Goal: Task Accomplishment & Management: Use online tool/utility

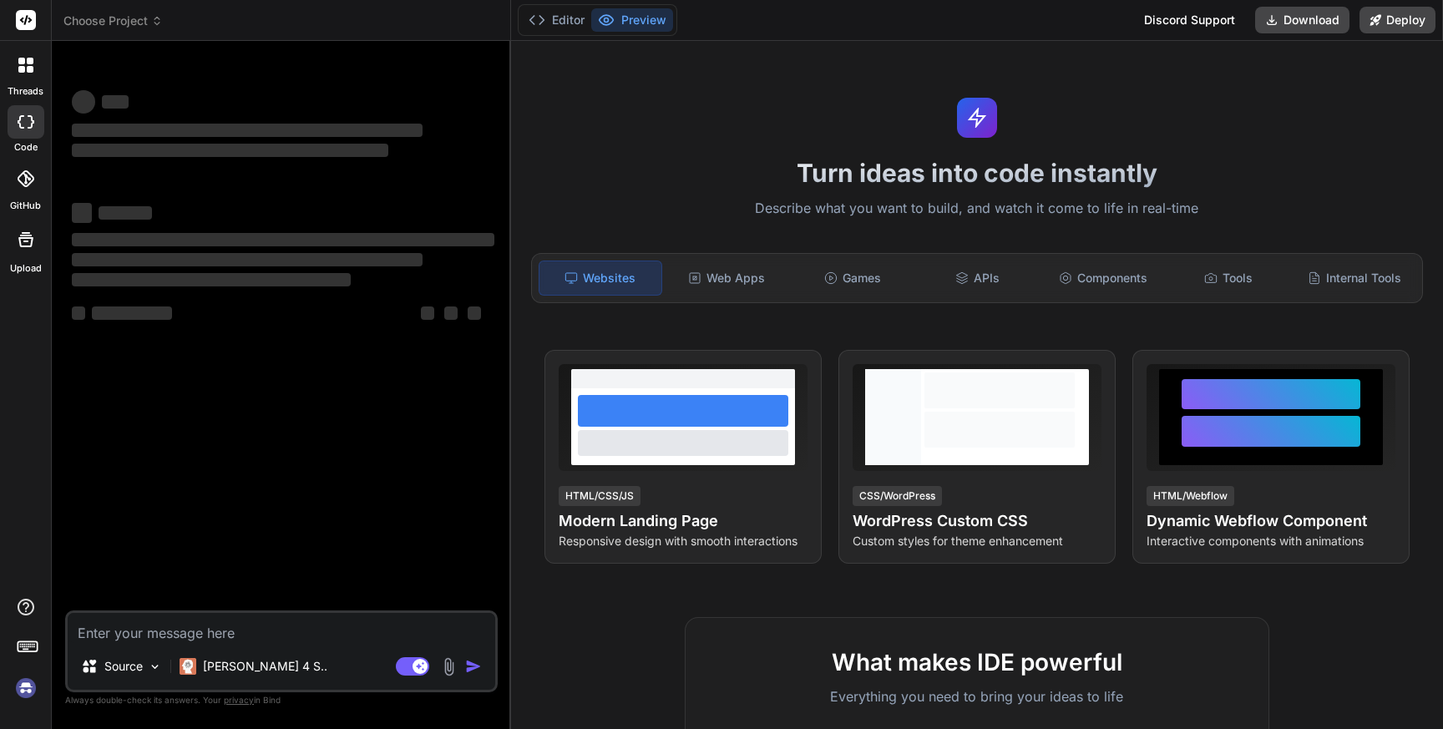
type textarea "x"
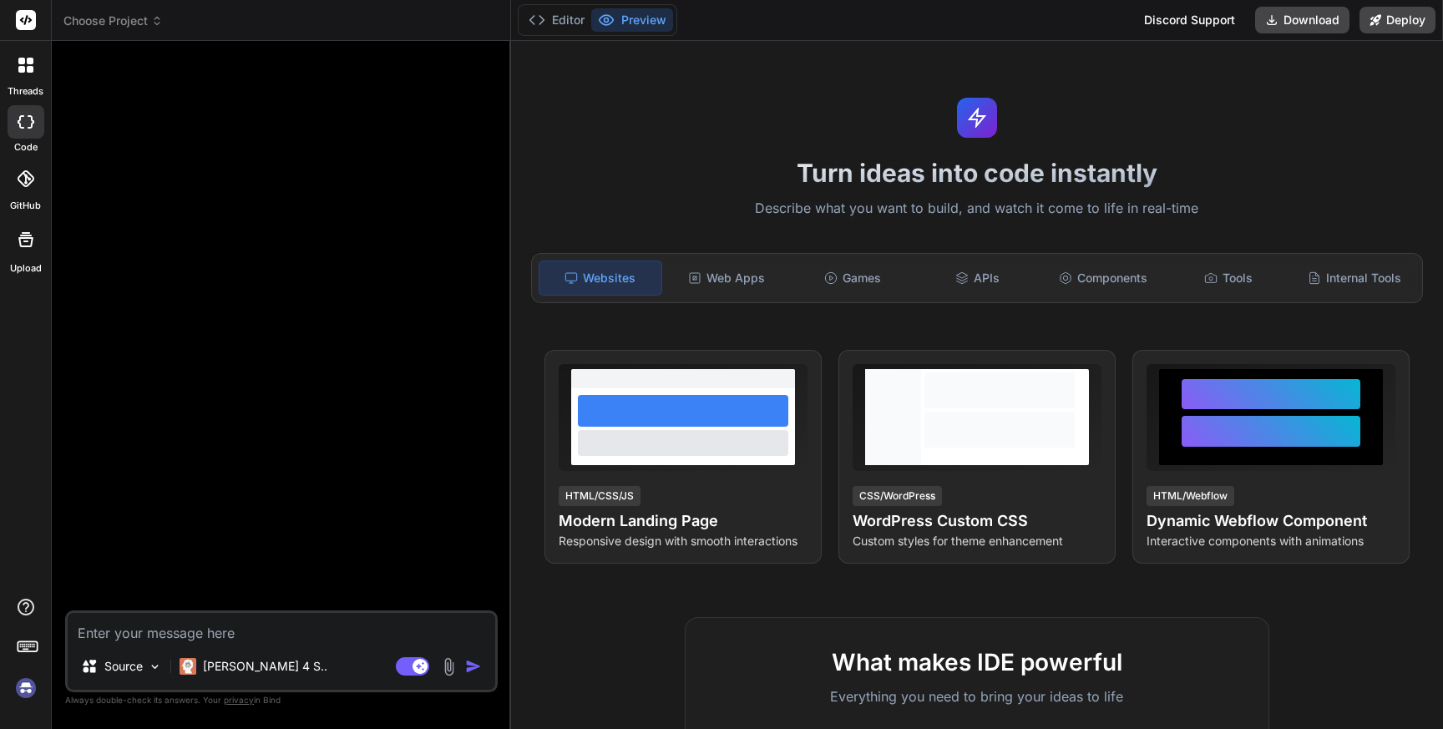
click at [32, 680] on img at bounding box center [26, 688] width 28 height 28
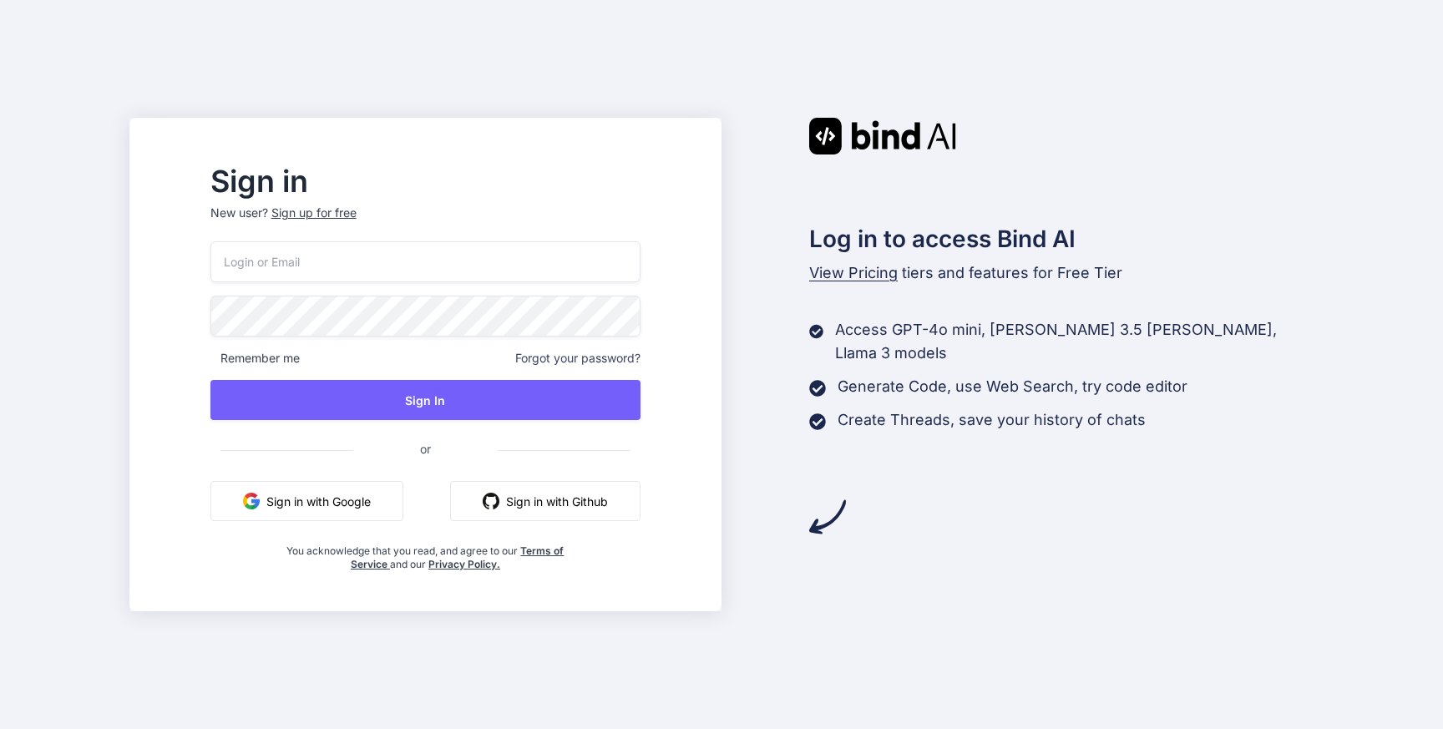
click at [432, 252] on input "email" at bounding box center [425, 261] width 430 height 41
paste input "xocohey900@cerisun.com"
type input "xocohey900@cerisun.com"
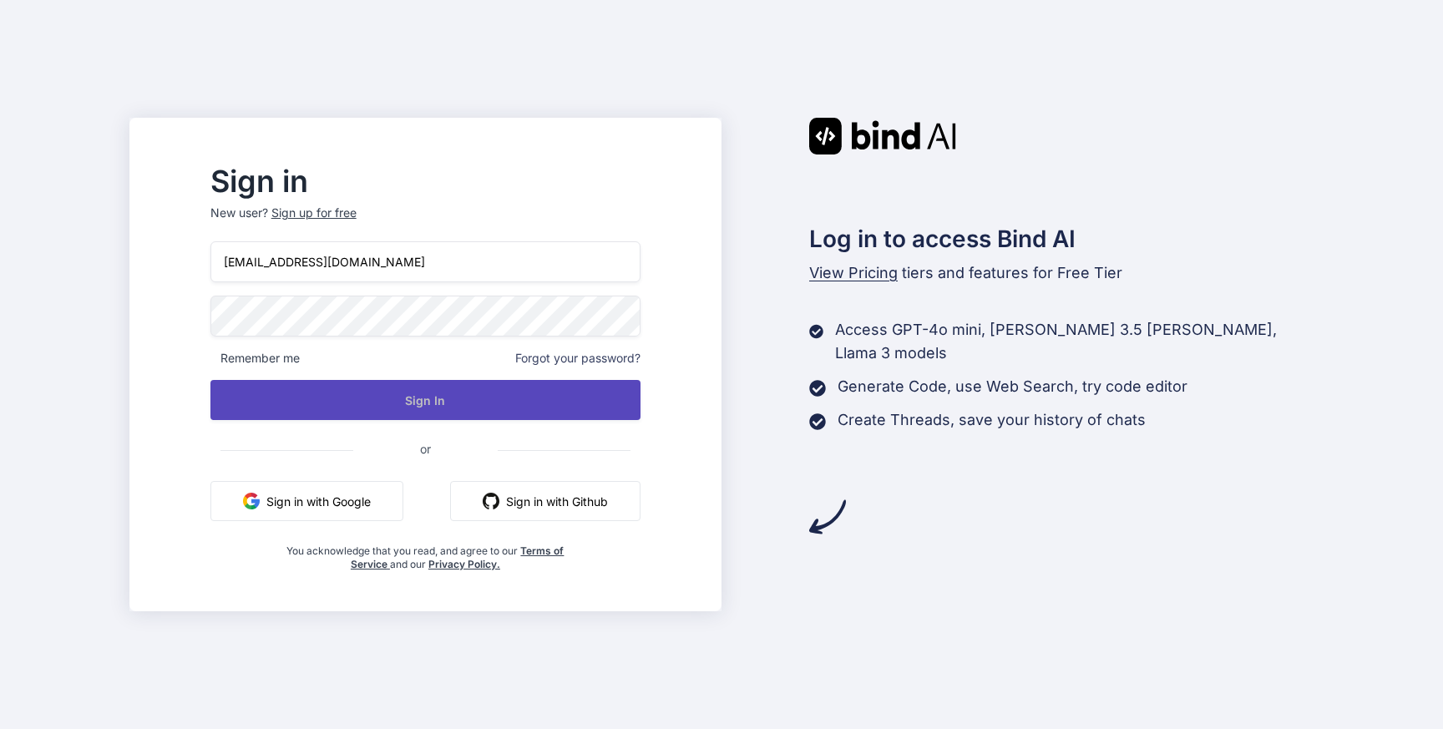
click at [420, 399] on button "Sign In" at bounding box center [425, 400] width 430 height 40
click at [405, 406] on button "Sign In" at bounding box center [425, 400] width 430 height 40
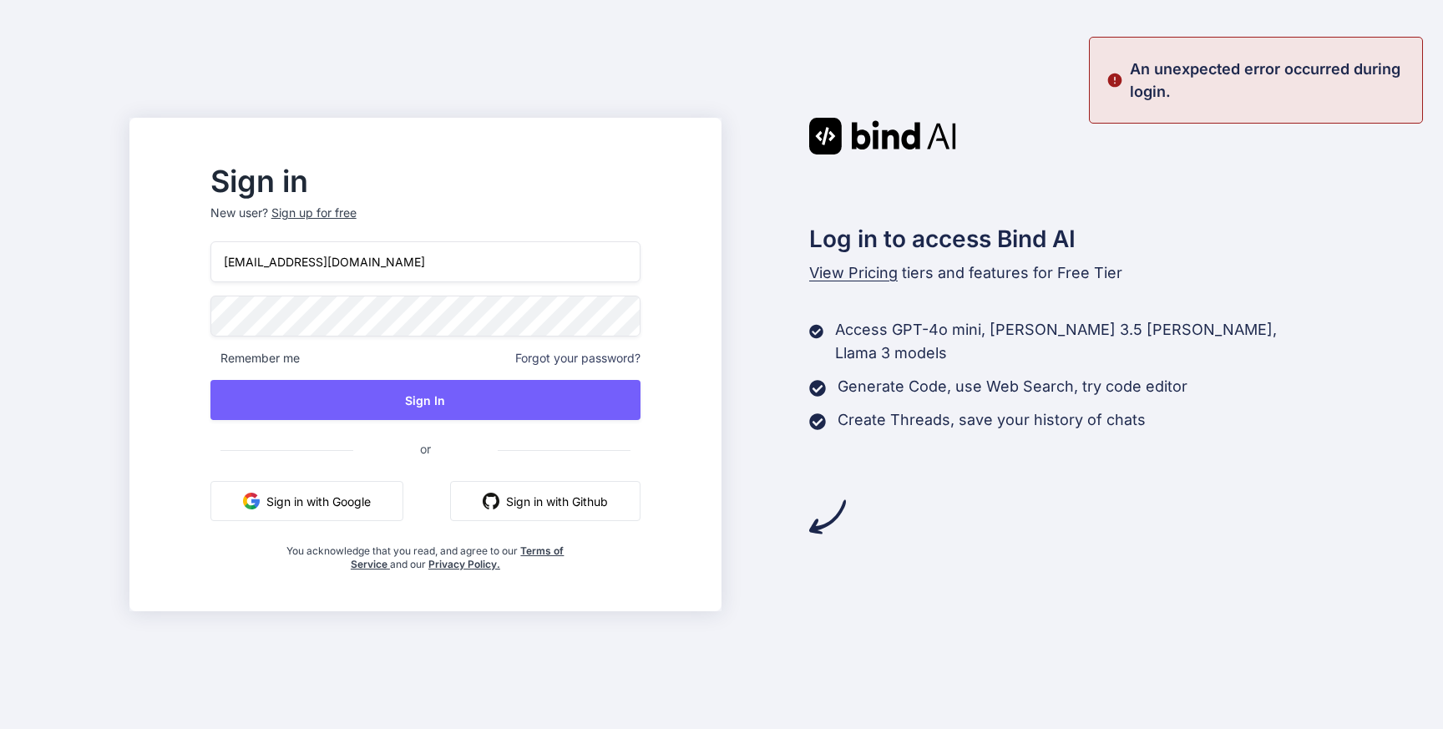
click at [1019, 230] on h2 "Log in to access Bind AI" at bounding box center [1061, 238] width 504 height 35
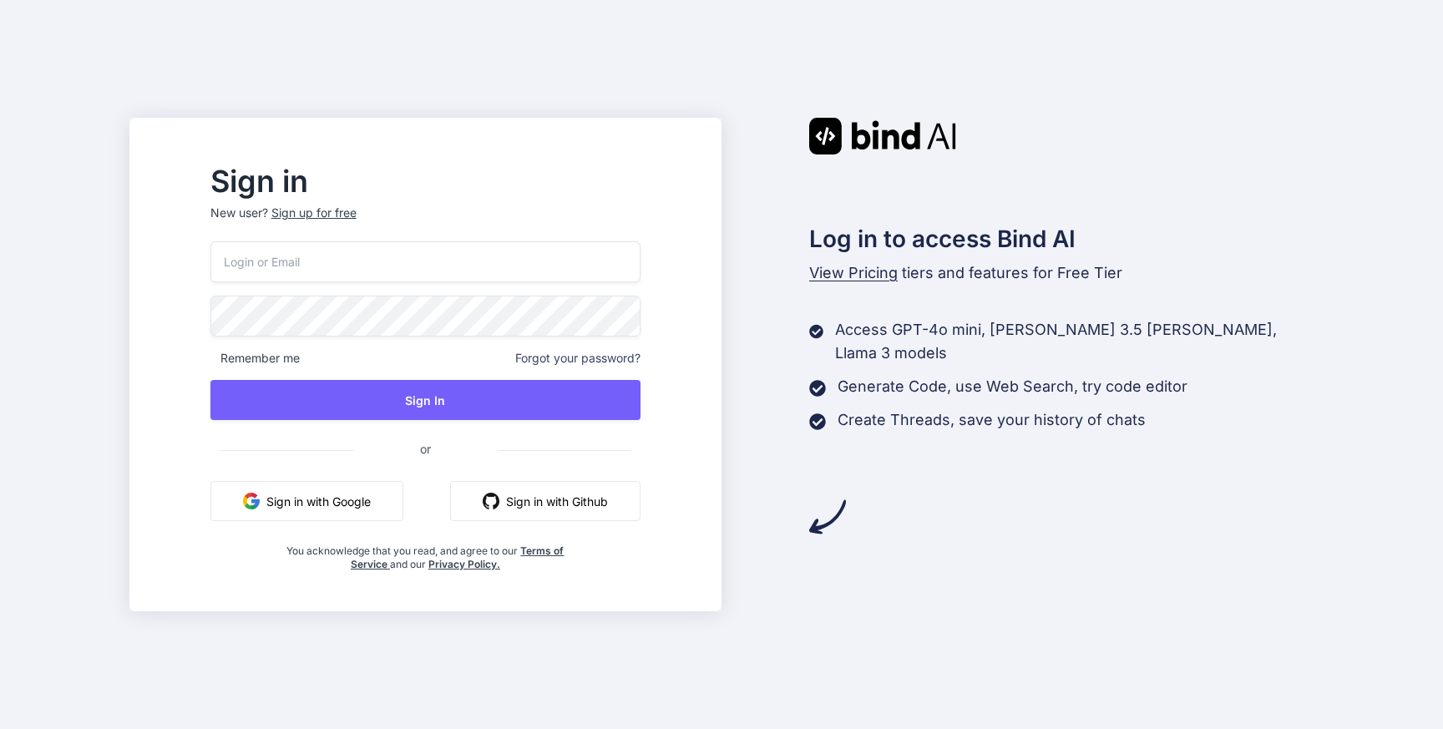
click at [344, 213] on div "Sign up for free" at bounding box center [313, 213] width 85 height 17
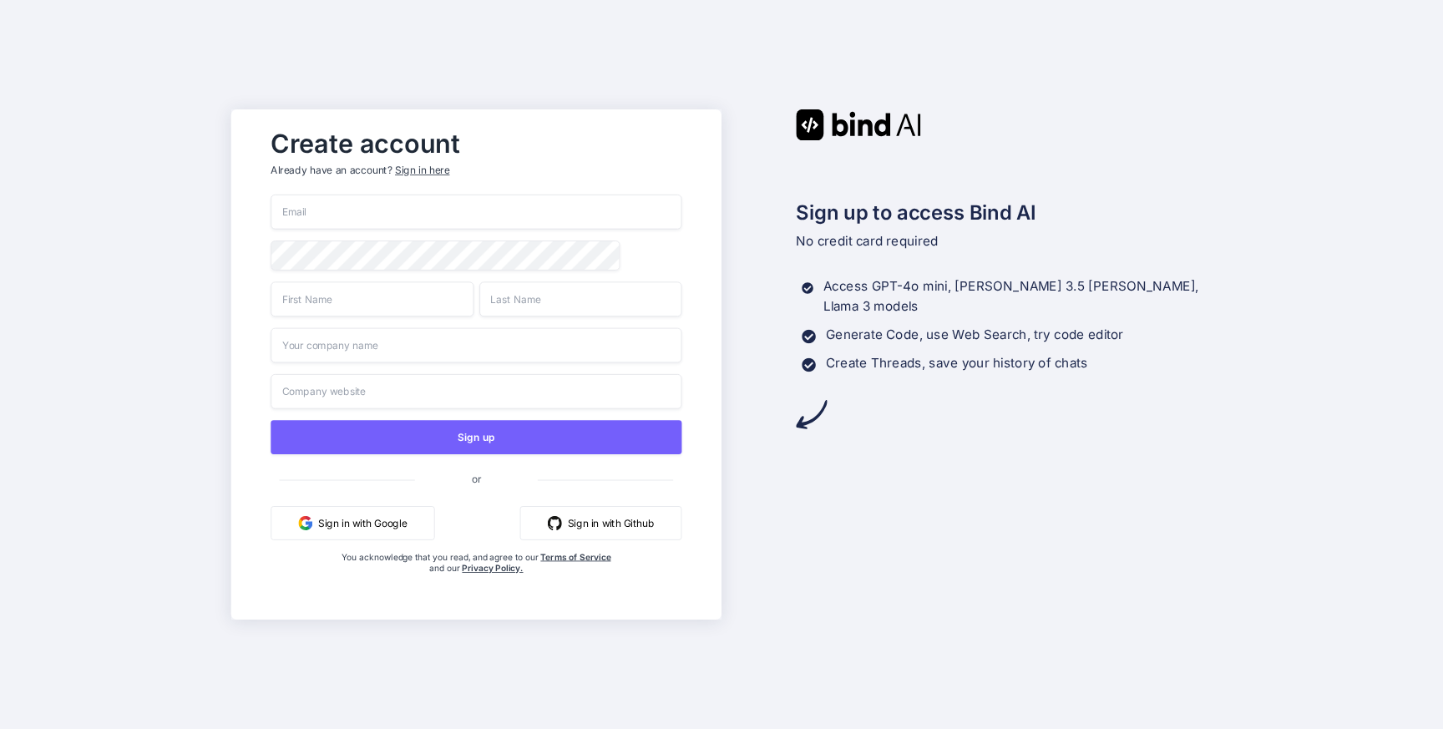
click at [344, 213] on input "email" at bounding box center [475, 212] width 411 height 35
paste input "loyah95733@cnguopin.com"
type input "[EMAIL_ADDRESS][DOMAIN_NAME]"
click at [327, 307] on input "text" at bounding box center [371, 298] width 203 height 35
type input "lo"
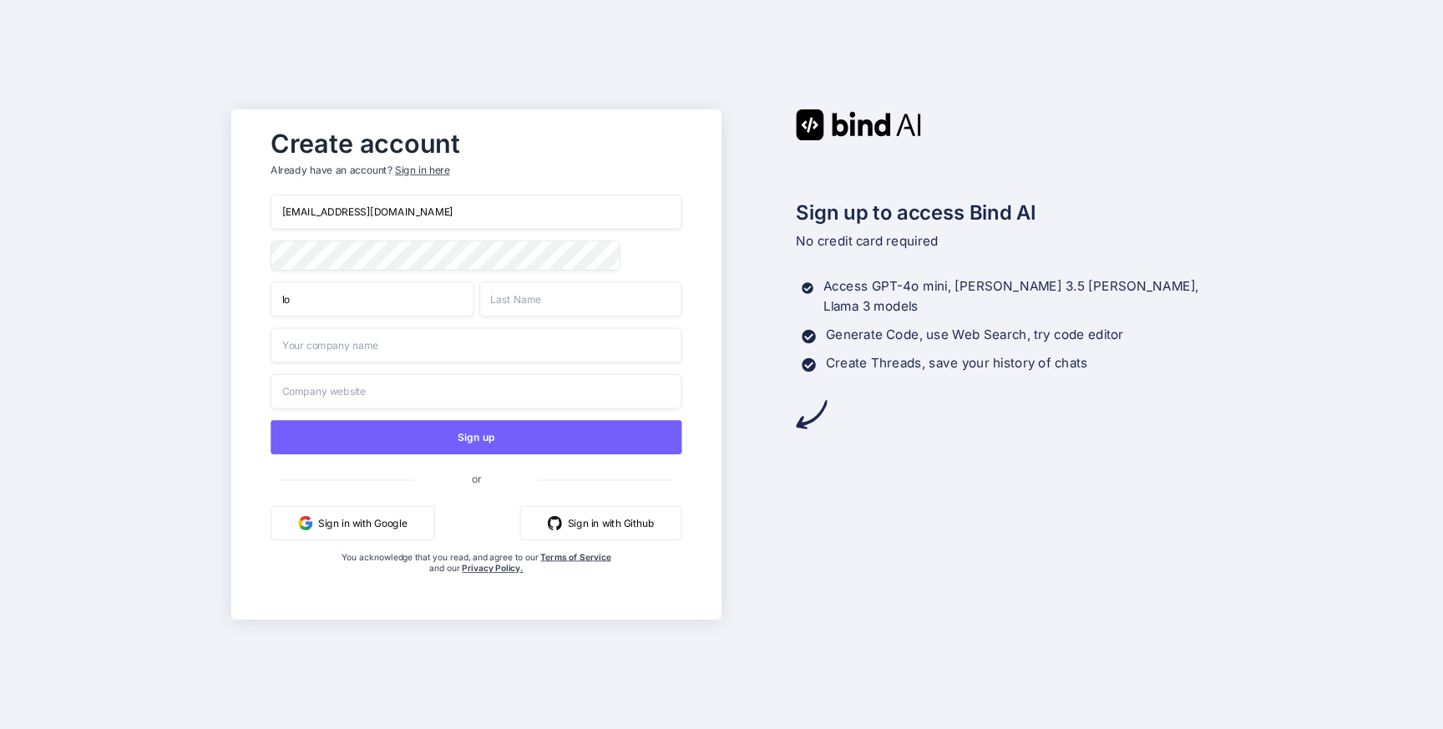
click at [582, 302] on input "text" at bounding box center [580, 298] width 203 height 35
type input "yah"
drag, startPoint x: 348, startPoint y: 214, endPoint x: 458, endPoint y: 215, distance: 110.2
click at [458, 215] on input "loyah95733@cnguopin.com" at bounding box center [475, 212] width 411 height 35
click at [395, 351] on input "text" at bounding box center [475, 345] width 411 height 35
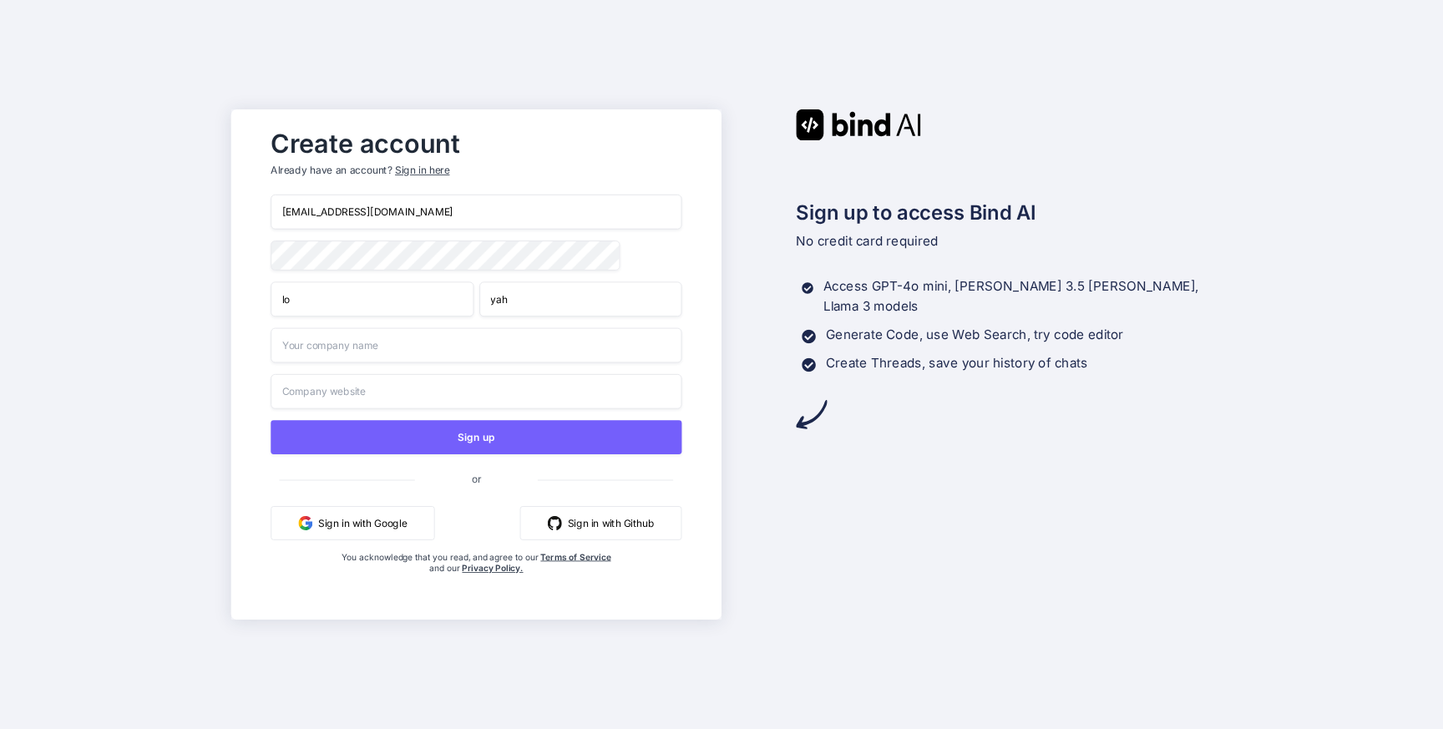
paste input "cnguopin.com"
type input "cnguopin.com"
click at [382, 402] on input "text" at bounding box center [475, 391] width 411 height 35
paste input "cnguopin.com"
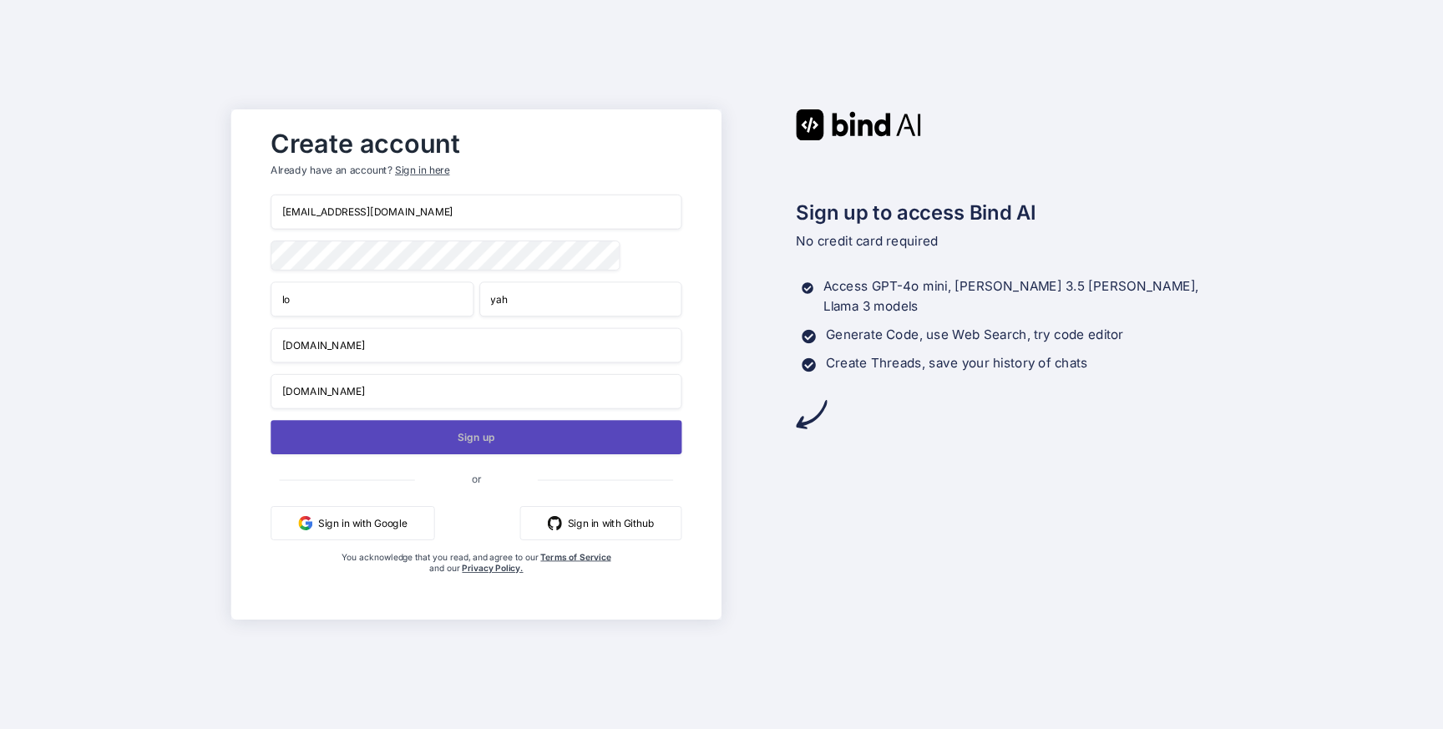
type input "cnguopin.com"
click at [486, 445] on button "Sign up" at bounding box center [475, 437] width 411 height 34
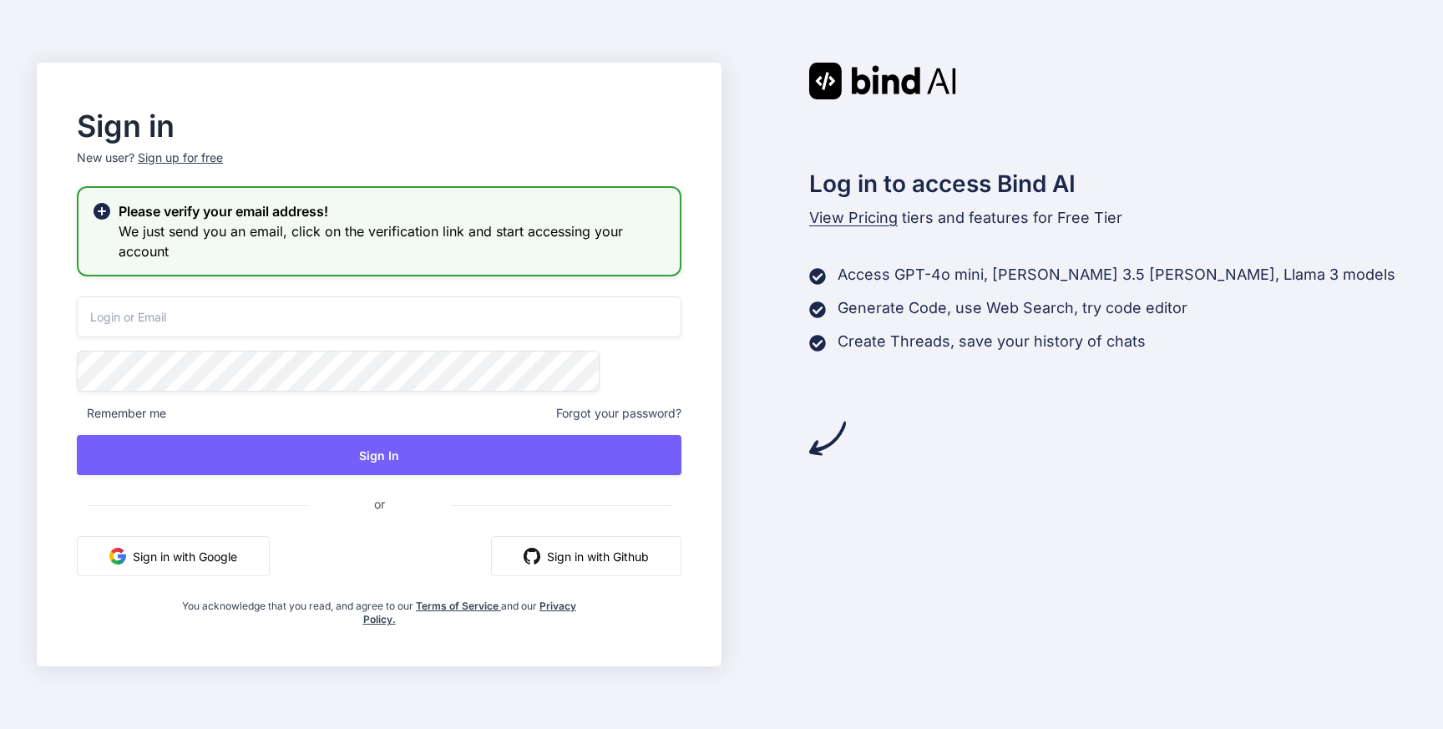
click at [336, 319] on input "email" at bounding box center [379, 316] width 604 height 41
paste input "[EMAIL_ADDRESS][DOMAIN_NAME]"
type input "[EMAIL_ADDRESS][DOMAIN_NAME]"
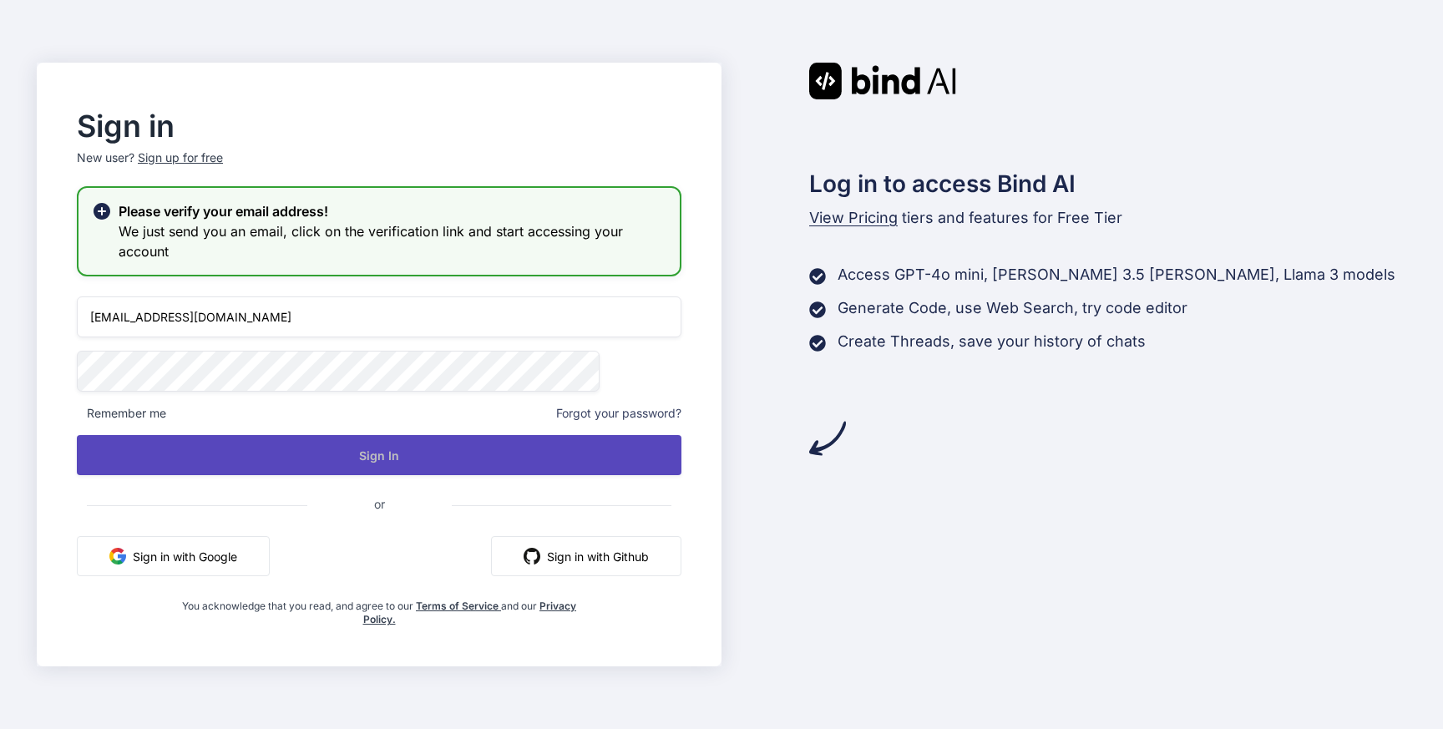
click at [376, 452] on button "Sign In" at bounding box center [379, 455] width 604 height 40
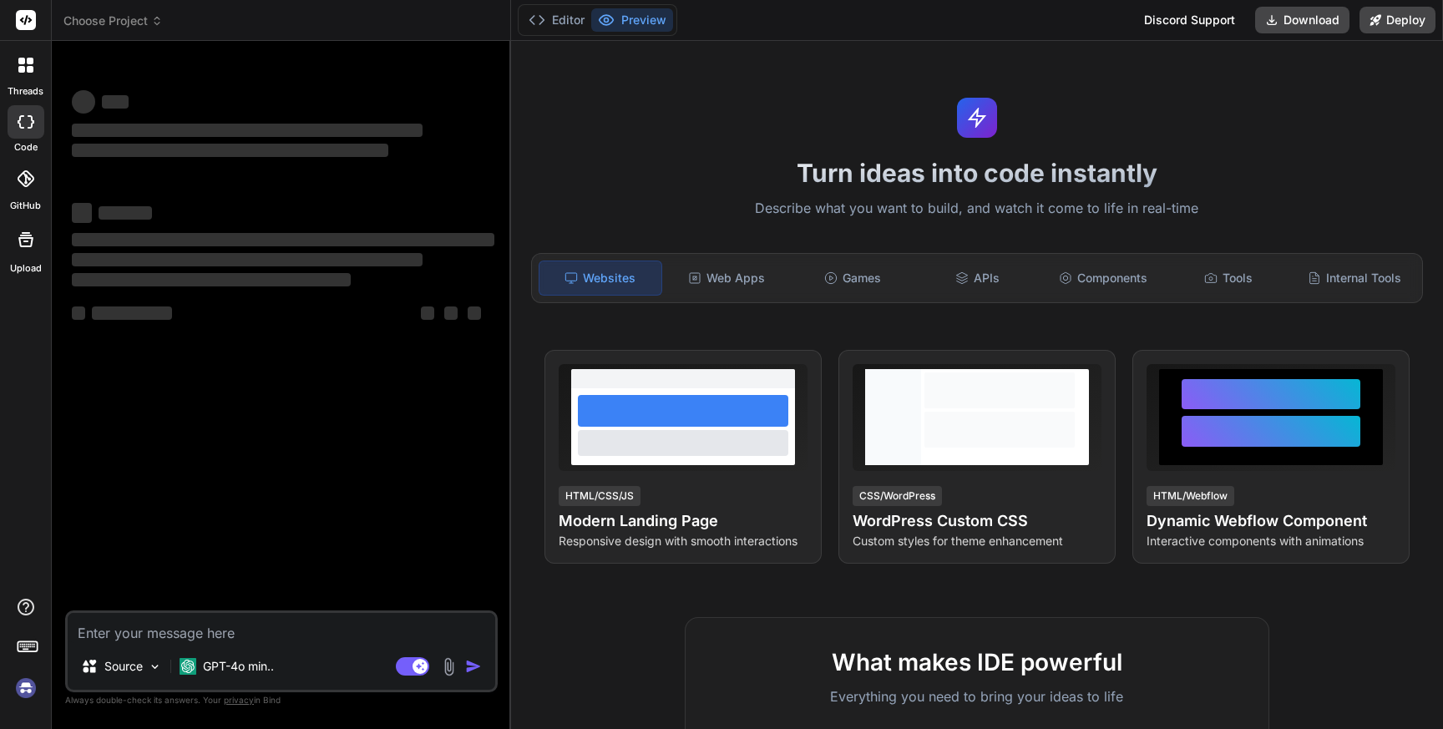
type textarea "x"
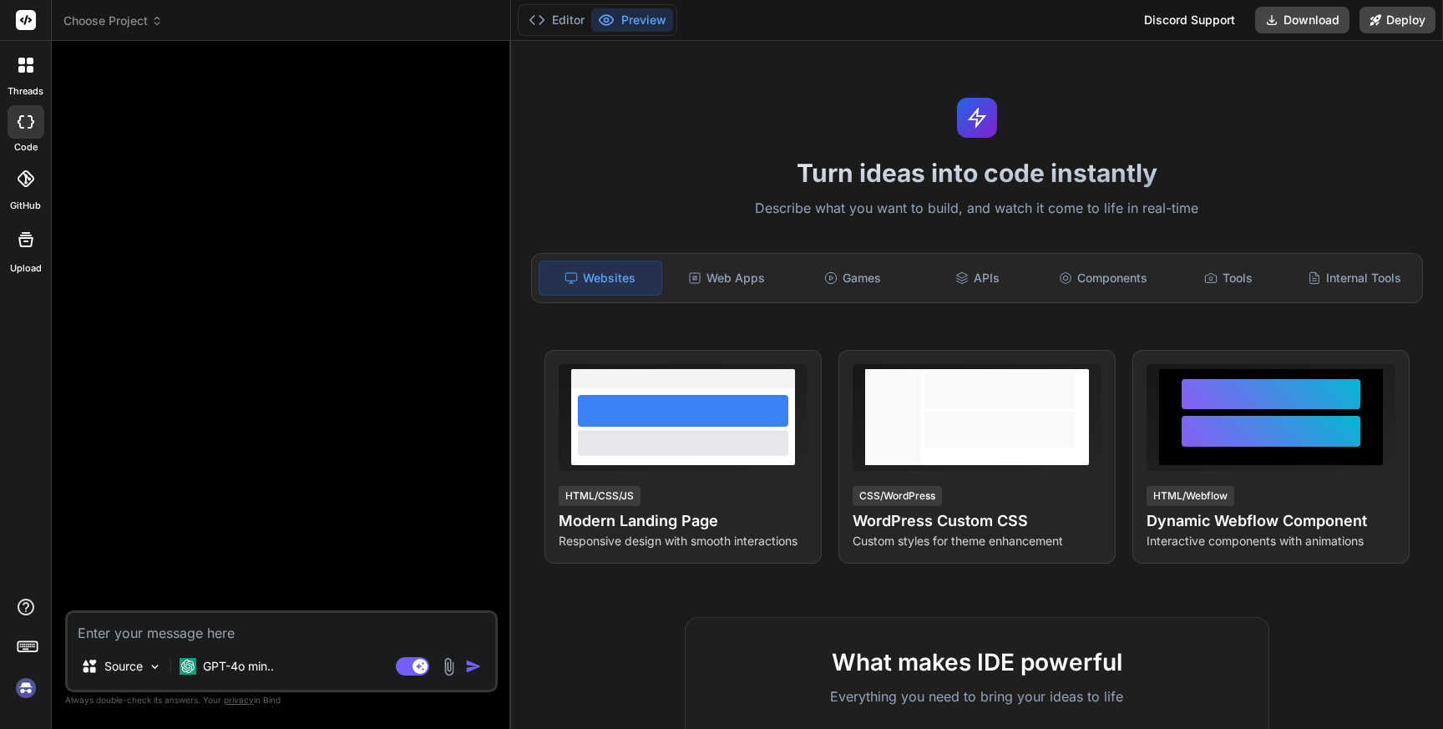
paste textarea "Act as a native android mobile application developer, create a Period Calendar …"
type textarea "Act as a native android mobile application developer, create a Period Calendar …"
type textarea "x"
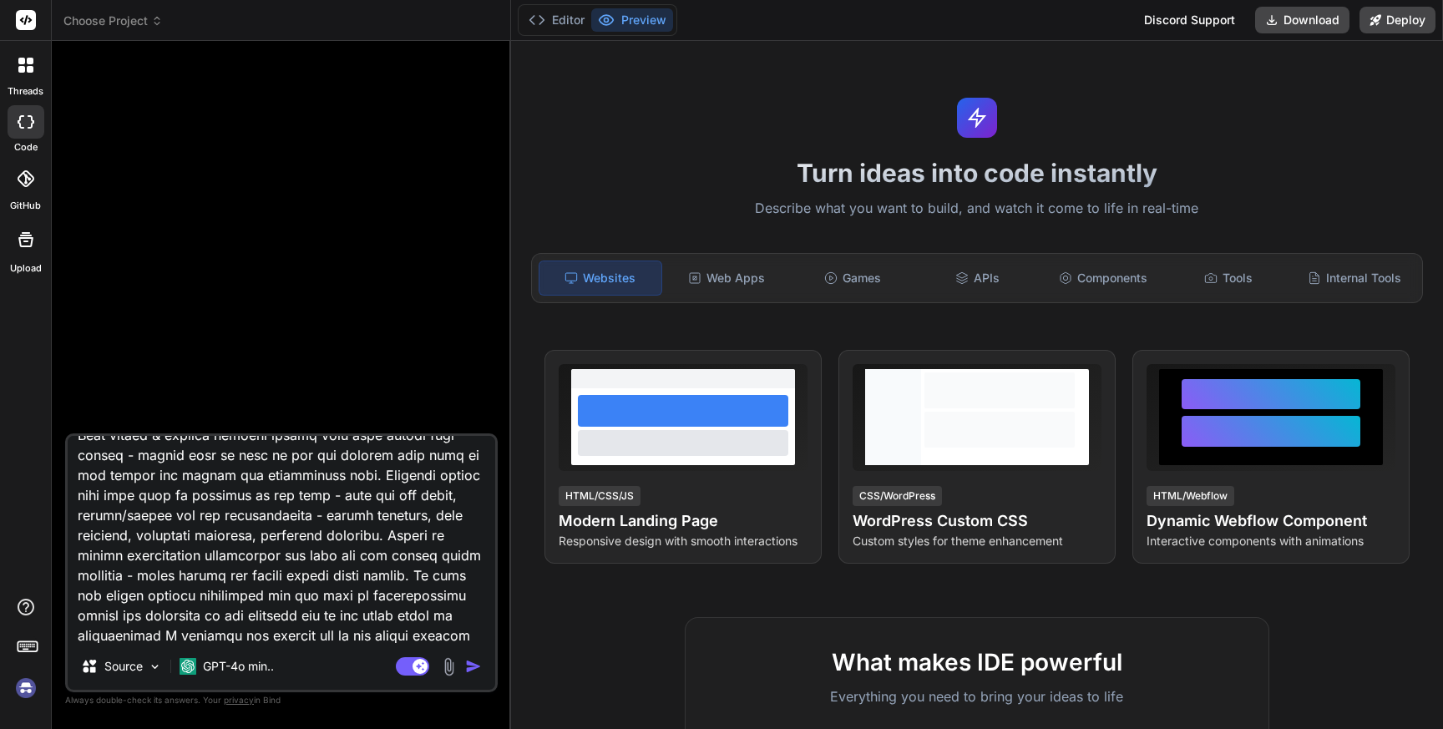
click at [376, 637] on textarea at bounding box center [281, 539] width 427 height 207
type textarea "Act as a native android mobile application developer, create a Period Calendar …"
click at [470, 671] on img "button" at bounding box center [473, 666] width 17 height 17
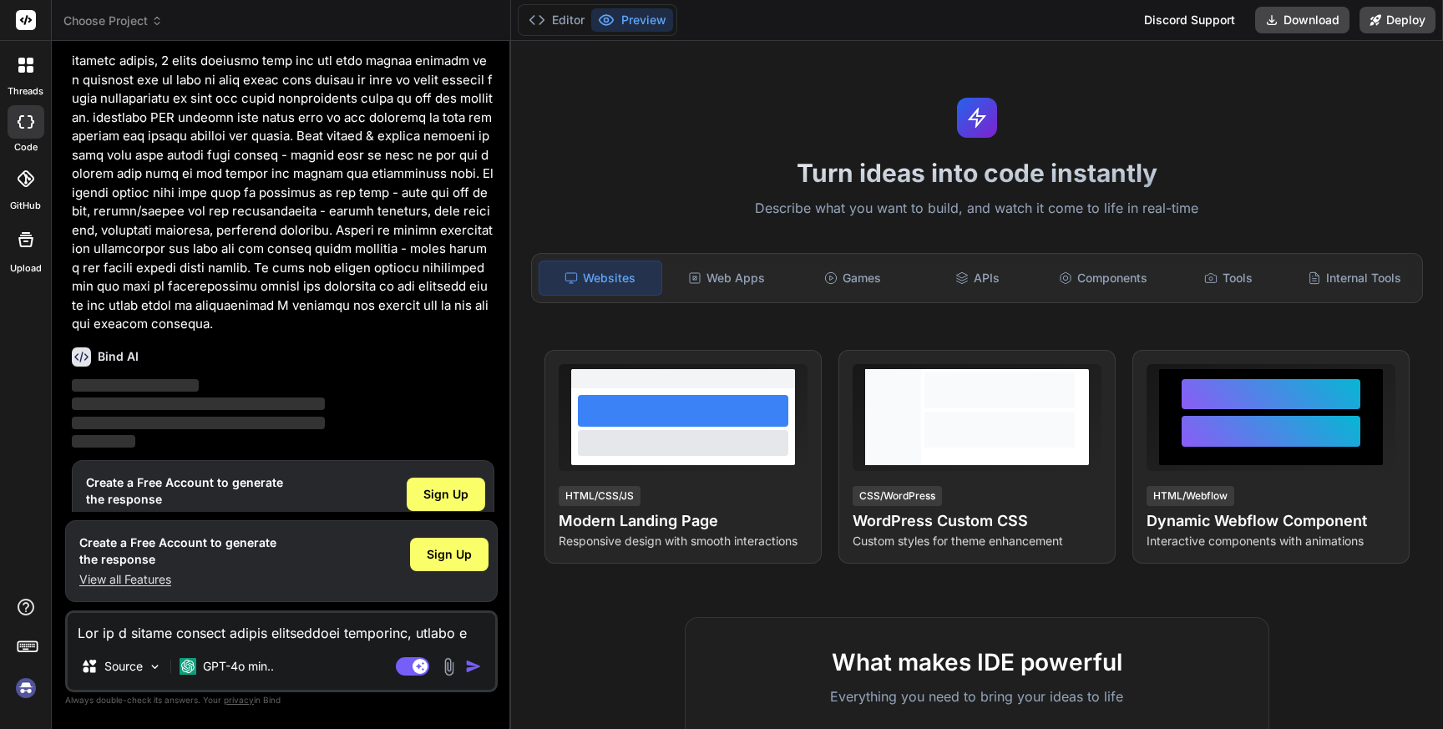
scroll to position [1298, 0]
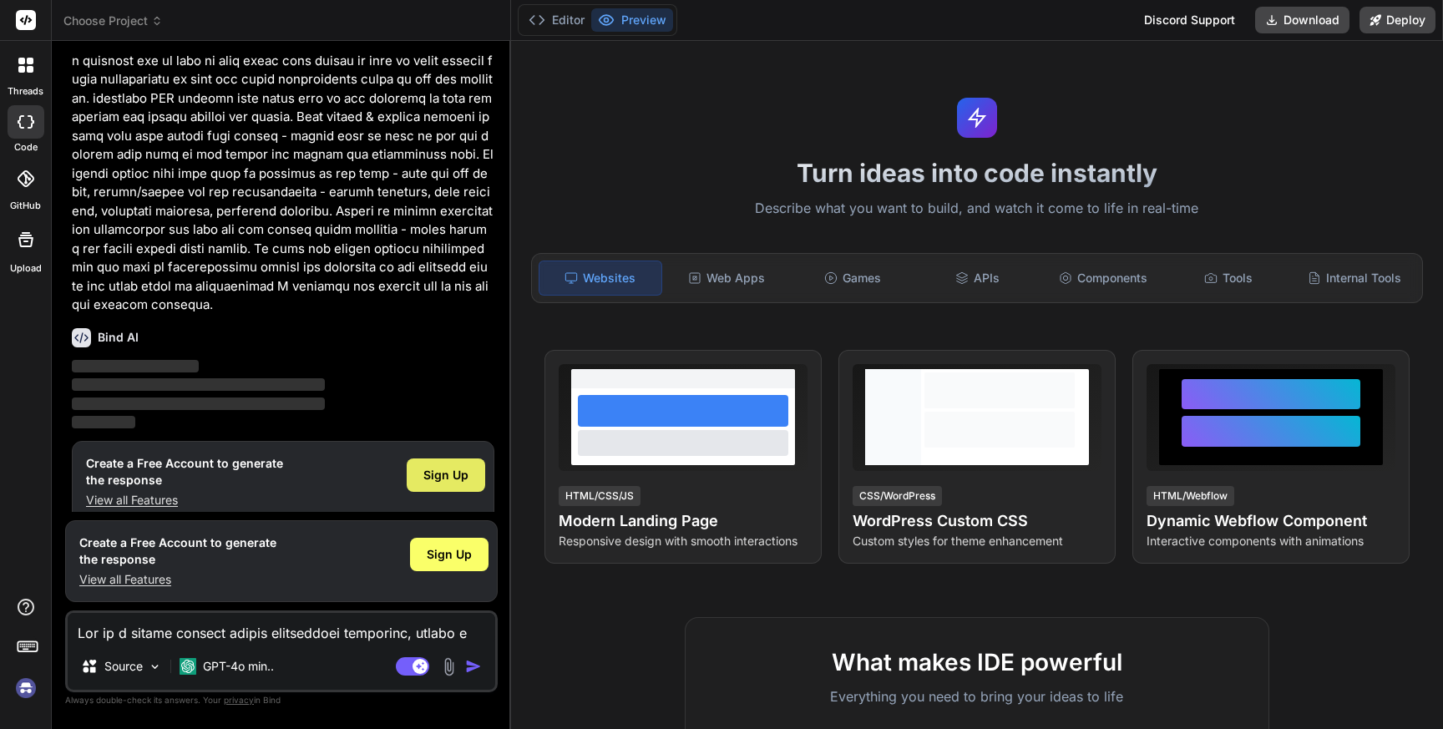
click at [458, 467] on span "Sign Up" at bounding box center [445, 475] width 45 height 17
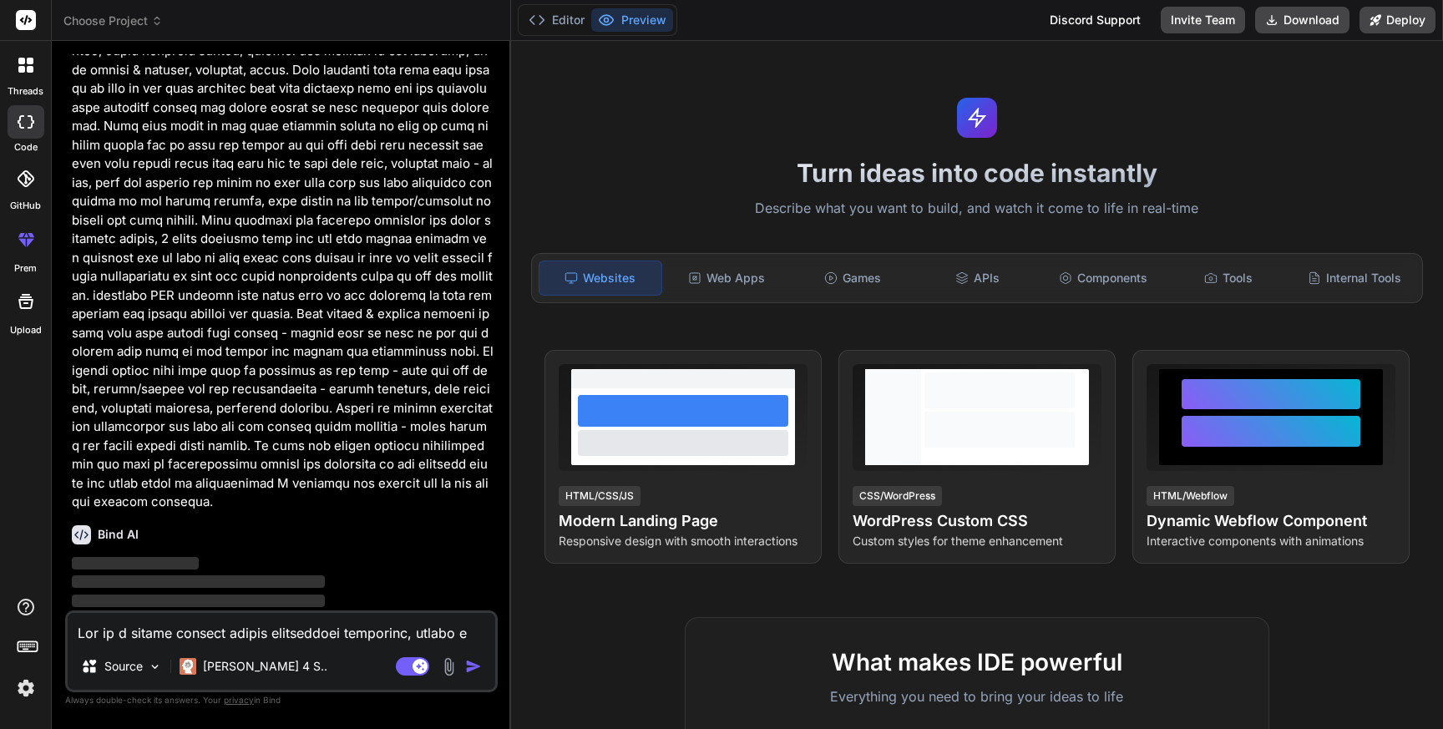
scroll to position [1042, 0]
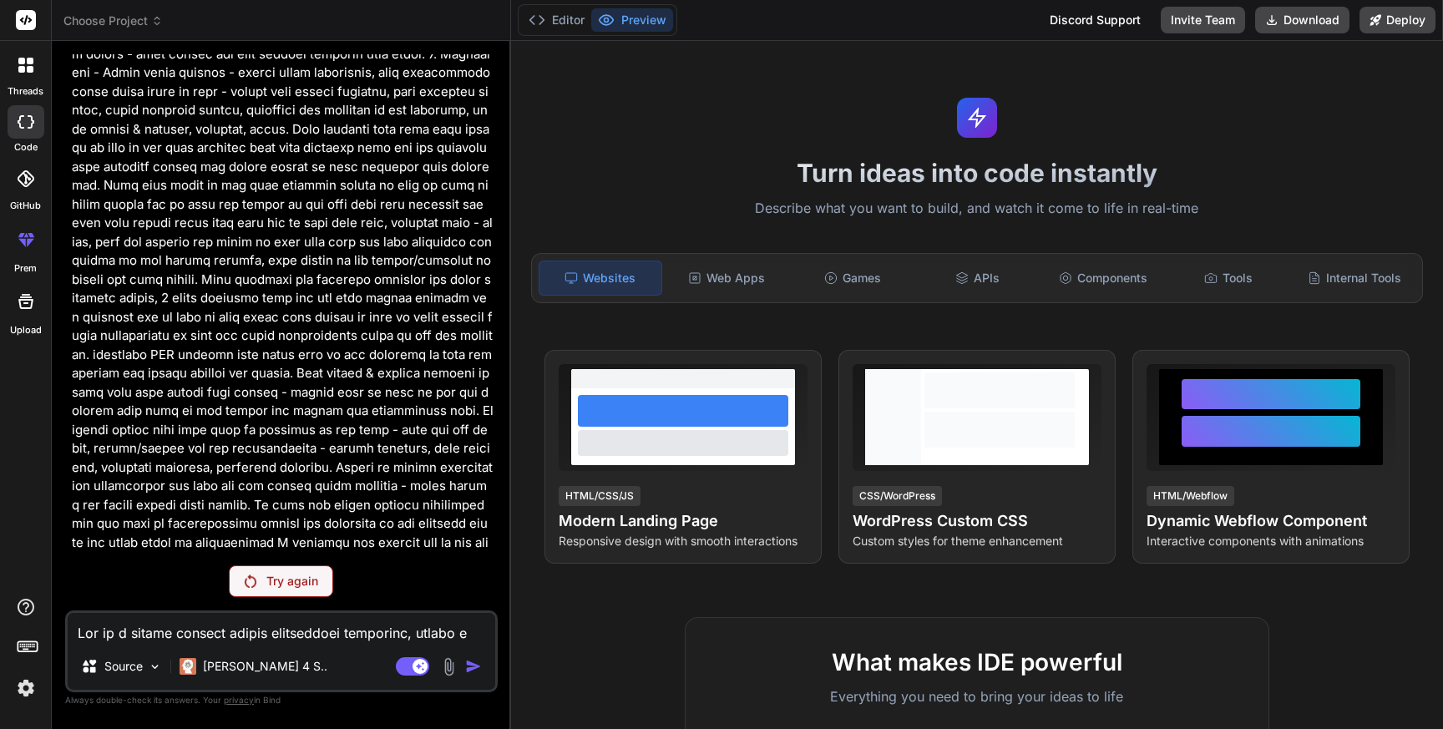
click at [272, 584] on p "Try again" at bounding box center [292, 581] width 52 height 17
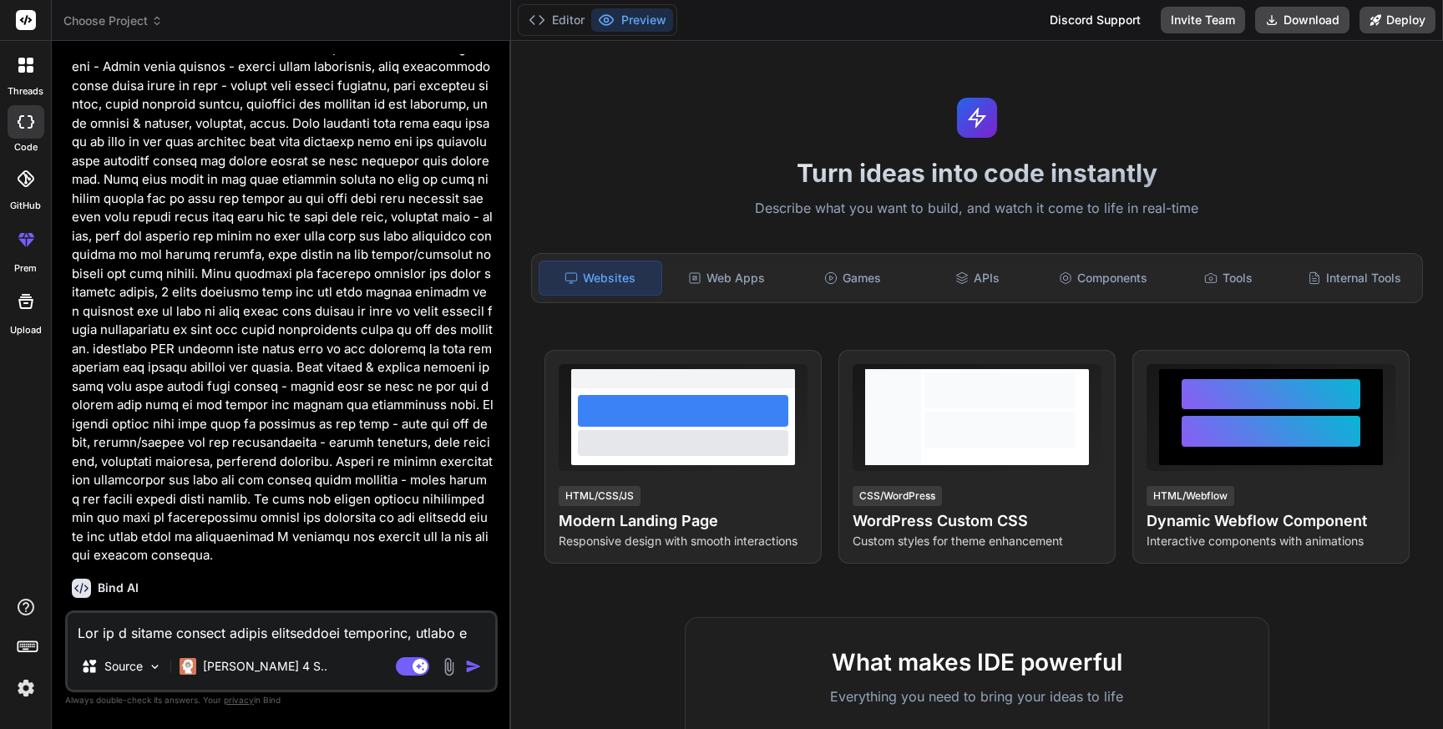
scroll to position [1101, 0]
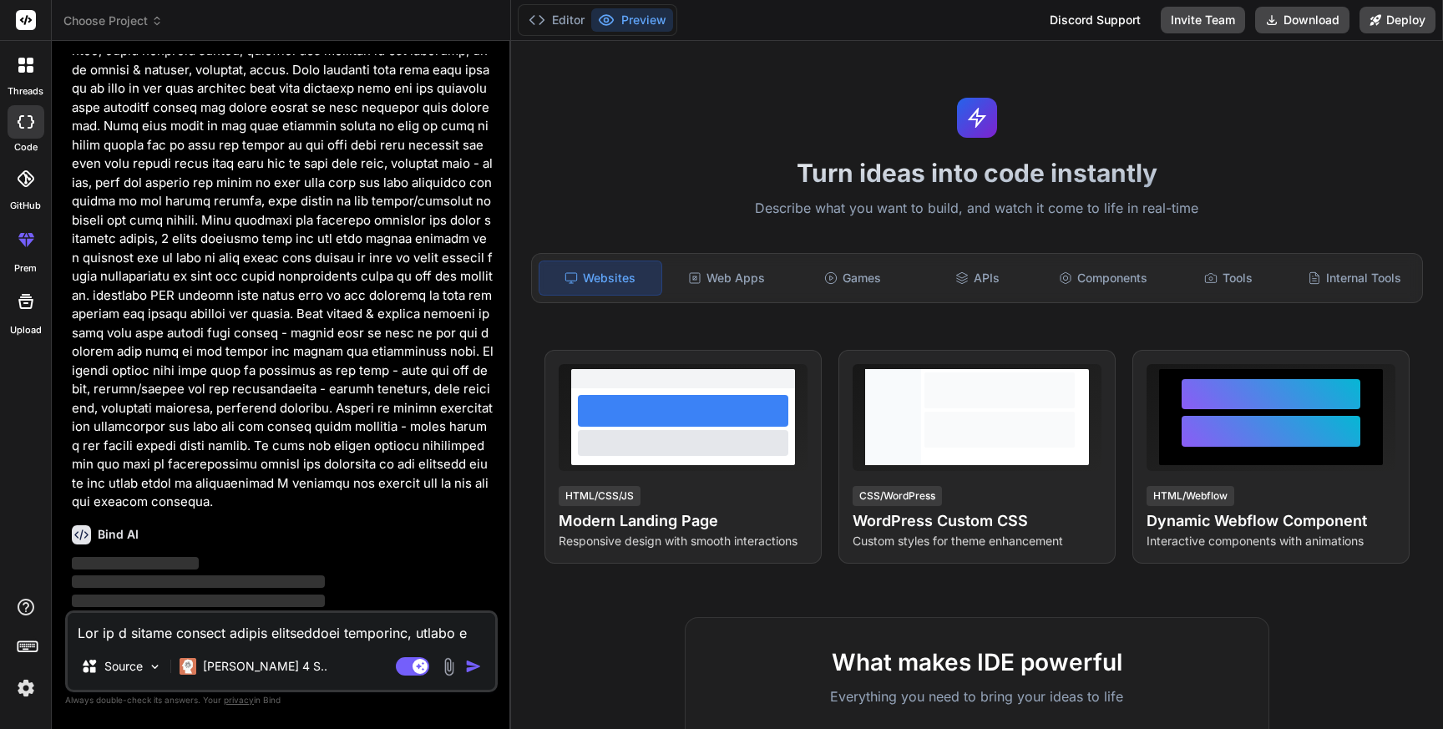
type textarea "x"
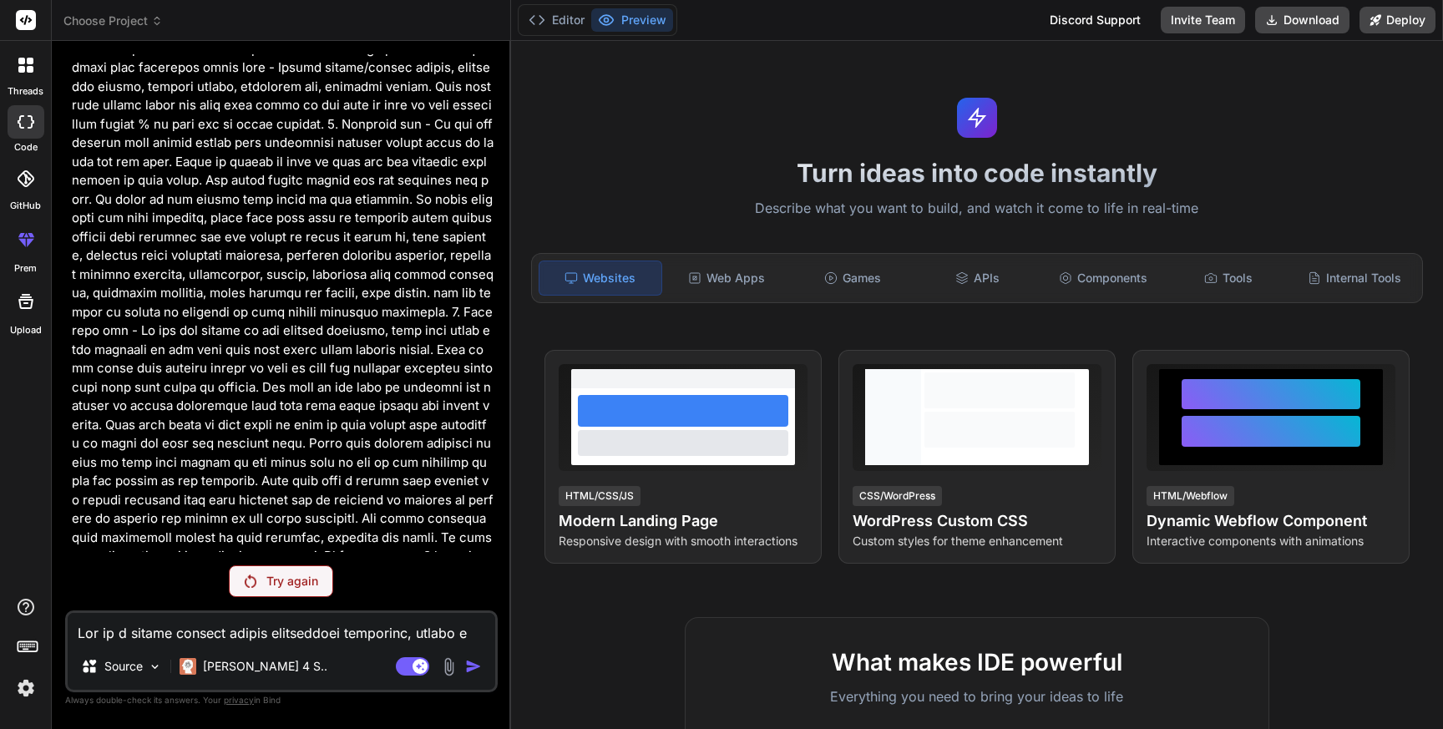
scroll to position [0, 0]
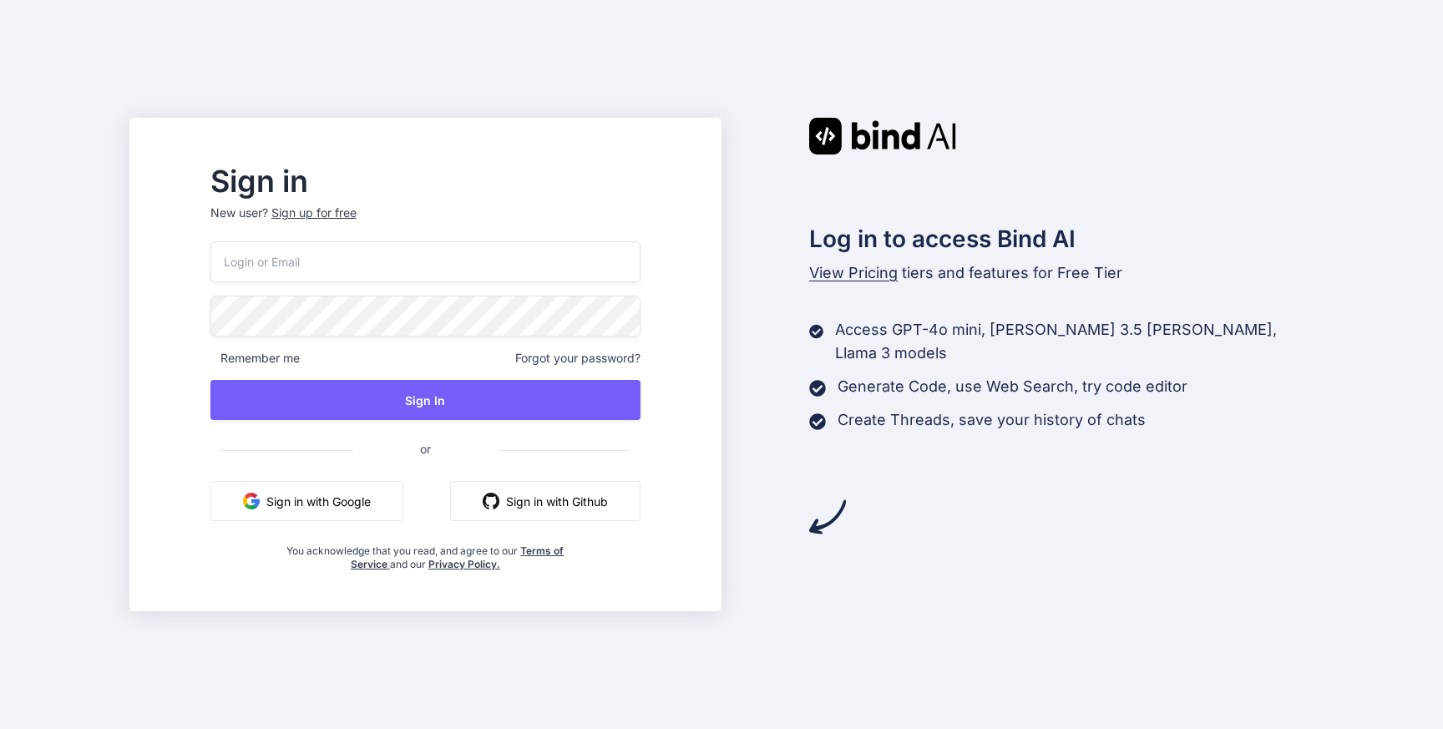
click at [434, 269] on input "email" at bounding box center [425, 261] width 430 height 41
paste input "Act as a native android mobile application developer, create a Period Calendar …"
type input "Act as a native android mobile application developer, create a Period Calendar …"
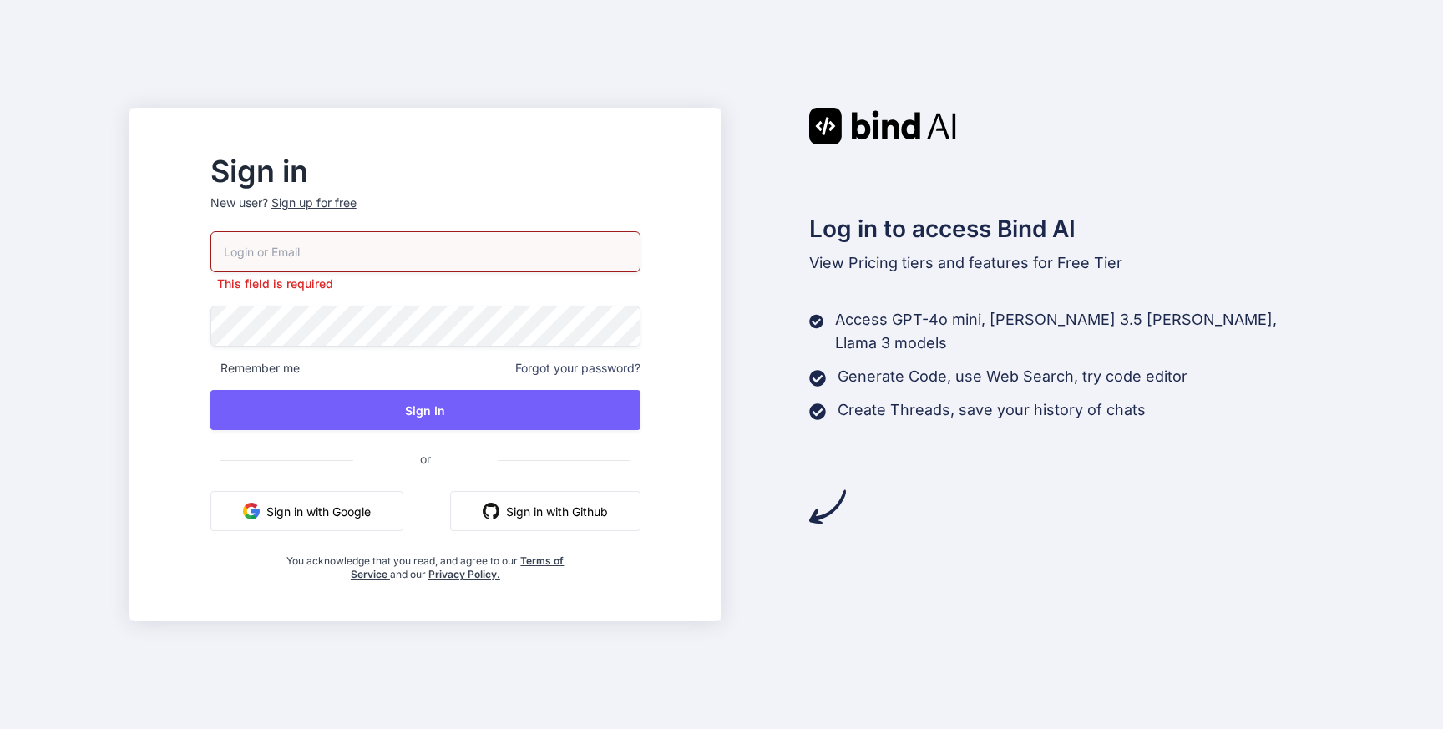
paste input "[EMAIL_ADDRESS][DOMAIN_NAME]"
type input "loyah95733@cnguopin.com"
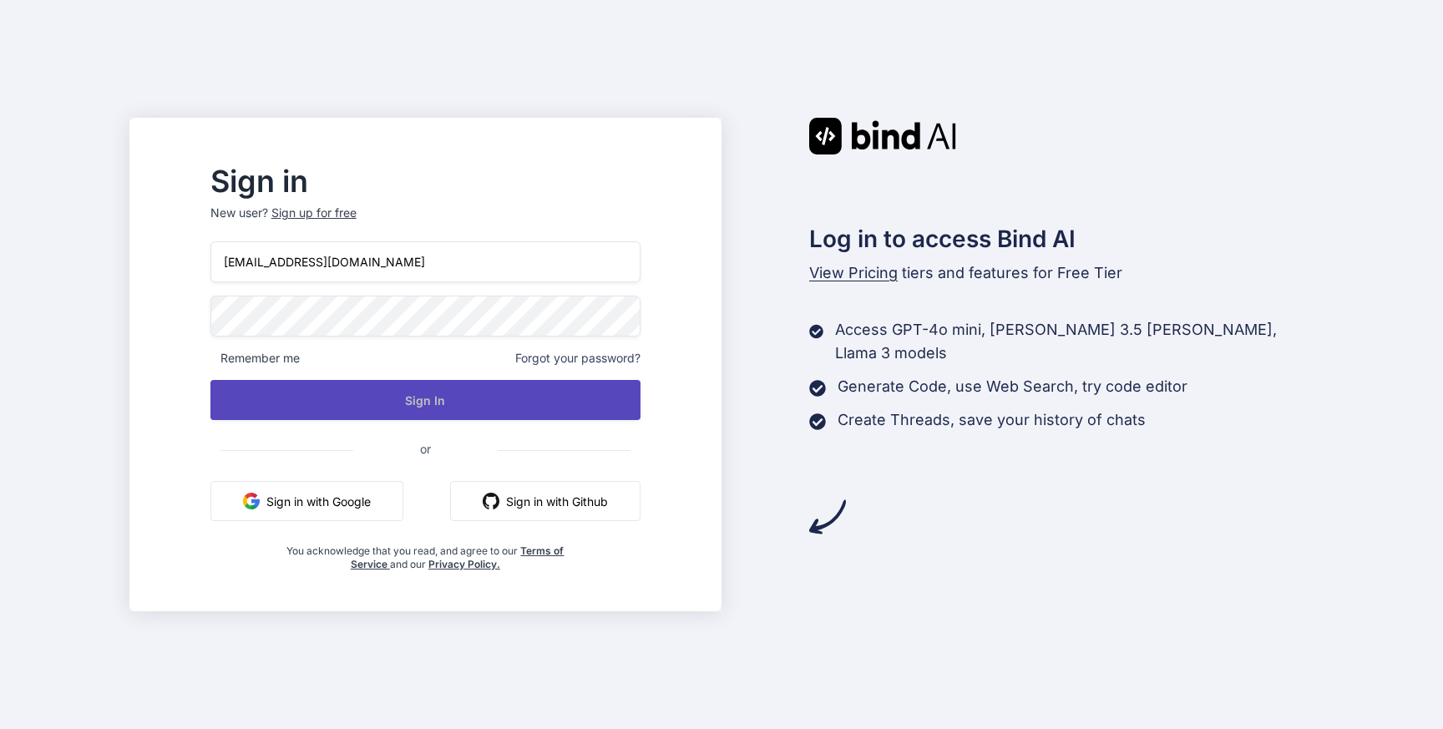
click at [405, 414] on button "Sign In" at bounding box center [425, 400] width 430 height 40
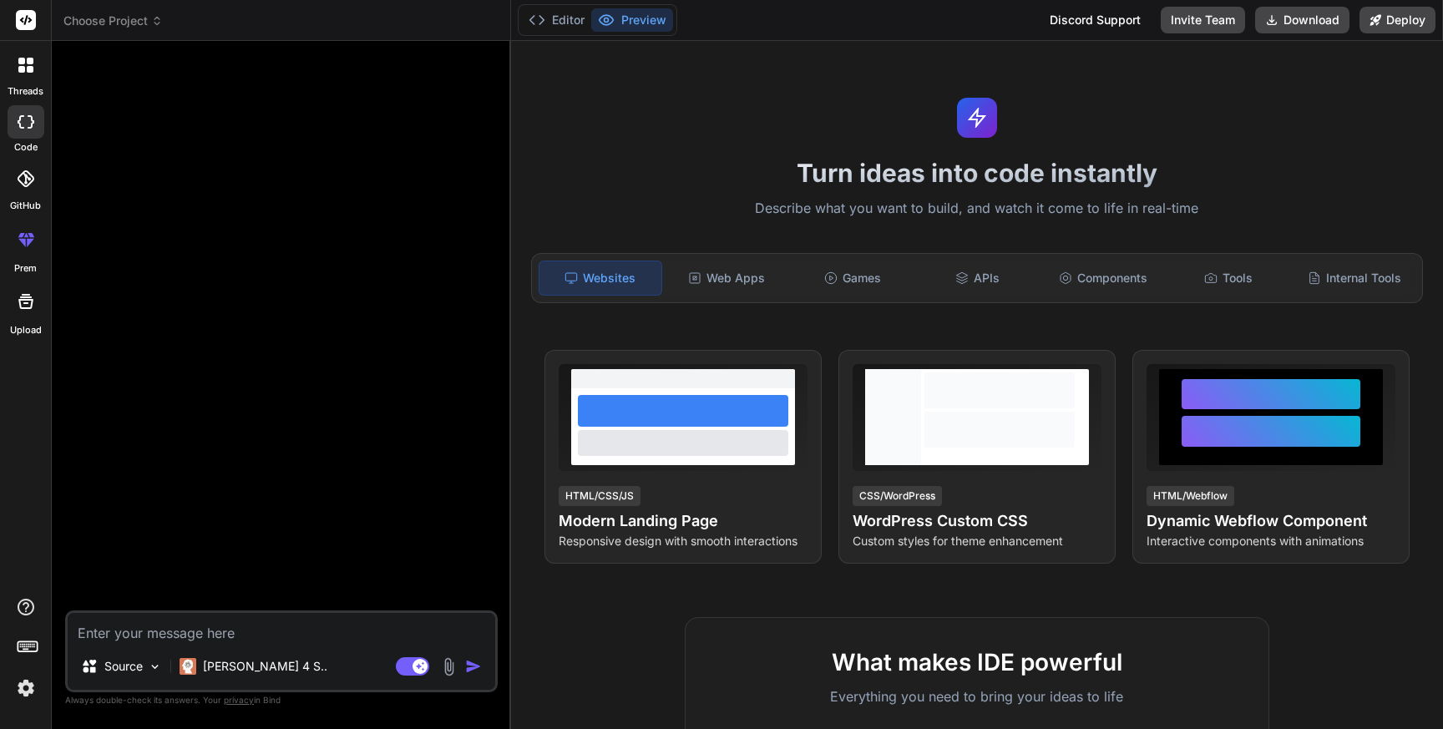
type textarea "x"
paste textarea "Act as a native android mobile application developer, create a Period Calendar …"
type textarea "Act as a native android mobile application developer, create a Period Calendar …"
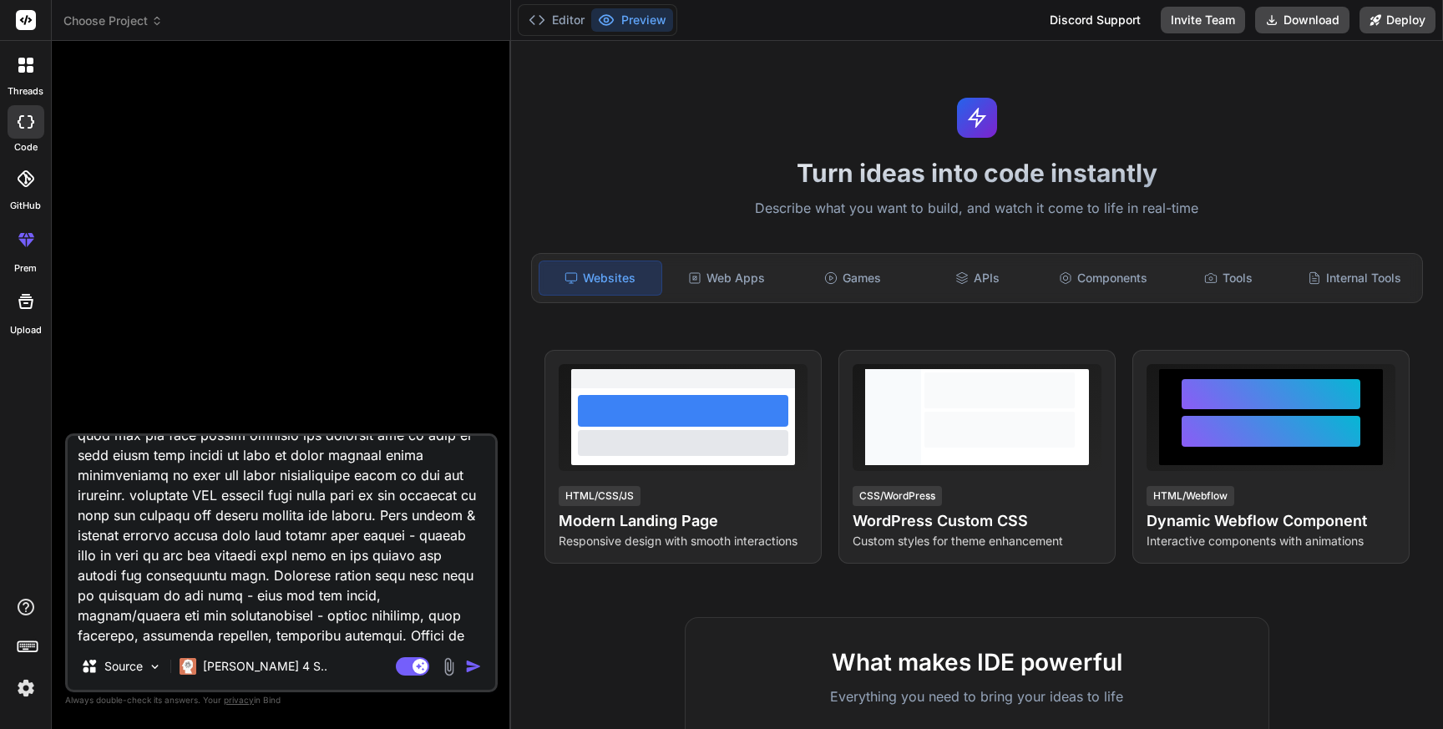
type textarea "x"
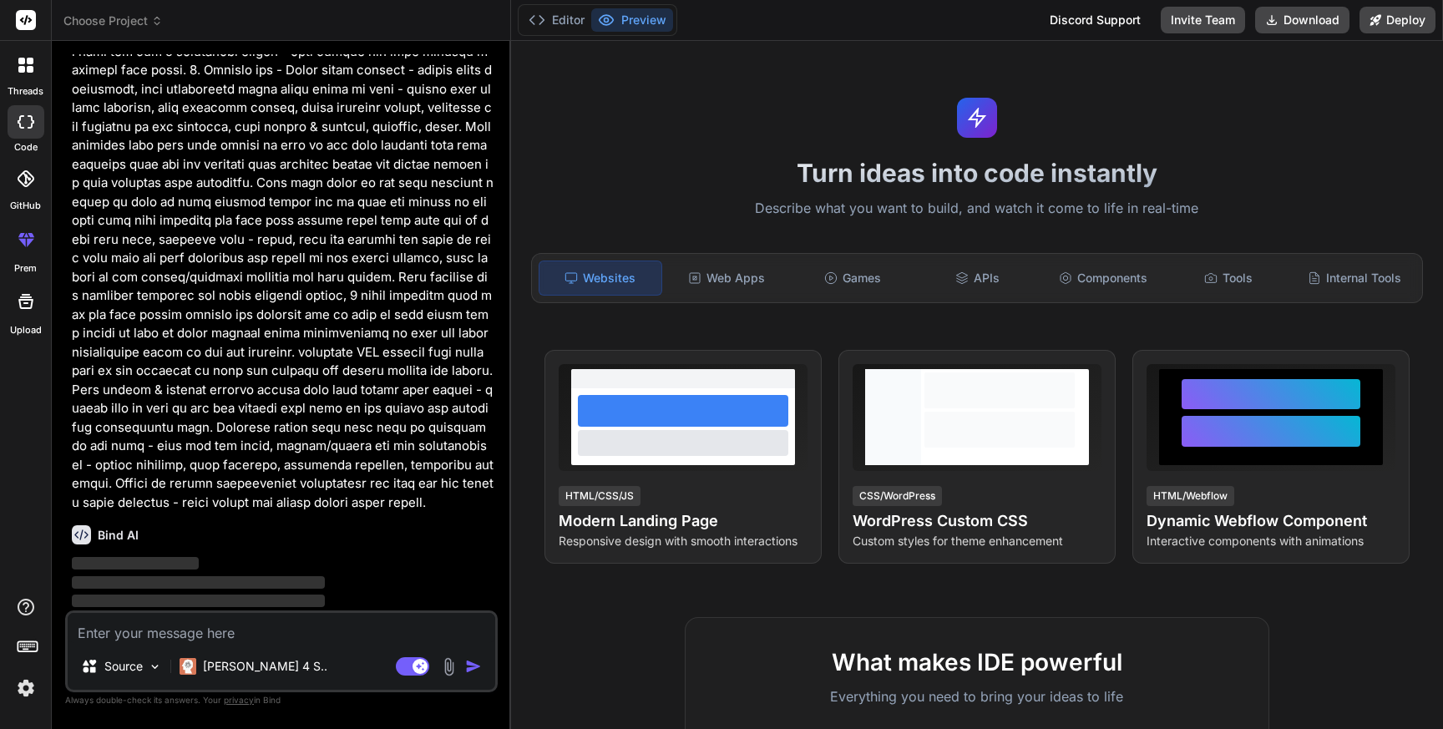
scroll to position [947, 0]
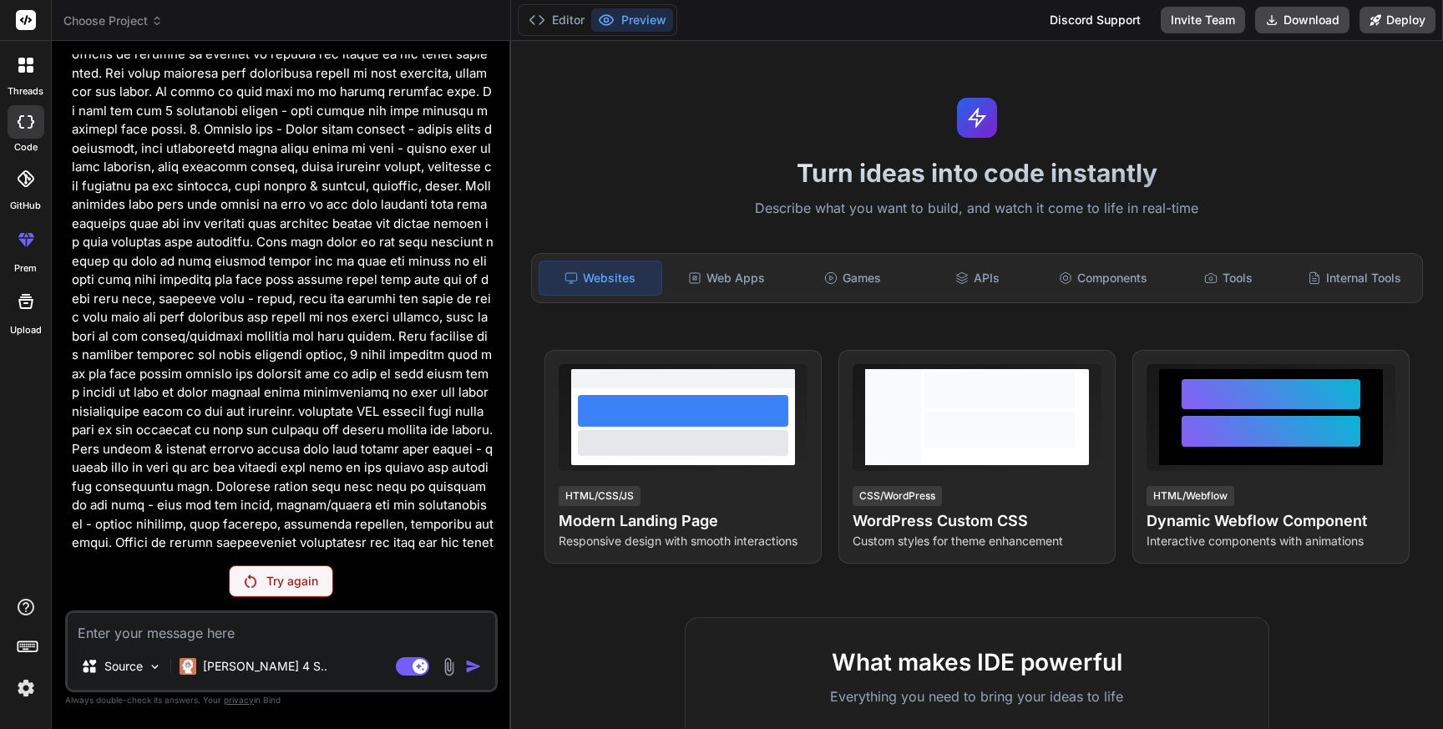
click at [266, 578] on p "Try again" at bounding box center [292, 581] width 52 height 17
click at [242, 667] on p "[PERSON_NAME] 4 S.." at bounding box center [265, 666] width 124 height 17
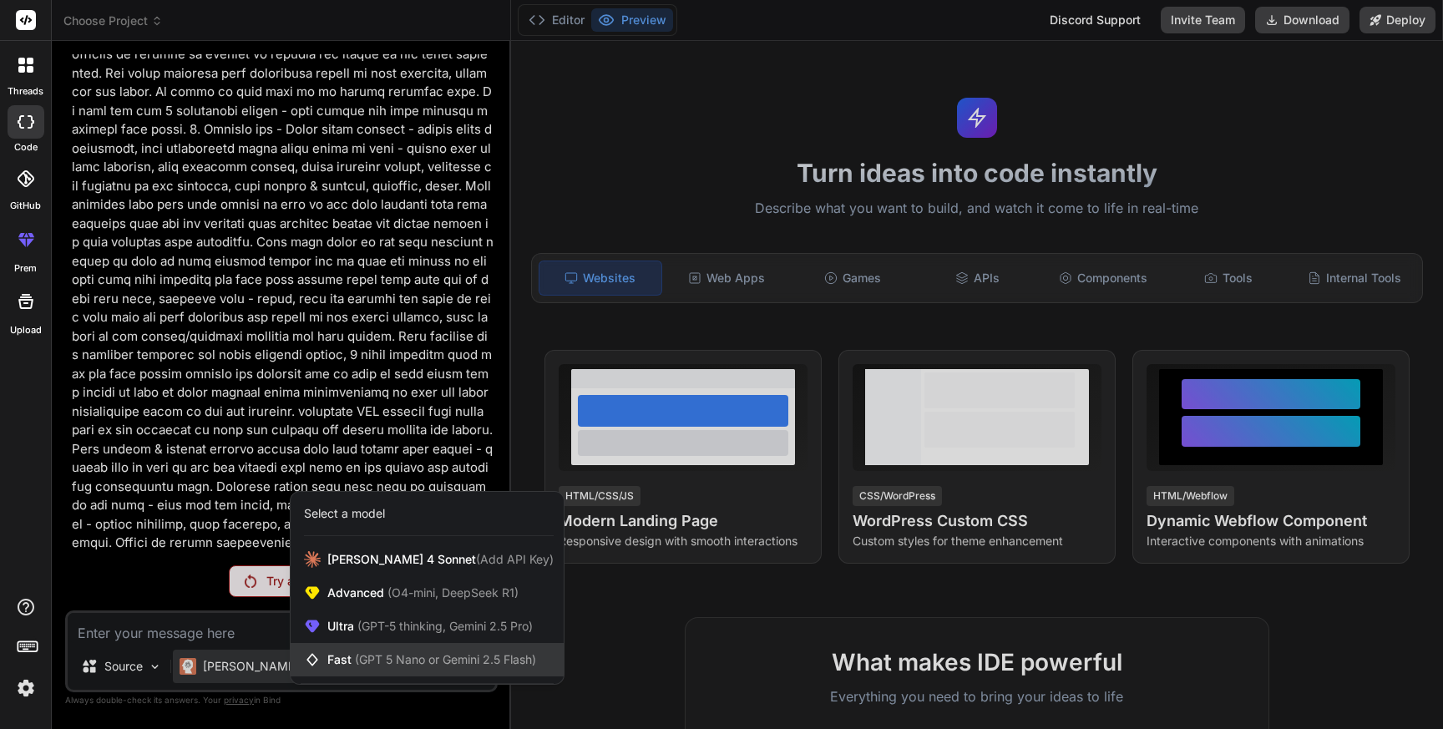
click at [356, 656] on span "(GPT 5 Nano or Gemini 2.5 Flash)" at bounding box center [445, 659] width 181 height 14
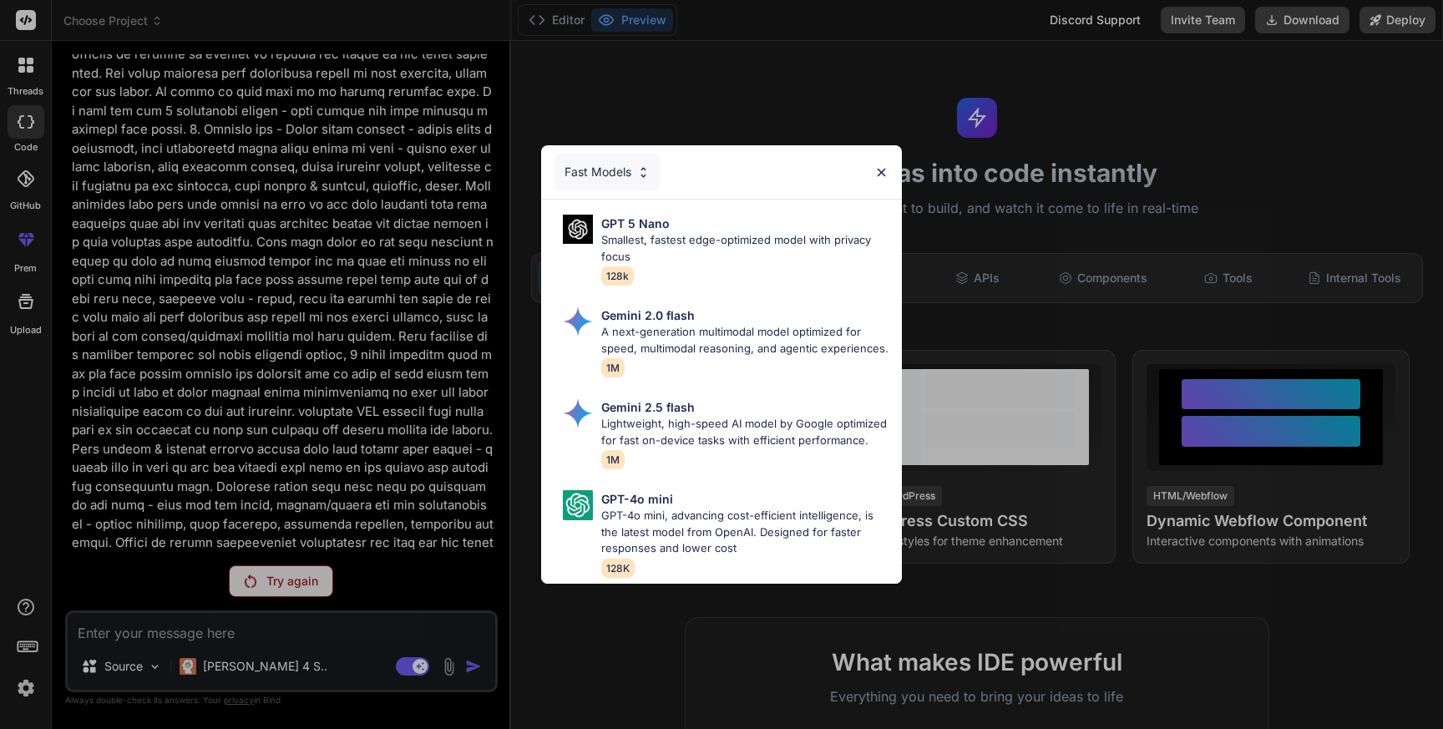
click at [599, 171] on div "Fast Models" at bounding box center [607, 172] width 106 height 37
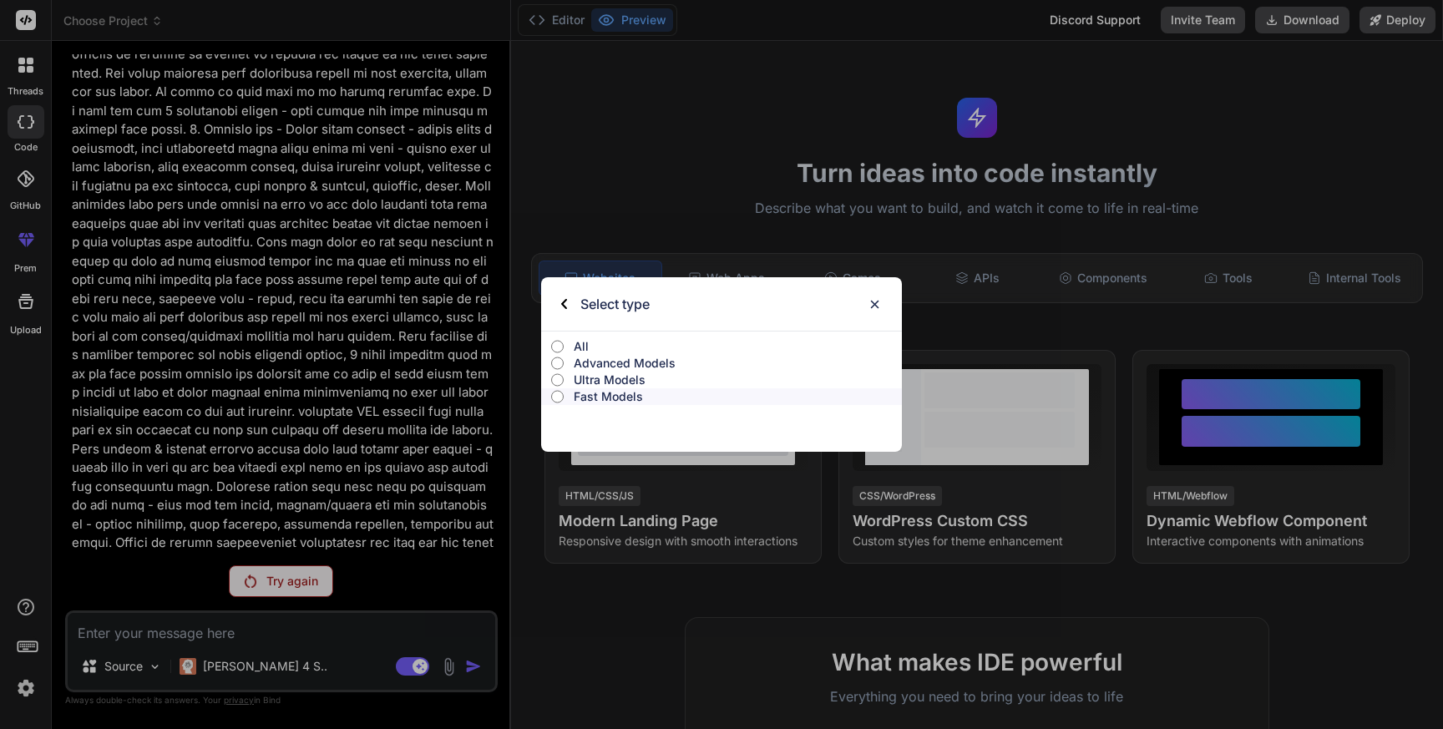
click at [593, 376] on p "Ultra Models" at bounding box center [738, 379] width 328 height 17
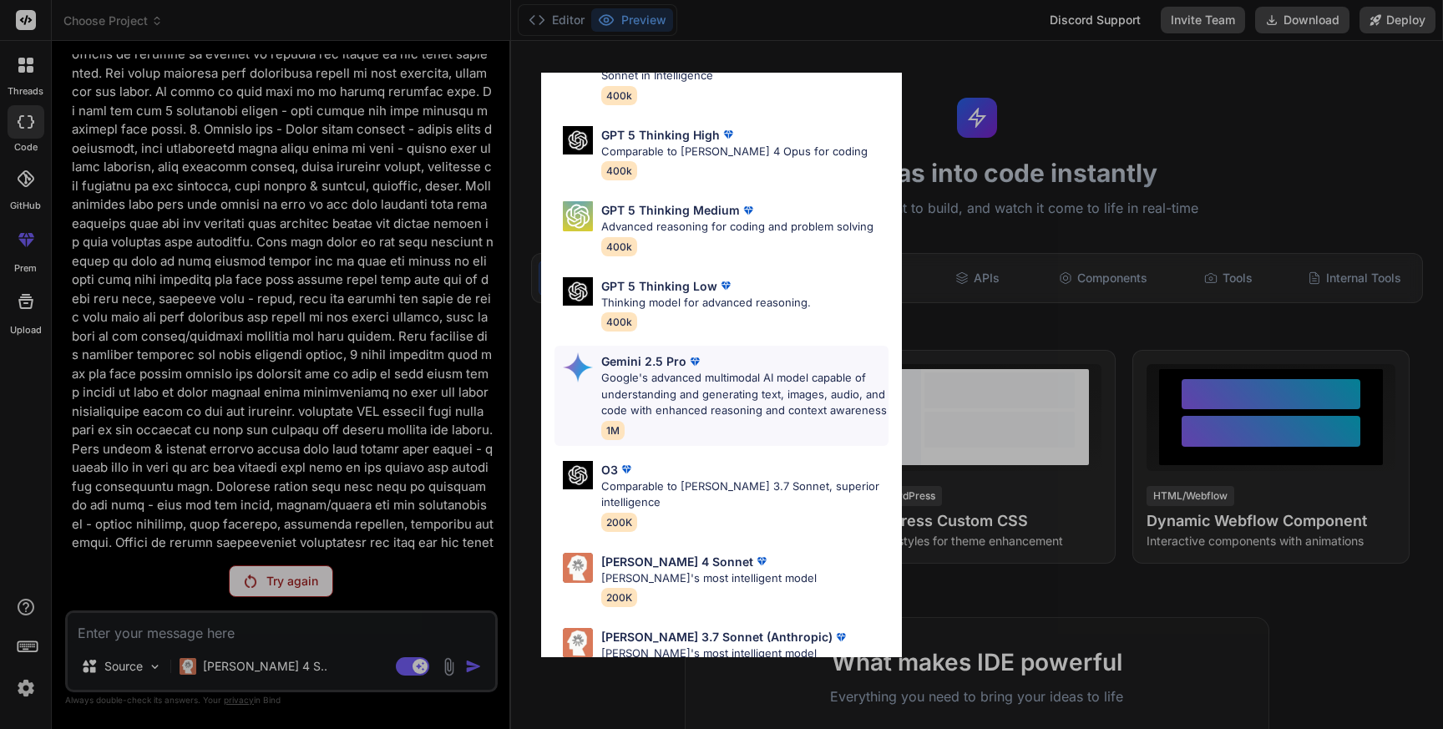
scroll to position [123, 0]
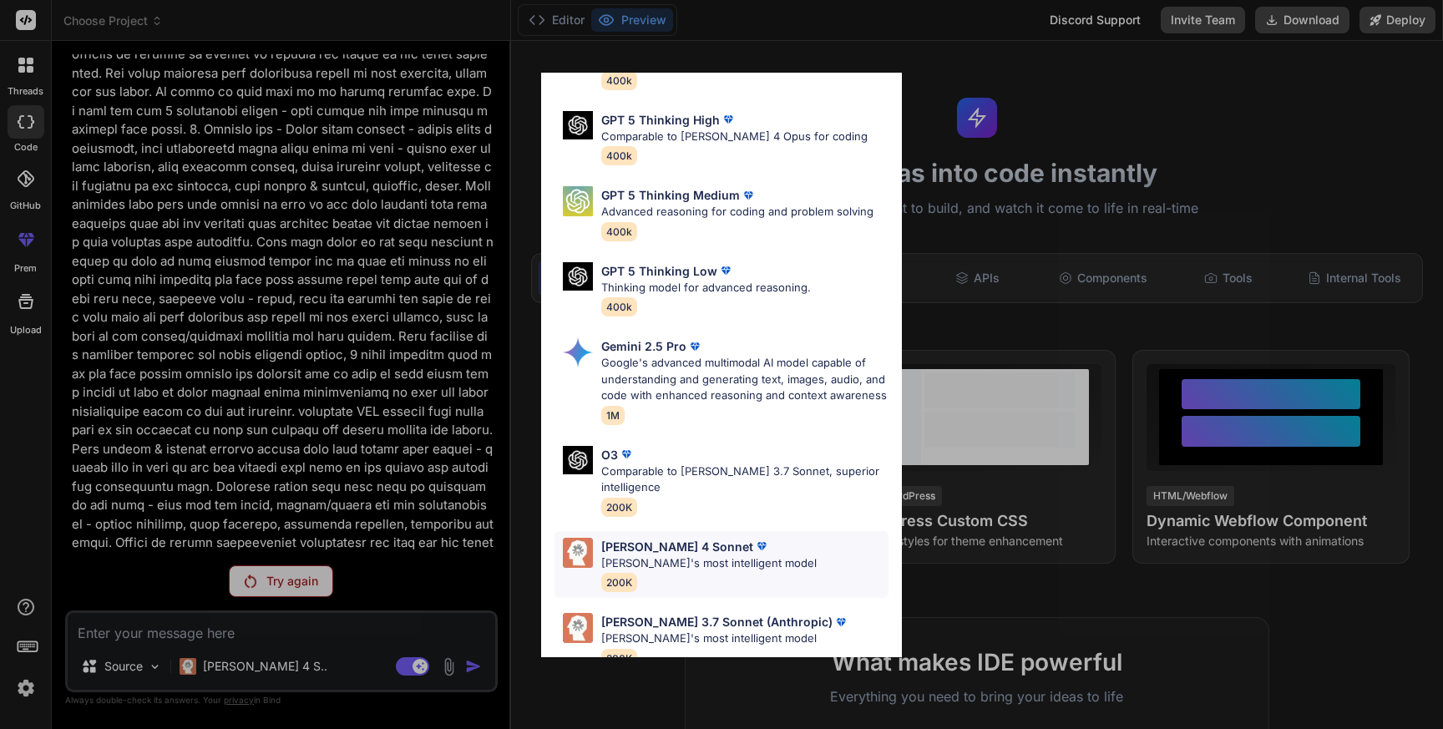
click at [685, 555] on p "Claude's most intelligent model" at bounding box center [708, 563] width 215 height 17
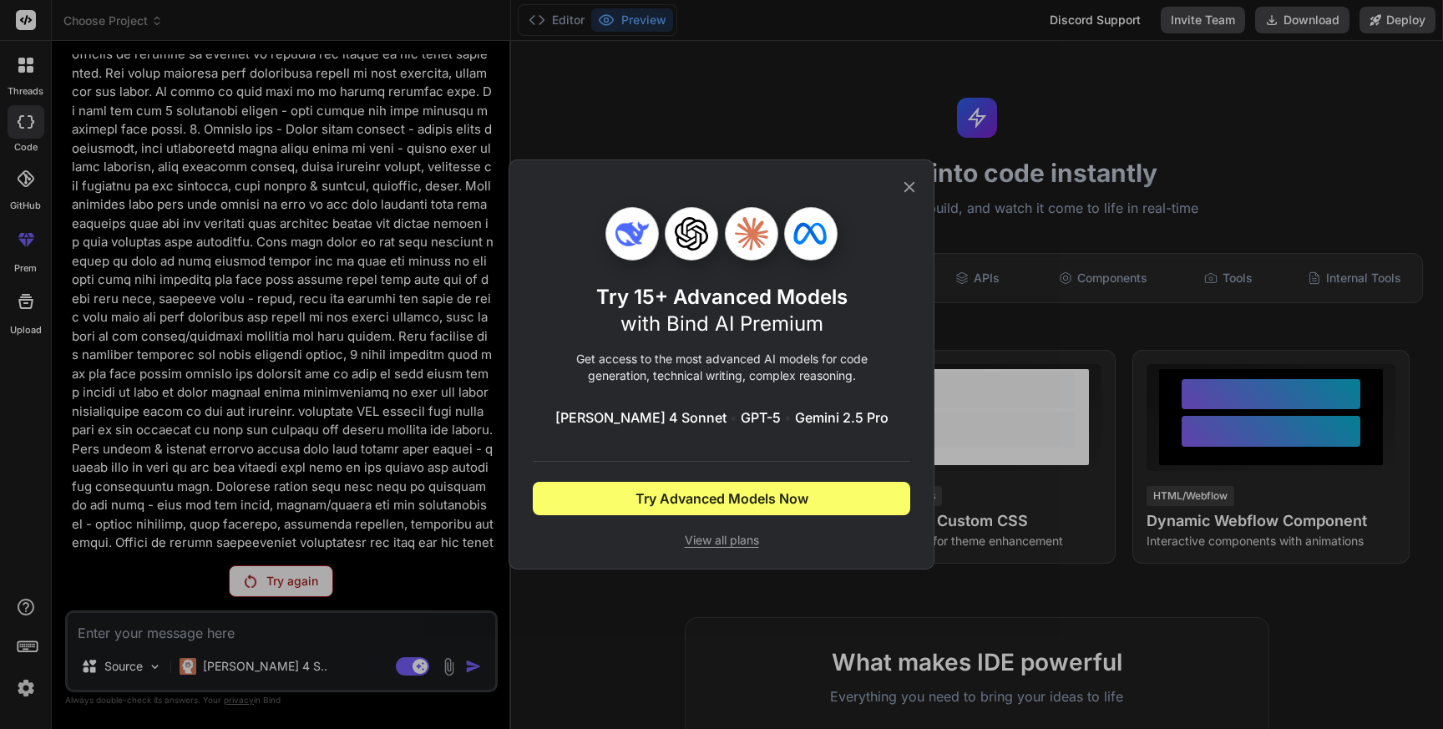
scroll to position [0, 0]
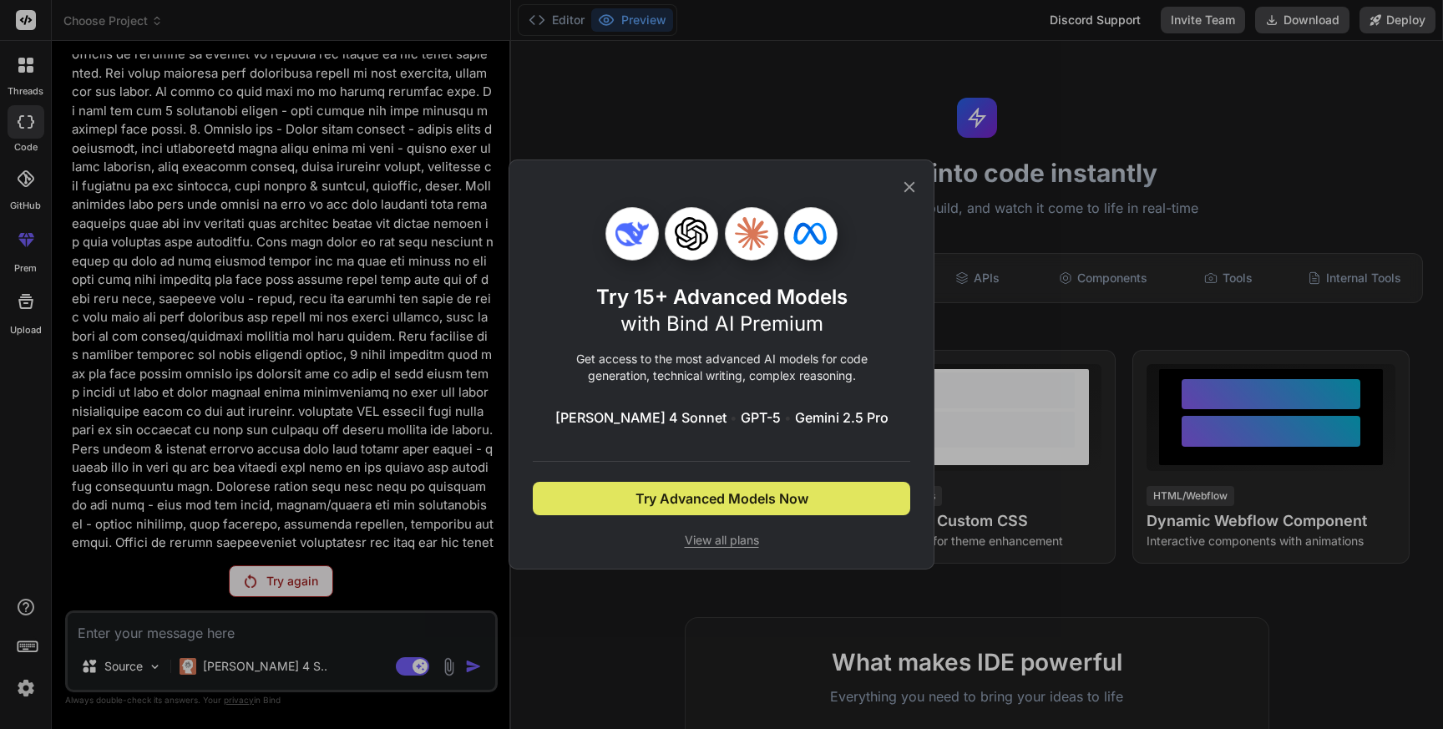
click at [716, 500] on span "Try Advanced Models Now" at bounding box center [721, 498] width 173 height 20
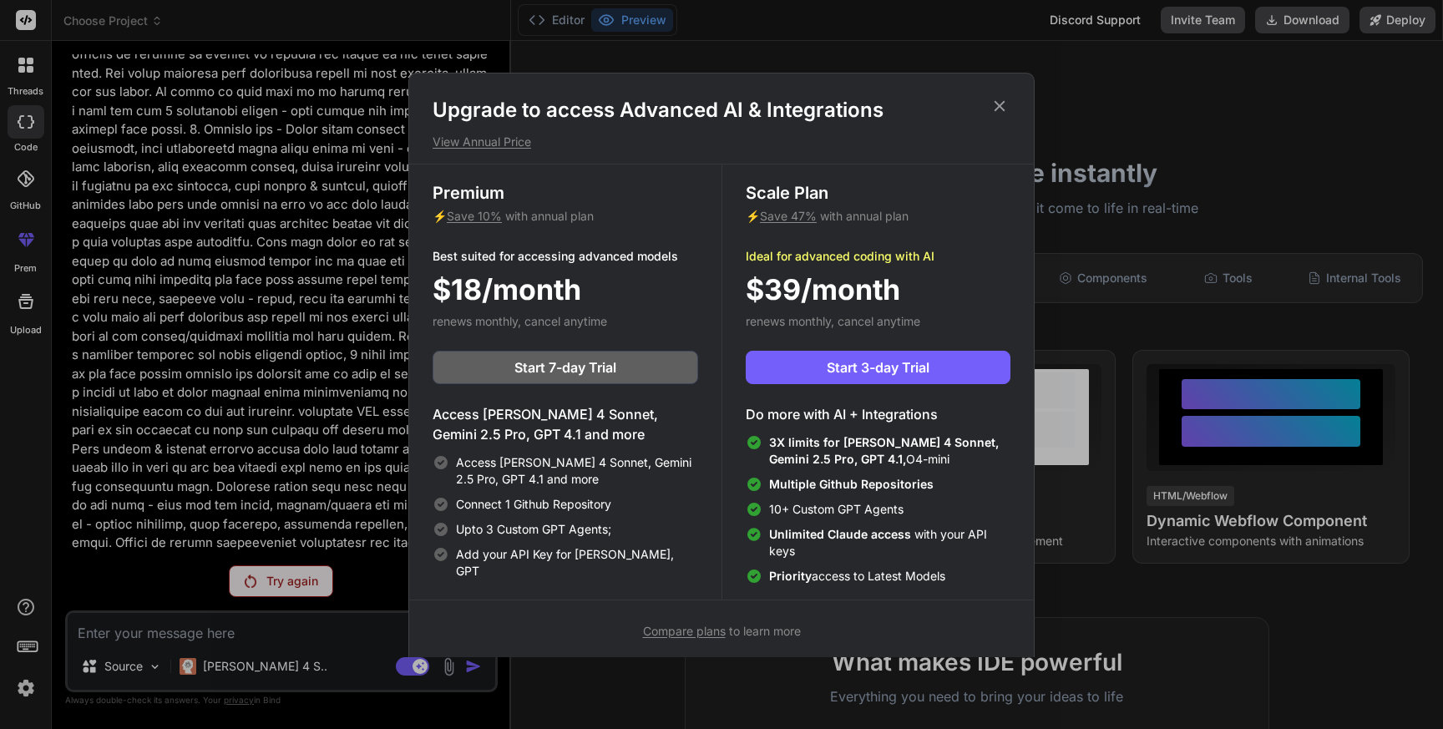
click at [1011, 99] on div "Upgrade to access Advanced AI & Integrations View Annual Price" at bounding box center [721, 123] width 624 height 53
click at [997, 101] on icon at bounding box center [999, 106] width 18 height 18
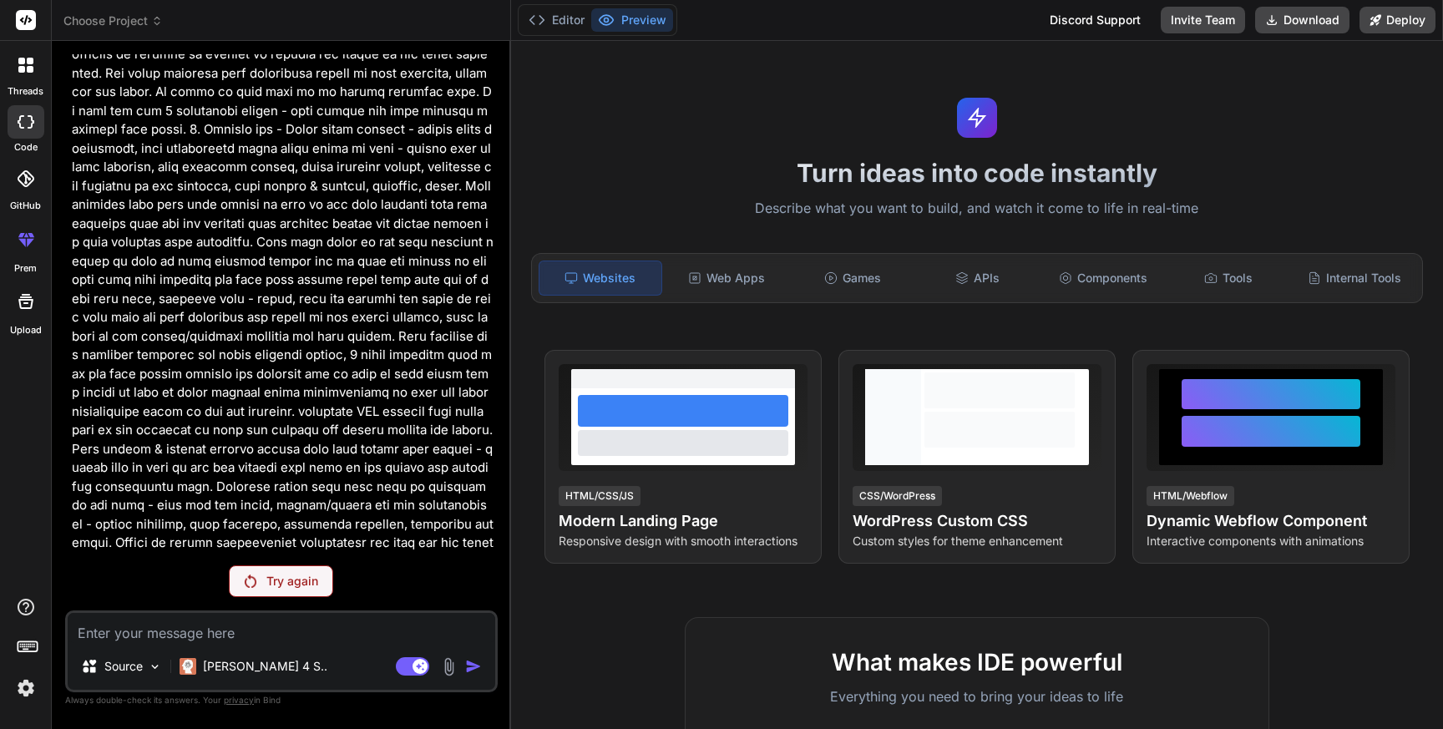
click at [361, 626] on textarea at bounding box center [281, 628] width 427 height 30
click at [313, 588] on p "Try again" at bounding box center [292, 581] width 52 height 17
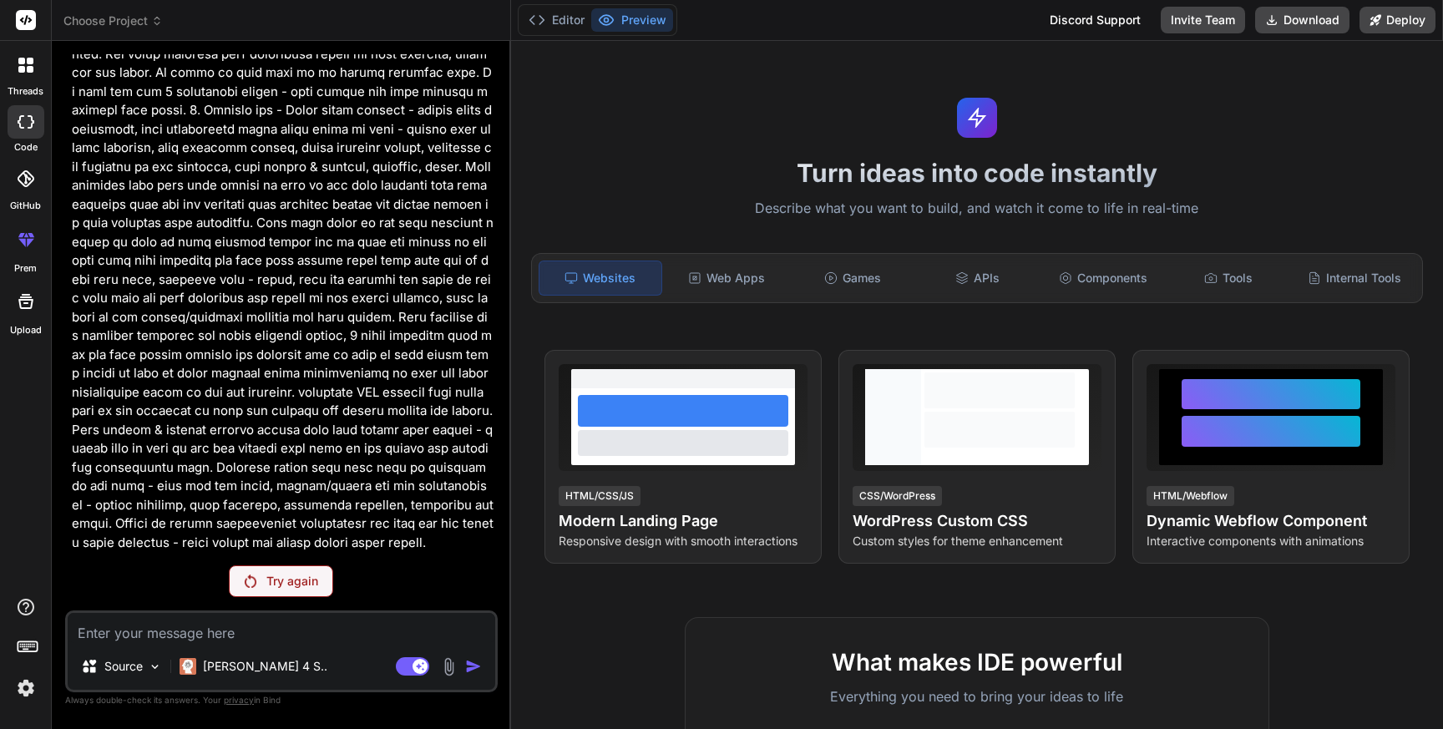
scroll to position [947, 0]
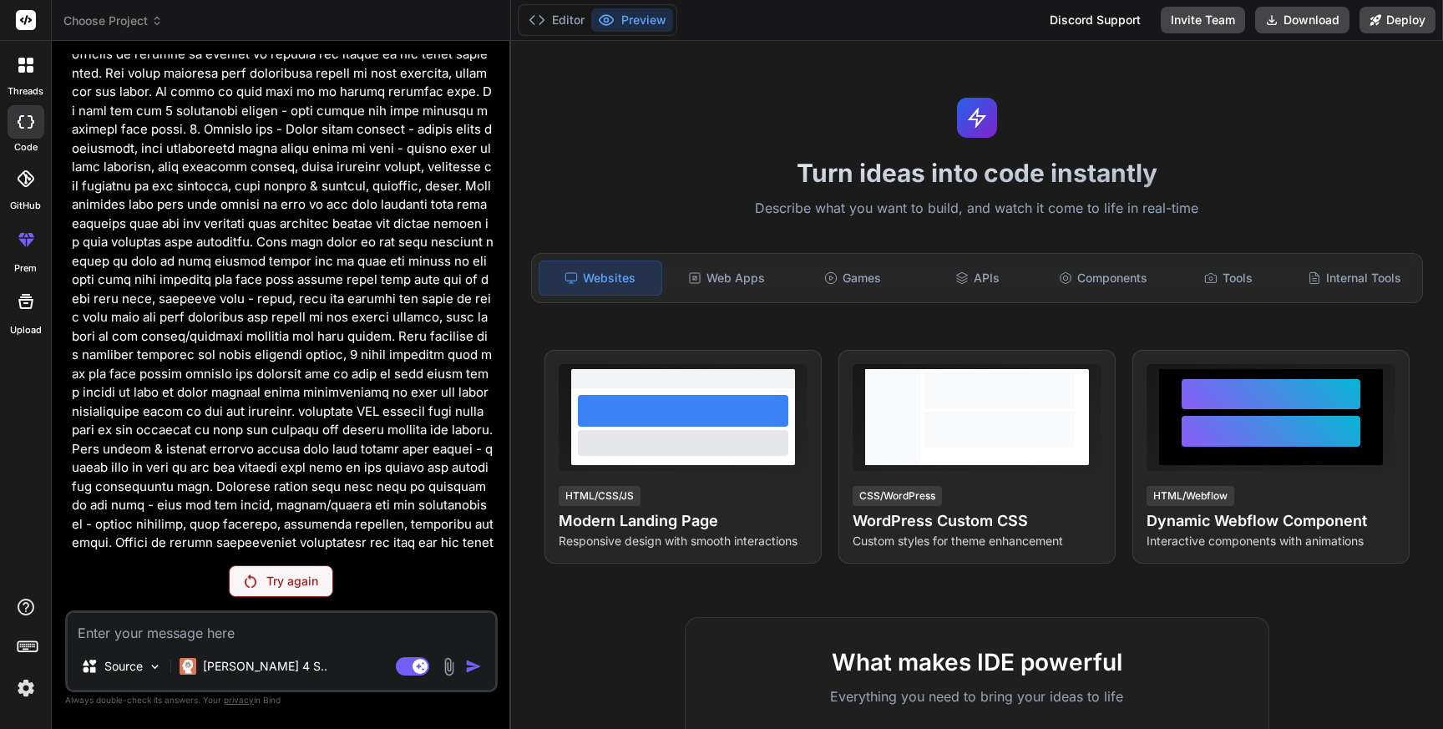
click at [281, 582] on p "Try again" at bounding box center [292, 581] width 52 height 17
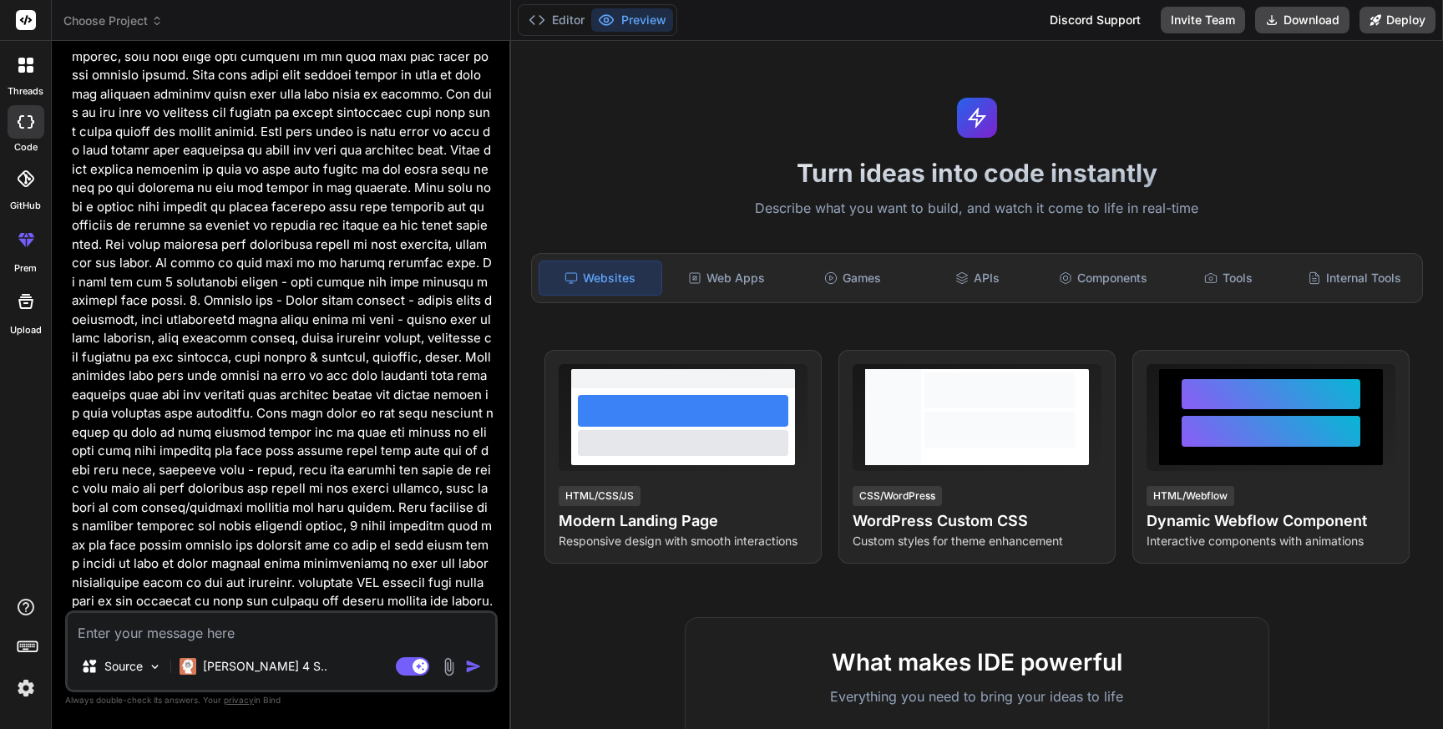
scroll to position [1007, 0]
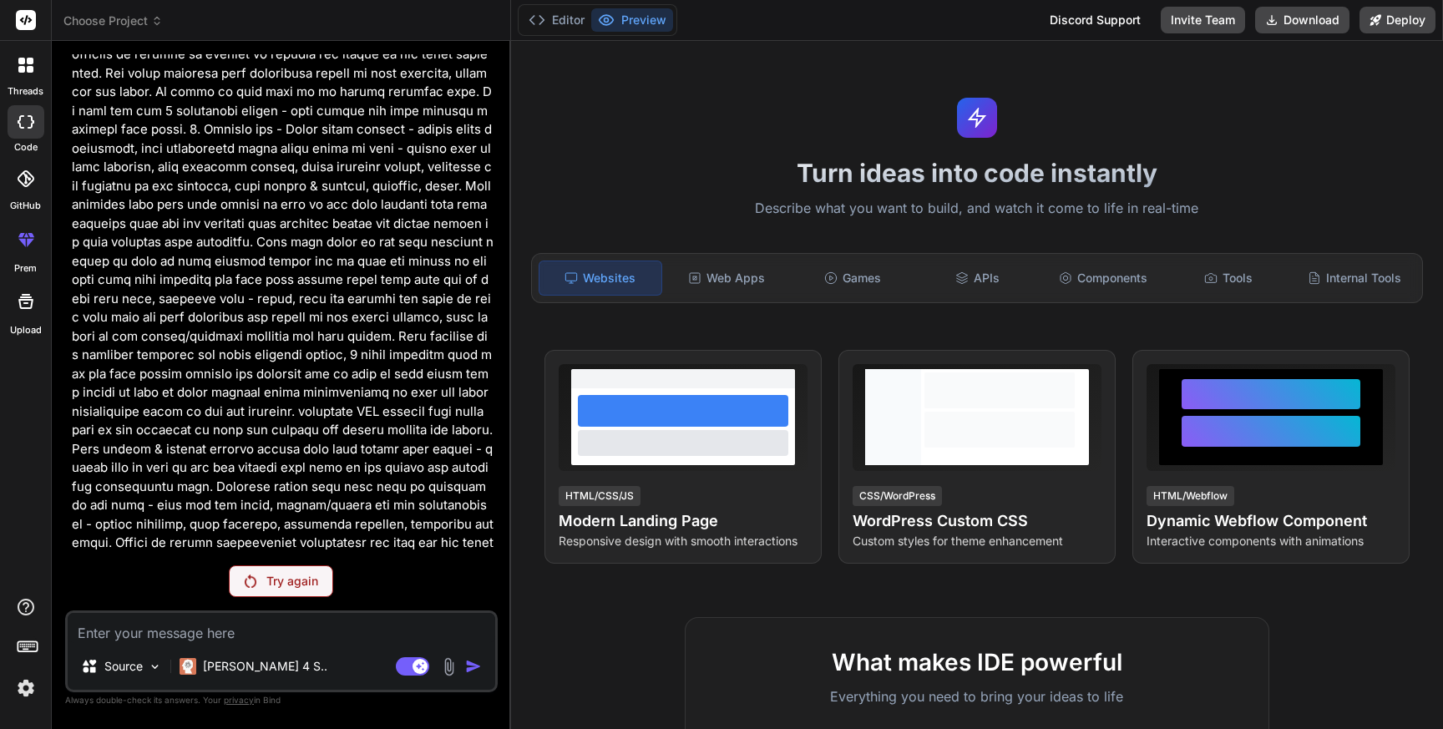
click at [281, 582] on p "Try again" at bounding box center [292, 581] width 52 height 17
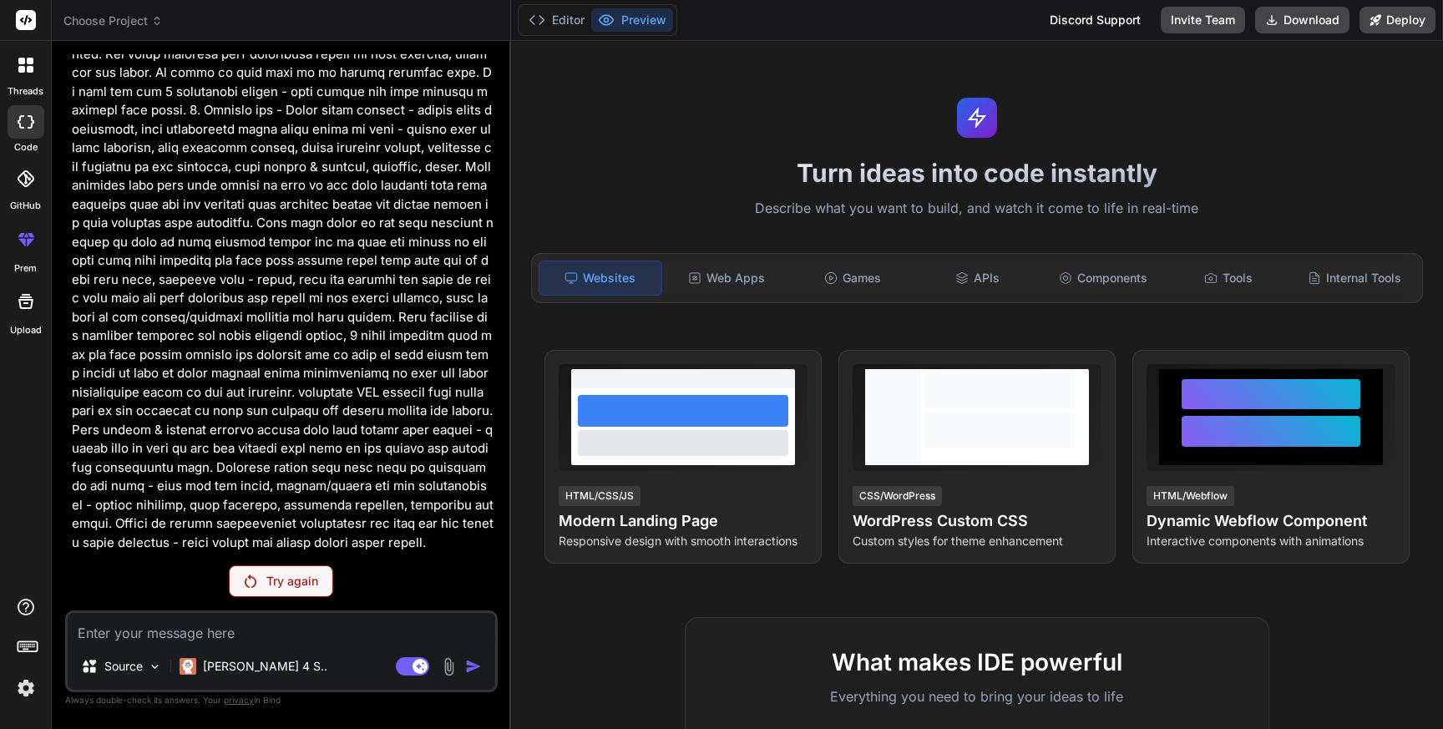
scroll to position [947, 0]
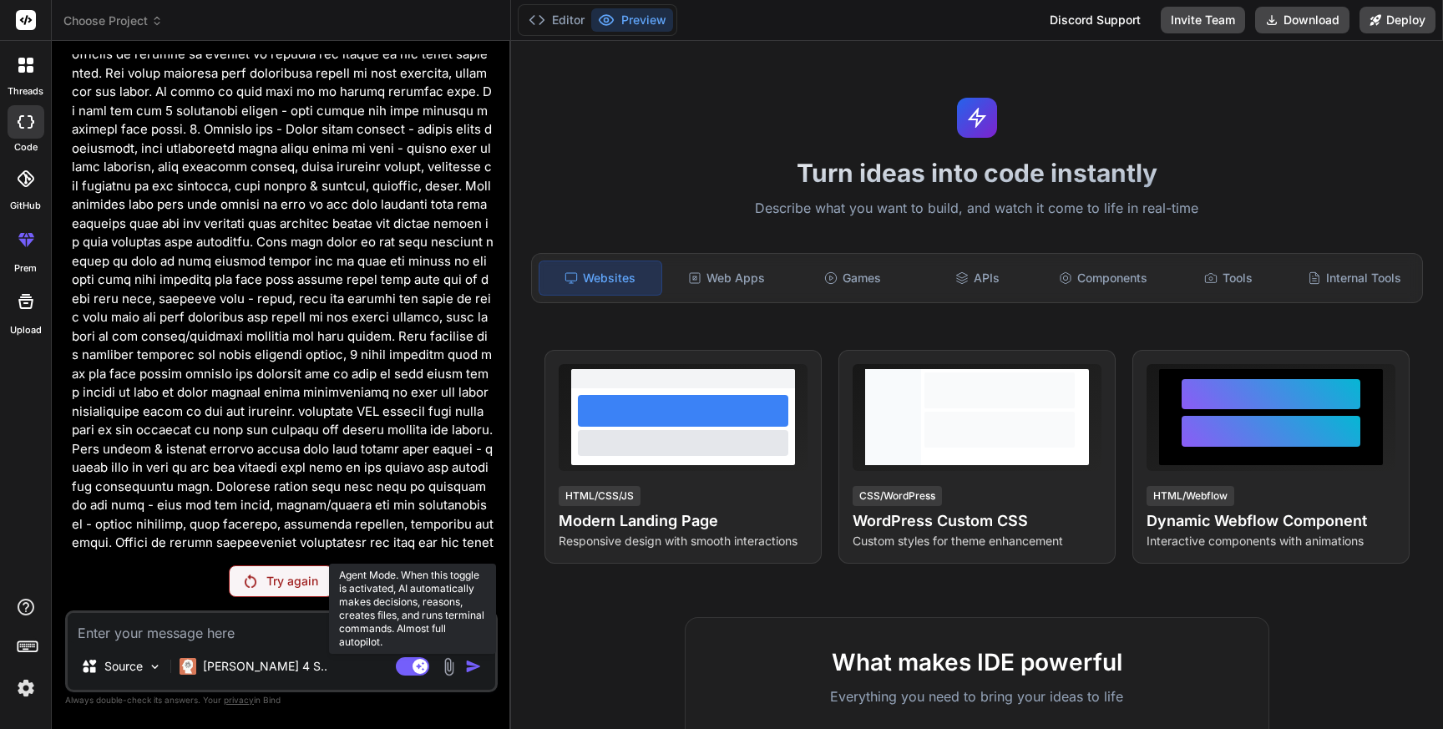
click at [397, 665] on rect at bounding box center [412, 666] width 33 height 18
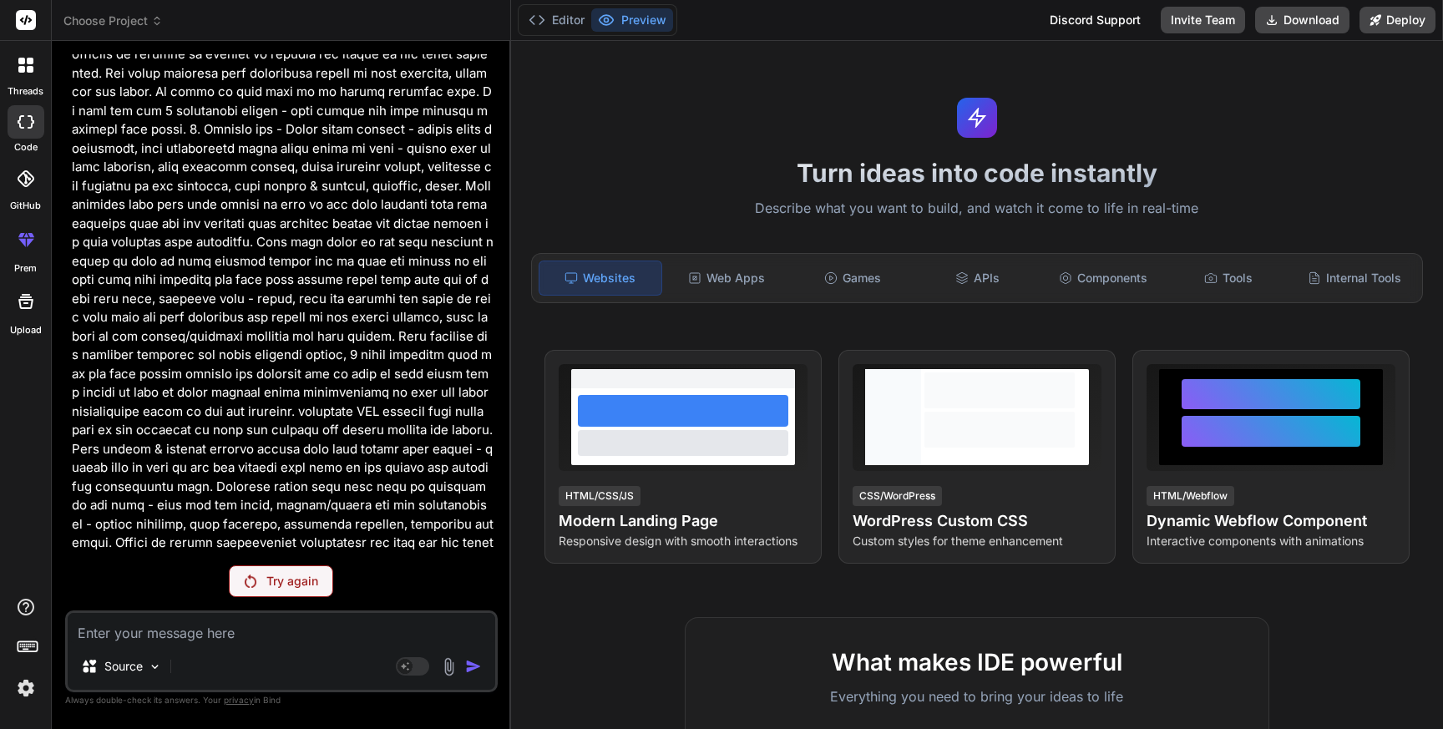
click at [257, 584] on div "Try again" at bounding box center [281, 581] width 104 height 32
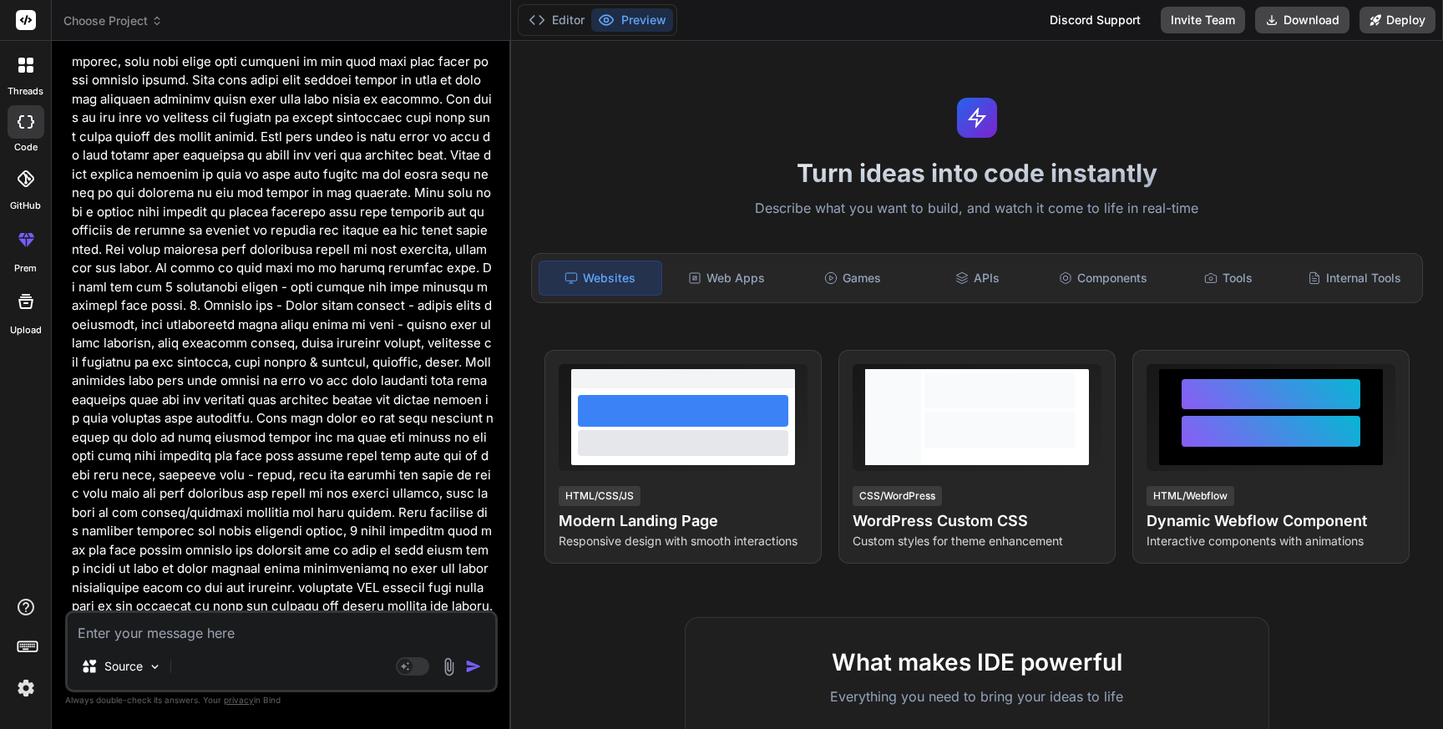
scroll to position [1007, 0]
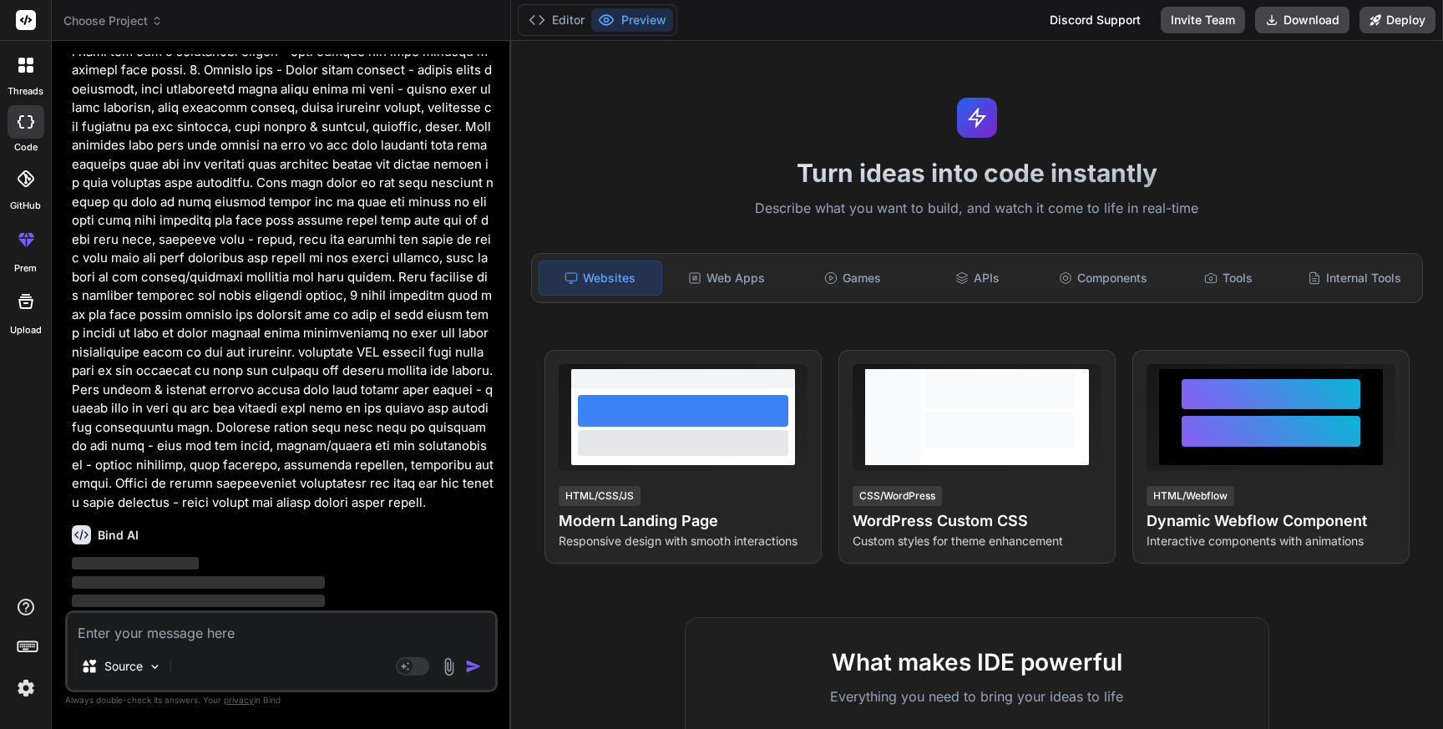
type textarea "x"
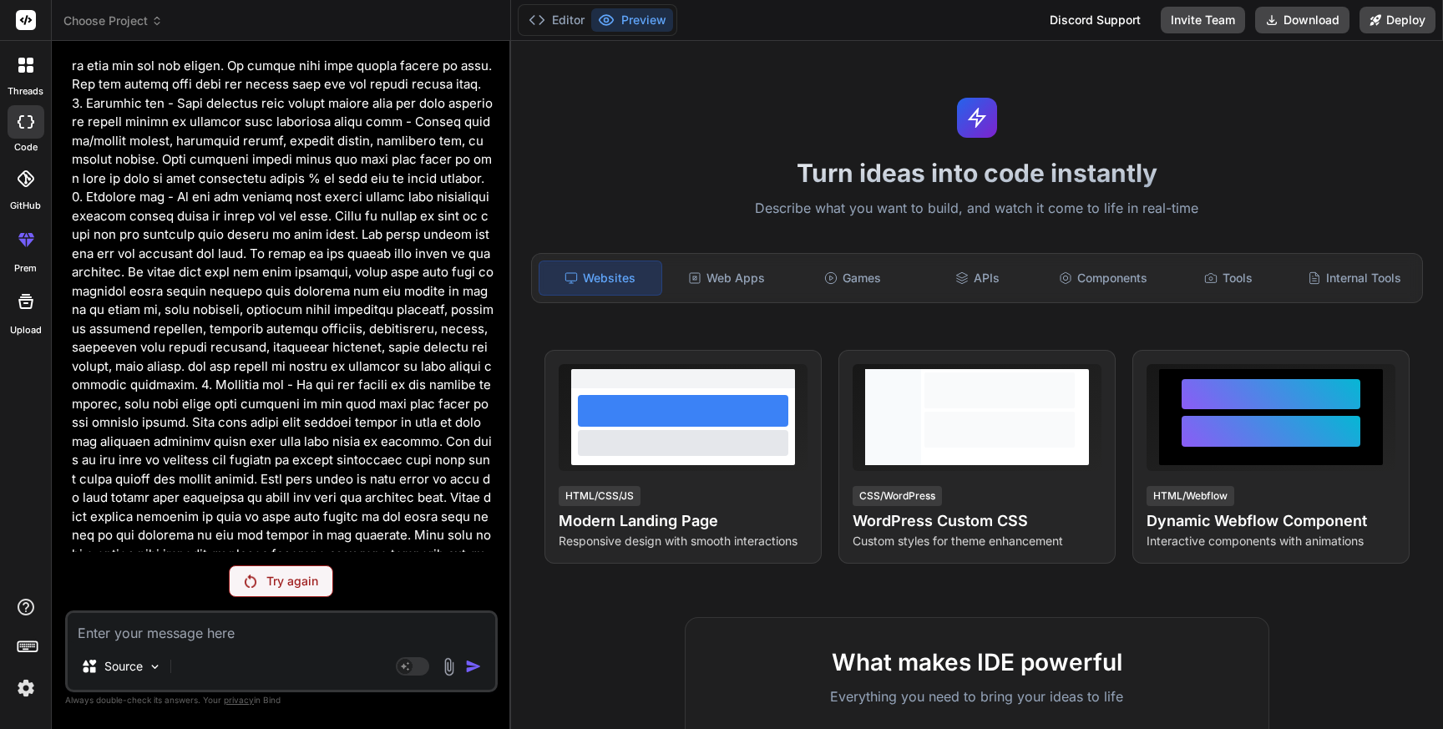
scroll to position [0, 0]
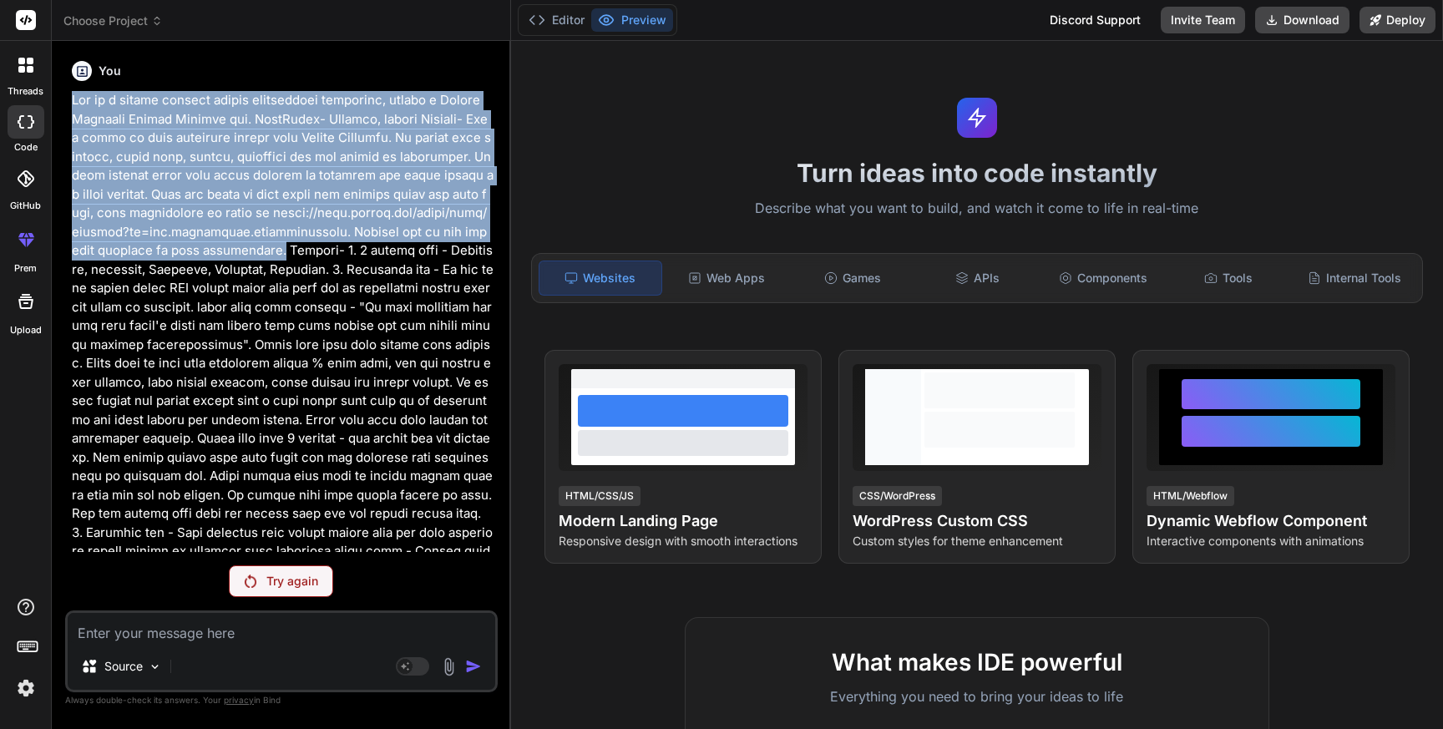
drag, startPoint x: 72, startPoint y: 99, endPoint x: 205, endPoint y: 249, distance: 201.0
copy p "Act as a native android mobile application developer, create a Period Calendar …"
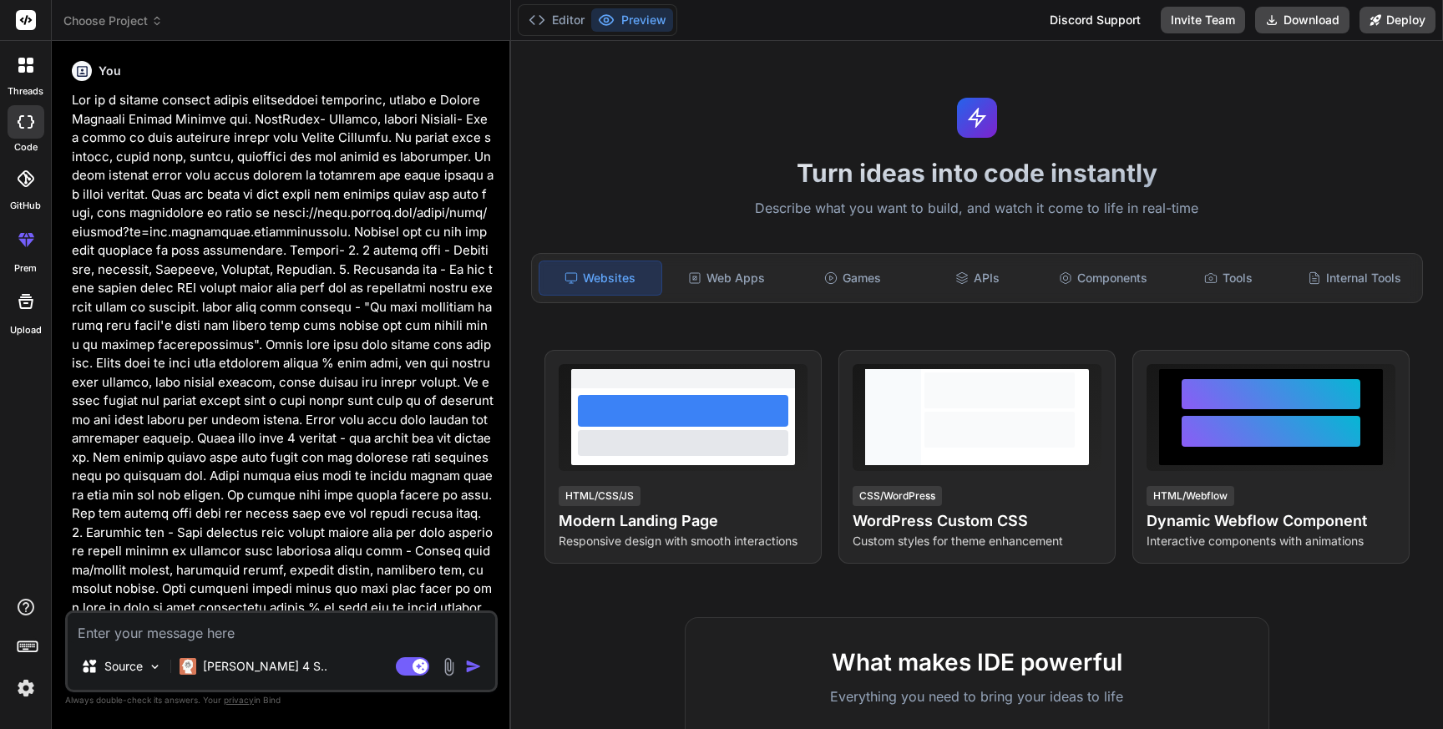
type textarea "x"
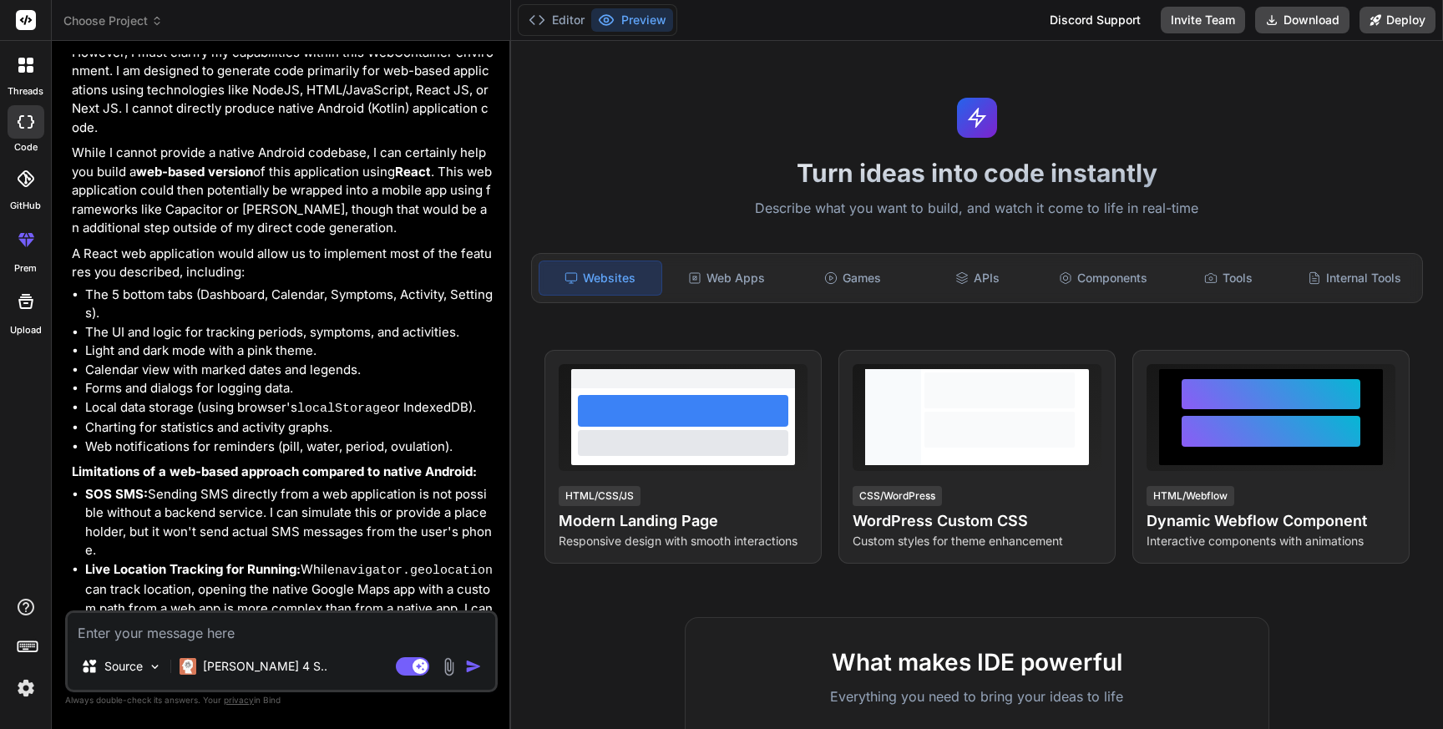
scroll to position [1746, 0]
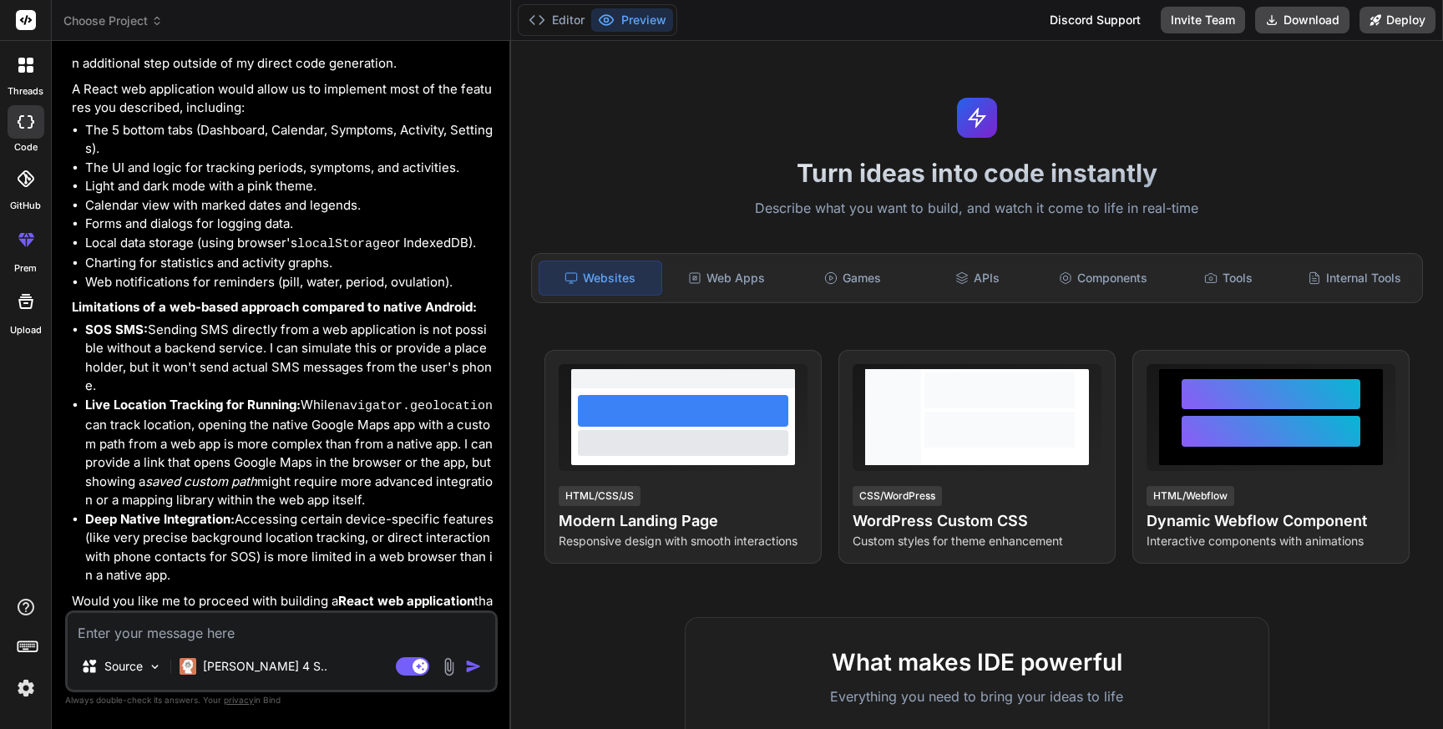
click at [167, 624] on textarea at bounding box center [281, 628] width 427 height 30
type textarea "Act as a native android mobile application developer, create a Period Calendar …"
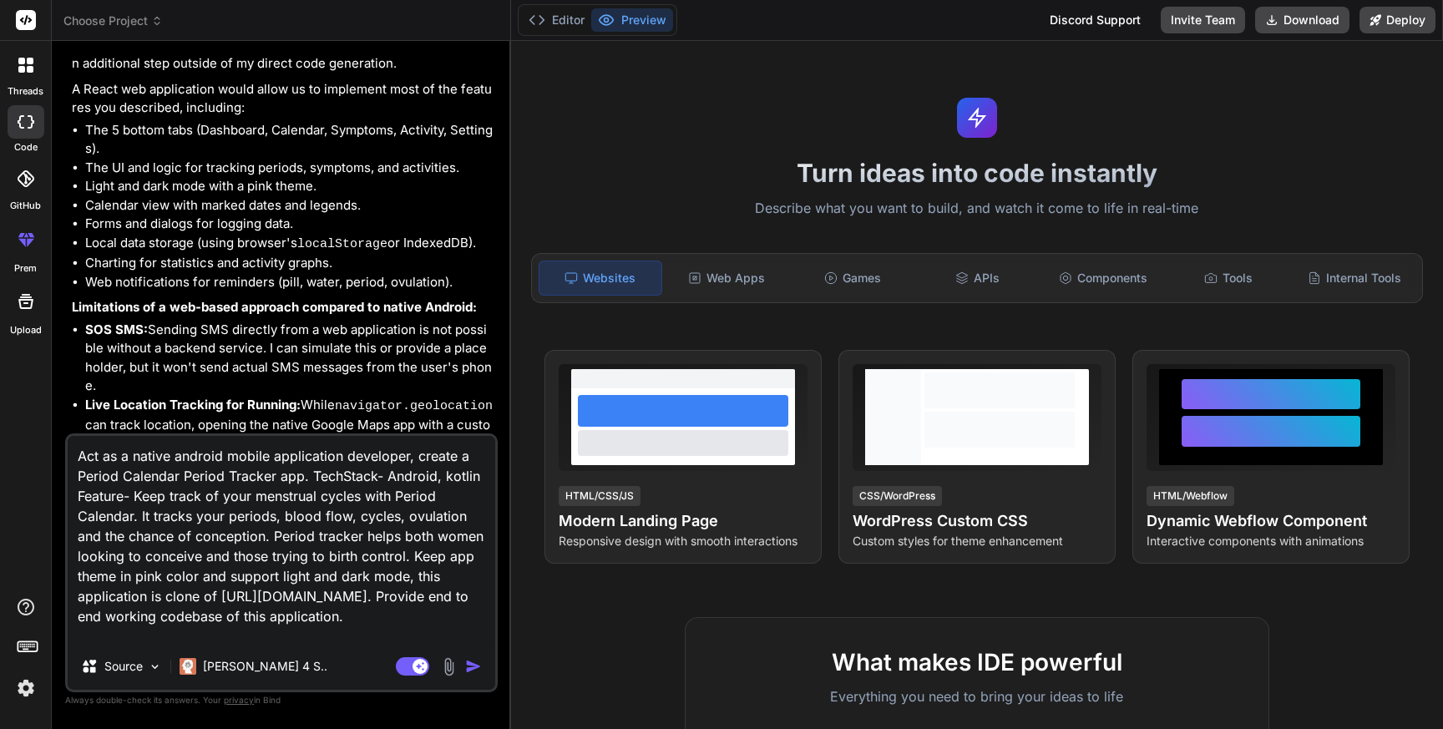
type textarea "x"
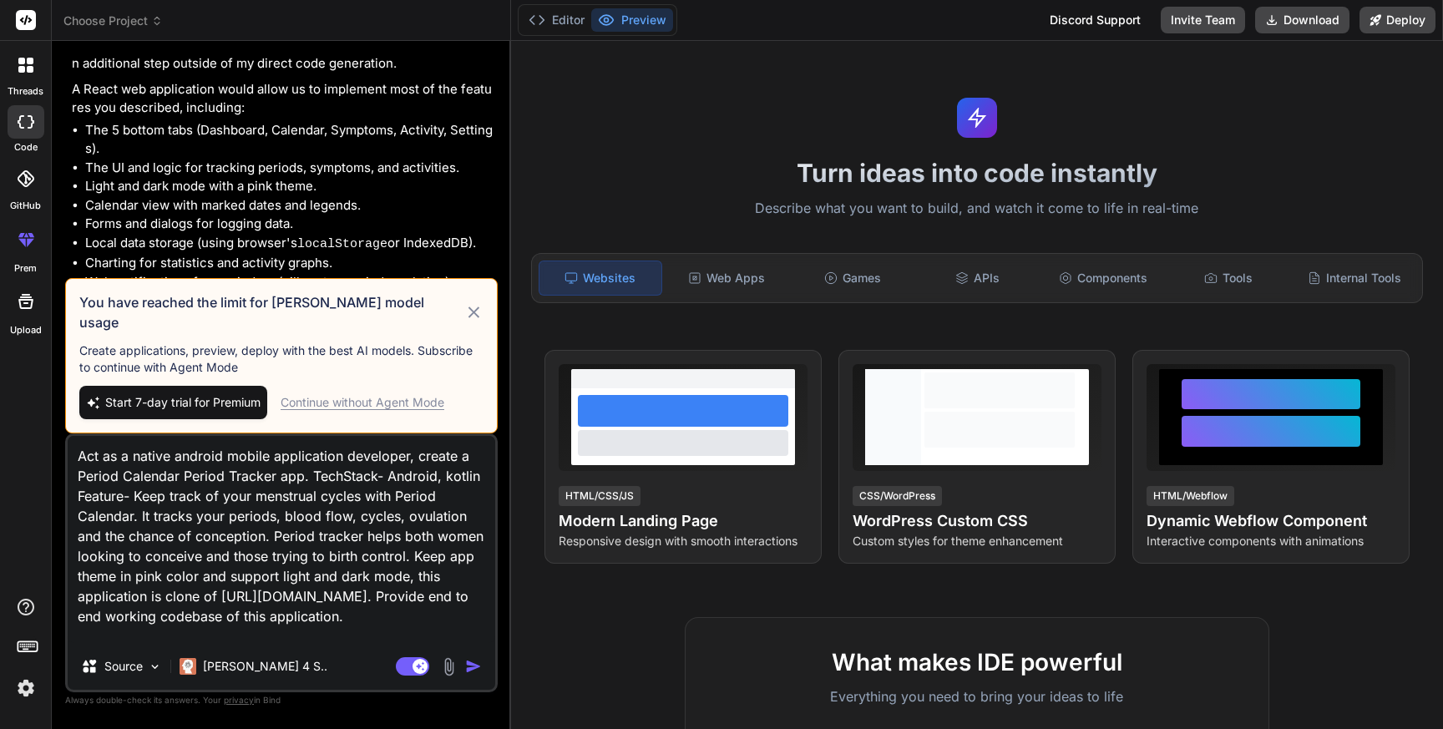
type textarea "Act as a native android mobile application developer, create a Period Calendar …"
click at [353, 397] on div "Continue without Agent Mode" at bounding box center [362, 402] width 164 height 17
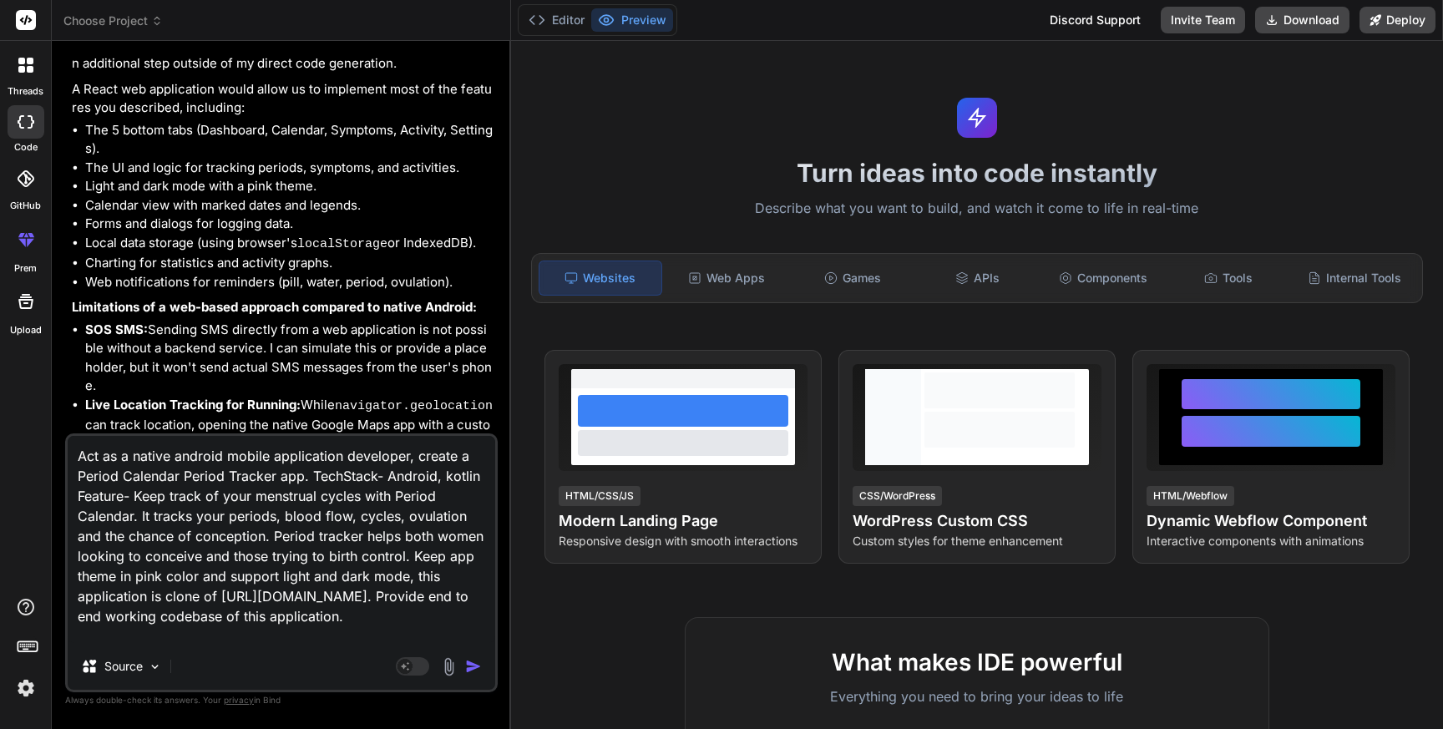
click at [294, 561] on textarea "Act as a native android mobile application developer, create a Period Calendar …" at bounding box center [281, 539] width 427 height 207
type textarea "x"
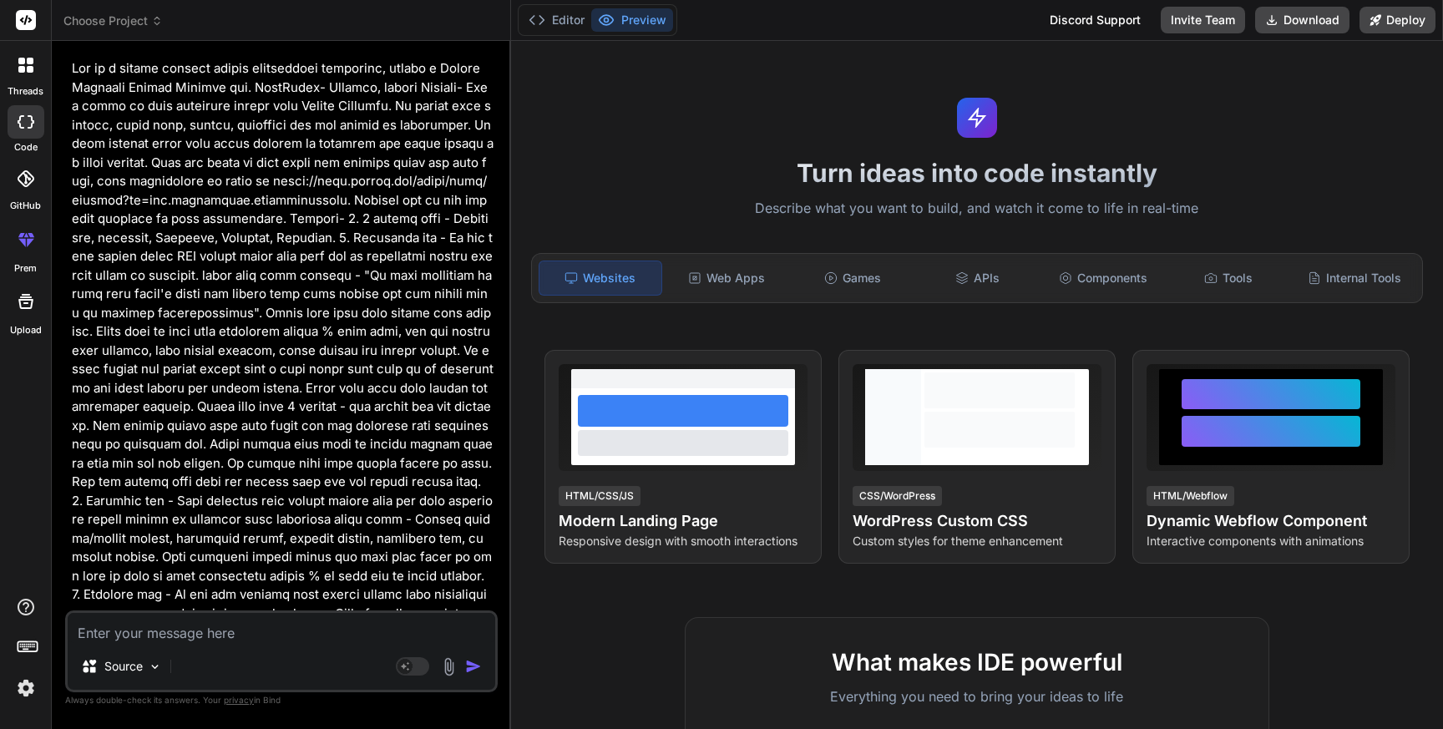
scroll to position [14, 0]
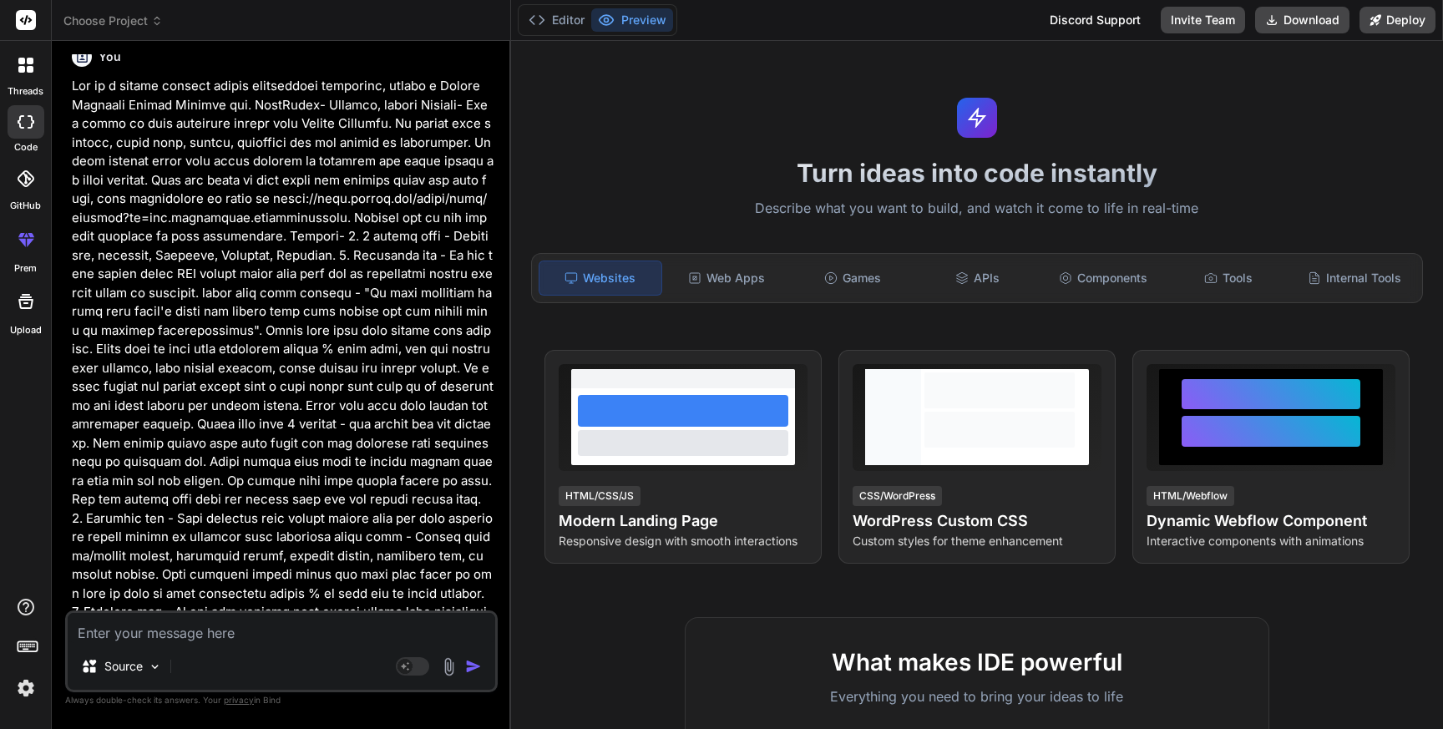
click at [33, 682] on img at bounding box center [26, 688] width 28 height 28
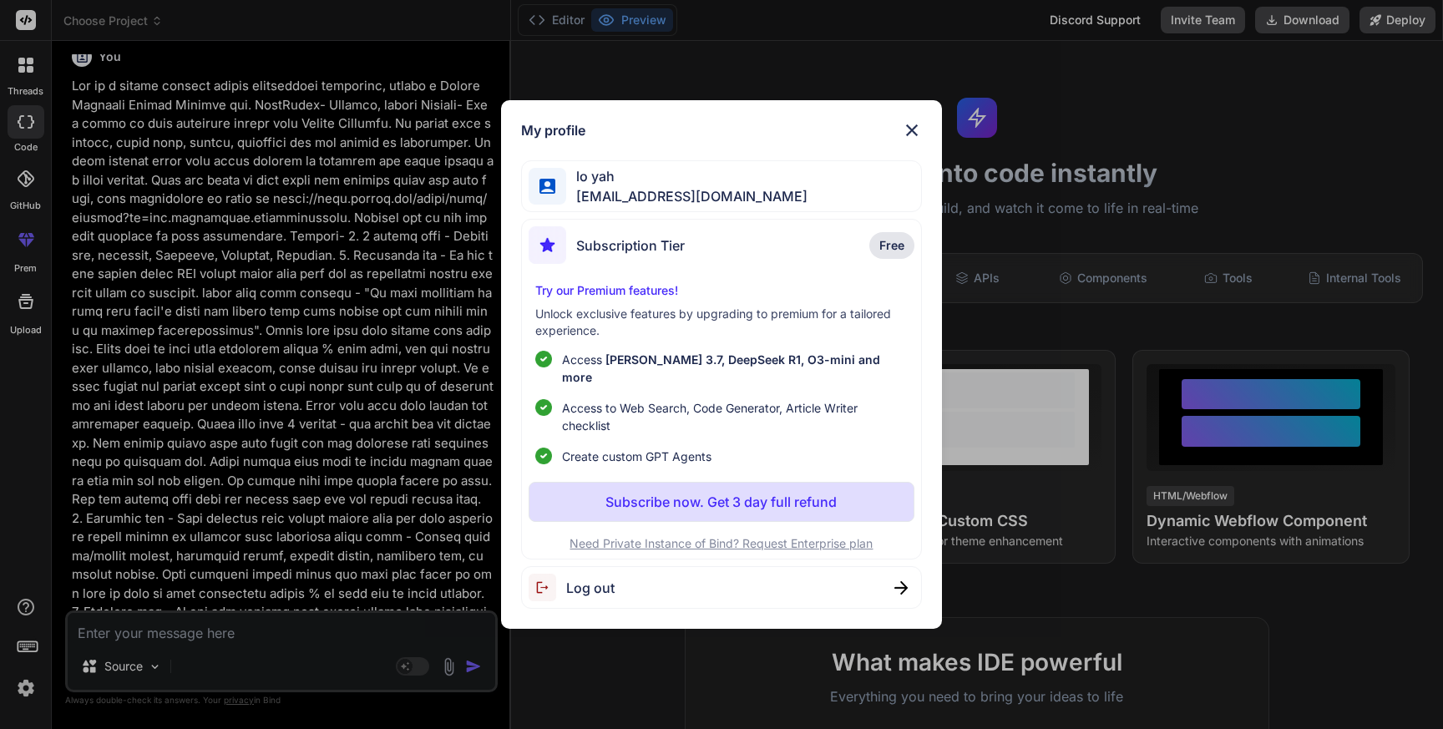
click at [600, 582] on span "Log out" at bounding box center [590, 588] width 48 height 20
type textarea "x"
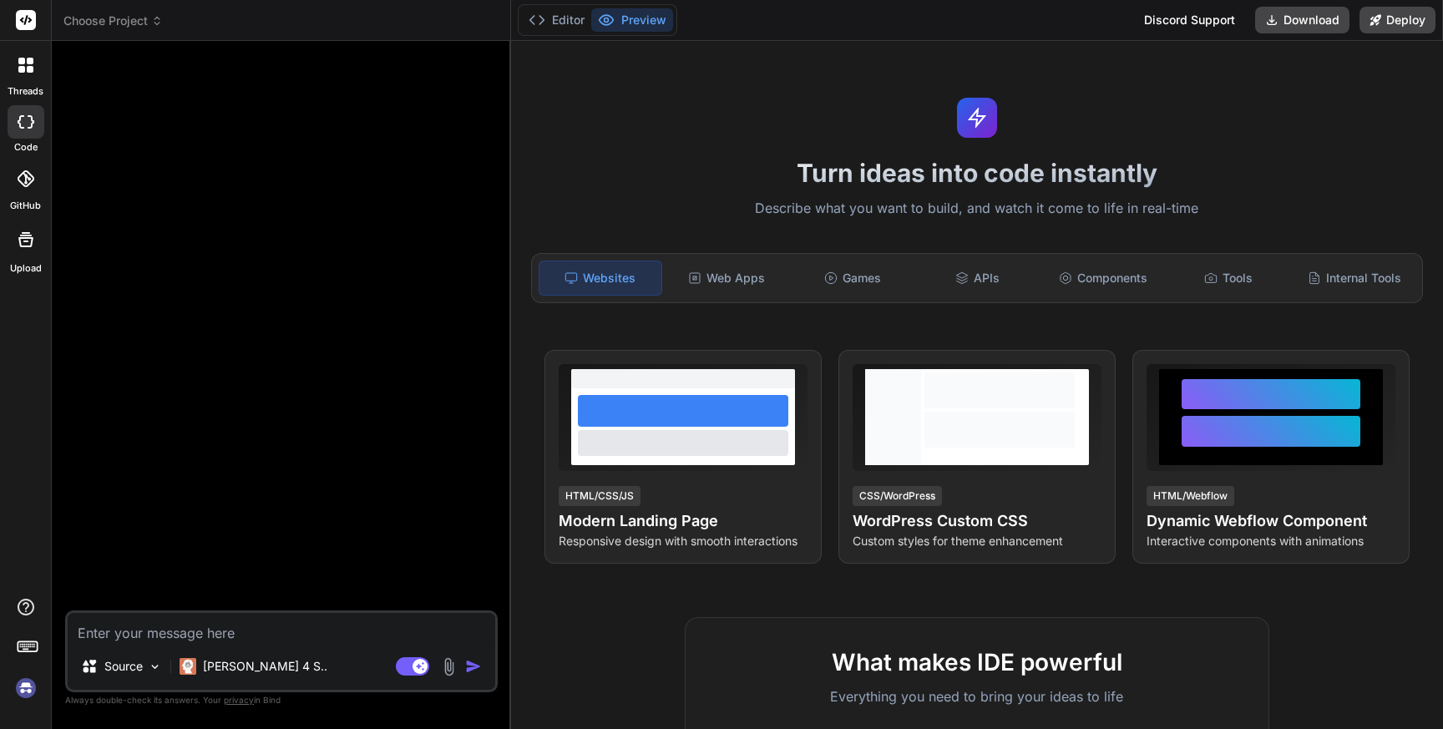
scroll to position [0, 0]
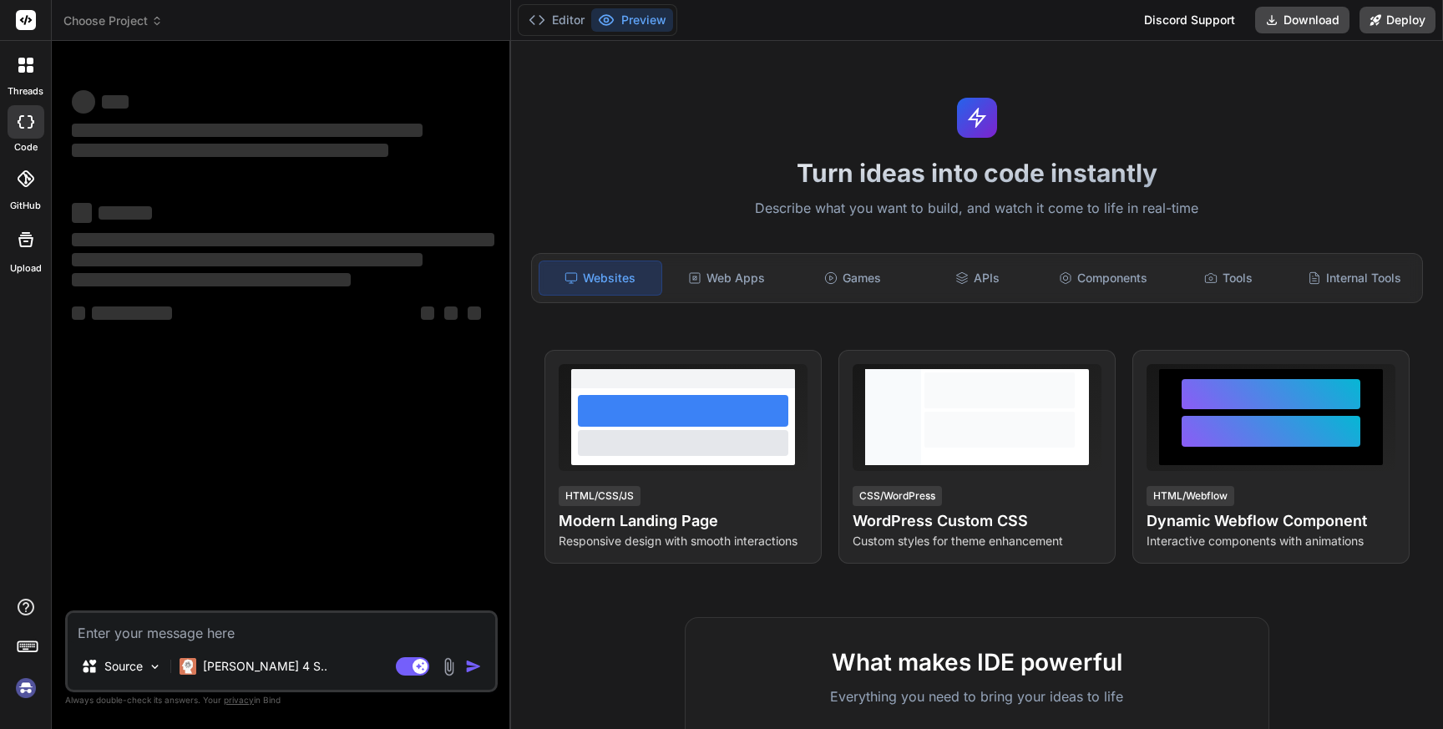
type textarea "x"
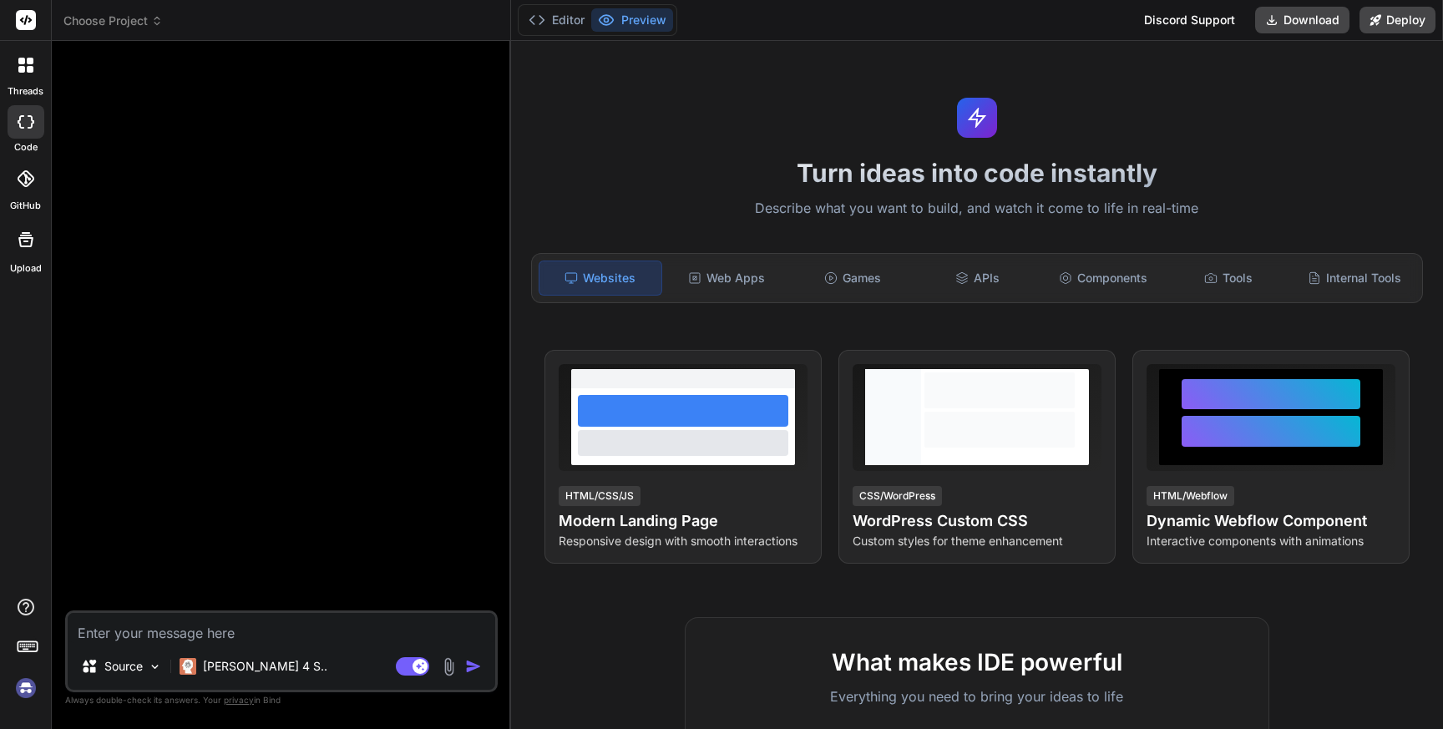
click at [27, 684] on img at bounding box center [26, 688] width 28 height 28
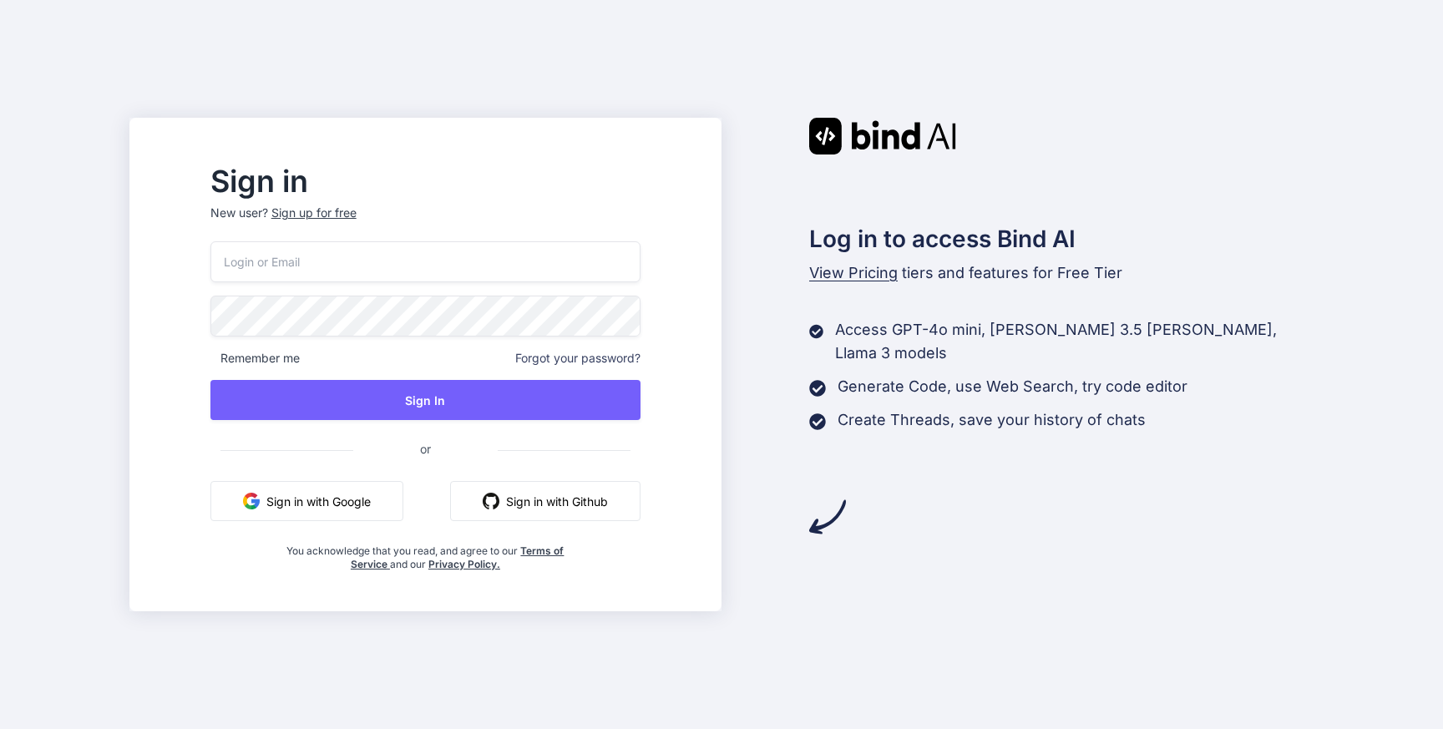
click at [356, 213] on div "Sign up for free" at bounding box center [313, 213] width 85 height 17
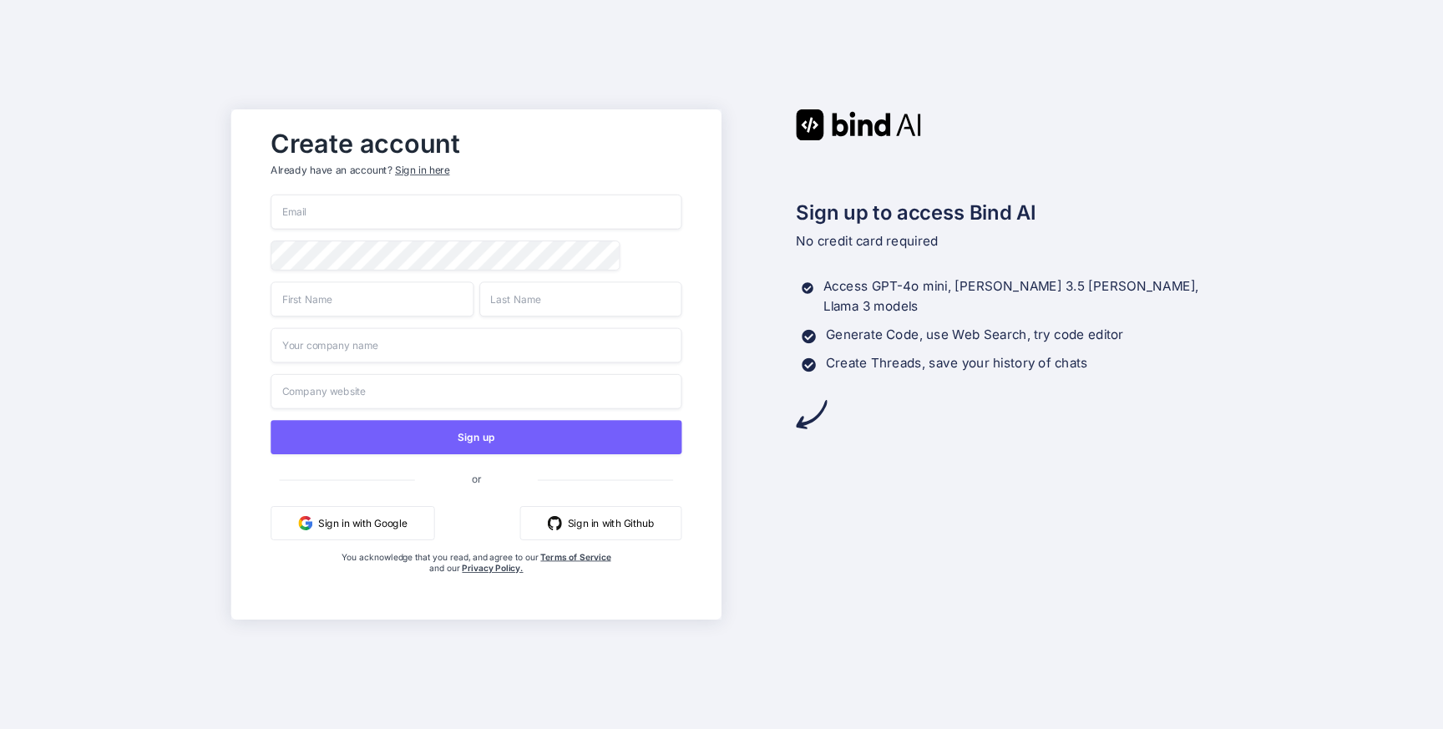
click at [328, 202] on input "email" at bounding box center [475, 212] width 411 height 35
paste input "[EMAIL_ADDRESS][DOMAIN_NAME]"
type input "[EMAIL_ADDRESS][DOMAIN_NAME]"
click at [330, 308] on input "text" at bounding box center [371, 298] width 203 height 35
type input "nati"
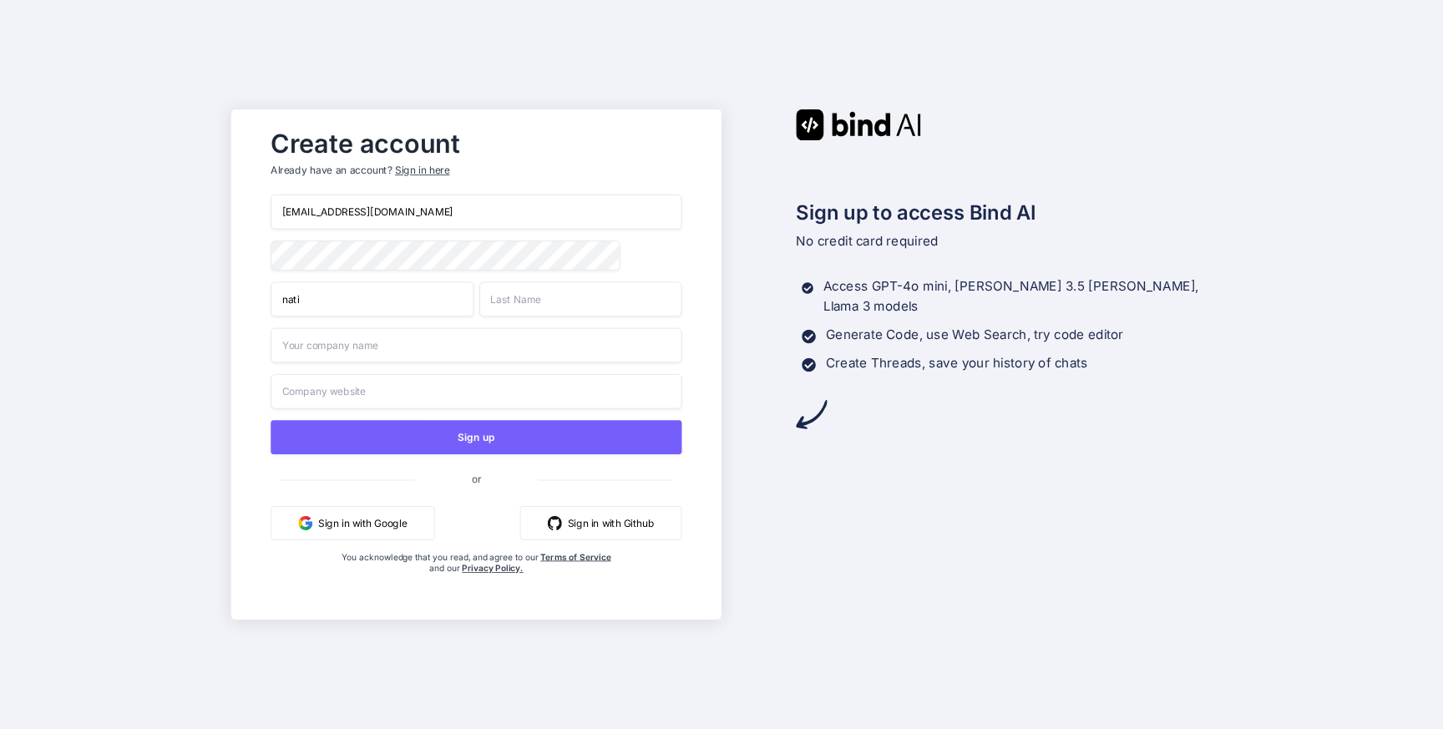
click at [563, 304] on input "text" at bounding box center [580, 298] width 203 height 35
type input "ita"
drag, startPoint x: 341, startPoint y: 209, endPoint x: 428, endPoint y: 210, distance: 86.8
click at [428, 210] on input "[EMAIL_ADDRESS][DOMAIN_NAME]" at bounding box center [475, 212] width 411 height 35
click at [404, 342] on input "text" at bounding box center [475, 345] width 411 height 35
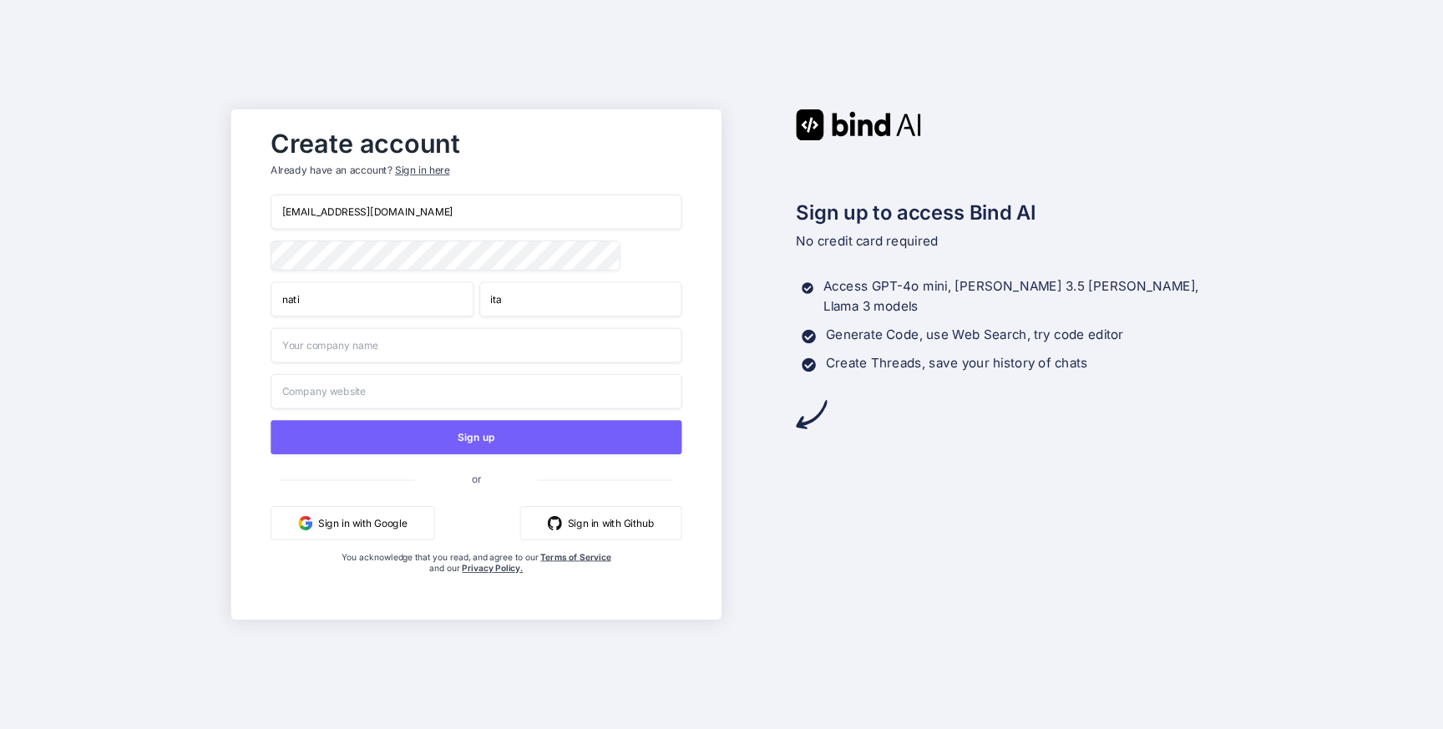
paste input "[DOMAIN_NAME]"
type input "[DOMAIN_NAME]"
click at [387, 400] on input "text" at bounding box center [475, 391] width 411 height 35
paste input "[DOMAIN_NAME]"
type input "[DOMAIN_NAME]"
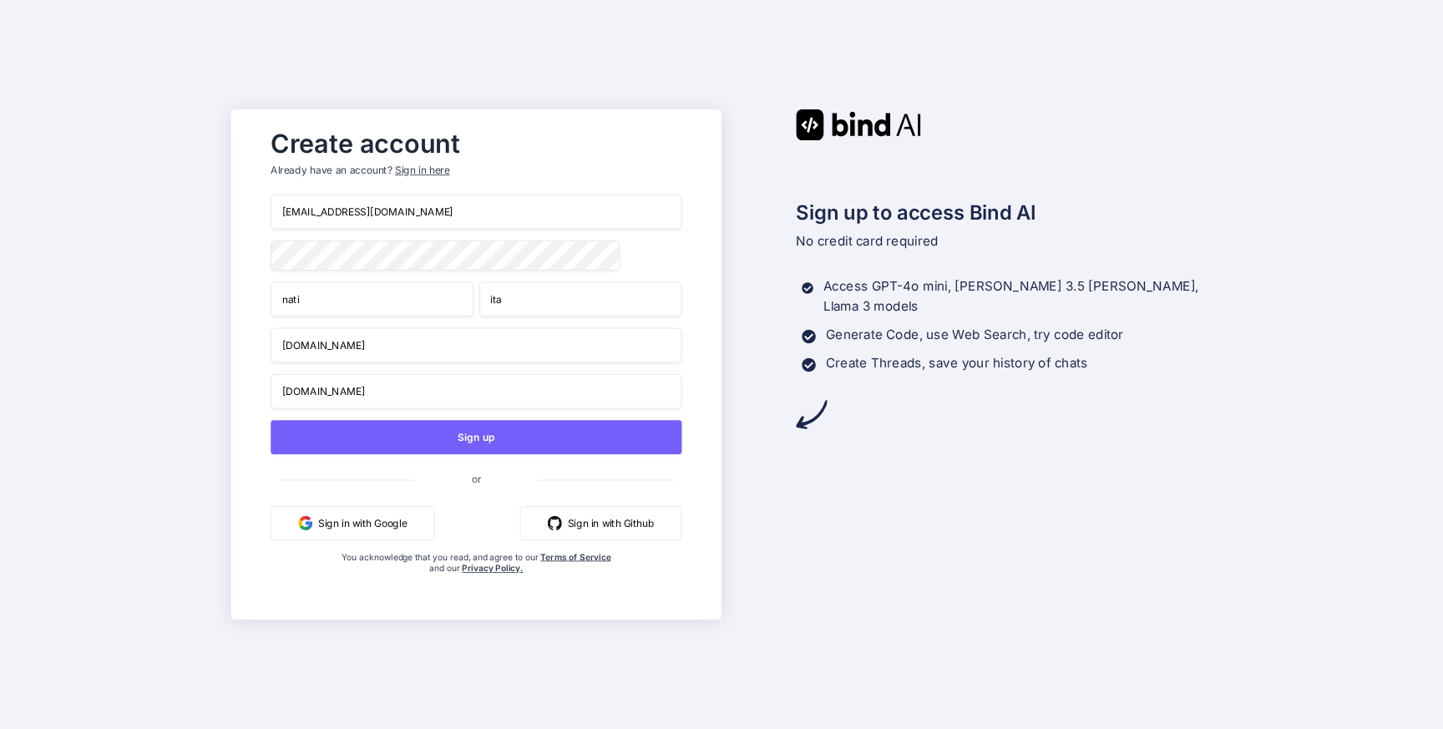
click at [799, 475] on div "Sign up to access Bind AI No credit card required Access GPT-4o mini, [PERSON_N…" at bounding box center [966, 364] width 491 height 510
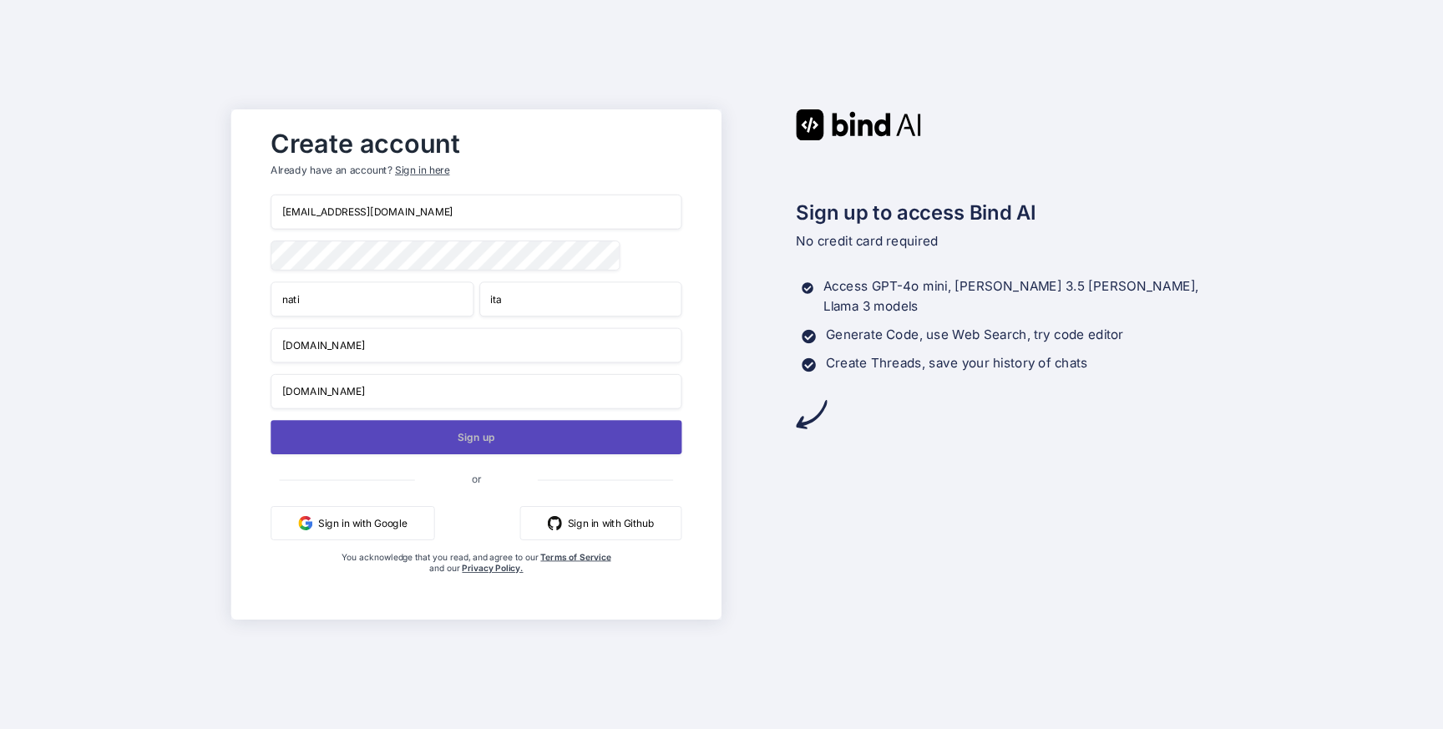
click at [641, 442] on button "Sign up" at bounding box center [475, 437] width 411 height 34
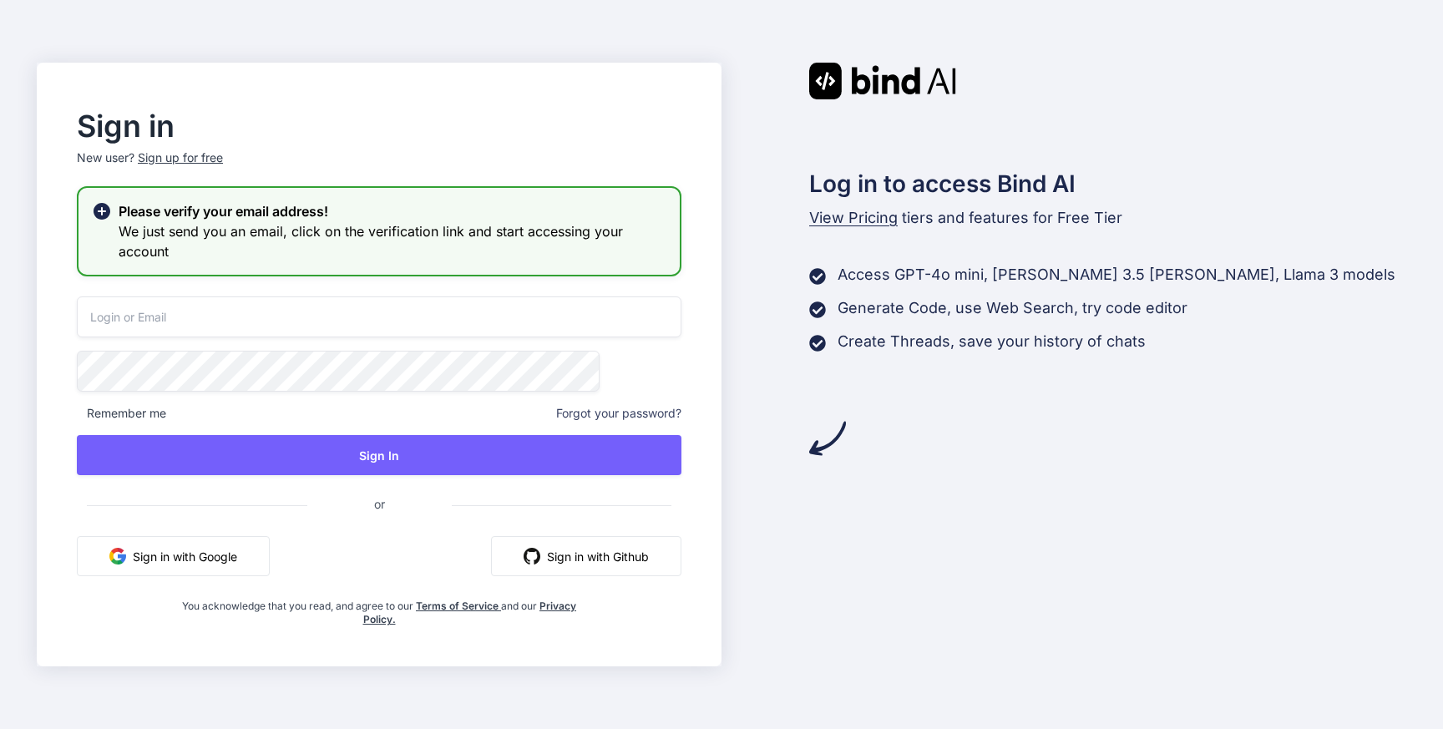
click at [291, 322] on input "email" at bounding box center [379, 316] width 604 height 41
paste input "[EMAIL_ADDRESS][DOMAIN_NAME]"
type input "[EMAIL_ADDRESS][DOMAIN_NAME]"
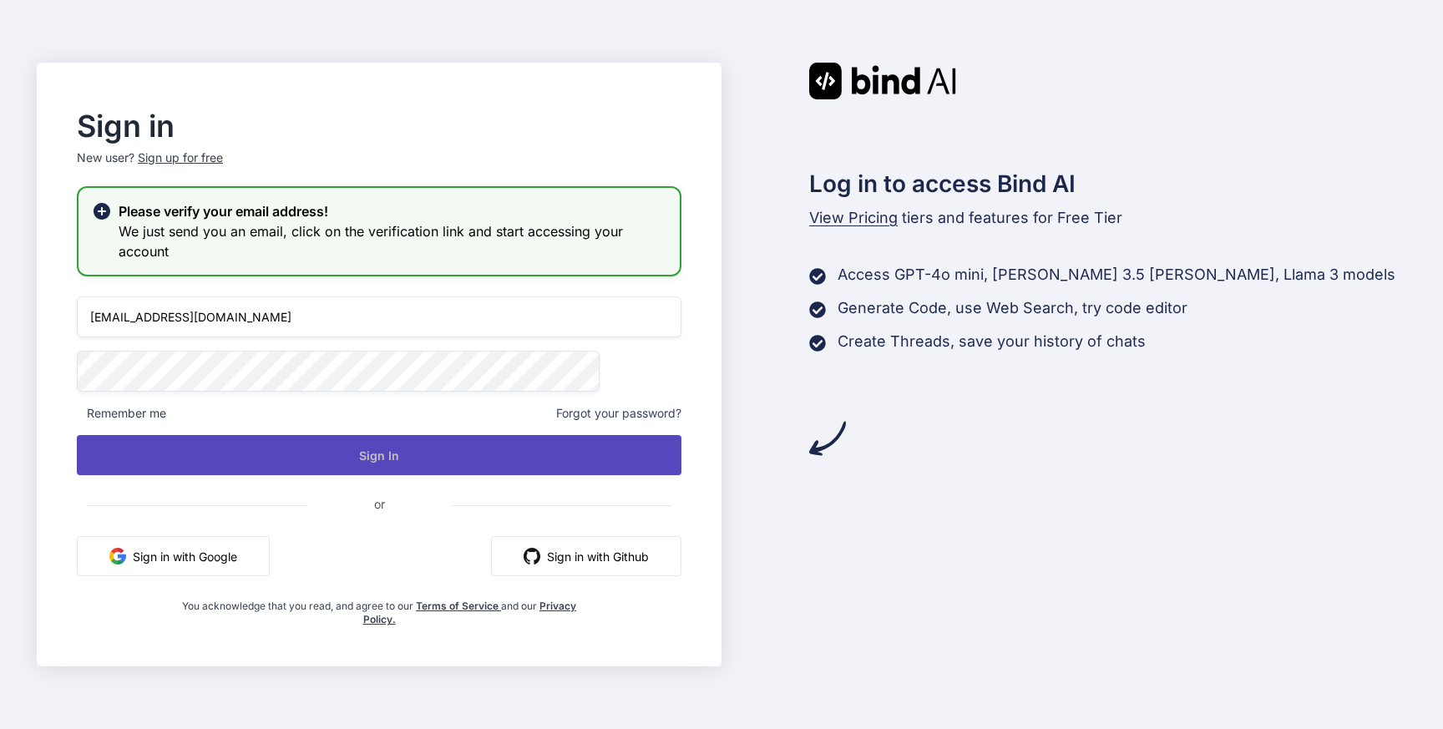
click at [422, 467] on button "Sign In" at bounding box center [379, 455] width 604 height 40
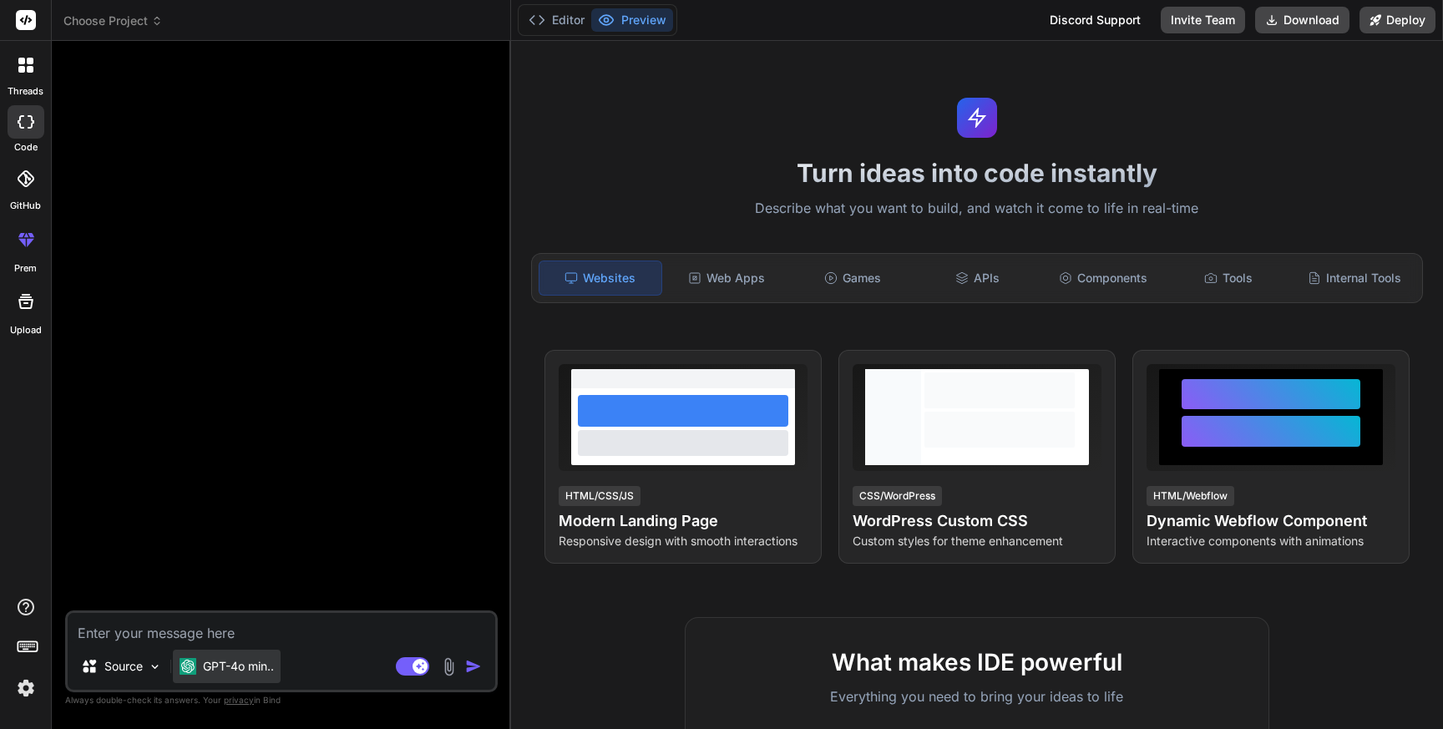
click at [242, 666] on p "GPT-4o min.." at bounding box center [238, 666] width 71 height 17
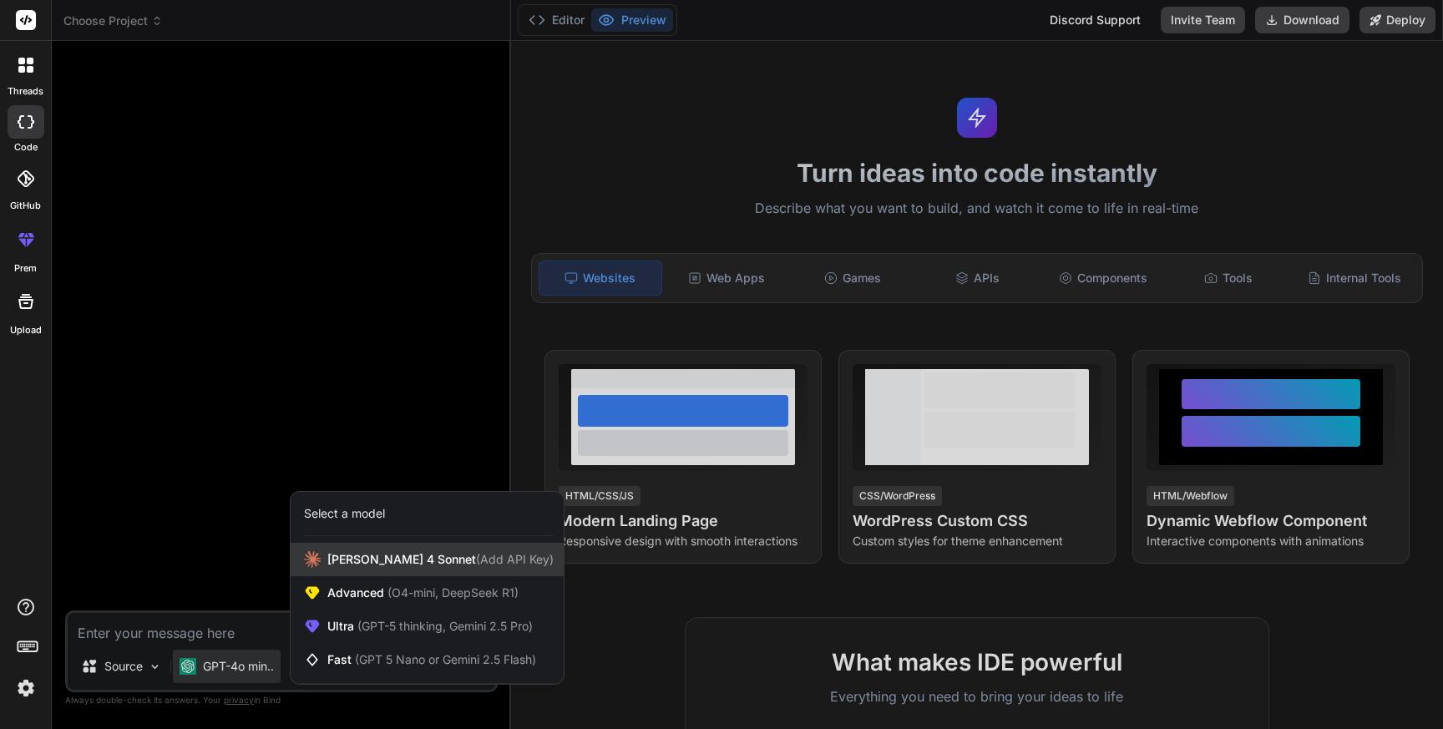
click at [370, 561] on span "Claude 4 Sonnet (Add API Key)" at bounding box center [440, 559] width 226 height 17
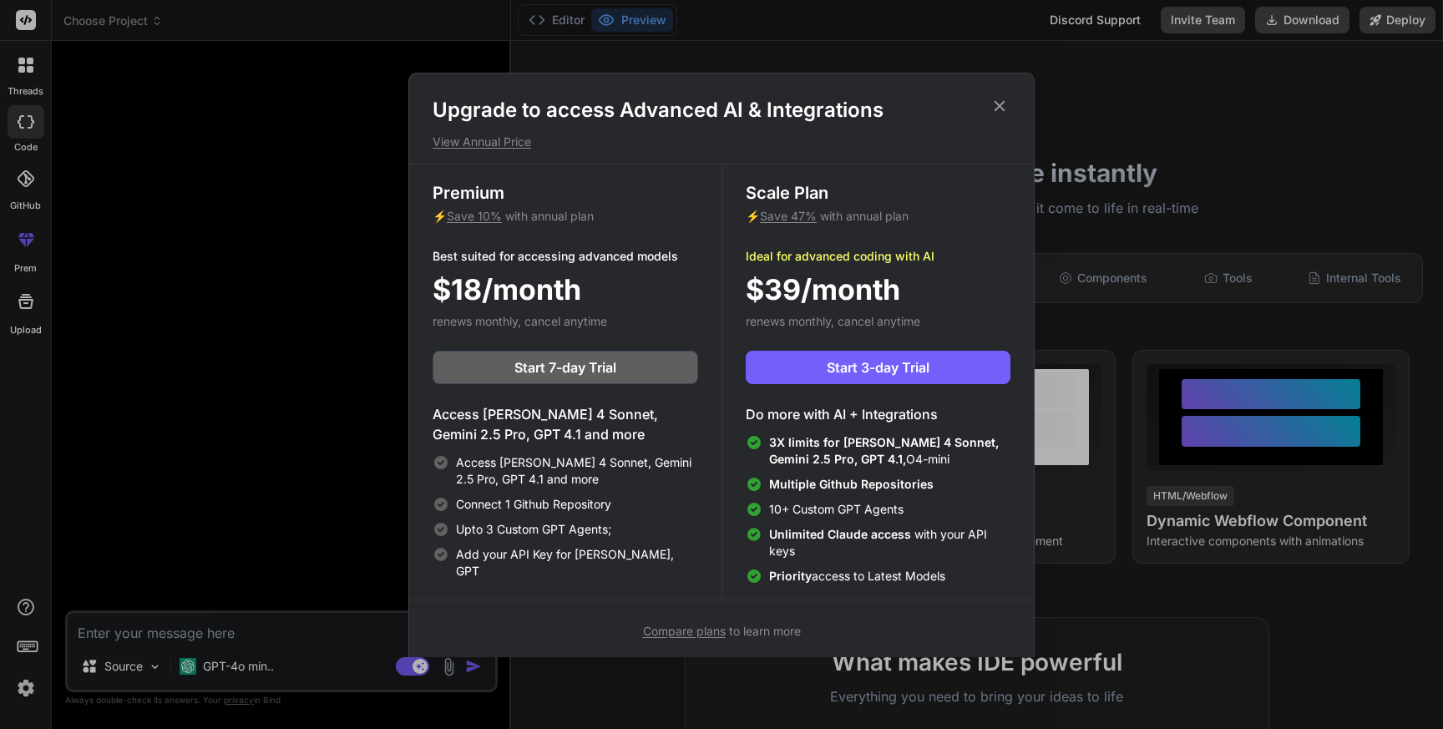
click at [998, 107] on icon at bounding box center [999, 105] width 11 height 11
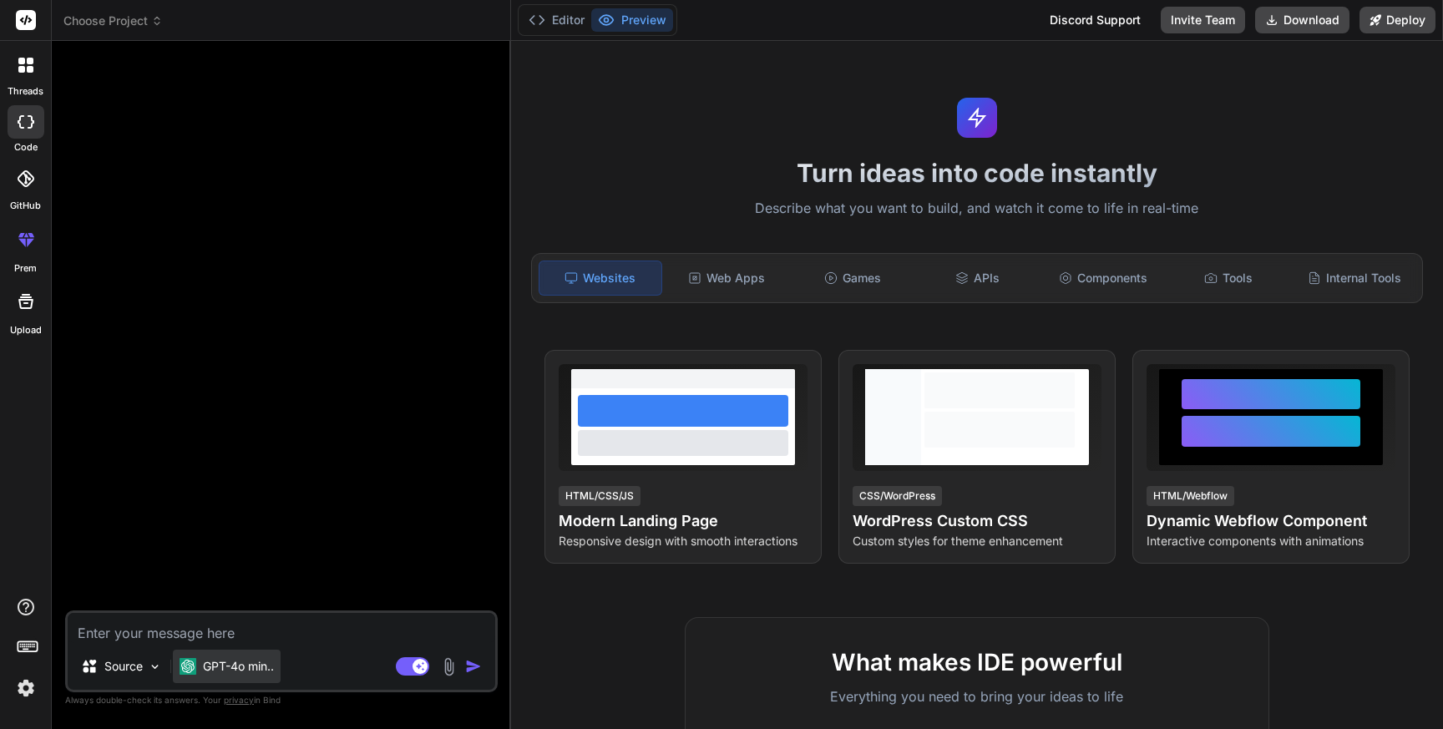
click at [248, 662] on p "GPT-4o min.." at bounding box center [238, 666] width 71 height 17
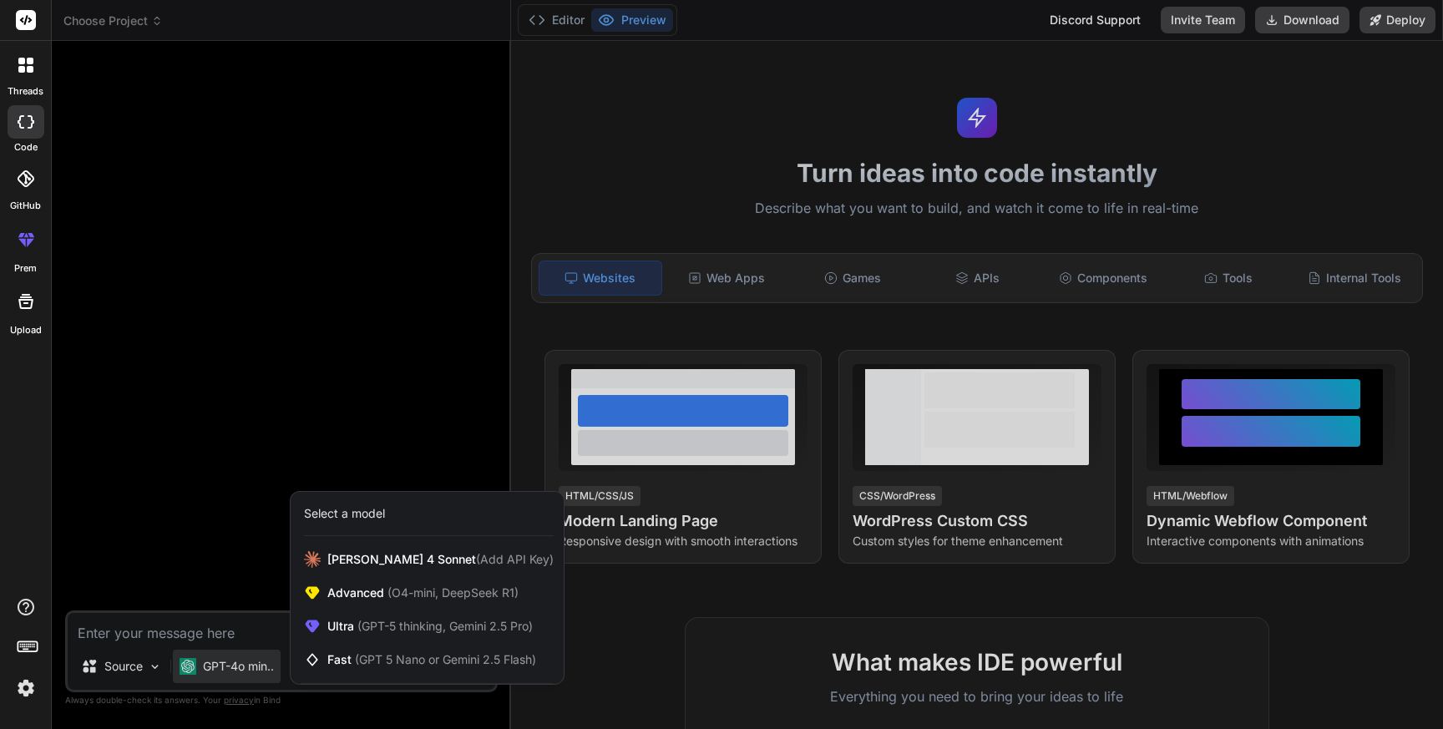
click at [553, 344] on div at bounding box center [721, 364] width 1443 height 729
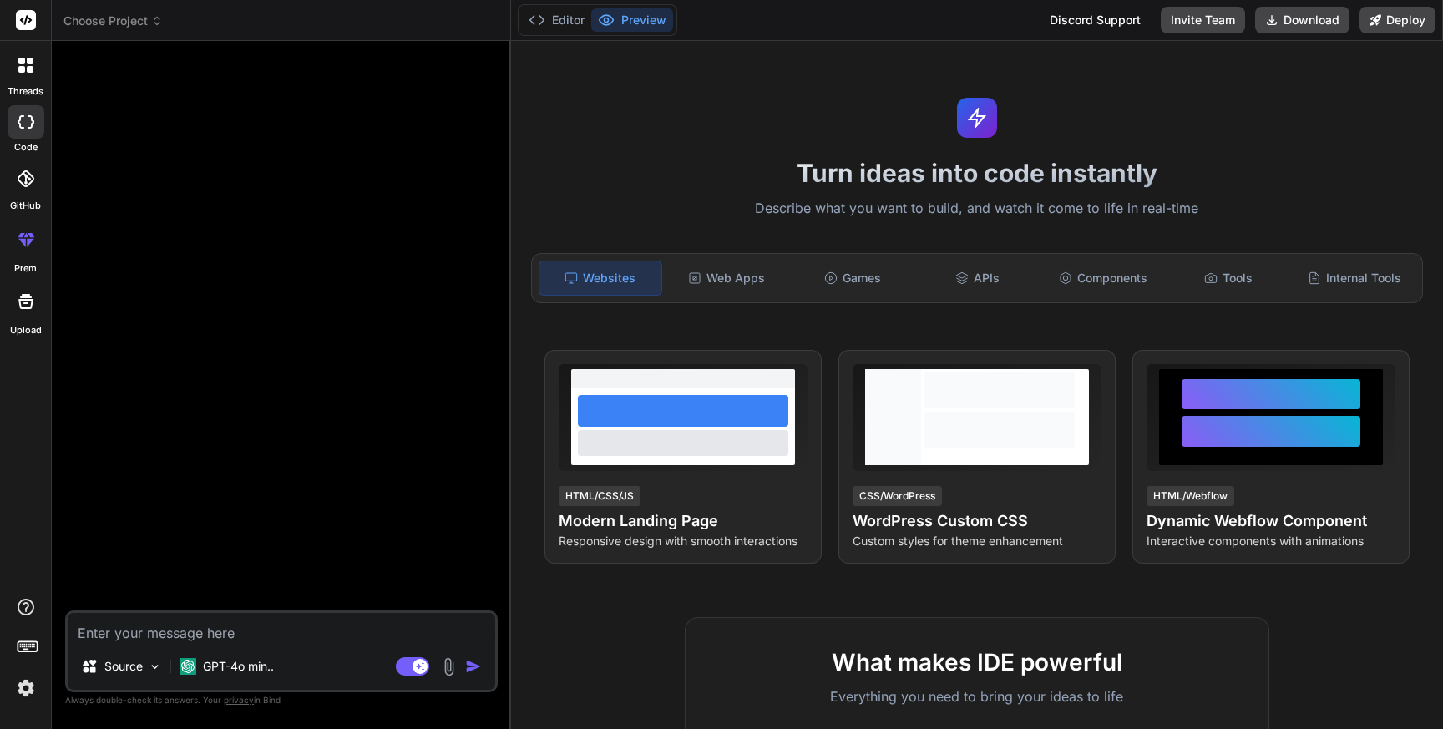
click at [218, 637] on textarea at bounding box center [281, 628] width 427 height 30
click at [218, 659] on p "GPT-4o min.." at bounding box center [238, 666] width 71 height 17
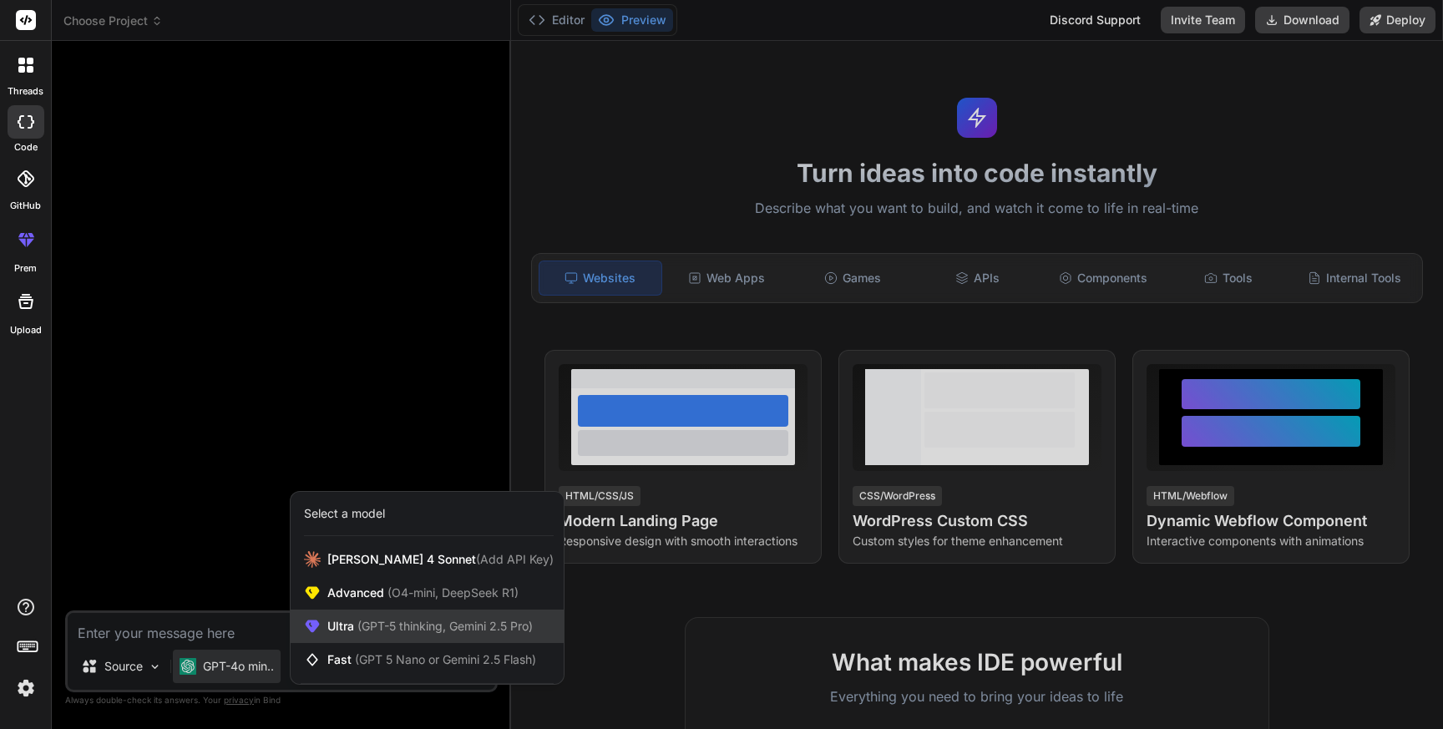
click at [347, 619] on span "Ultra (GPT-5 thinking, Gemini 2.5 Pro)" at bounding box center [429, 626] width 205 height 17
type textarea "x"
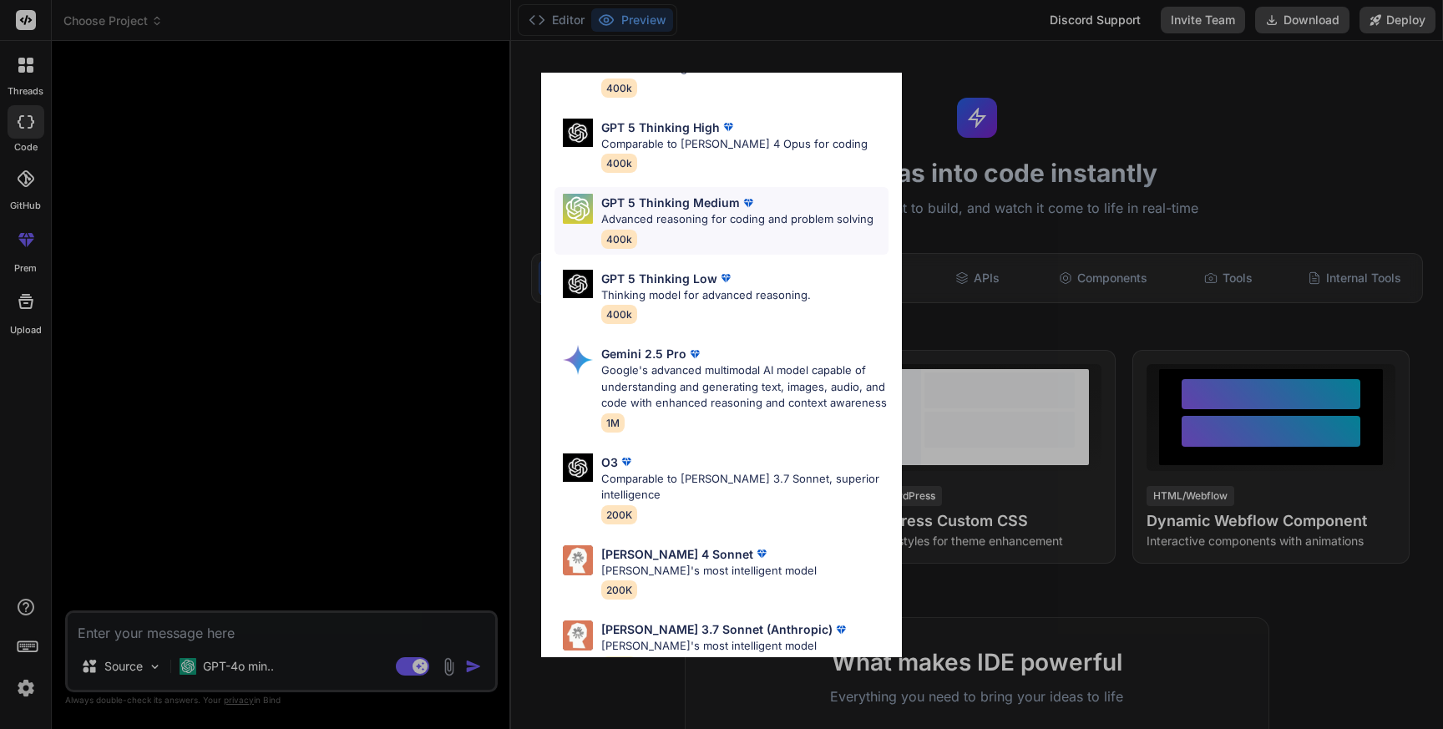
scroll to position [123, 0]
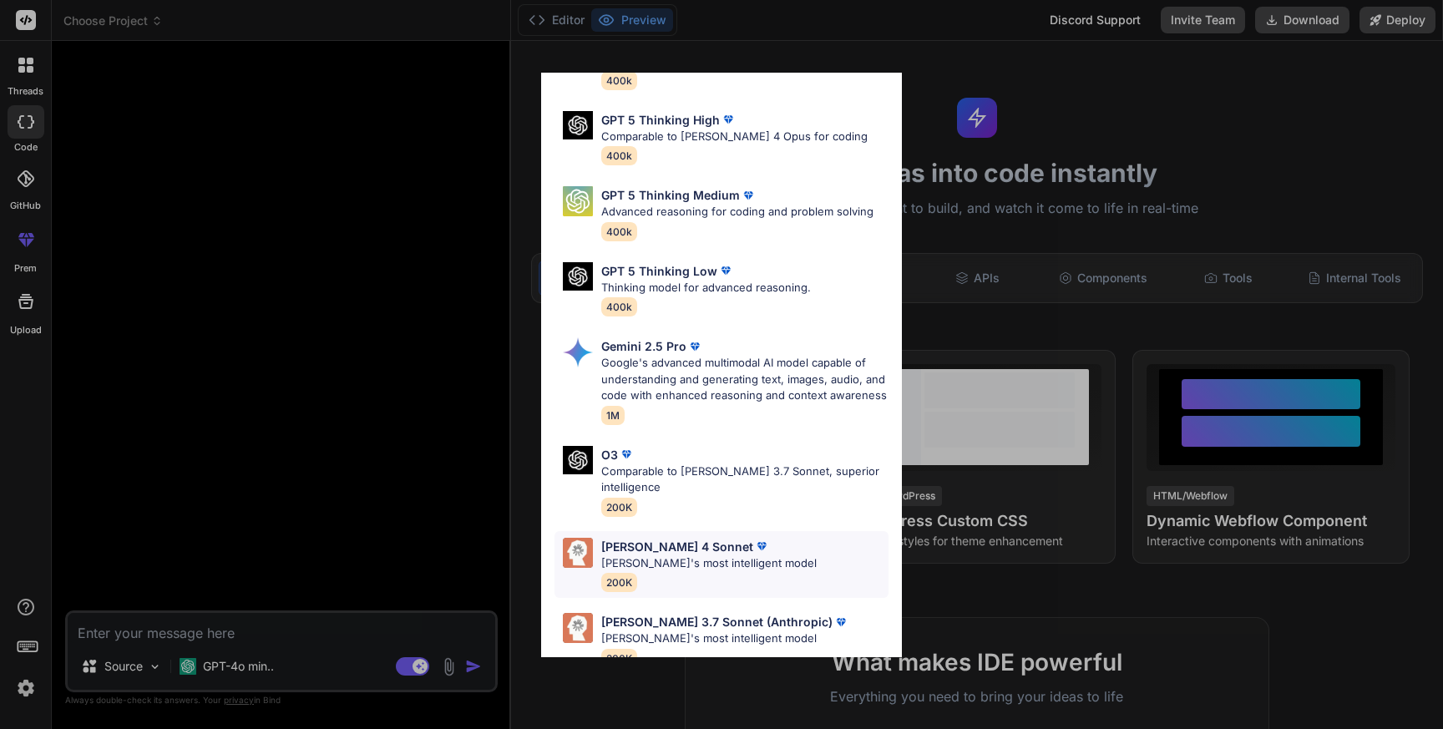
click at [644, 538] on p "Claude 4 Sonnet" at bounding box center [677, 547] width 152 height 18
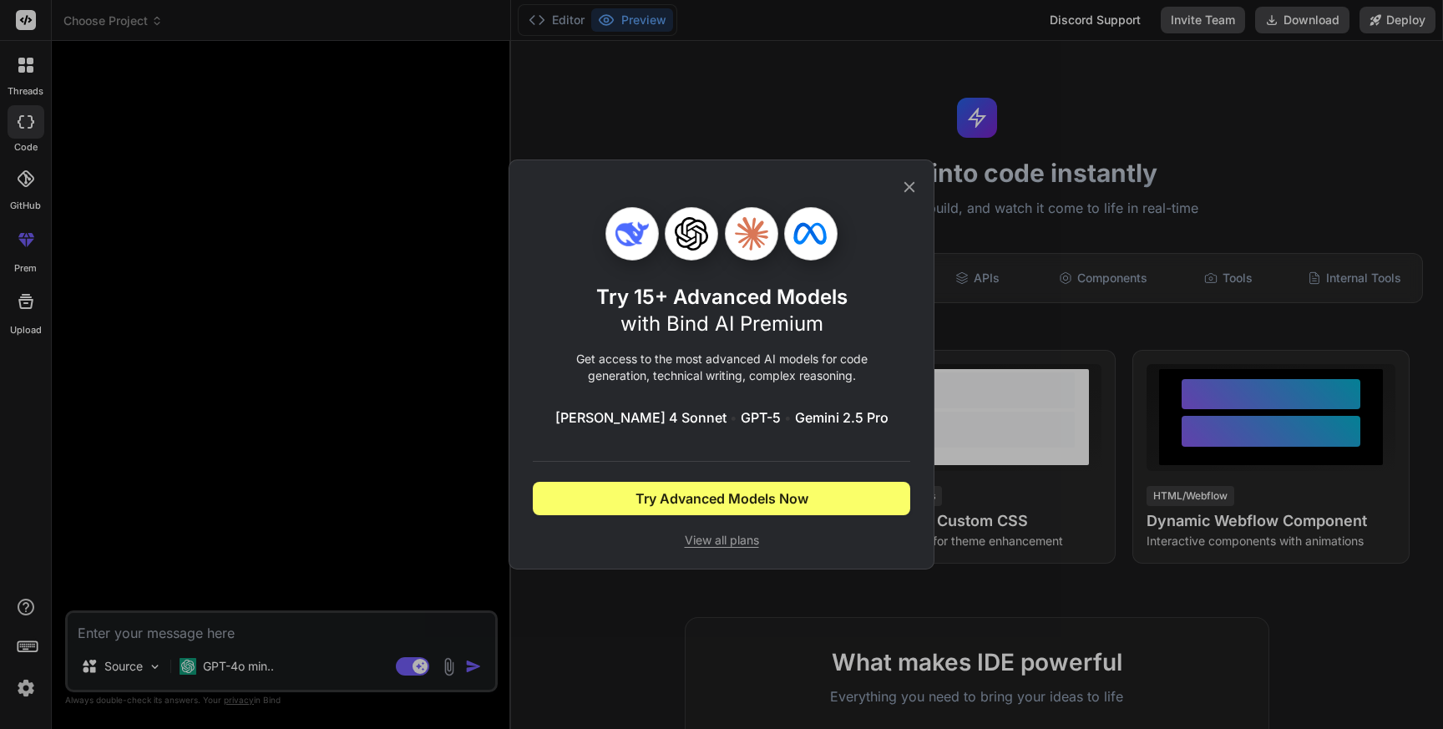
scroll to position [0, 0]
click at [918, 179] on div "Try 15+ Advanced Models with Bind AI Premium Get access to the most advanced AI…" at bounding box center [721, 364] width 426 height 410
click at [912, 180] on icon at bounding box center [909, 187] width 18 height 18
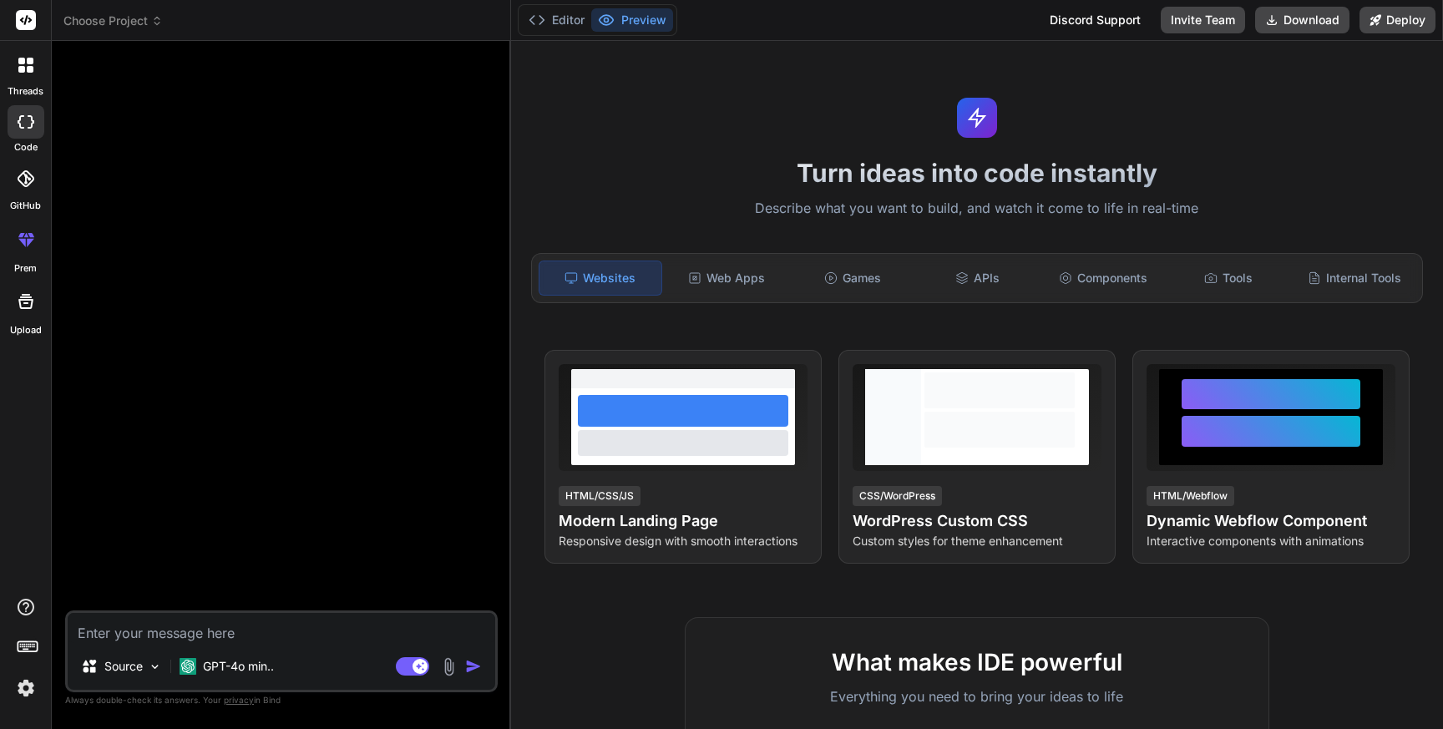
click at [597, 131] on div "Turn ideas into code instantly Describe what you want to build, and watch it co…" at bounding box center [977, 385] width 932 height 688
click at [180, 437] on div at bounding box center [282, 332] width 429 height 556
click at [219, 626] on textarea at bounding box center [281, 628] width 427 height 30
paste textarea "Act as a native android mobile application developer, create a Period Calendar …"
type textarea "Act as a native android mobile application developer, create a Period Calendar …"
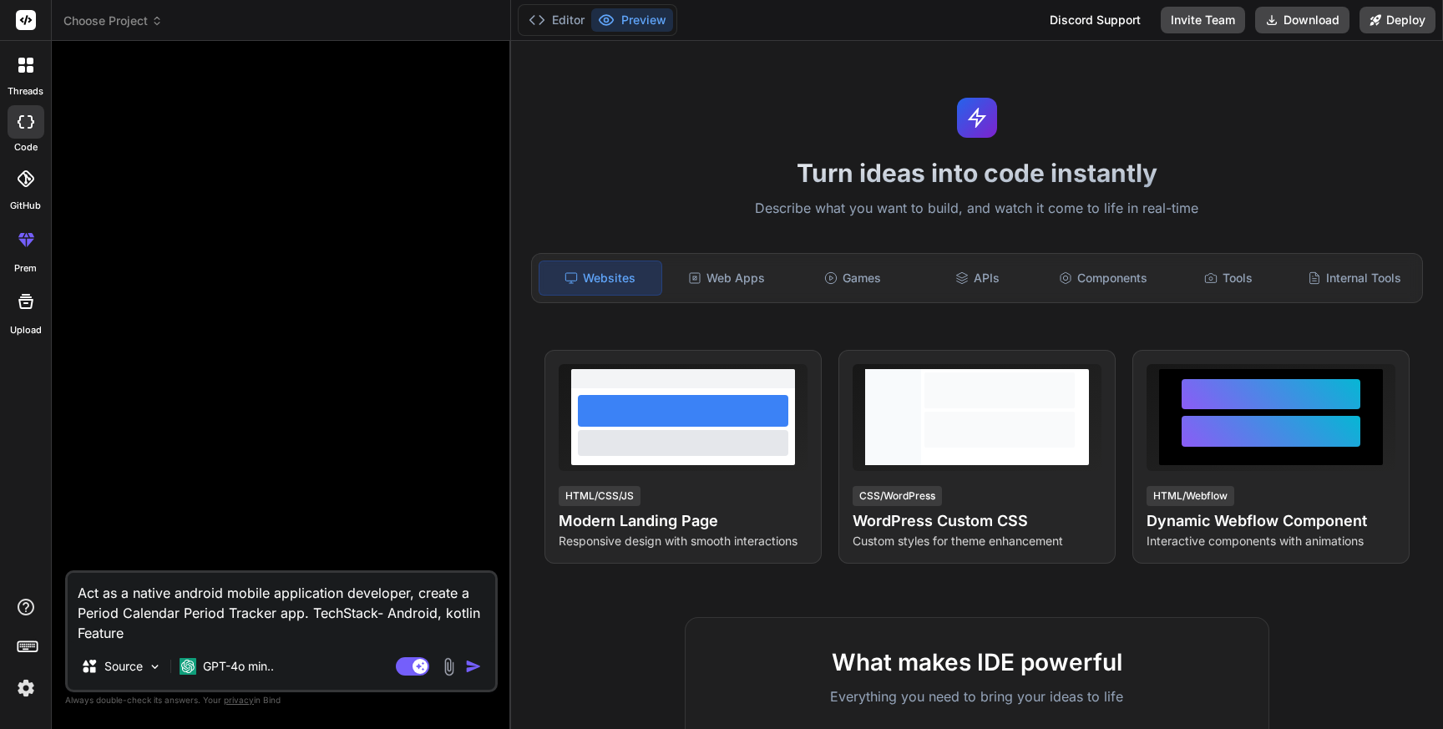
type textarea "x"
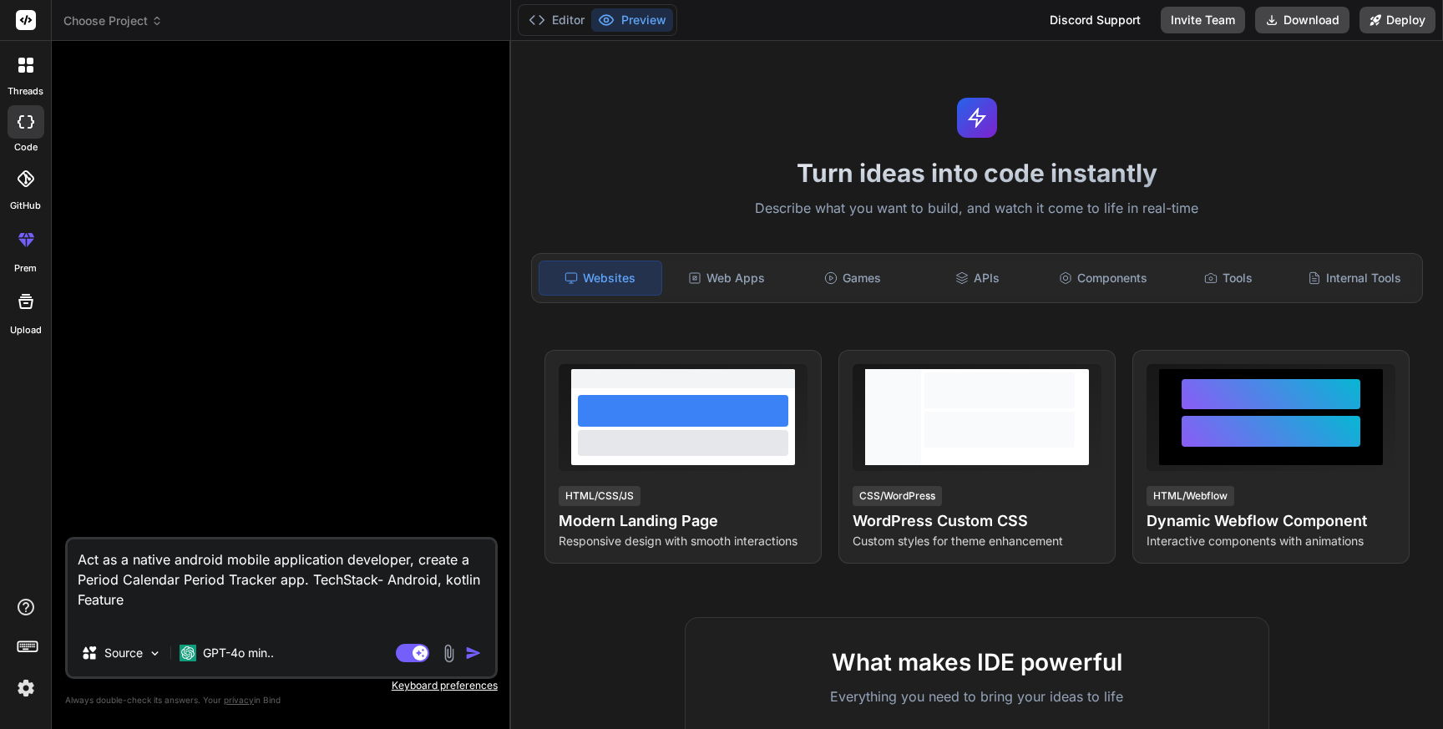
type textarea "Act as a native android mobile application developer, create a Period Calendar …"
type textarea "x"
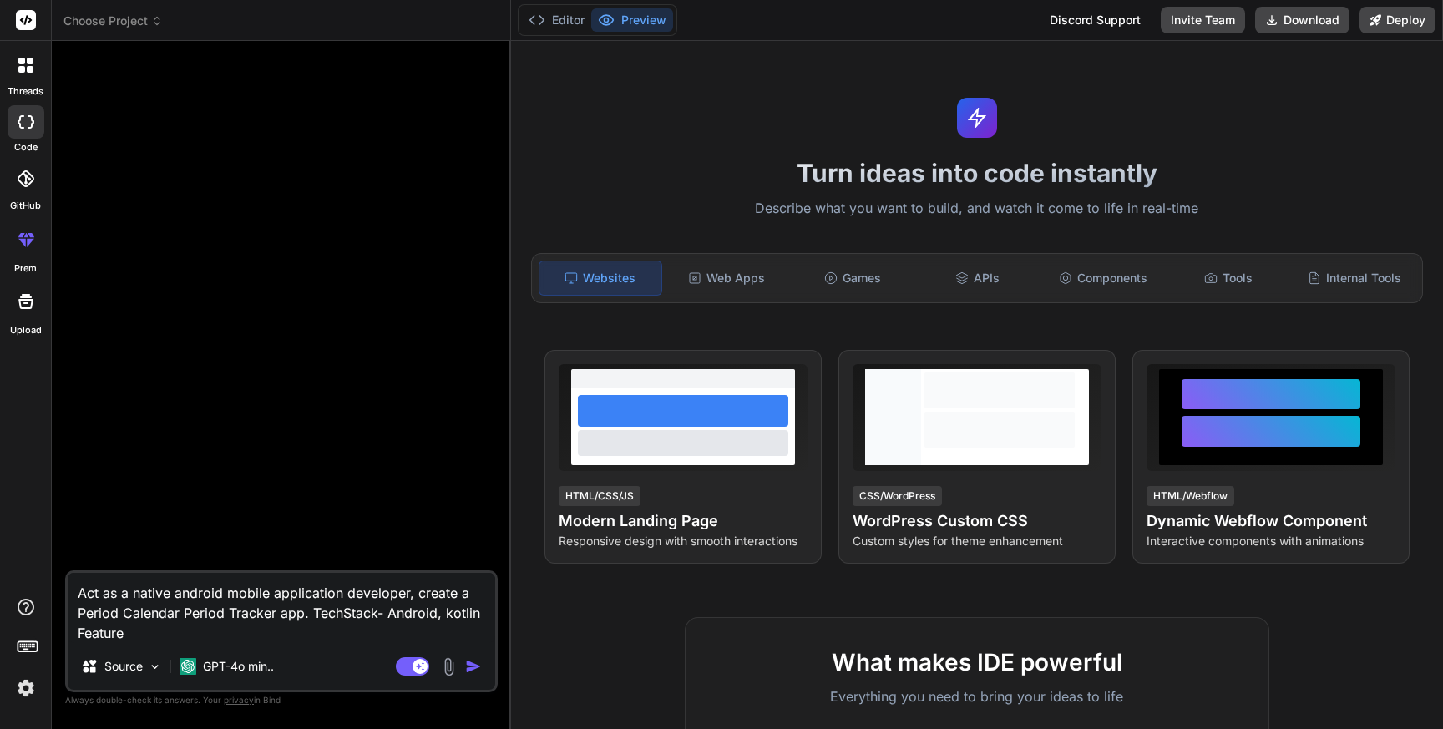
type textarea "Act as a native android mobile application developer, create a Period Calendar …"
type textarea "x"
type textarea "Act as a native android mobile application developer, create a Period Calendar …"
type textarea "x"
type textarea "Act as a native android mobile application developer, create a Period Calendar …"
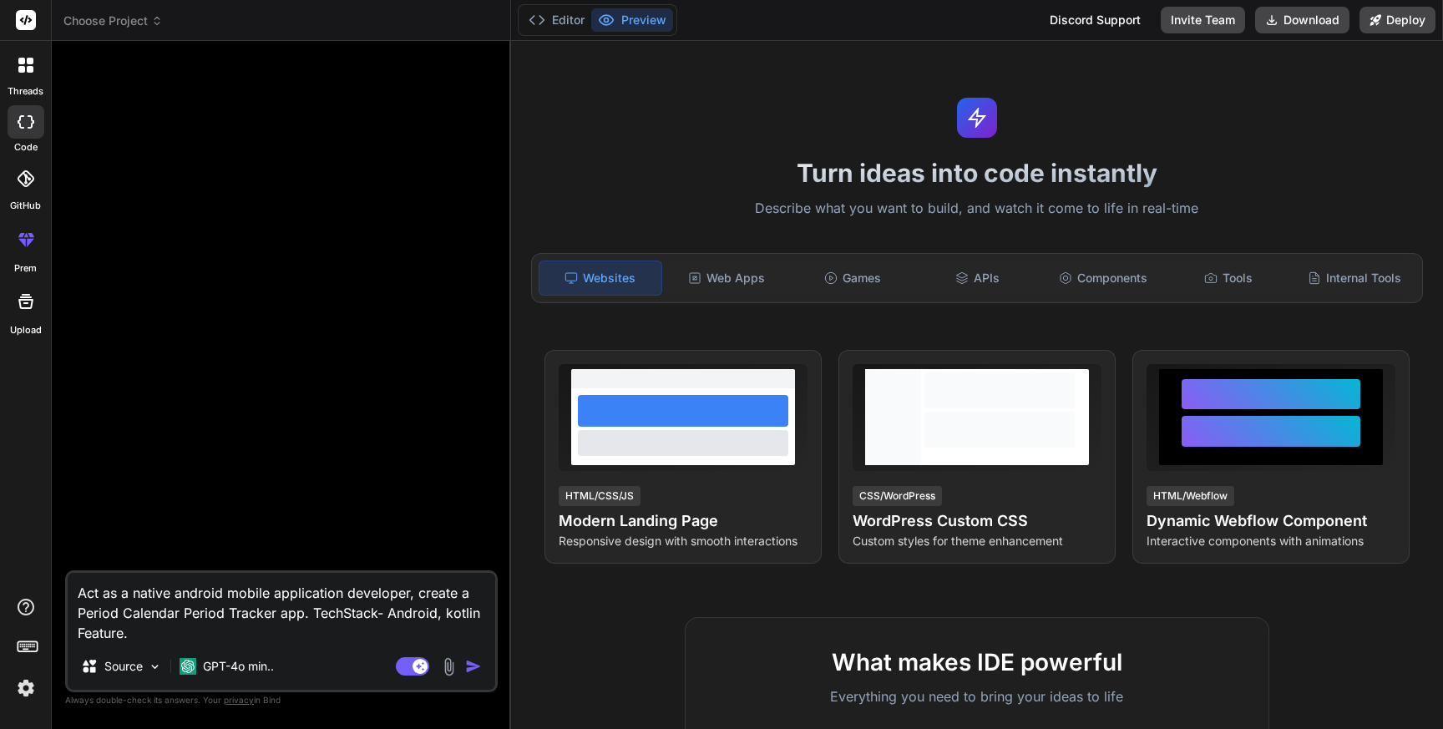
type textarea "x"
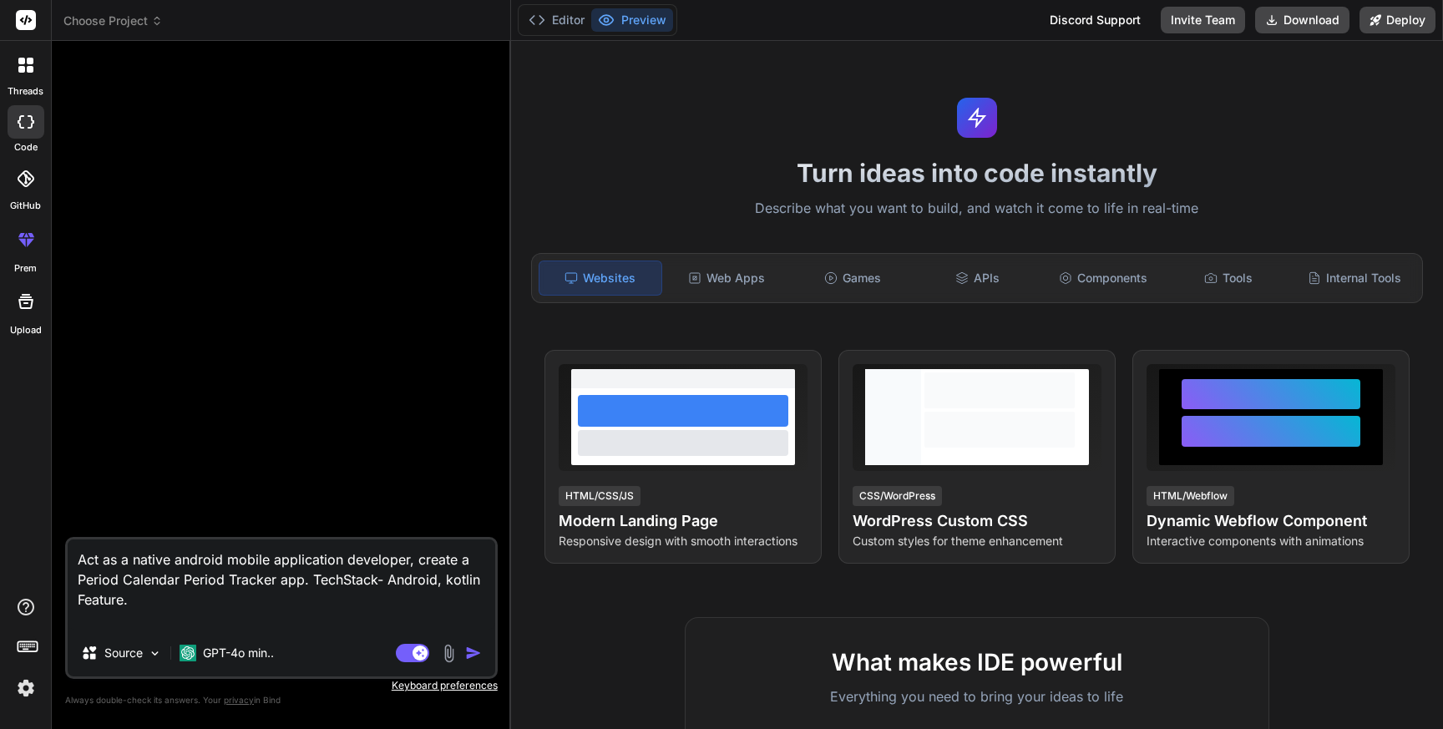
type textarea "Act as a native android mobile application developer, create a Period Calendar …"
type textarea "x"
type textarea "Act as a native android mobile application developer, create a Period Calendar …"
type textarea "x"
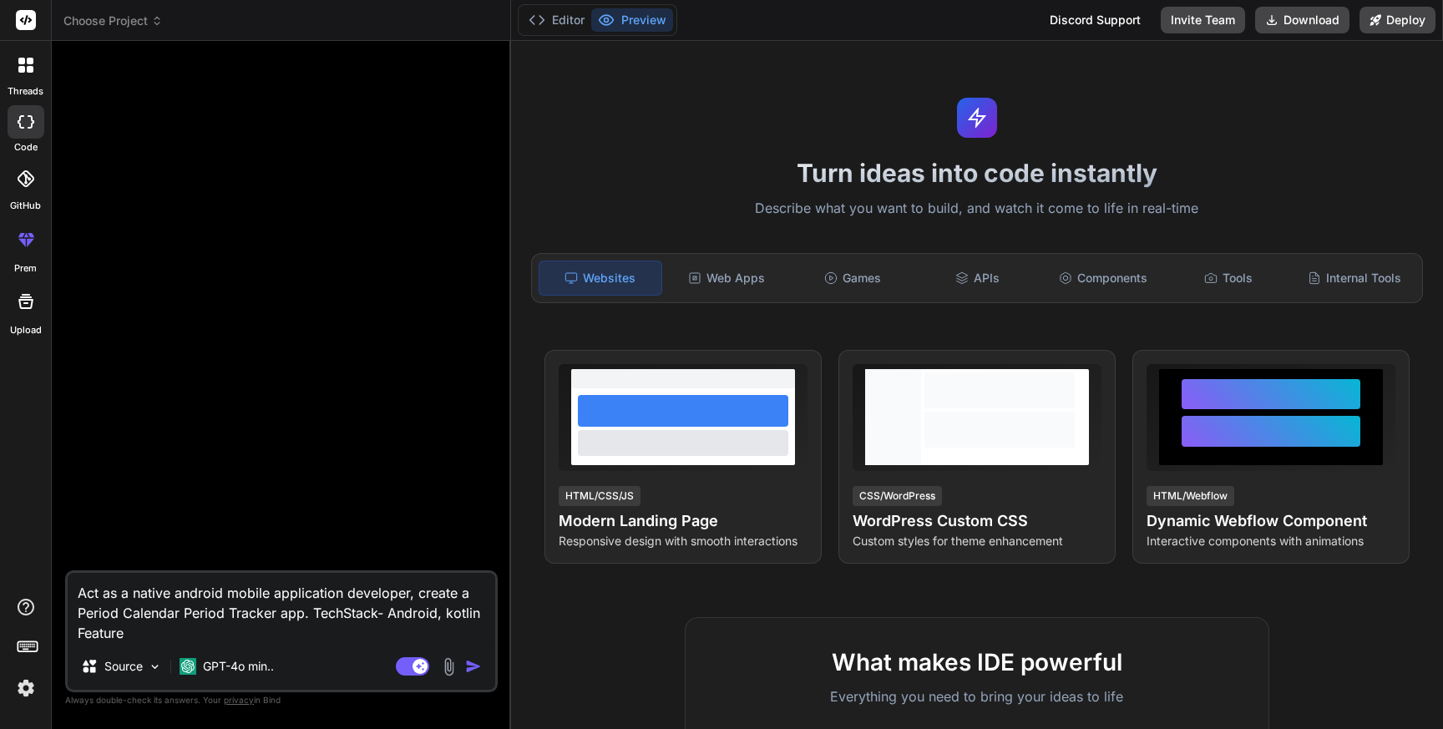
type textarea "Act as a native android mobile application developer, create a Period Calendar …"
type textarea "x"
type textarea "Act as a native android mobile application developer, create a Period Calendar …"
type textarea "x"
type textarea "Act as a native android mobile application developer, create a Period Calendar …"
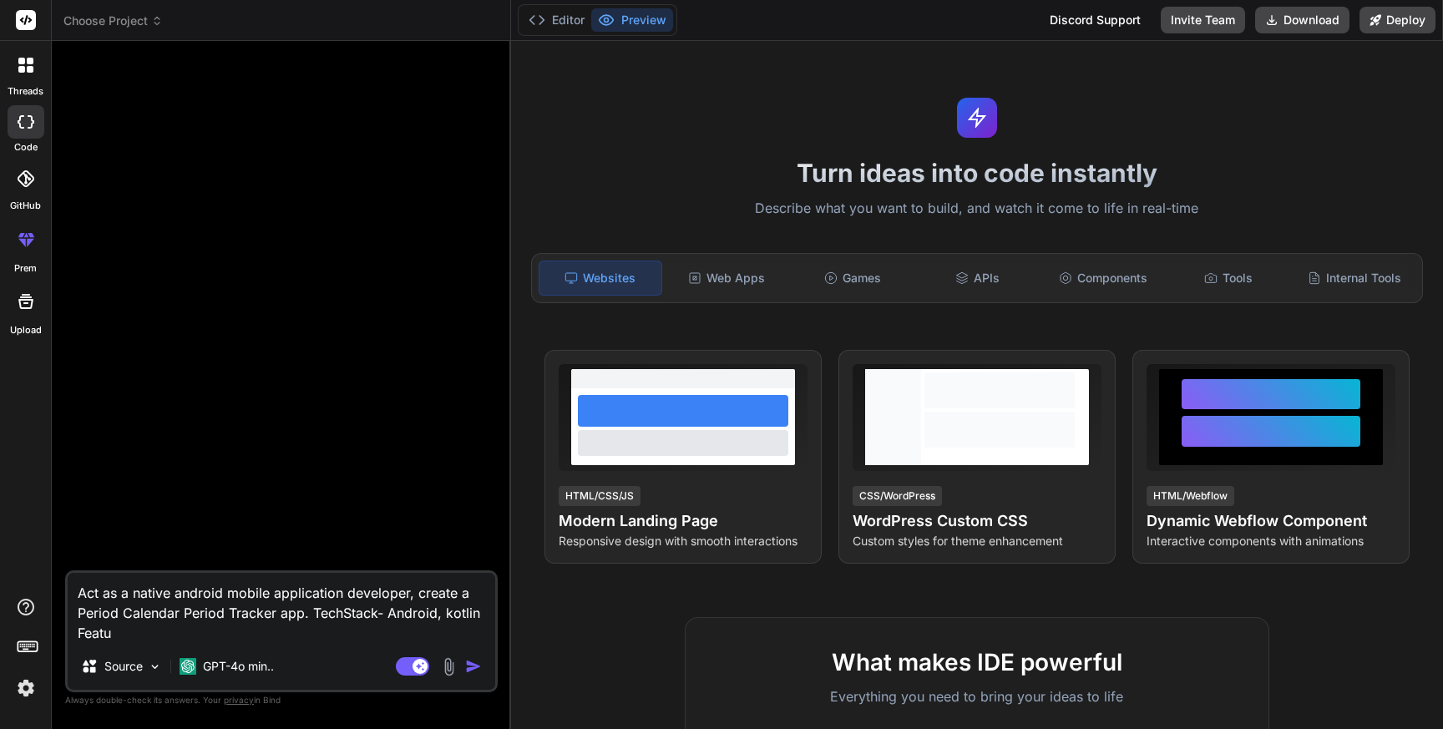
type textarea "x"
type textarea "Act as a native android mobile application developer, create a Period Calendar …"
type textarea "x"
type textarea "Act as a native android mobile application developer, create a Period Calendar …"
type textarea "x"
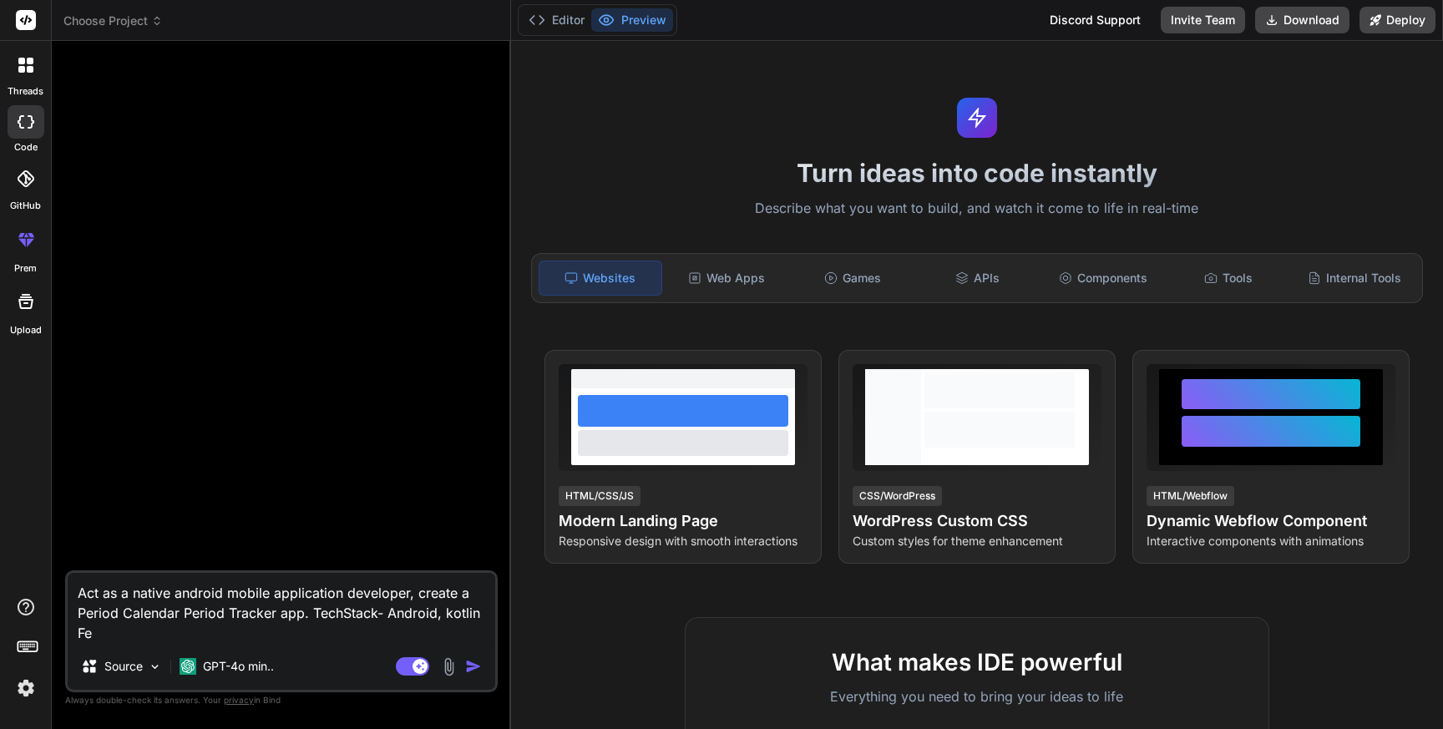
type textarea "Act as a native android mobile application developer, create a Period Calendar …"
type textarea "x"
type textarea "Act as a native android mobile application developer, create a Period Calendar …"
type textarea "x"
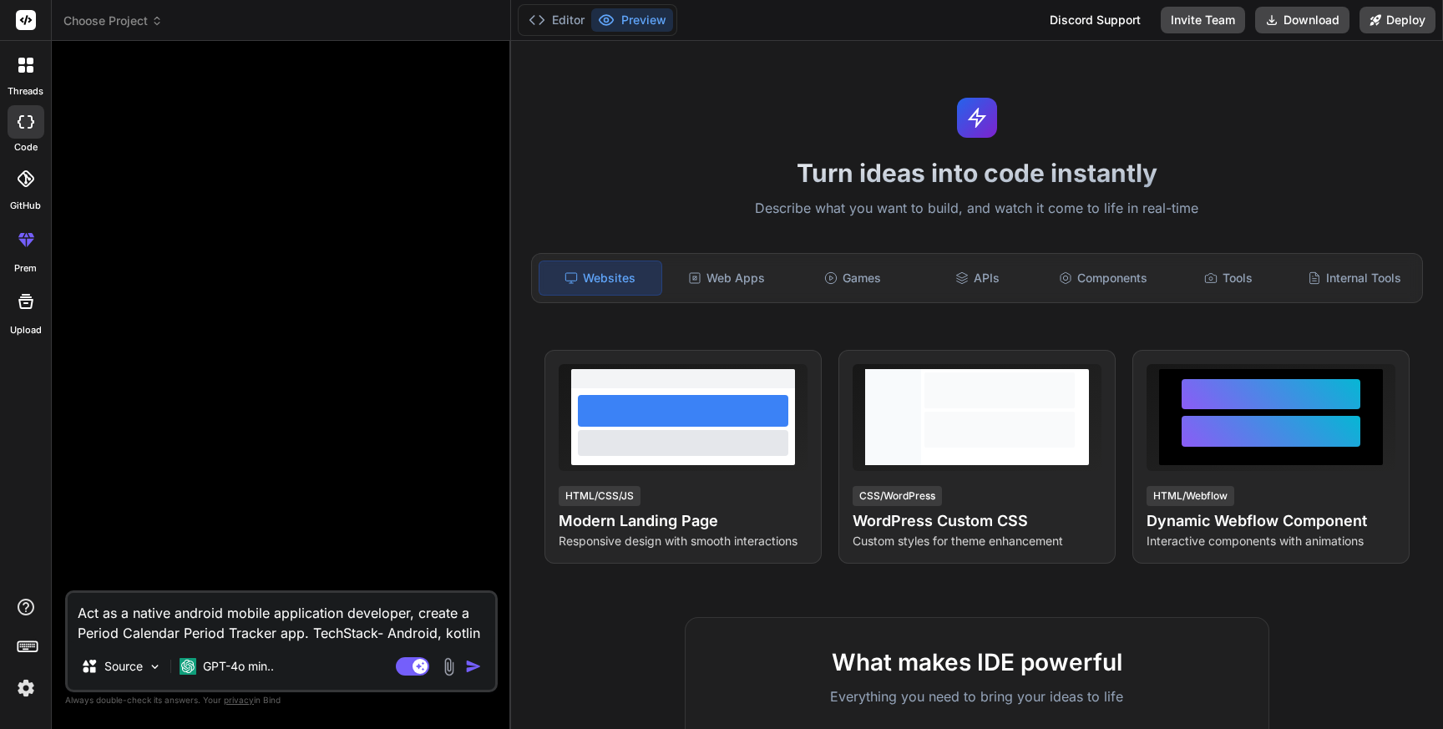
type textarea "Act as a native android mobile application developer, create a Period Calendar …"
type textarea "x"
type textarea "Act as a native android mobile application developer, create a Period Calendar …"
type textarea "x"
type textarea "Act as a native android mobile application developer, create a Period Calendar …"
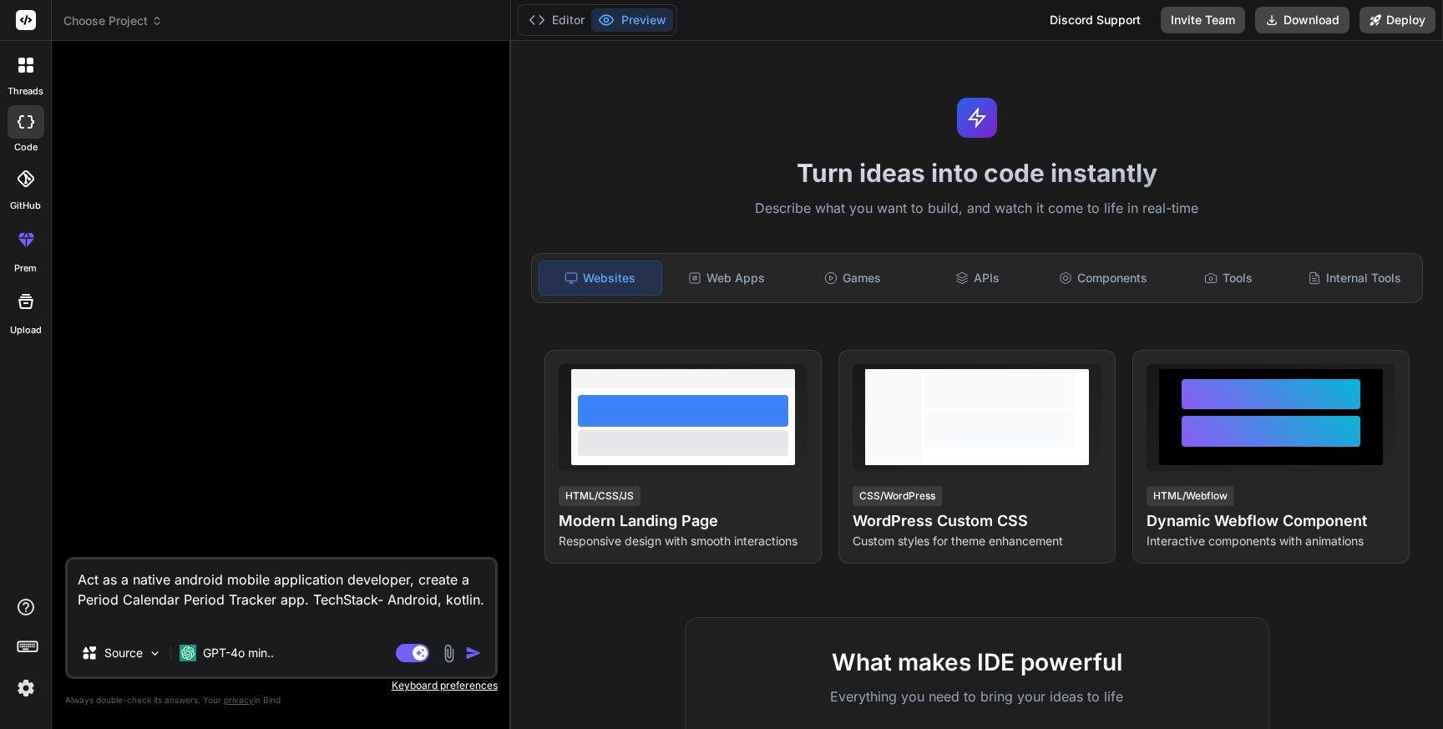
type textarea "x"
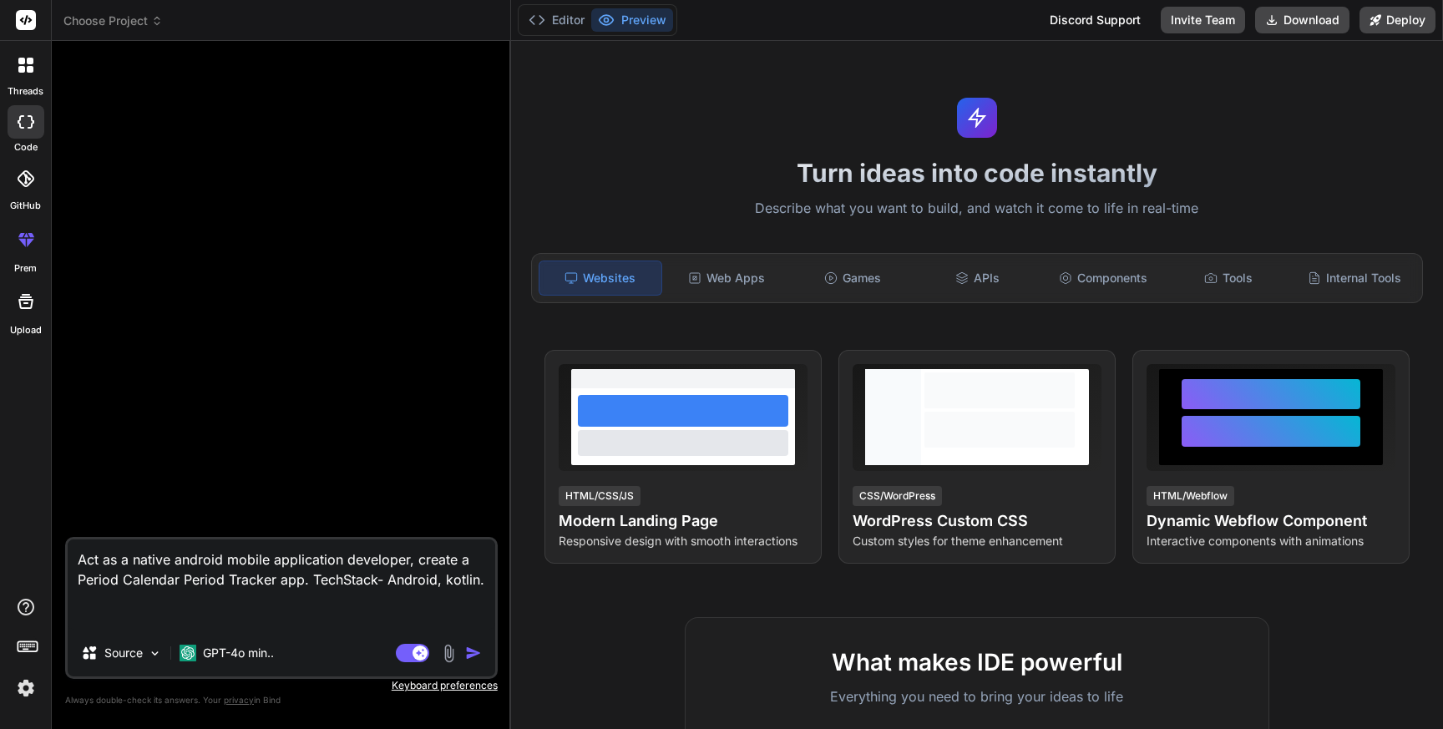
paste textarea "Keep track of your menstrual cycles with Period Calendar. It tracks your period…"
type textarea "Act as a native android mobile application developer, create a Period Calendar …"
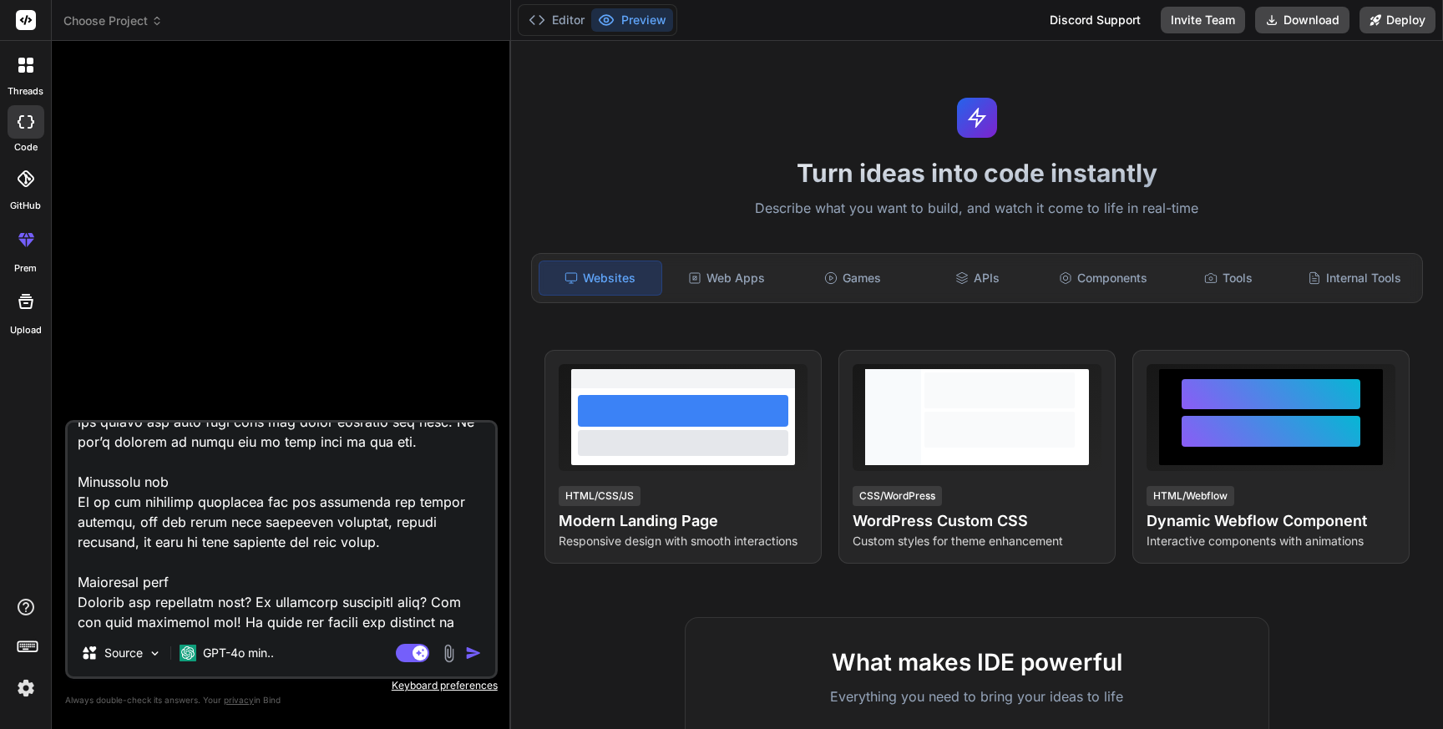
type textarea "x"
type textarea "Act as a native android mobile application developer, create a Period Calendar …"
type textarea "x"
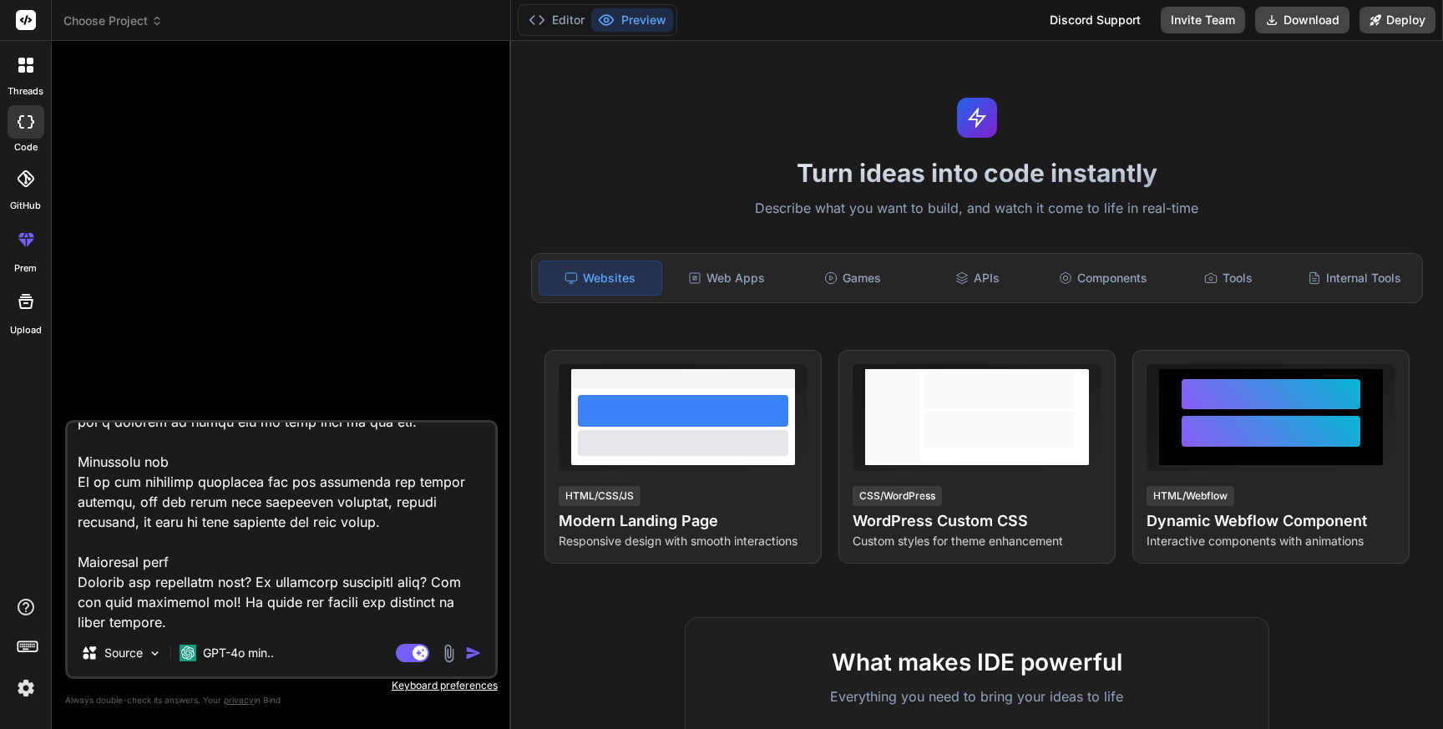
type textarea "Act as a native android mobile application developer, create a Period Calendar …"
type textarea "x"
type textarea "Act as a native android mobile application developer, create a Period Calendar …"
type textarea "x"
type textarea "Act as a native android mobile application developer, create a Period Calendar …"
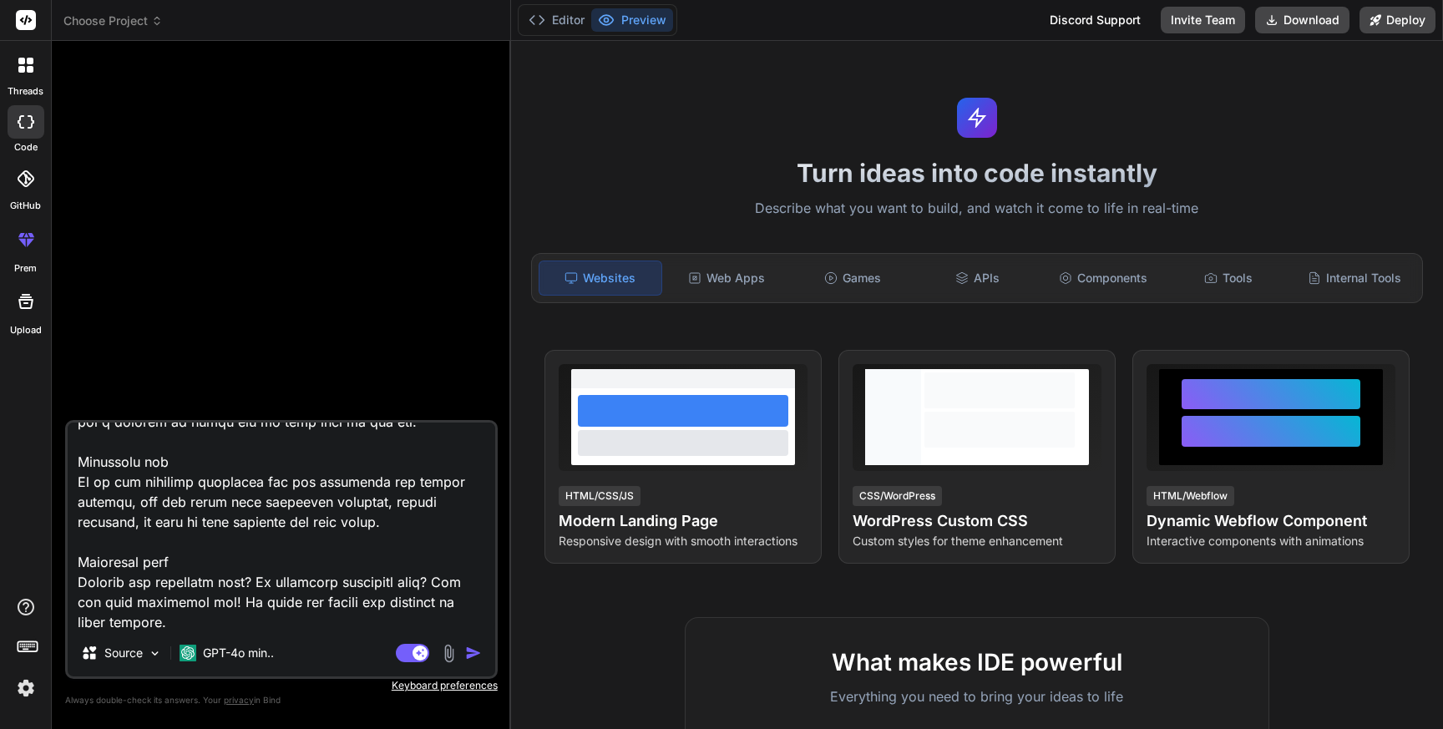
type textarea "x"
type textarea "Act as a native android mobile application developer, create a Period Calendar …"
type textarea "x"
type textarea "Act as a native android mobile application developer, create a Period Calendar …"
type textarea "x"
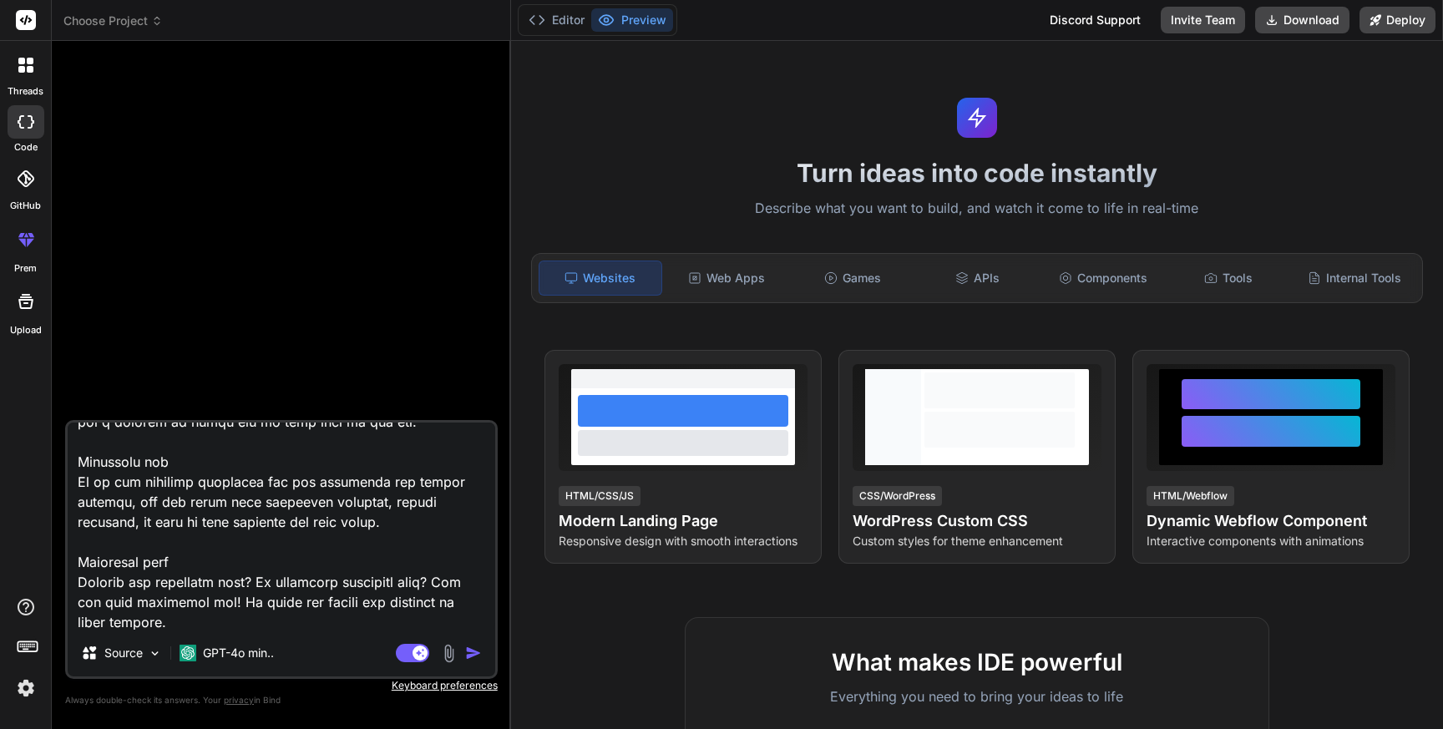
type textarea "Act as a native android mobile application developer, create a Period Calendar …"
type textarea "x"
type textarea "Act as a native android mobile application developer, create a Period Calendar …"
type textarea "x"
type textarea "Act as a native android mobile application developer, create a Period Calendar …"
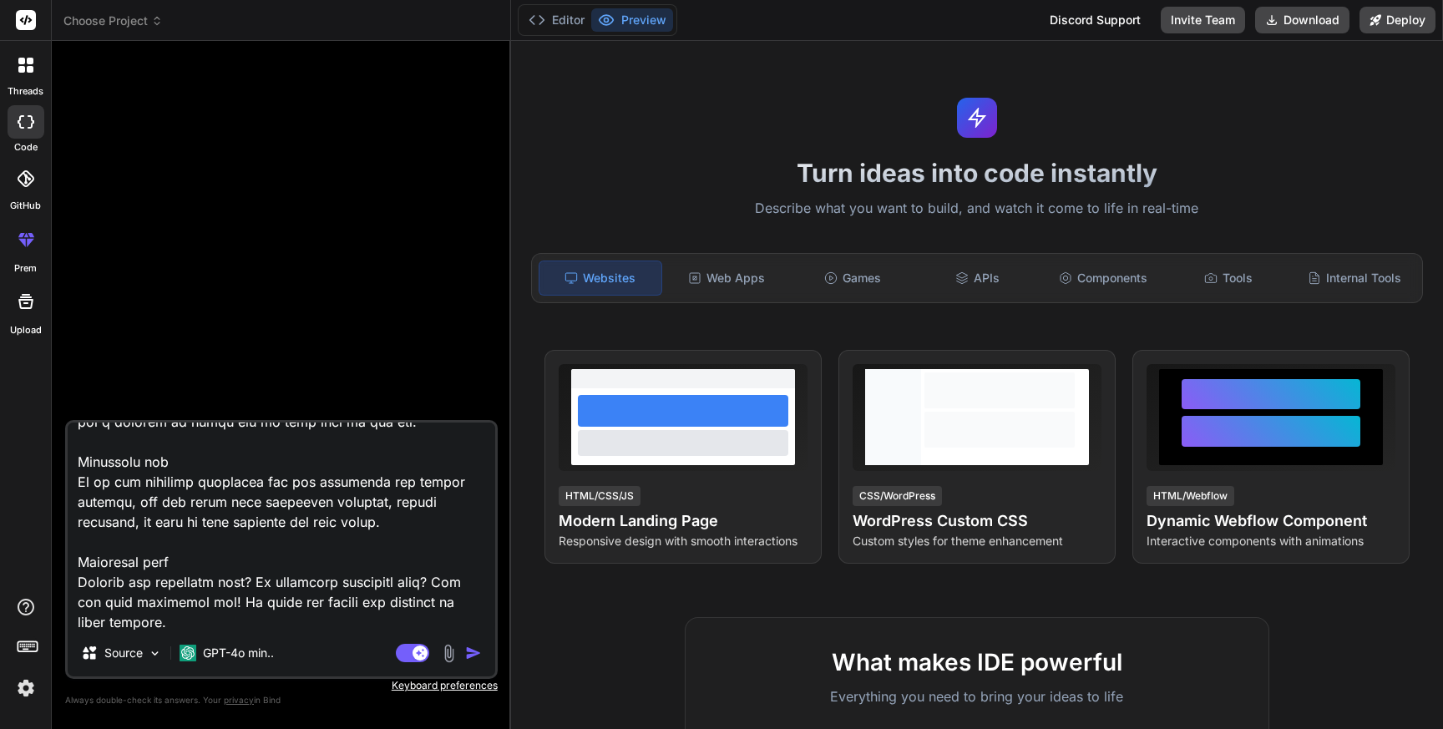
type textarea "x"
type textarea "Act as a native android mobile application developer, create a Period Calendar …"
type textarea "x"
type textarea "Act as a native android mobile application developer, create a Period Calendar …"
type textarea "x"
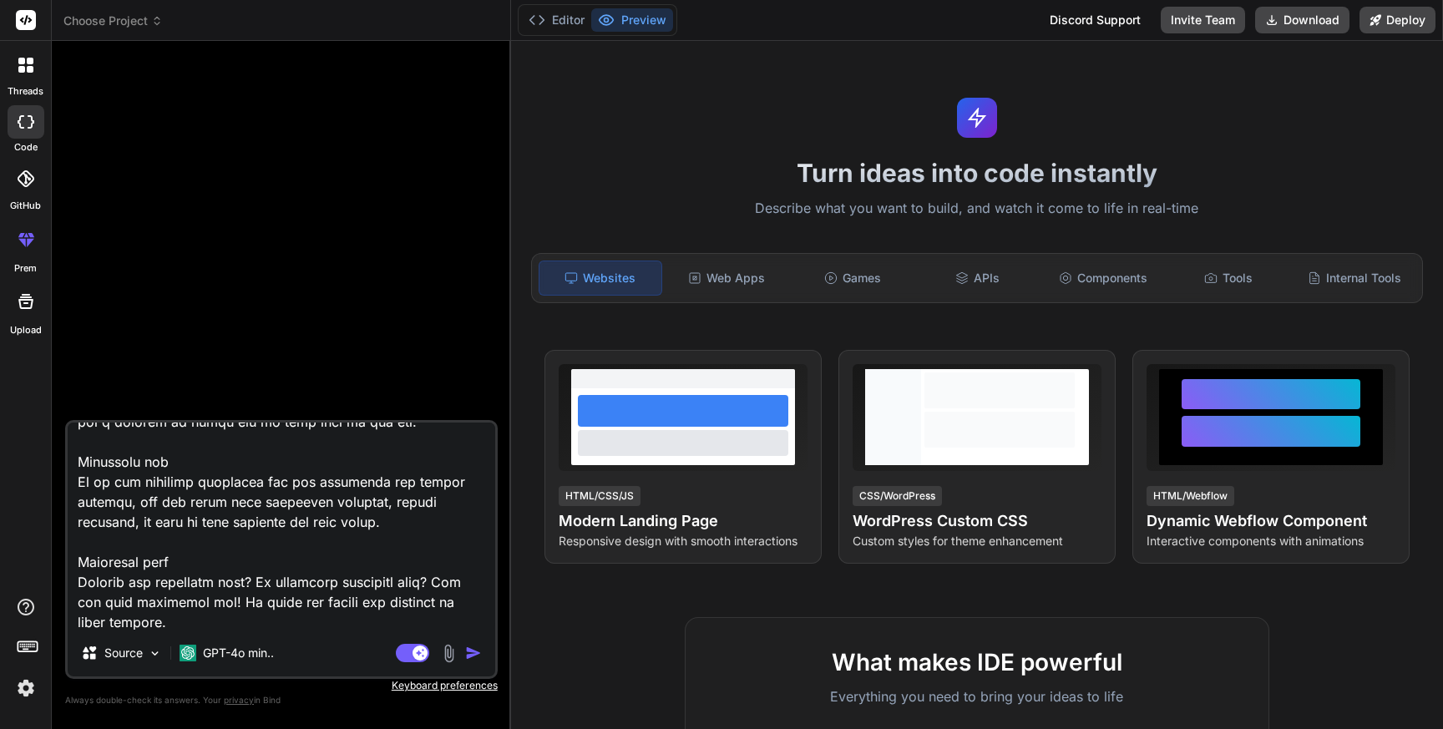
type textarea "Act as a native android mobile application developer, create a Period Calendar …"
type textarea "x"
type textarea "Act as a native android mobile application developer, create a Period Calendar …"
type textarea "x"
type textarea "Act as a native android mobile application developer, create a Period Calendar …"
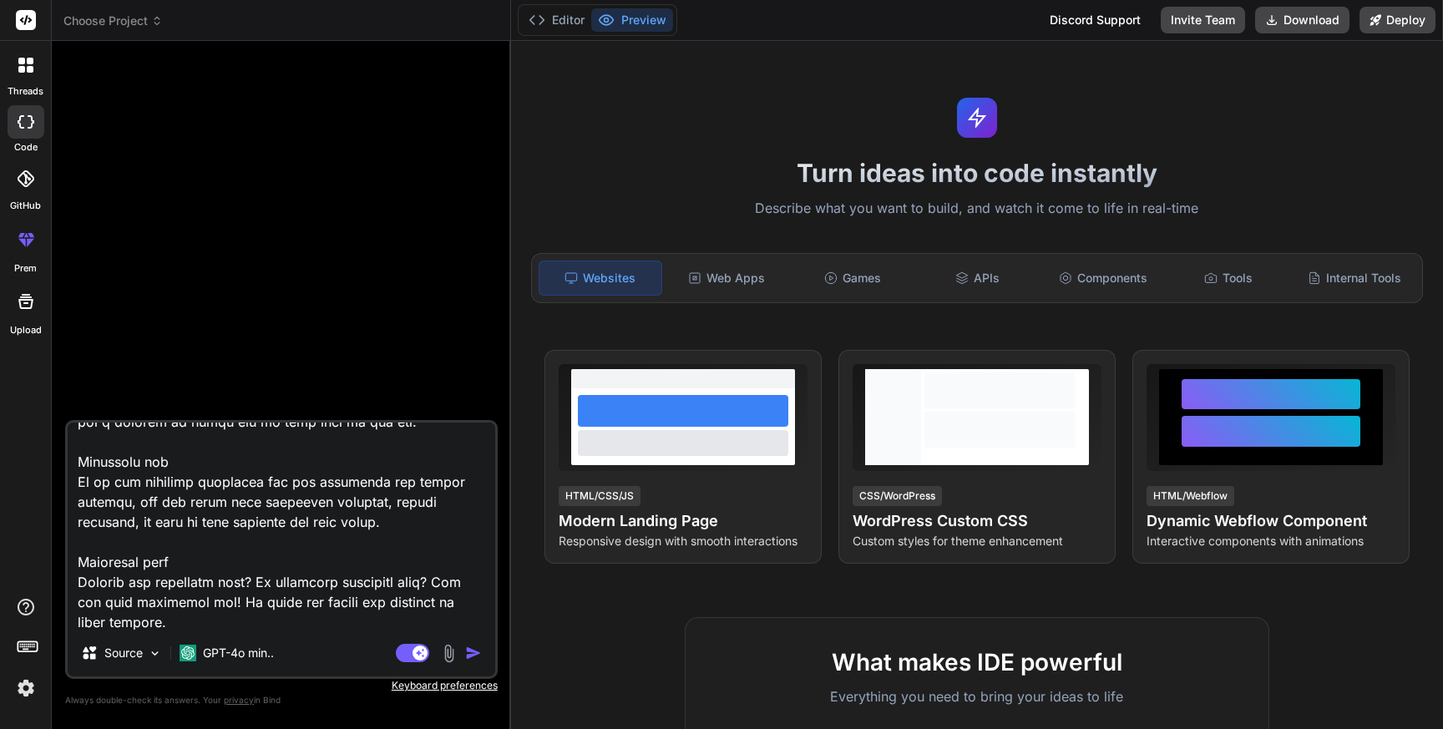
type textarea "x"
type textarea "Act as a native android mobile application developer, create a Period Calendar …"
type textarea "x"
type textarea "Act as a native android mobile application developer, create a Period Calendar …"
type textarea "x"
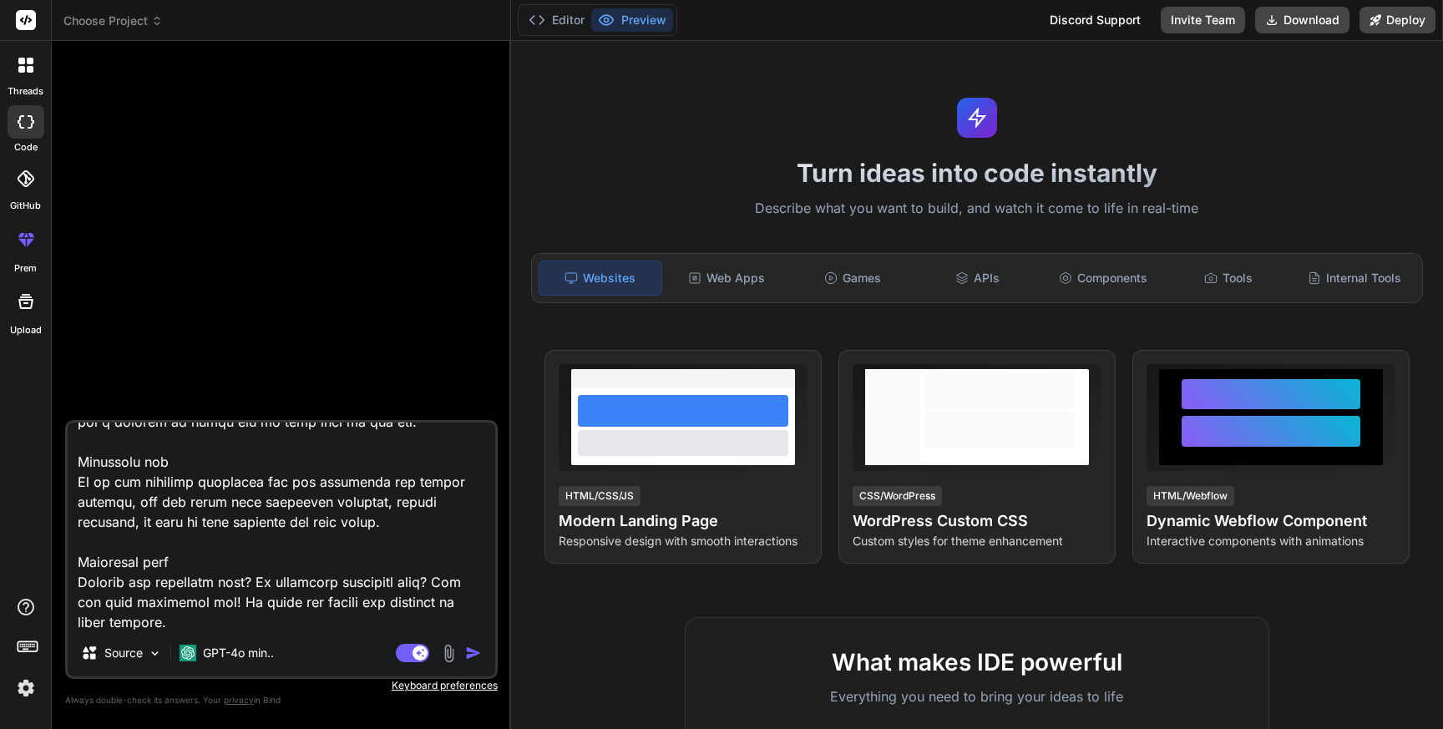
type textarea "Act as a native android mobile application developer, create a Period Calendar …"
type textarea "x"
type textarea "Act as a native android mobile application developer, create a Period Calendar …"
type textarea "x"
type textarea "Act as a native android mobile application developer, create a Period Calendar …"
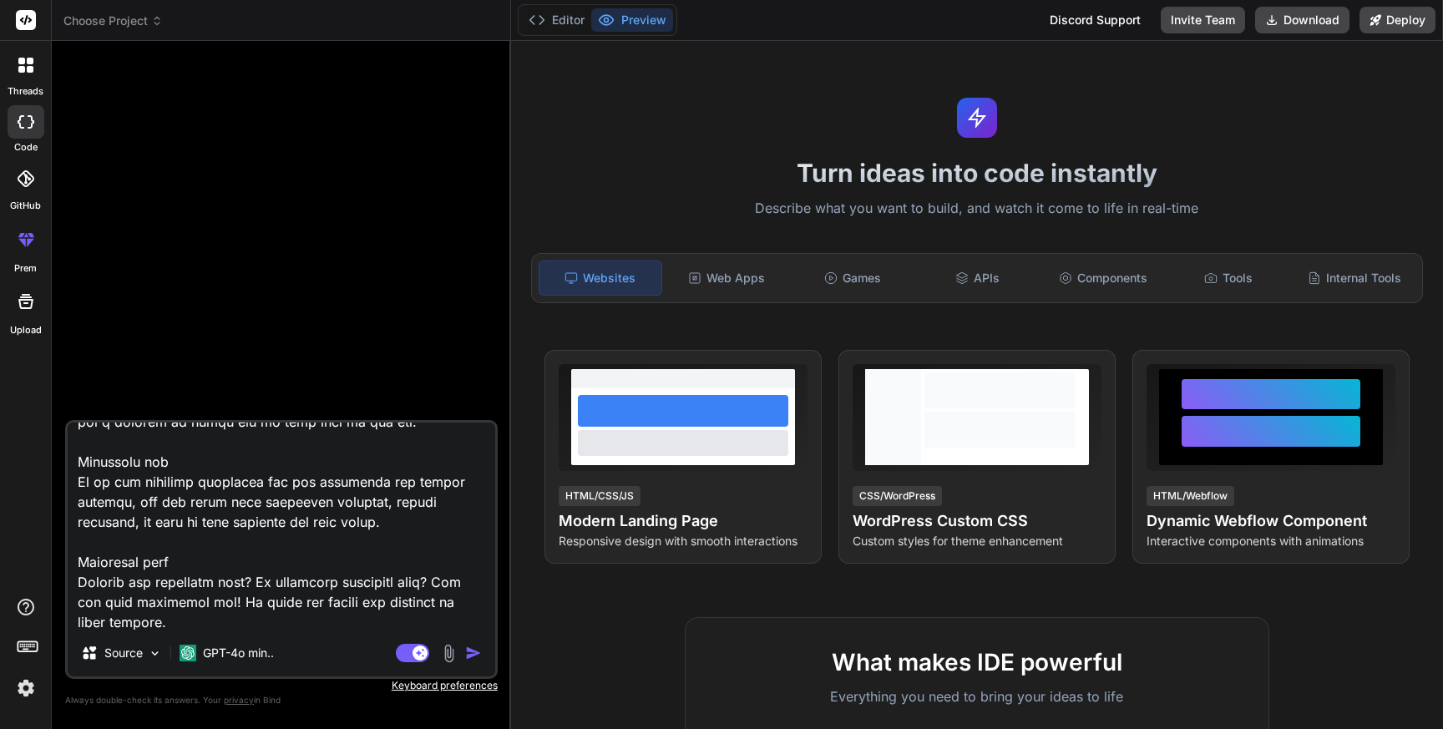
type textarea "x"
type textarea "Act as a native android mobile application developer, create a Period Calendar …"
type textarea "x"
type textarea "Act as a native android mobile application developer, create a Period Calendar …"
type textarea "x"
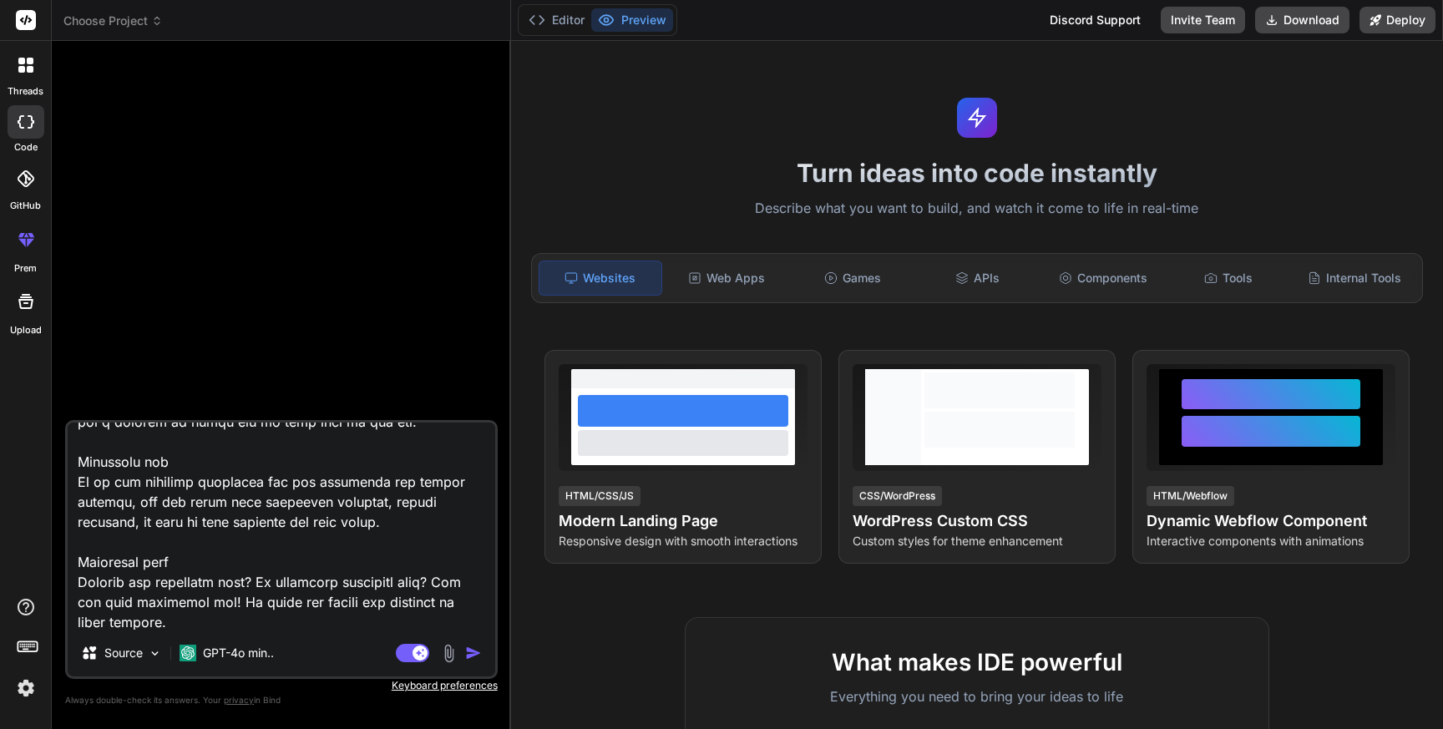
type textarea "Act as a native android mobile application developer, create a Period Calendar …"
type textarea "x"
type textarea "Act as a native android mobile application developer, create a Period Calendar …"
type textarea "x"
type textarea "Act as a native android mobile application developer, create a Period Calendar …"
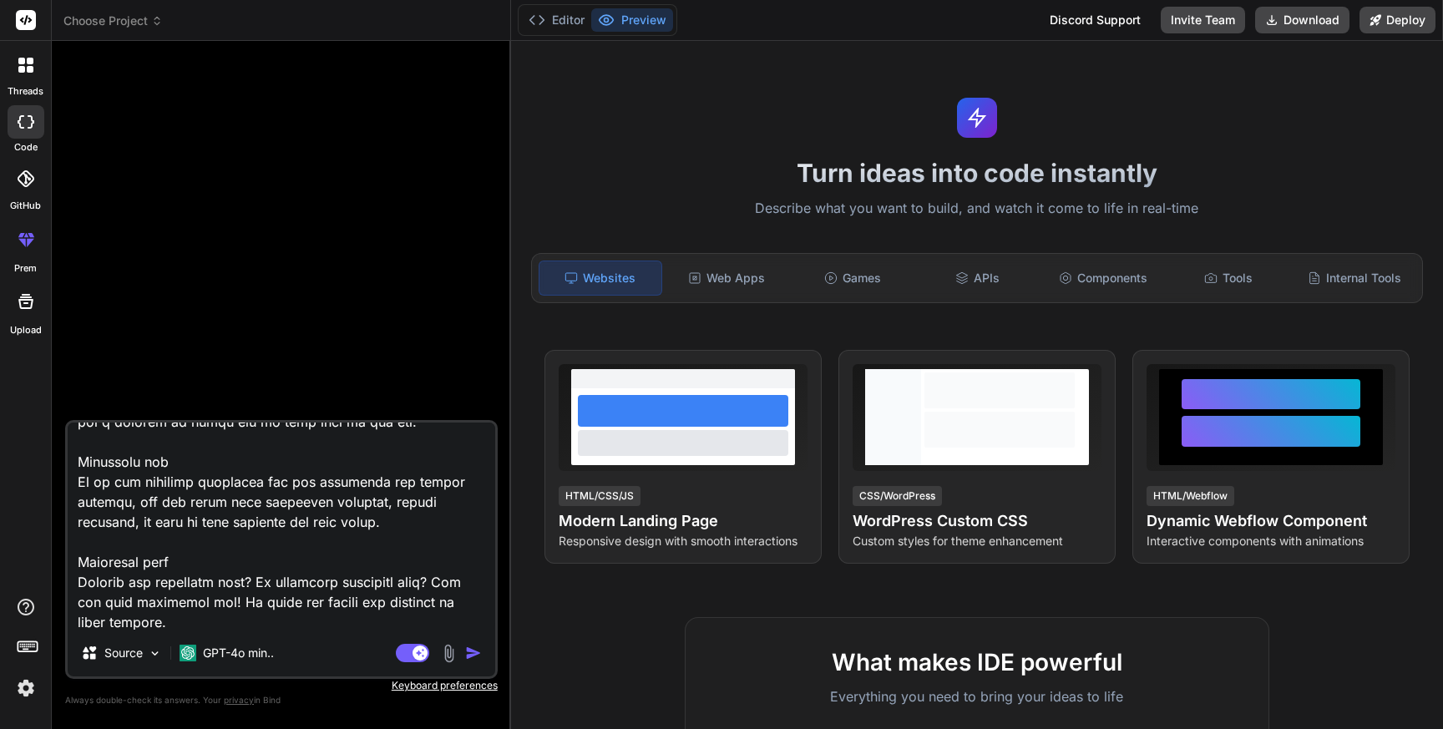
type textarea "x"
type textarea "Act as a native android mobile application developer, create a Period Calendar …"
type textarea "x"
type textarea "Act as a native android mobile application developer, create a Period Calendar …"
type textarea "x"
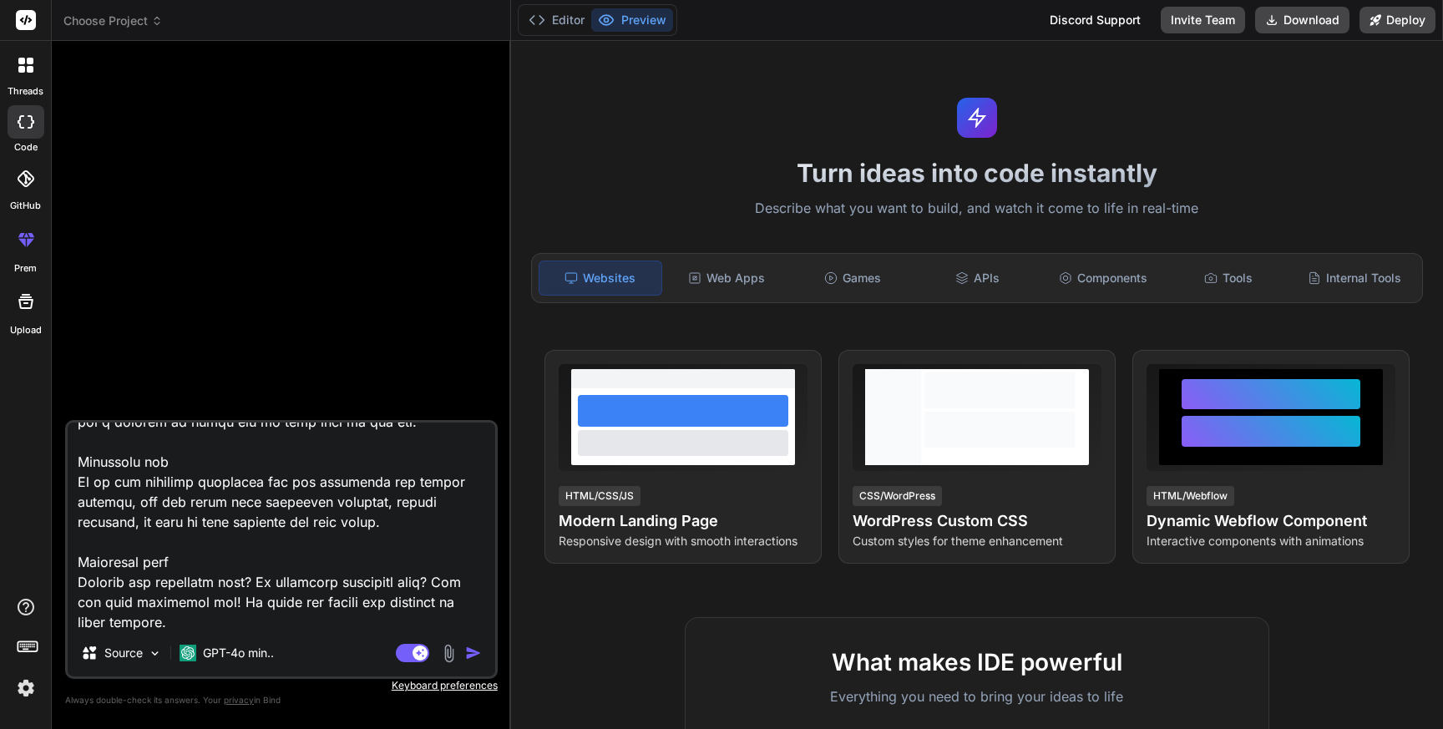
type textarea "Act as a native android mobile application developer, create a Period Calendar …"
type textarea "x"
type textarea "Act as a native android mobile application developer, create a Period Calendar …"
type textarea "x"
type textarea "Act as a native android mobile application developer, create a Period Calendar …"
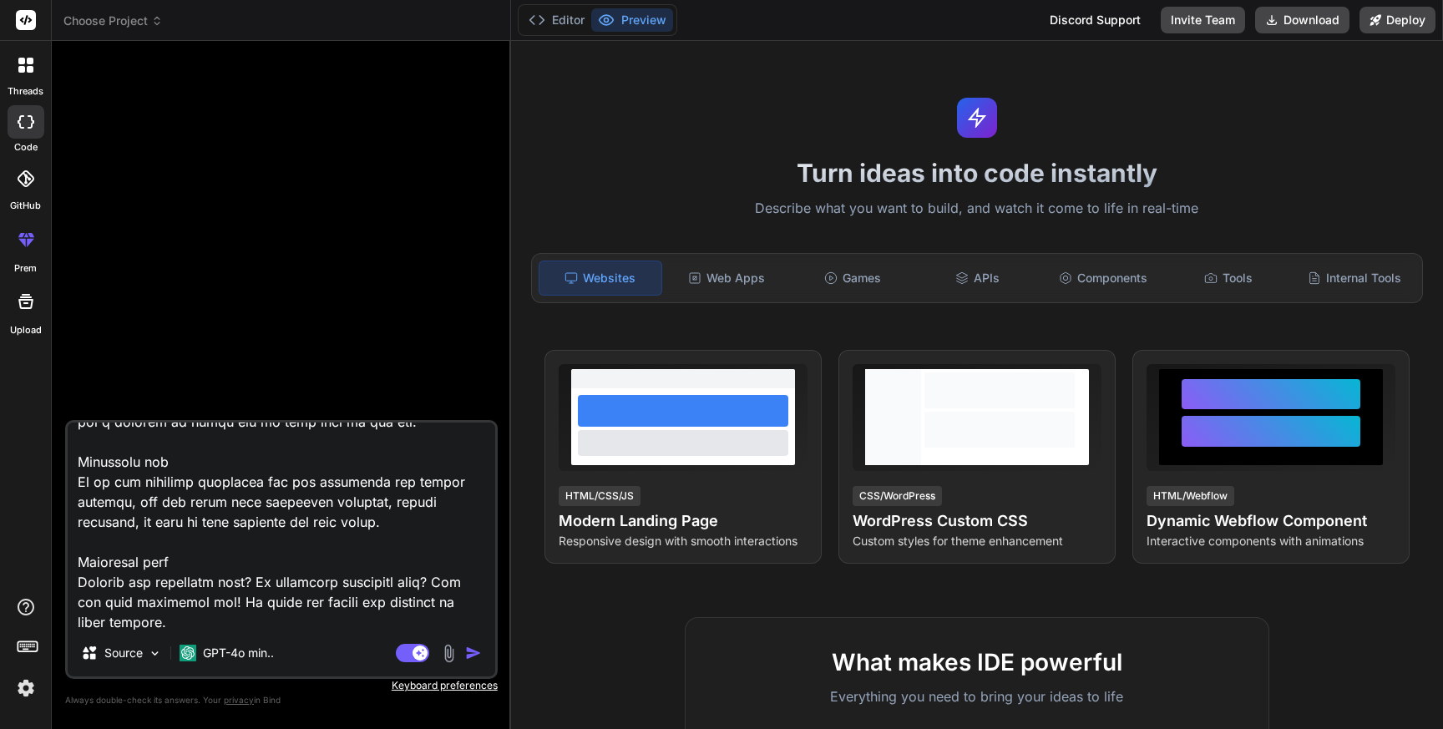
type textarea "x"
type textarea "Act as a native android mobile application developer, create a Period Calendar …"
type textarea "x"
type textarea "Act as a native android mobile application developer, create a Period Calendar …"
type textarea "x"
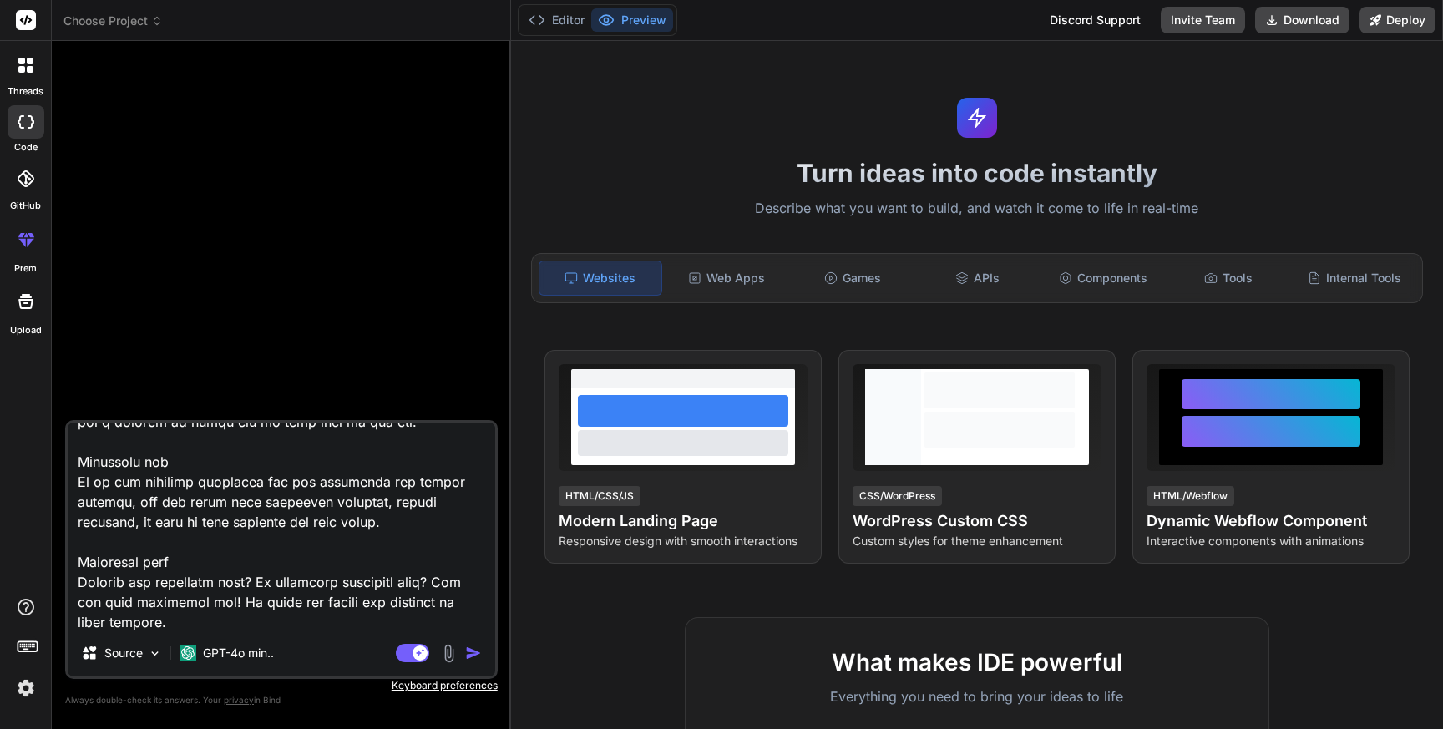
type textarea "Act as a native android mobile application developer, create a Period Calendar …"
type textarea "x"
type textarea "Act as a native android mobile application developer, create a Period Calendar …"
type textarea "x"
type textarea "Act as a native android mobile application developer, create a Period Calendar …"
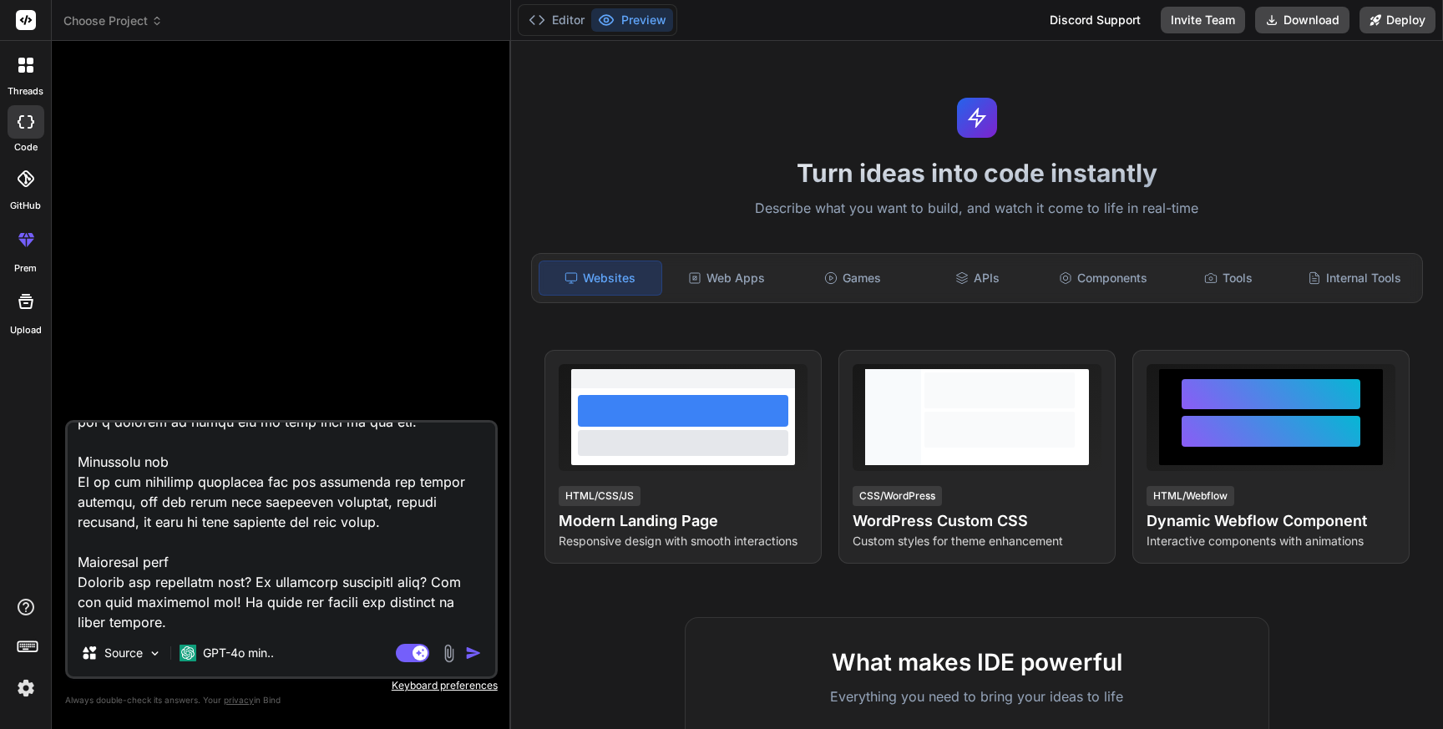
type textarea "x"
type textarea "Act as a native android mobile application developer, create a Period Calendar …"
type textarea "x"
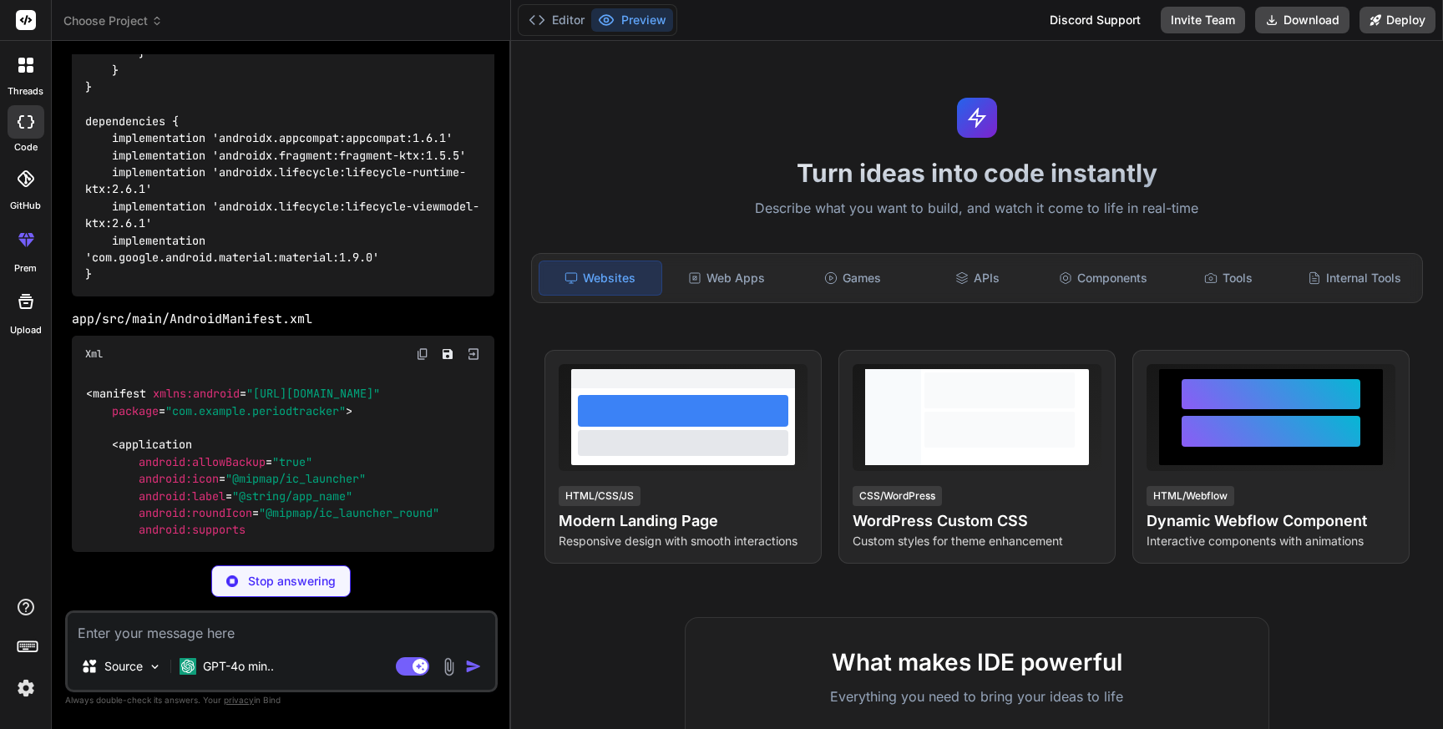
scroll to position [2536, 0]
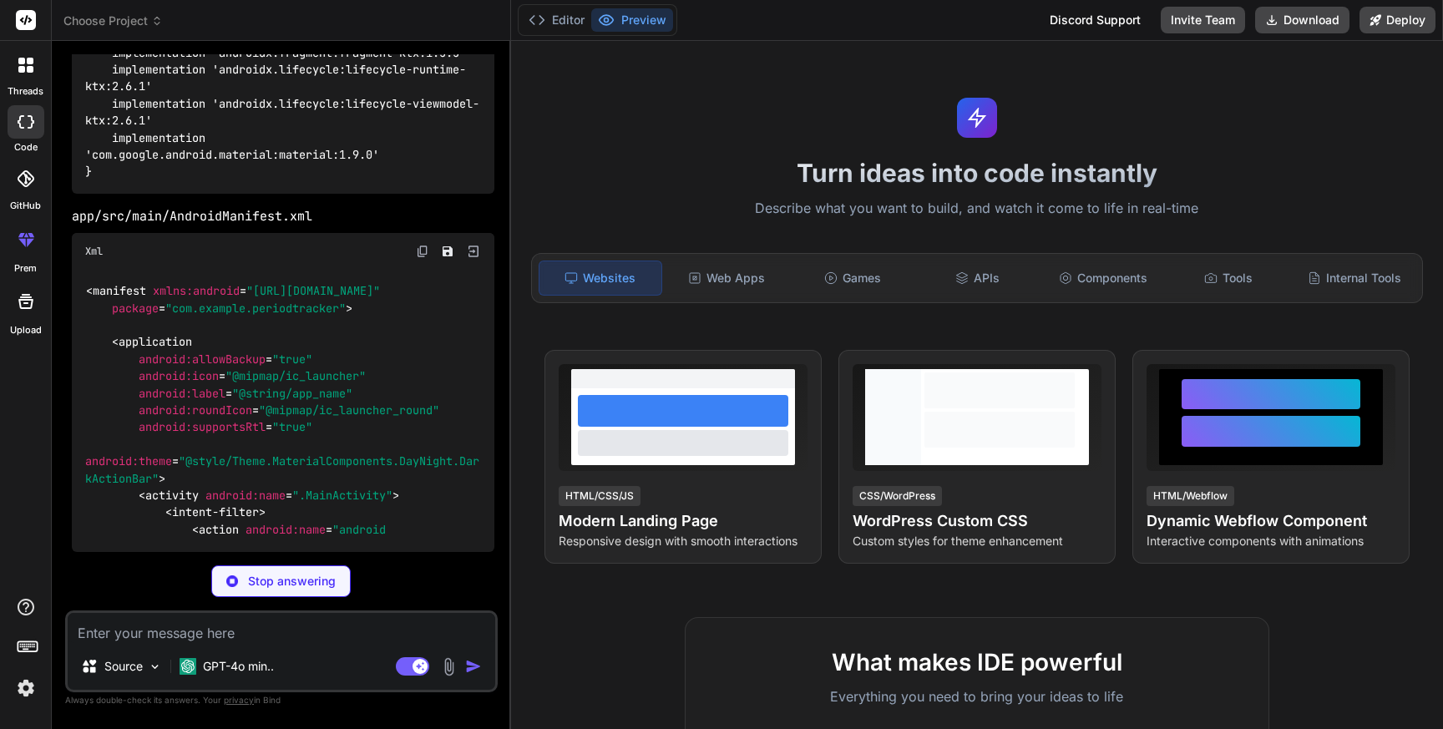
type textarea "x"
click at [291, 596] on div "Stop answering" at bounding box center [280, 581] width 139 height 32
type textarea "x"
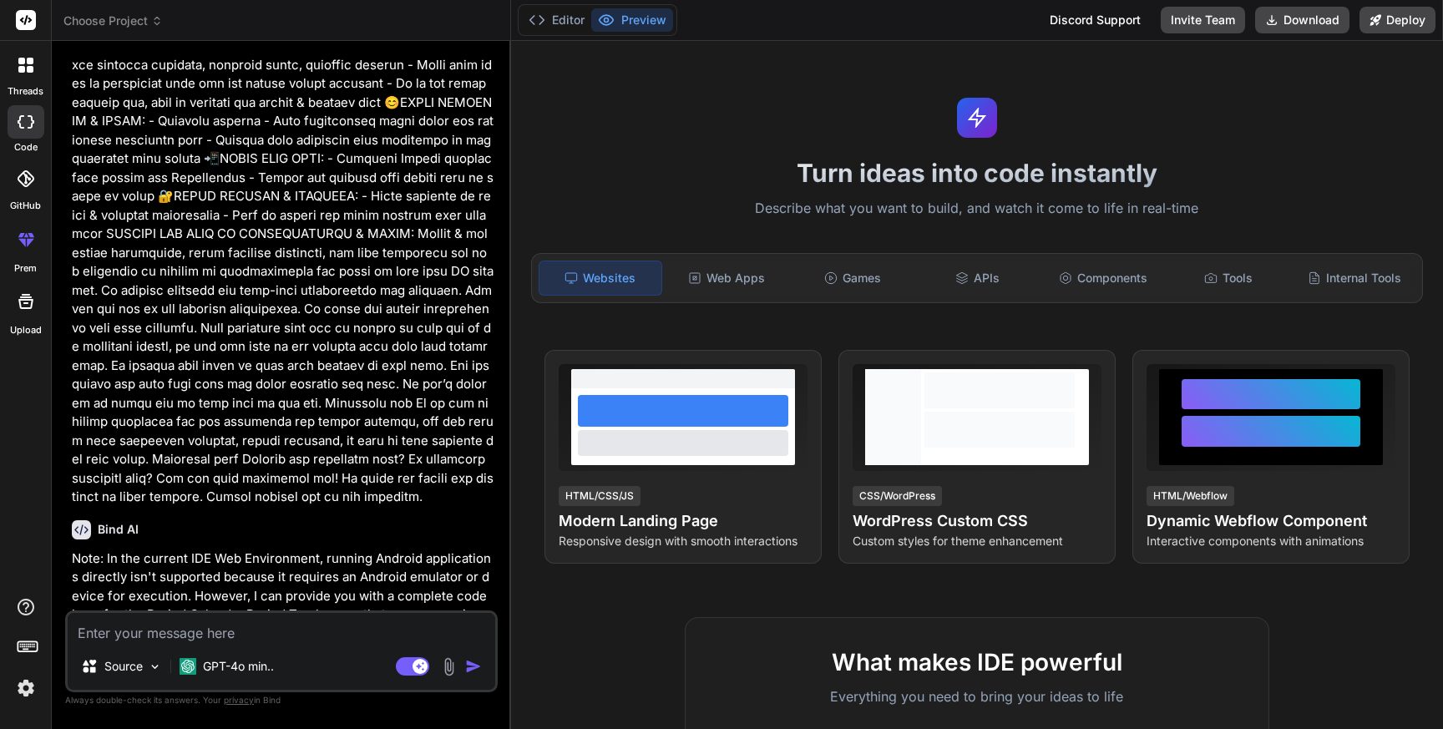
scroll to position [339, 0]
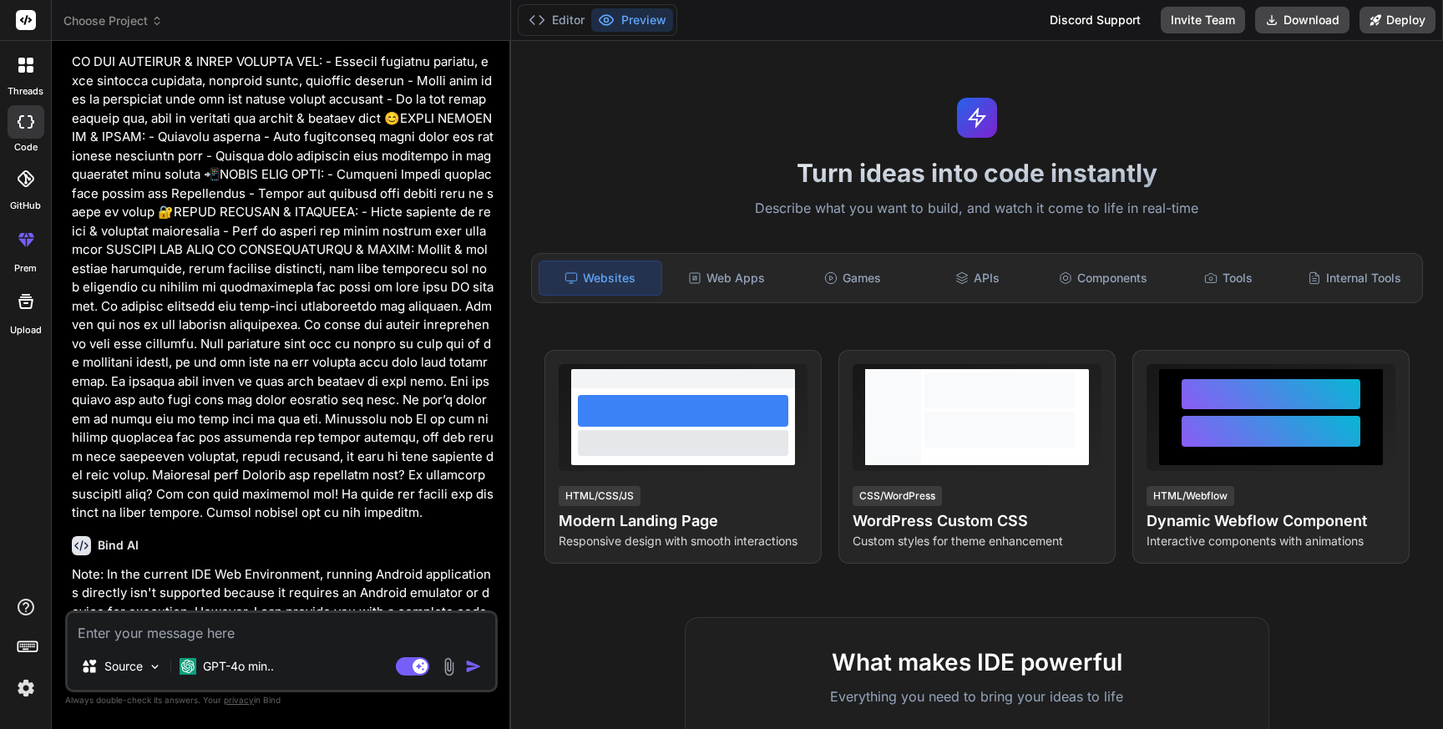
click at [223, 629] on textarea at bounding box center [281, 628] width 427 height 30
type textarea "P"
type textarea "x"
type textarea "Pl"
type textarea "x"
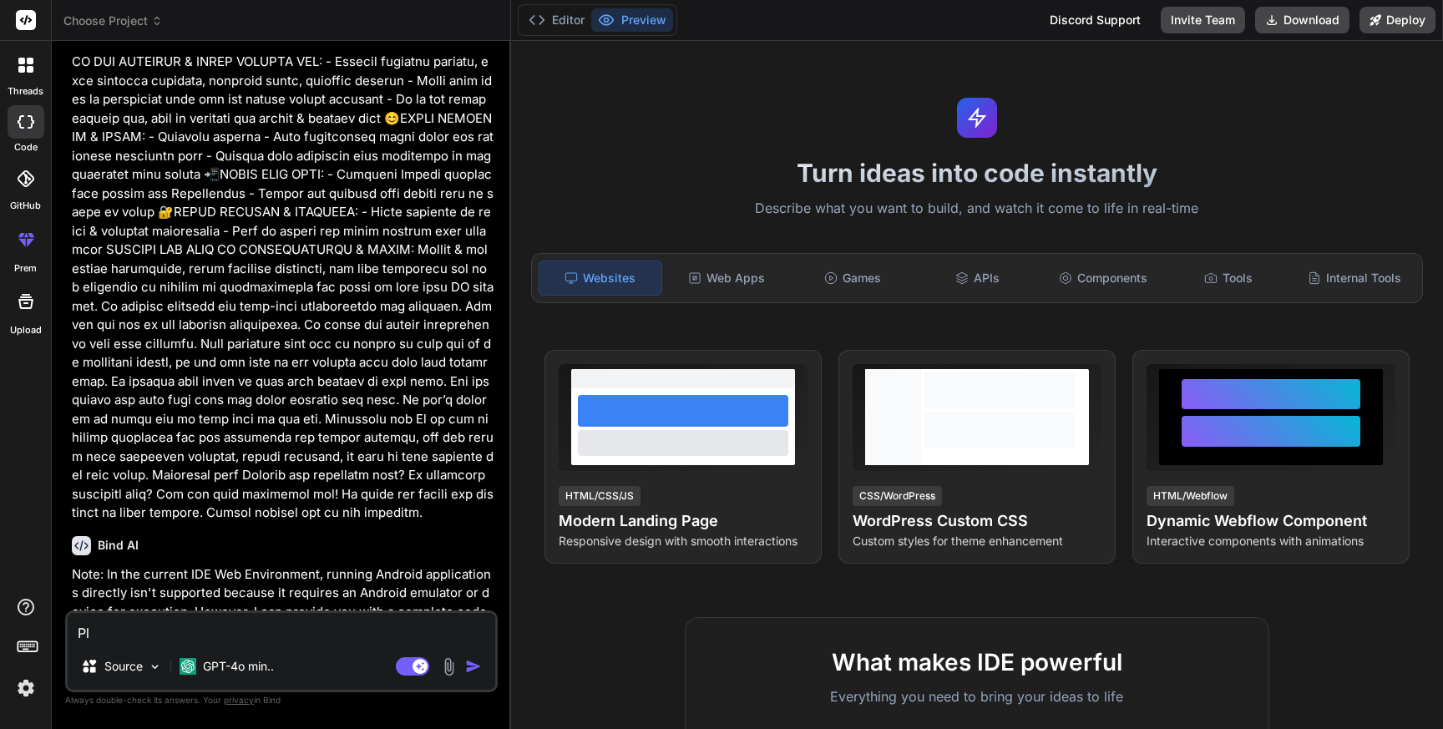
type textarea "Ple"
type textarea "x"
type textarea "Plea"
type textarea "x"
type textarea "Pleas"
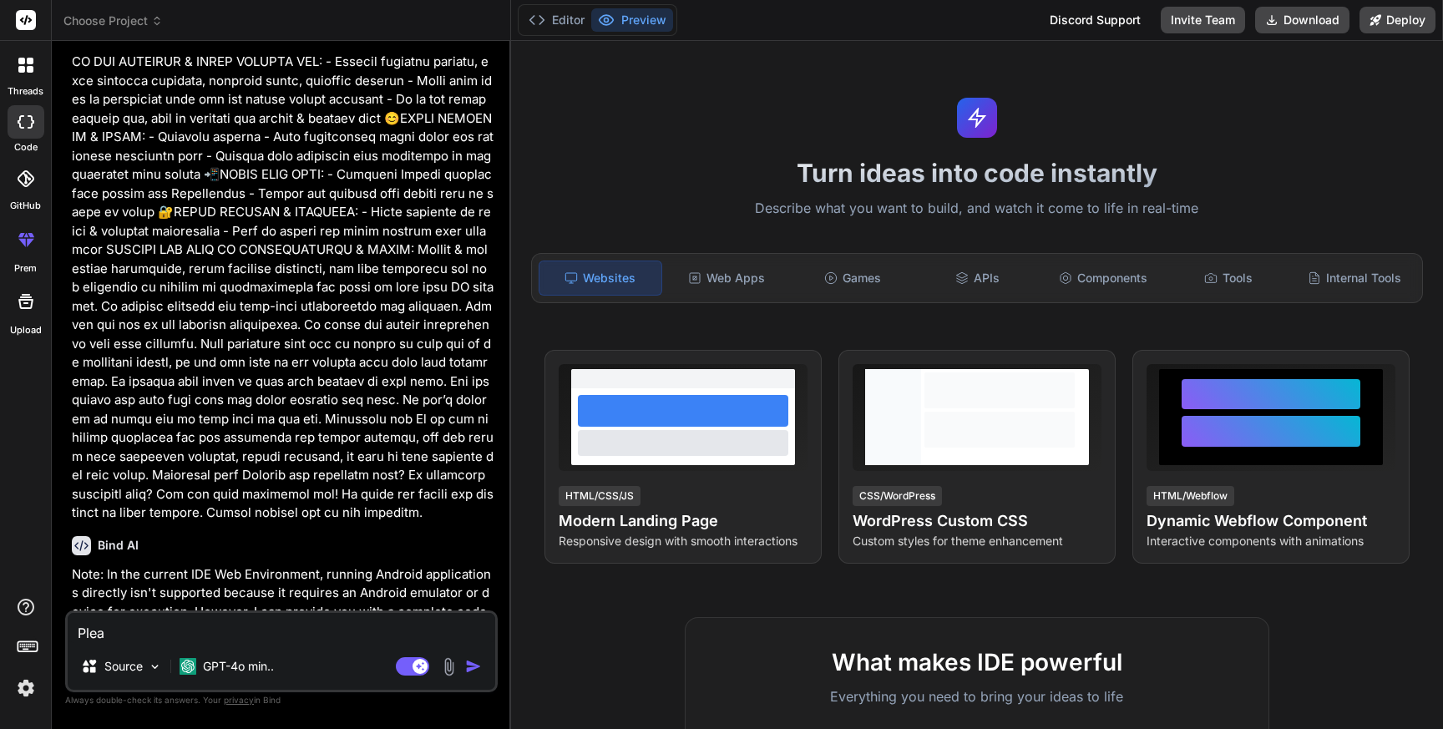
type textarea "x"
type textarea "Please"
type textarea "x"
type textarea "Please"
type textarea "x"
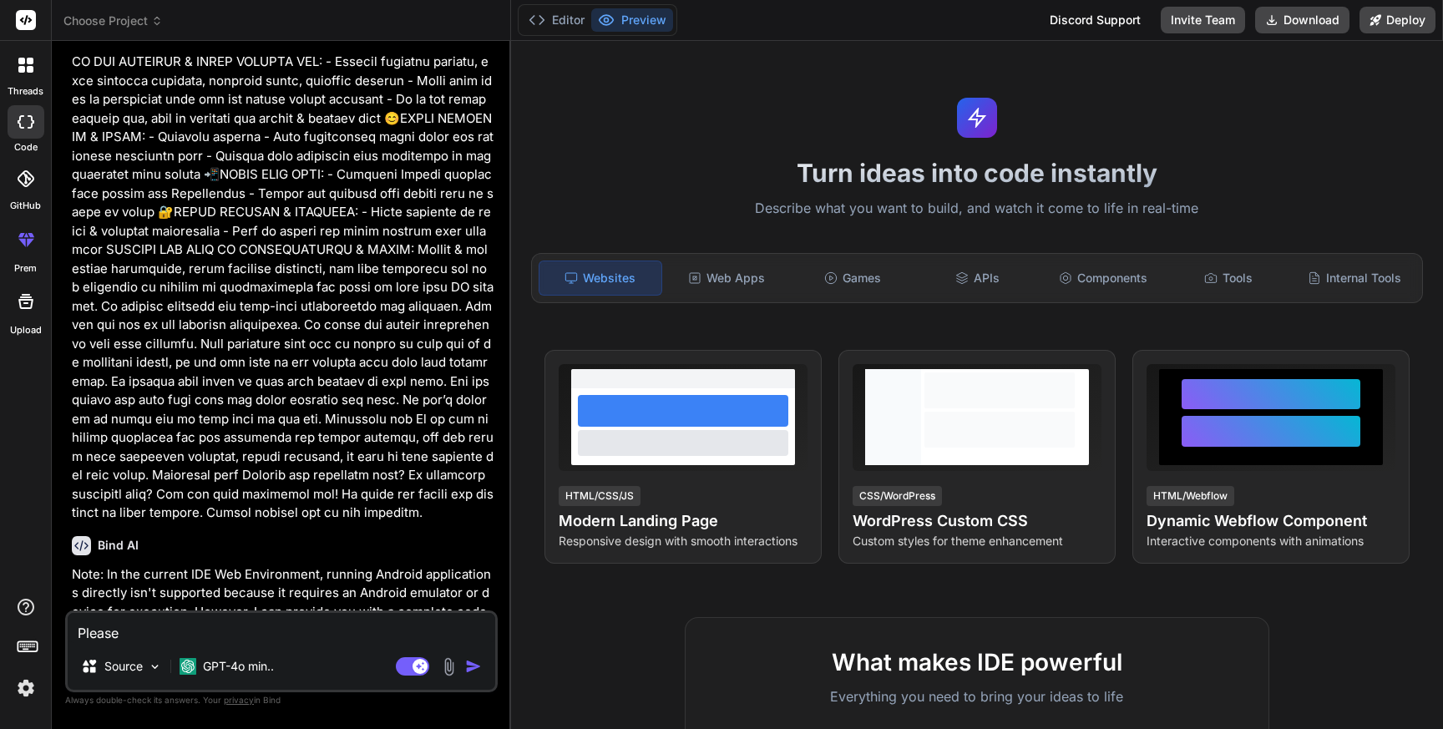
type textarea "Please c"
type textarea "x"
type textarea "Please cr"
type textarea "x"
type textarea "Please cre"
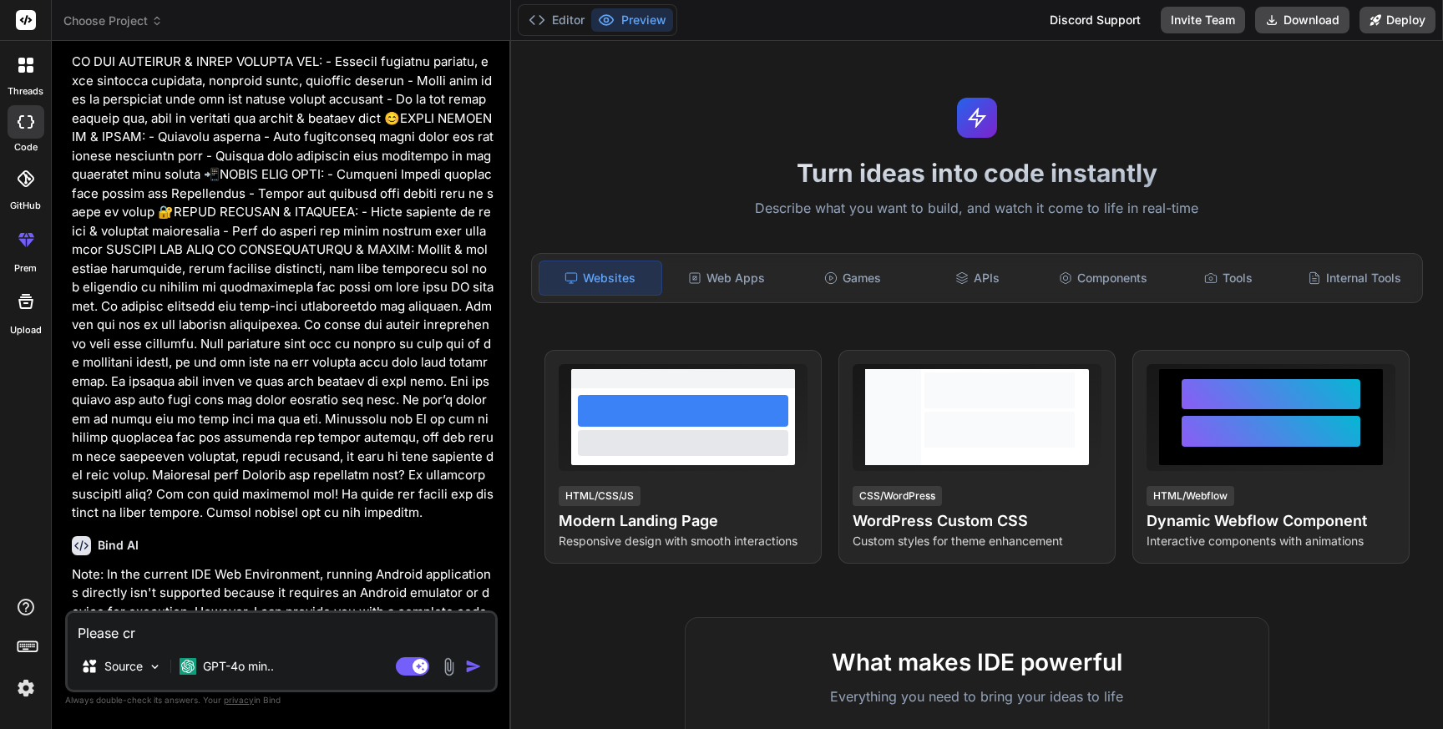
type textarea "x"
type textarea "Please crea"
type textarea "x"
type textarea "Please creat"
type textarea "x"
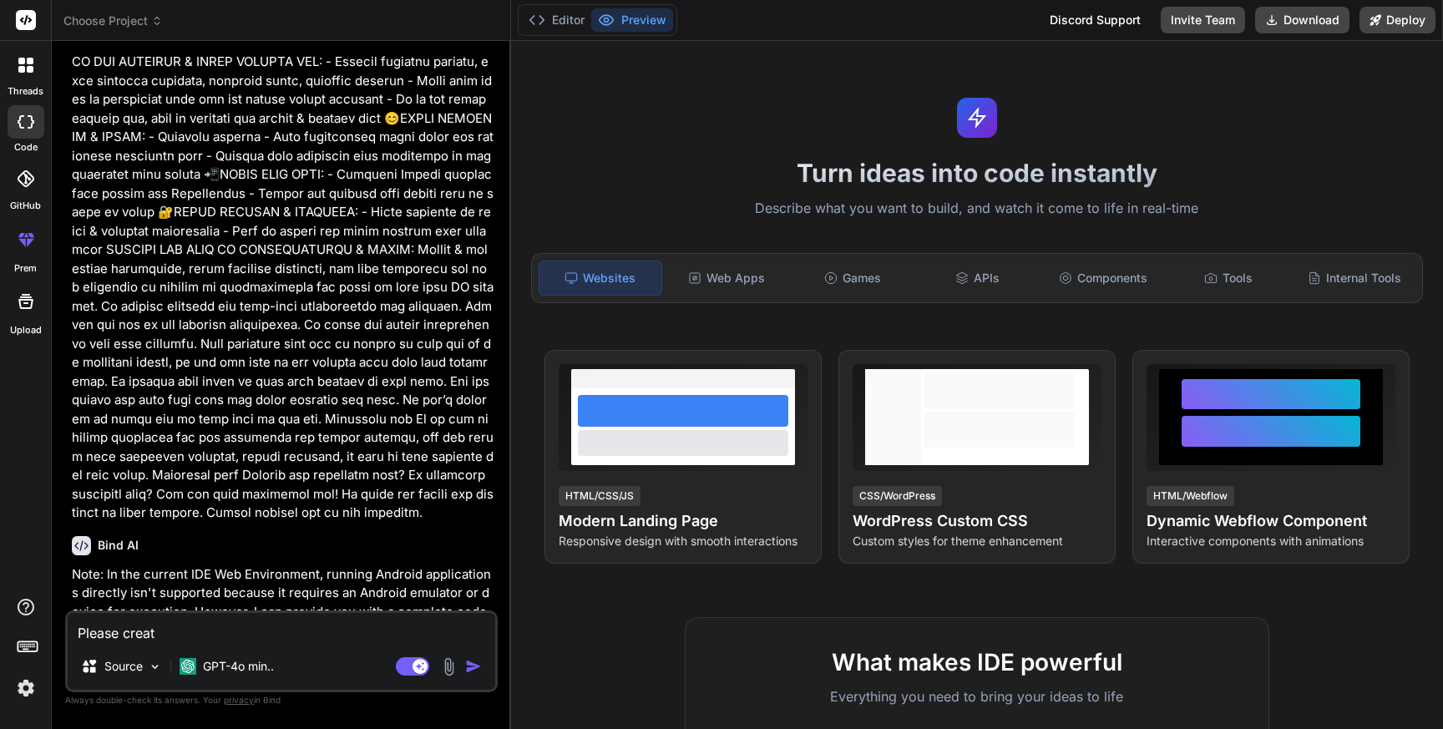
type textarea "Please create"
type textarea "x"
type textarea "Please create"
type textarea "x"
type textarea "Please create a"
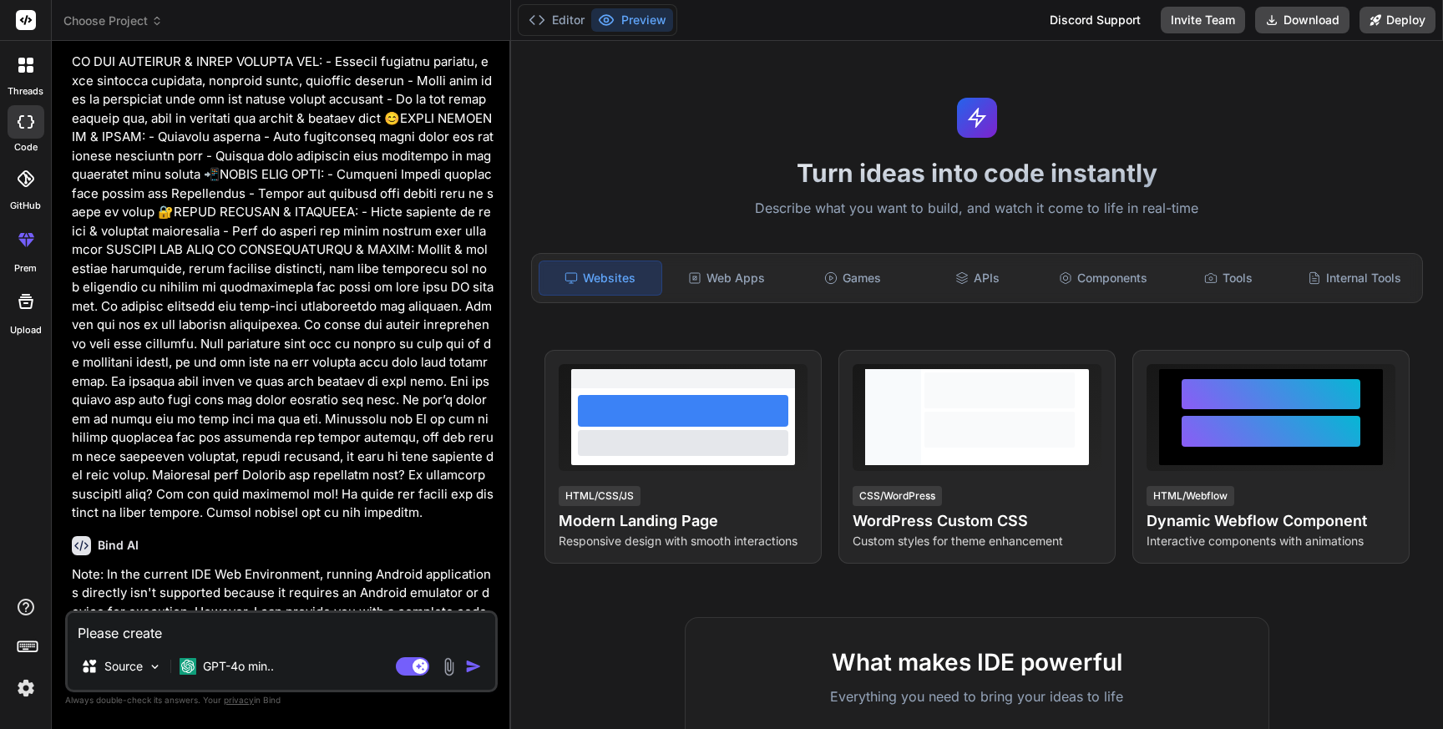
type textarea "x"
type textarea "Please create a"
type textarea "x"
type textarea "Please create a p"
type textarea "x"
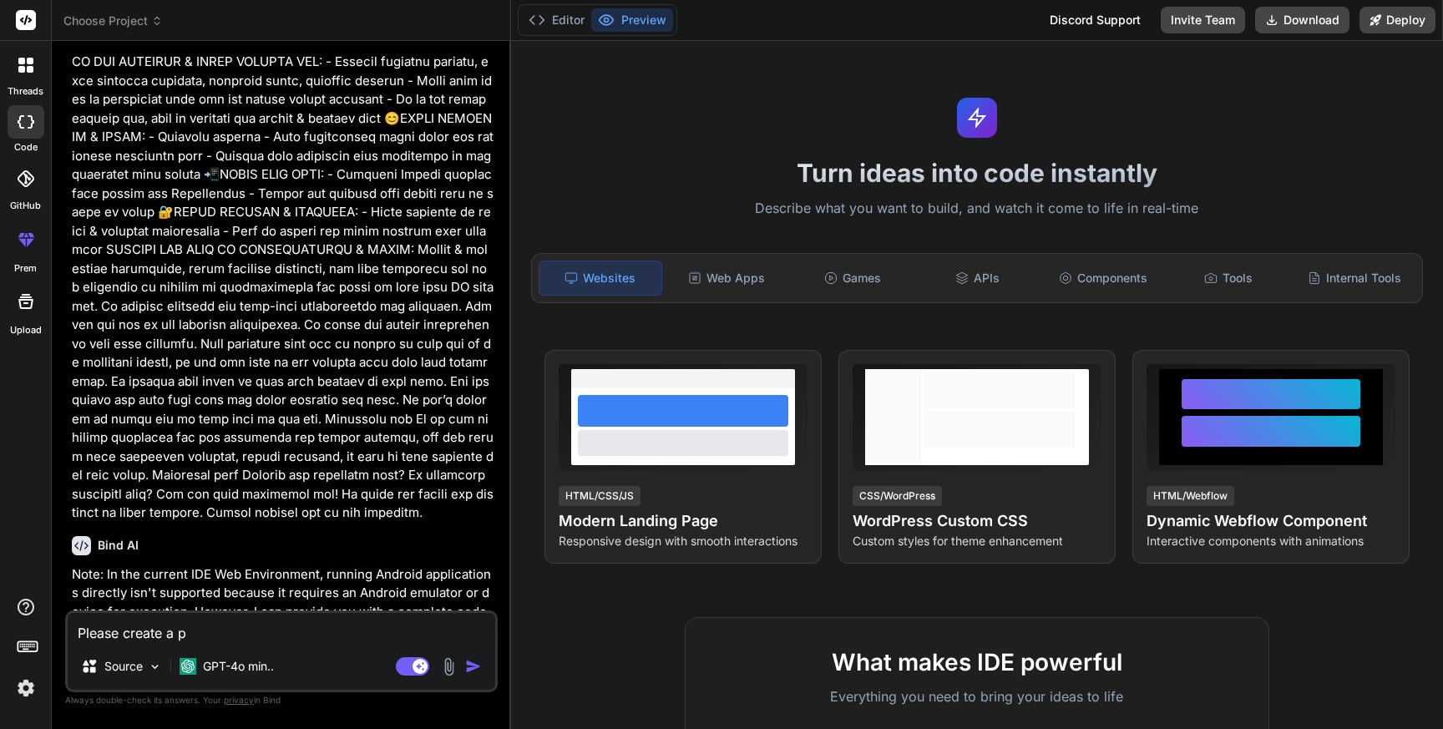
type textarea "Please create a pr"
type textarea "x"
type textarea "Please create a pro"
type textarea "x"
type textarea "Please create a proj"
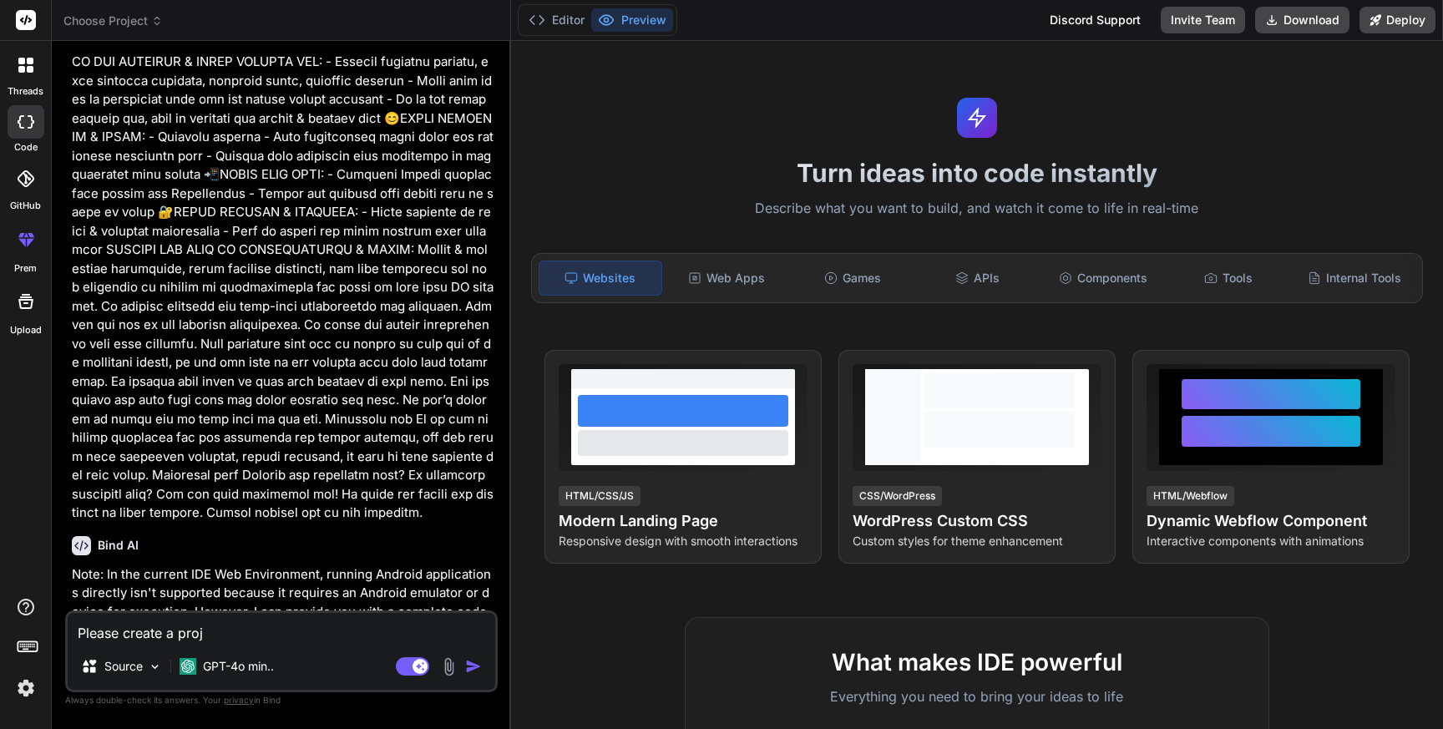
type textarea "x"
type textarea "Please create a proje"
type textarea "x"
type textarea "Please create a projec"
type textarea "x"
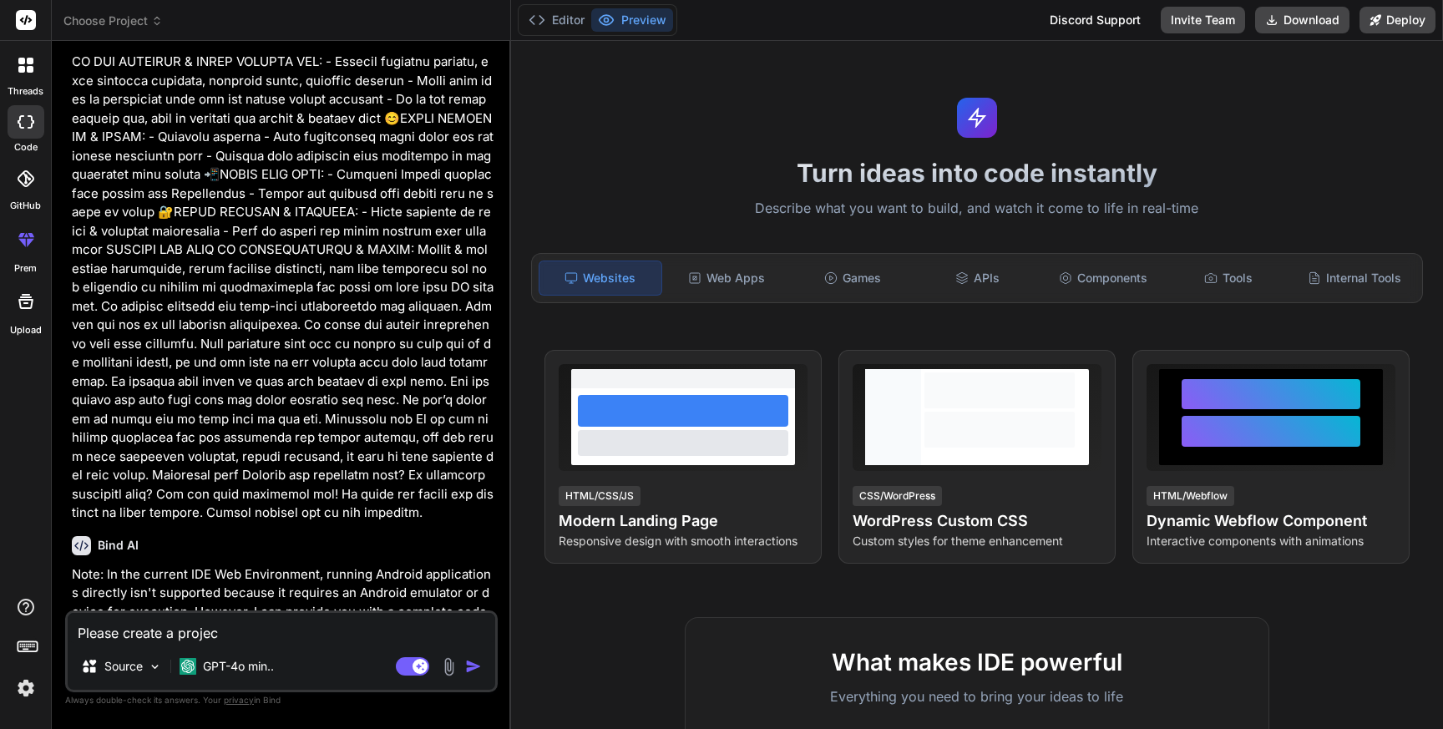
type textarea "Please create a project"
type textarea "x"
type textarea "Please create a project"
type textarea "x"
type textarea "Please create a project a"
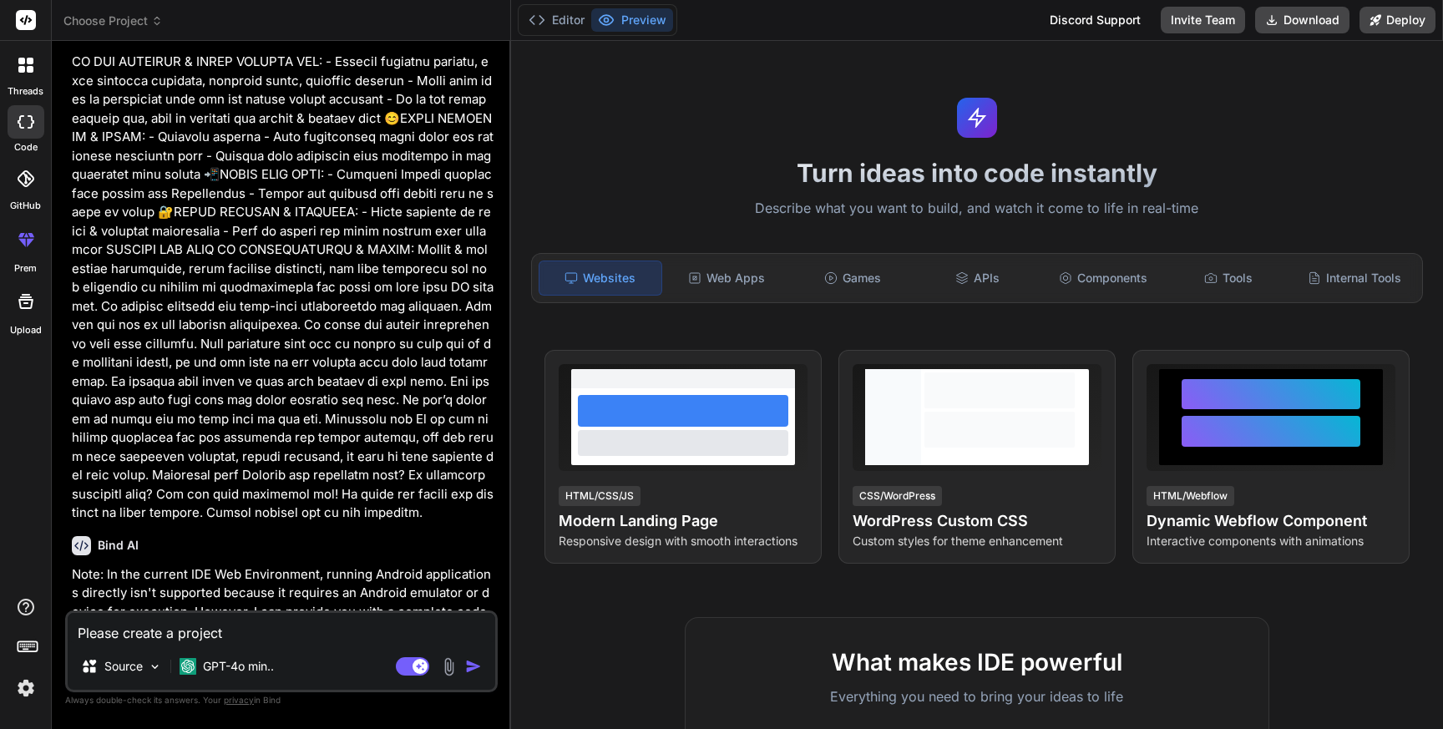
type textarea "x"
type textarea "Please create a project an"
type textarea "x"
type textarea "Please create a project and"
type textarea "x"
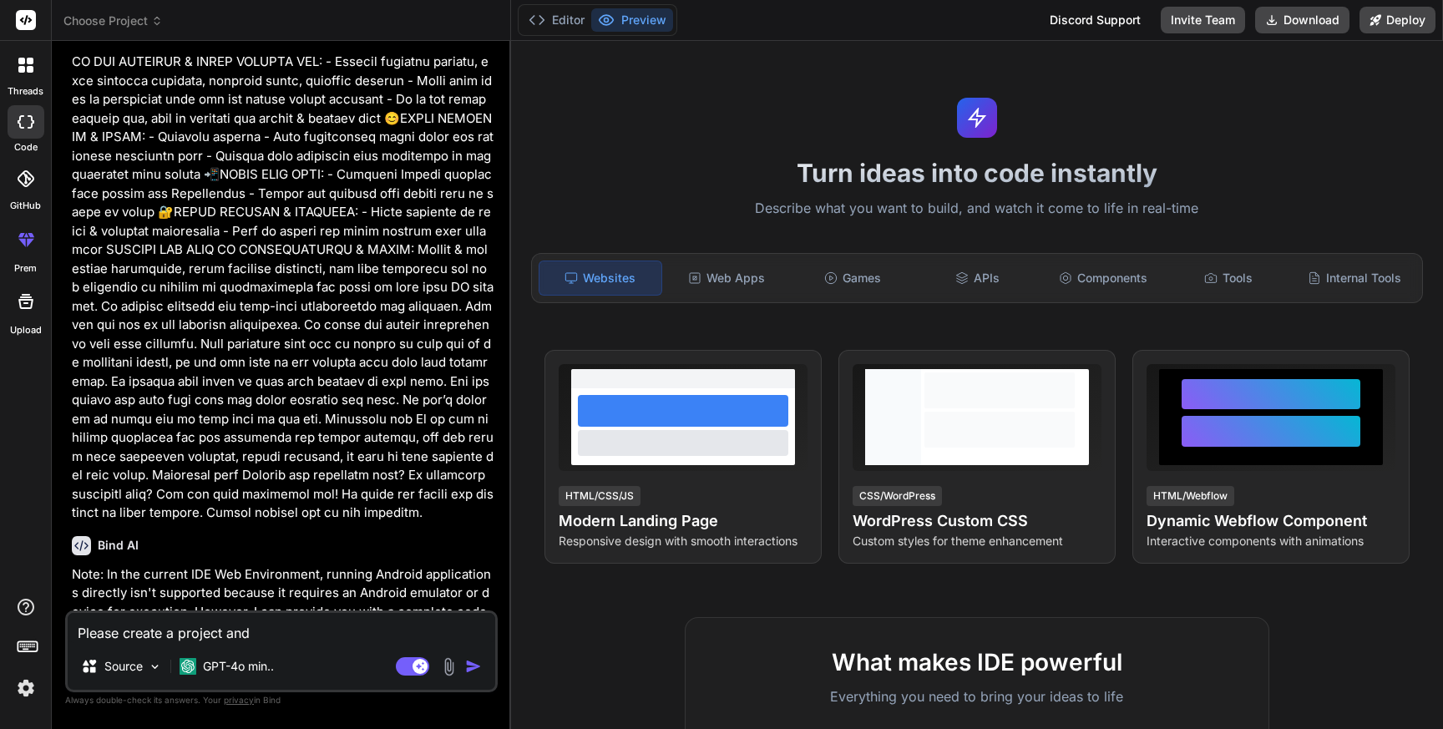
type textarea "Please create a project and"
type textarea "x"
type textarea "Please create a project and p"
type textarea "x"
type textarea "Please create a project and pr"
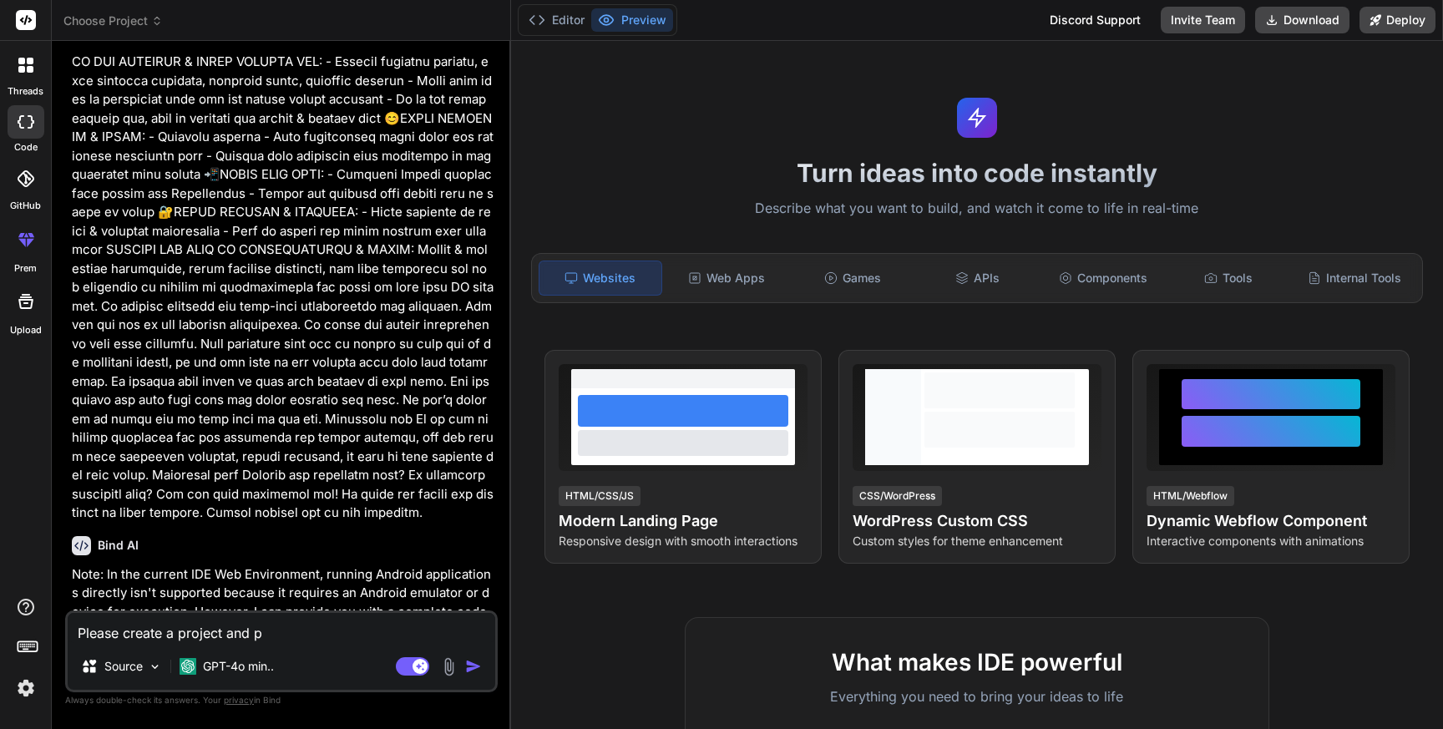
type textarea "x"
type textarea "Please create a project and pro"
type textarea "x"
type textarea "Please create a project and prov"
type textarea "x"
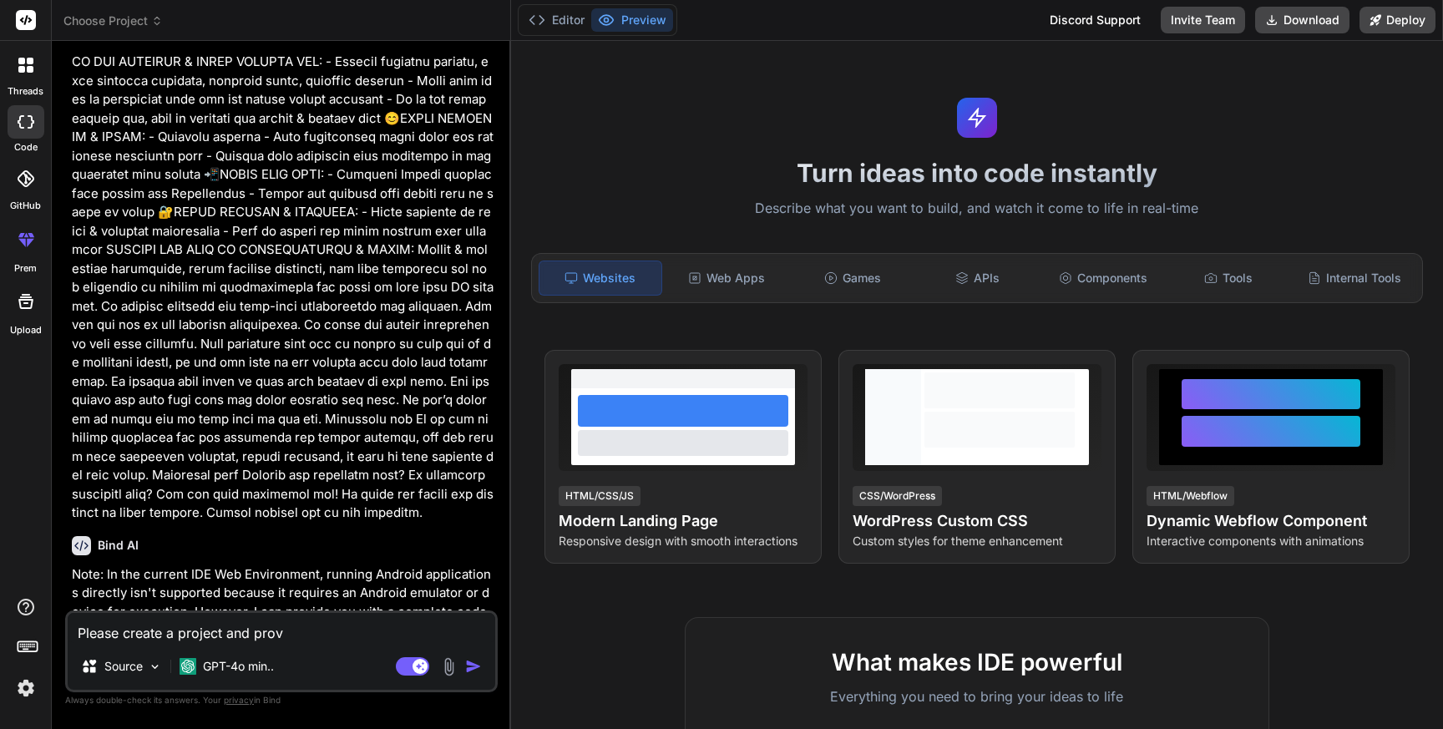
type textarea "Please create a project and provi"
type textarea "x"
type textarea "Please create a project and provid"
type textarea "x"
type textarea "Please create a project and provide"
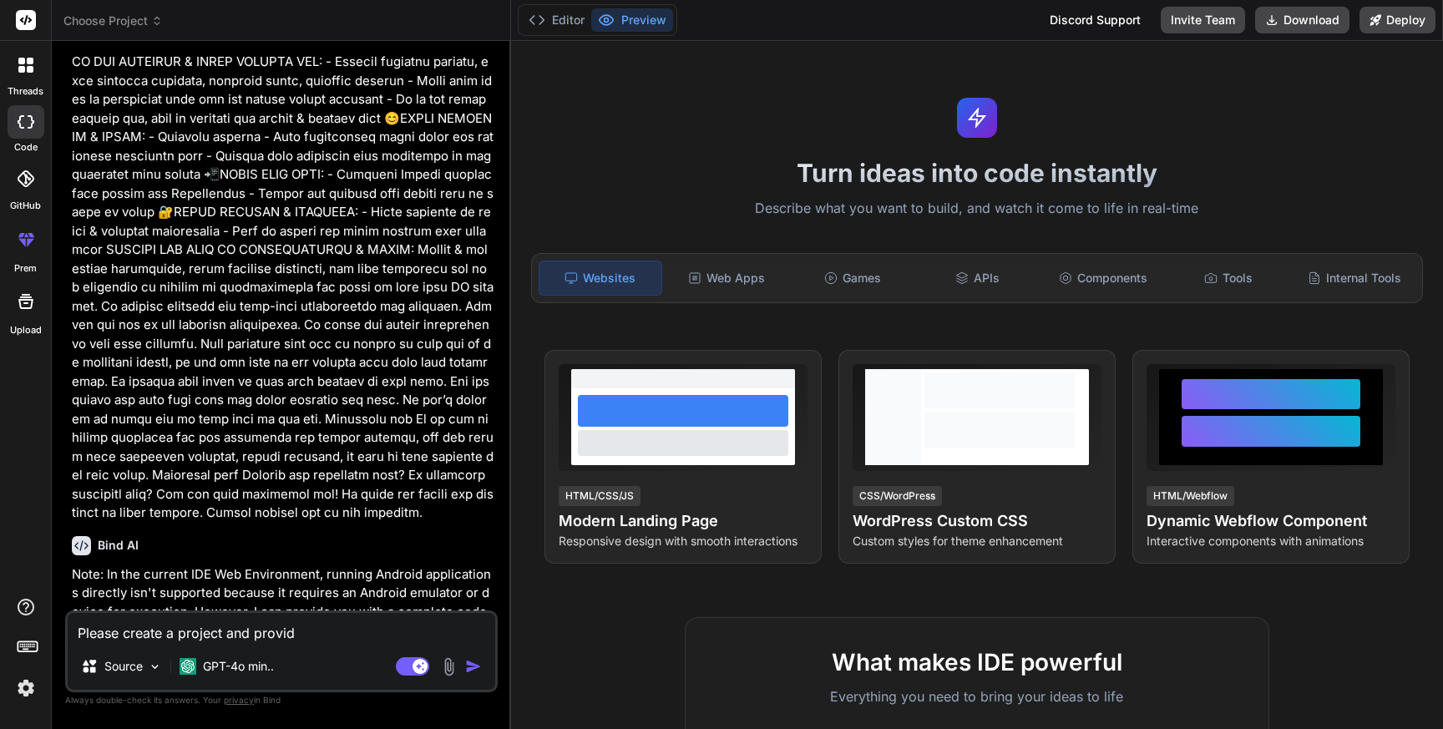
type textarea "x"
type textarea "Please create a project and provide"
type textarea "x"
type textarea "Please create a project and provide e"
type textarea "x"
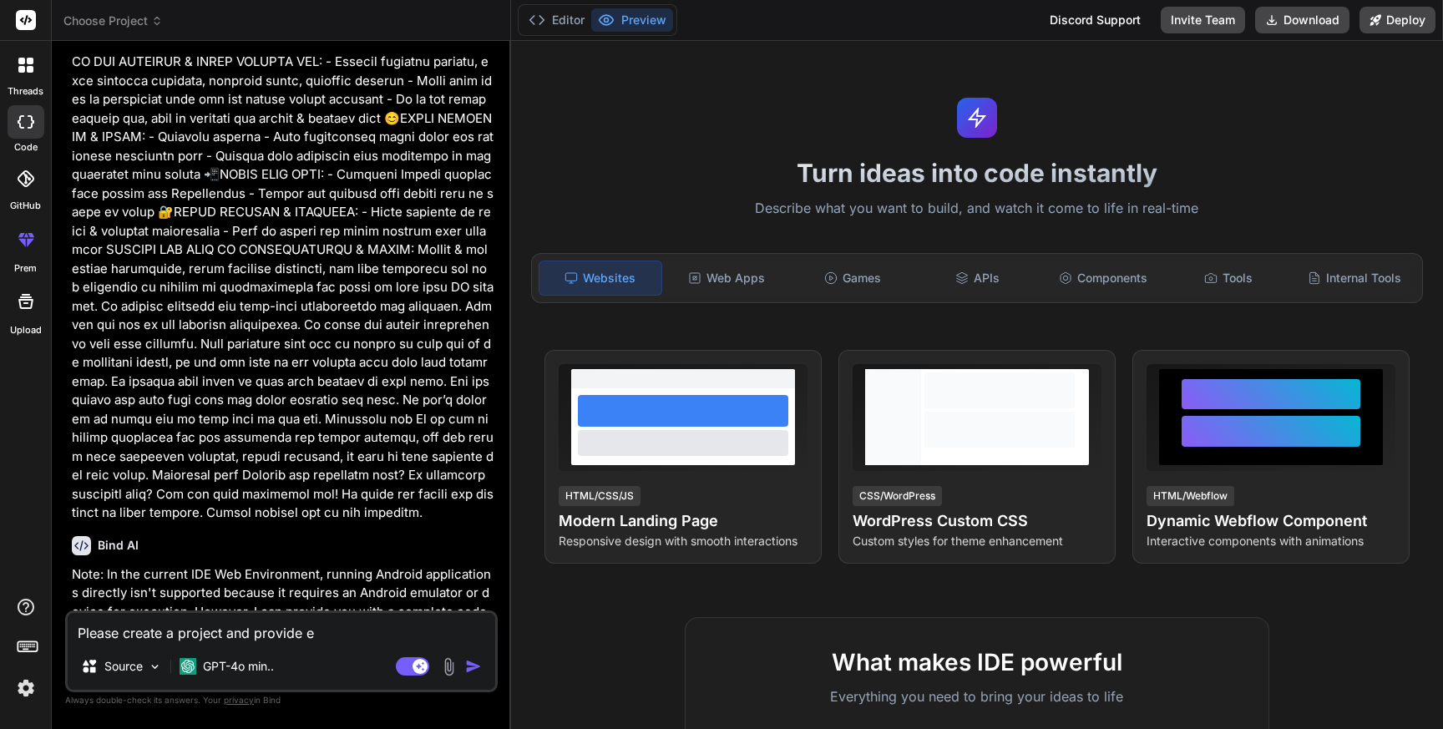
type textarea "Please create a project and provide en"
type textarea "x"
type textarea "Please create a project and provide end"
type textarea "x"
type textarea "Please create a project and provide end"
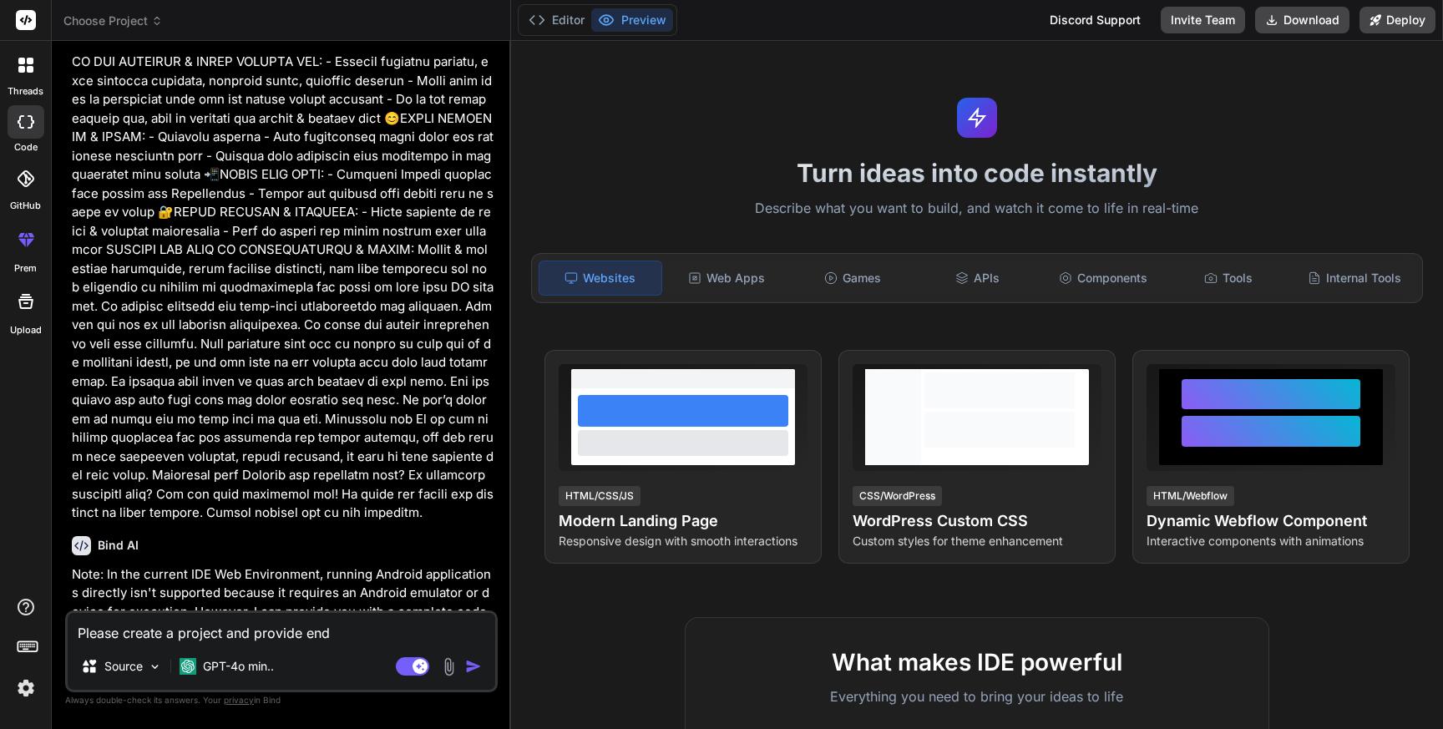
type textarea "x"
type textarea "Please create a project and provide end t"
type textarea "x"
type textarea "Please create a project and provide end to"
type textarea "x"
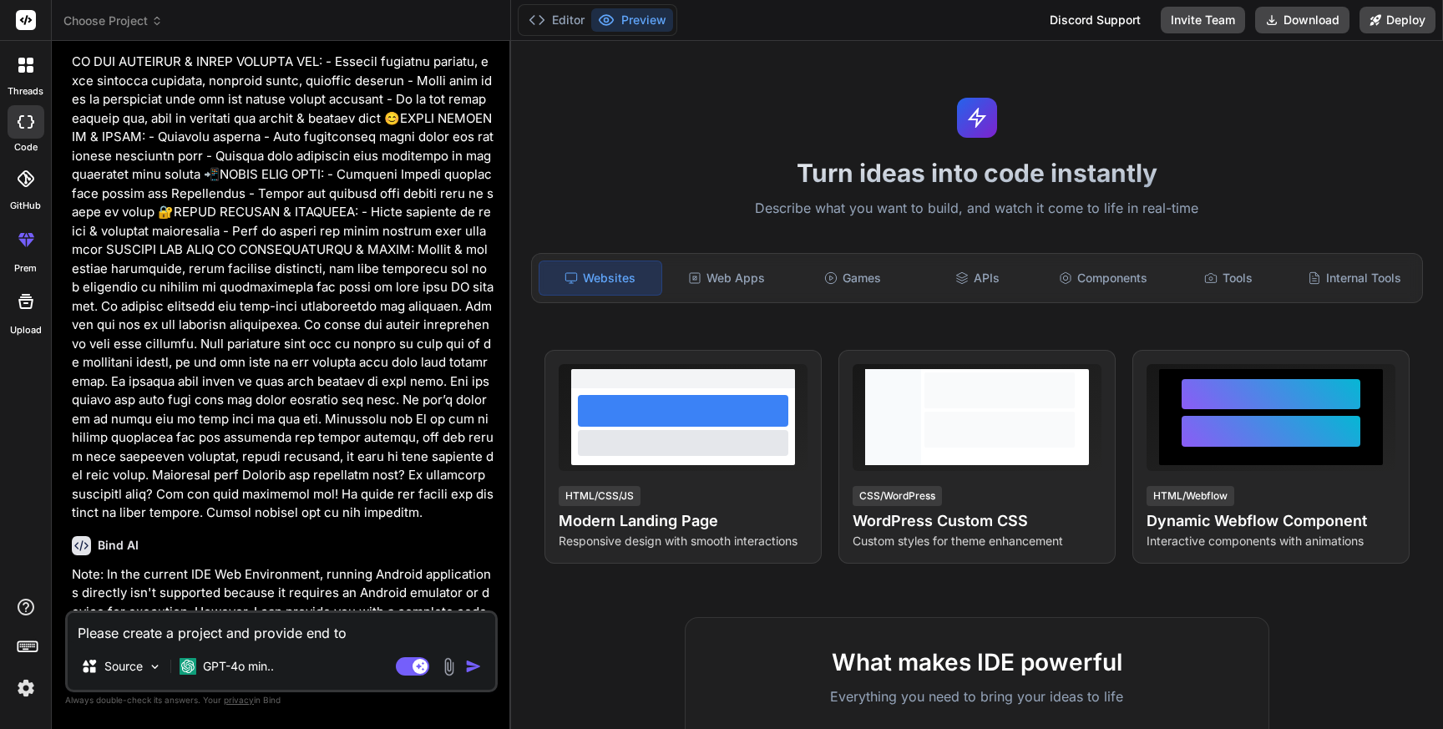
type textarea "Please create a project and provide end to"
type textarea "x"
type textarea "Please create a project and provide end to e"
type textarea "x"
type textarea "Please create a project and provide end to en"
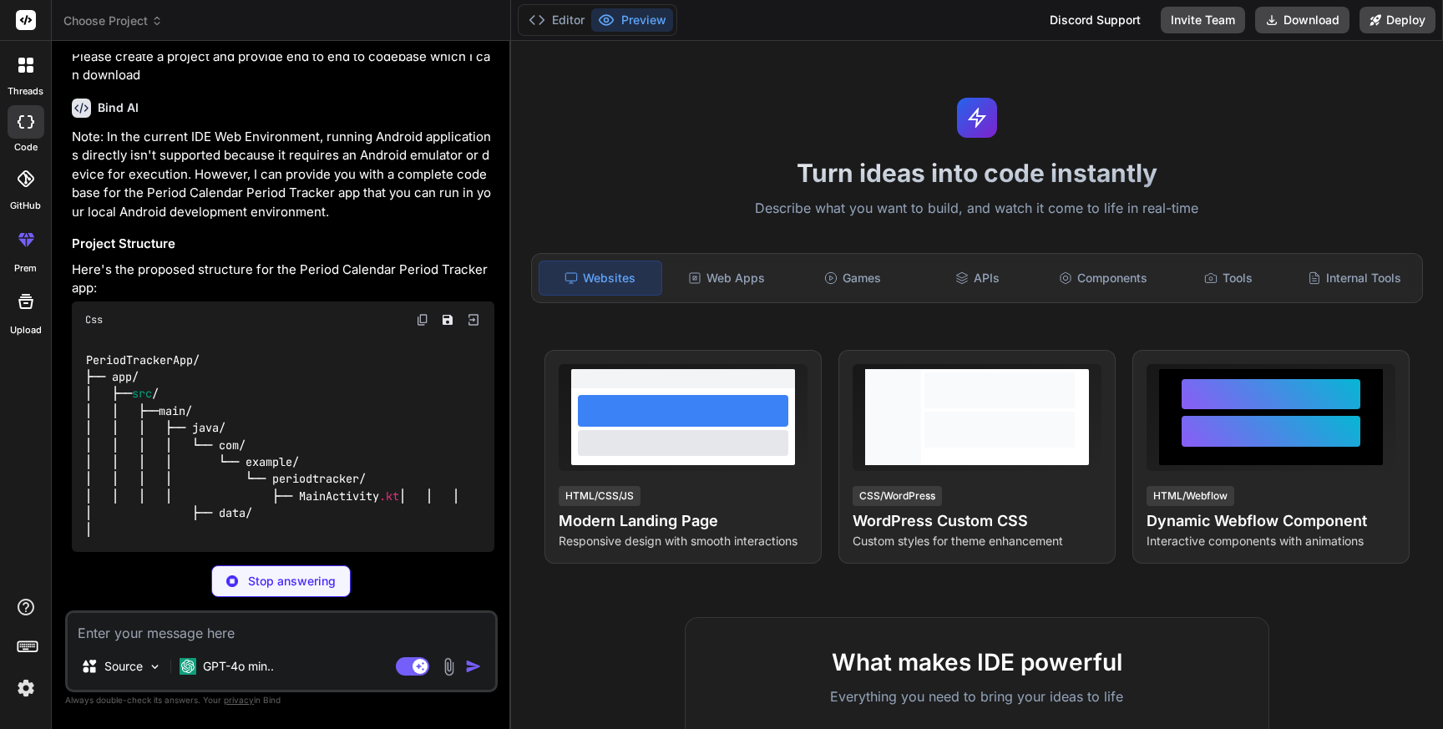
scroll to position [3180, 0]
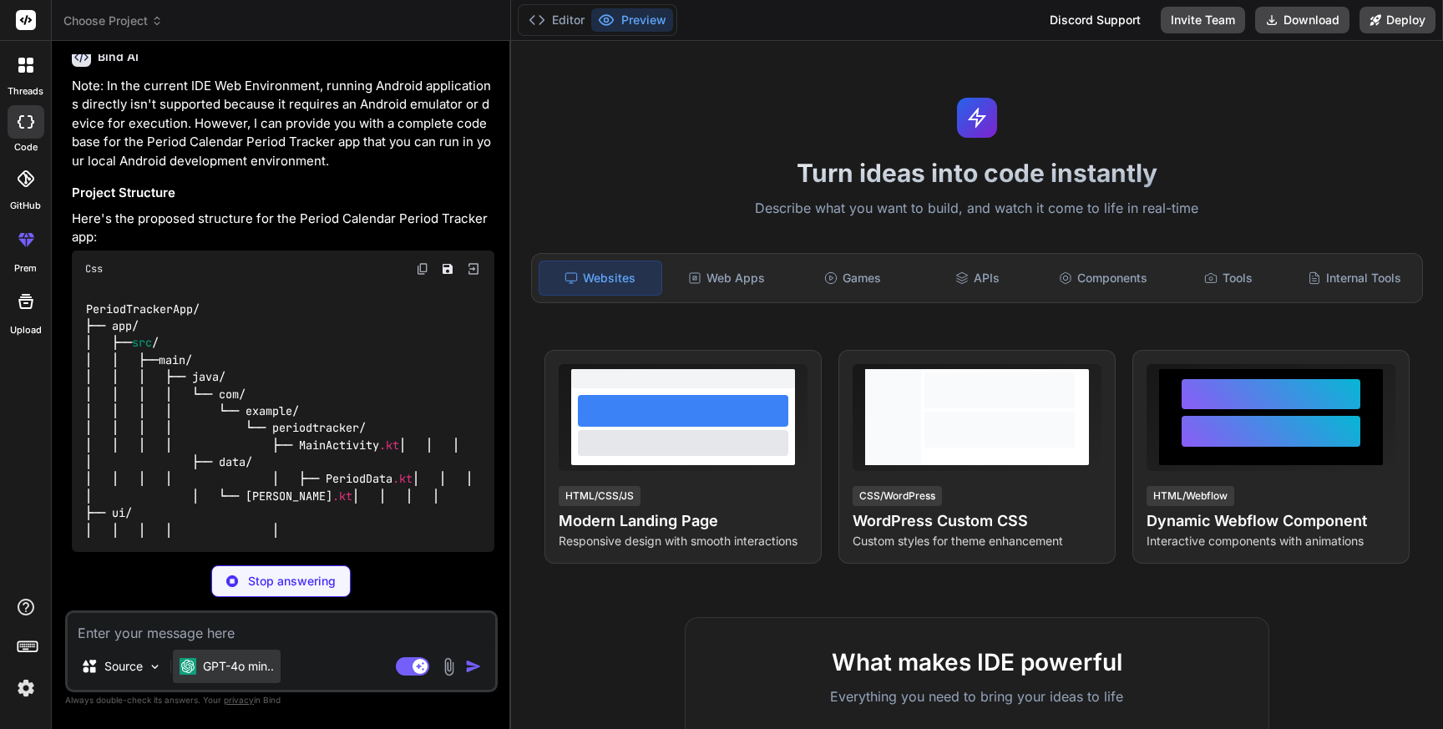
click at [228, 675] on div "GPT-4o min.." at bounding box center [227, 665] width 108 height 33
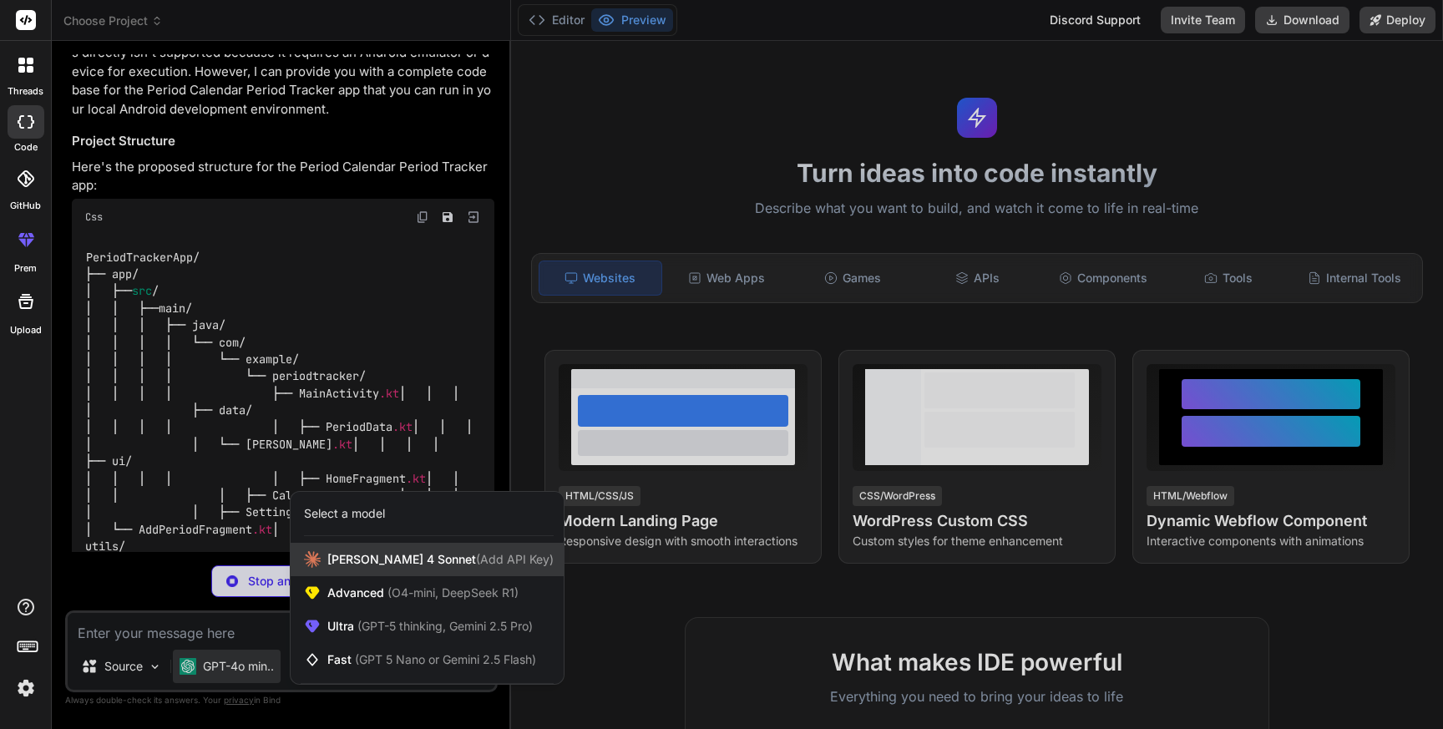
click at [356, 554] on span "Claude 4 Sonnet (Add API Key)" at bounding box center [440, 559] width 226 height 17
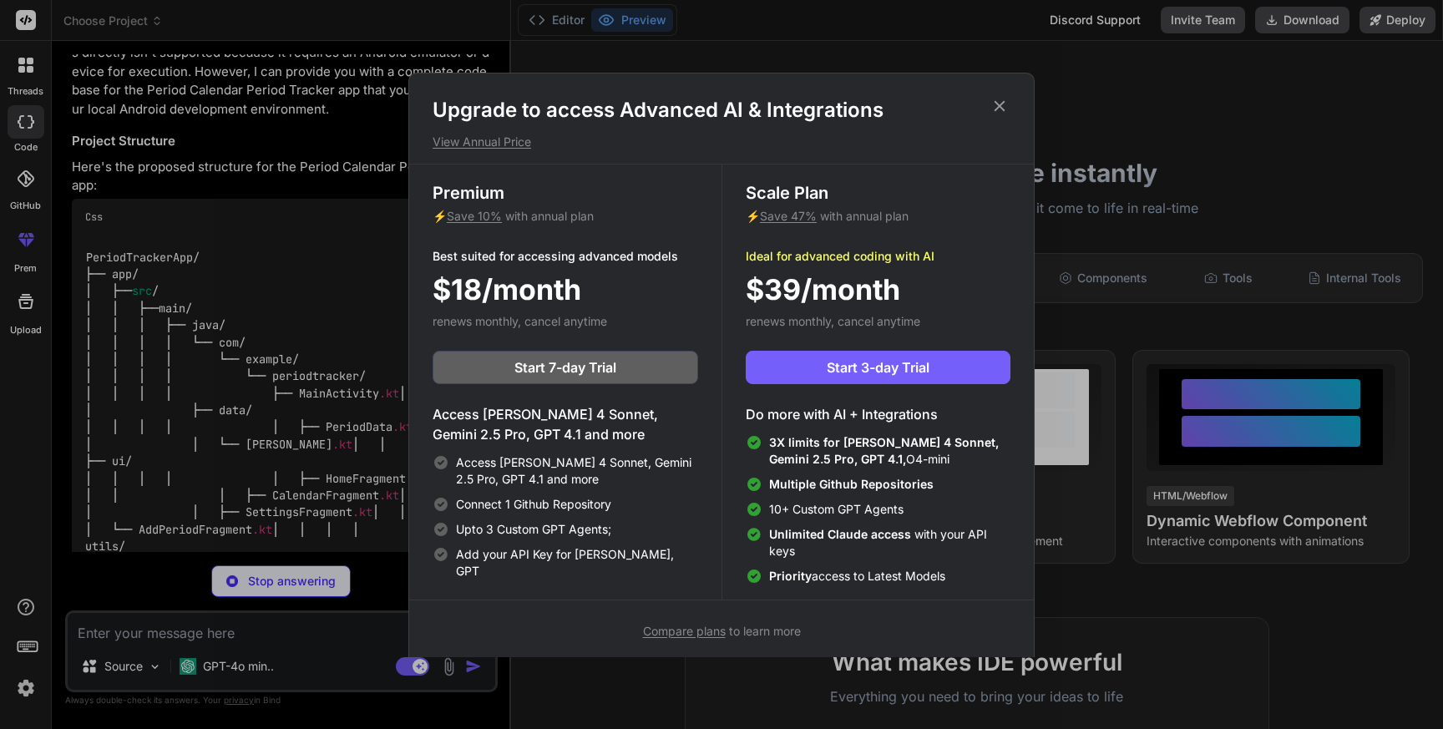
click at [997, 90] on div "Upgrade to access Advanced AI & Integrations View Annual Price Premium ⚡ Save 1…" at bounding box center [721, 369] width 626 height 592
click at [1001, 109] on icon at bounding box center [999, 105] width 11 height 11
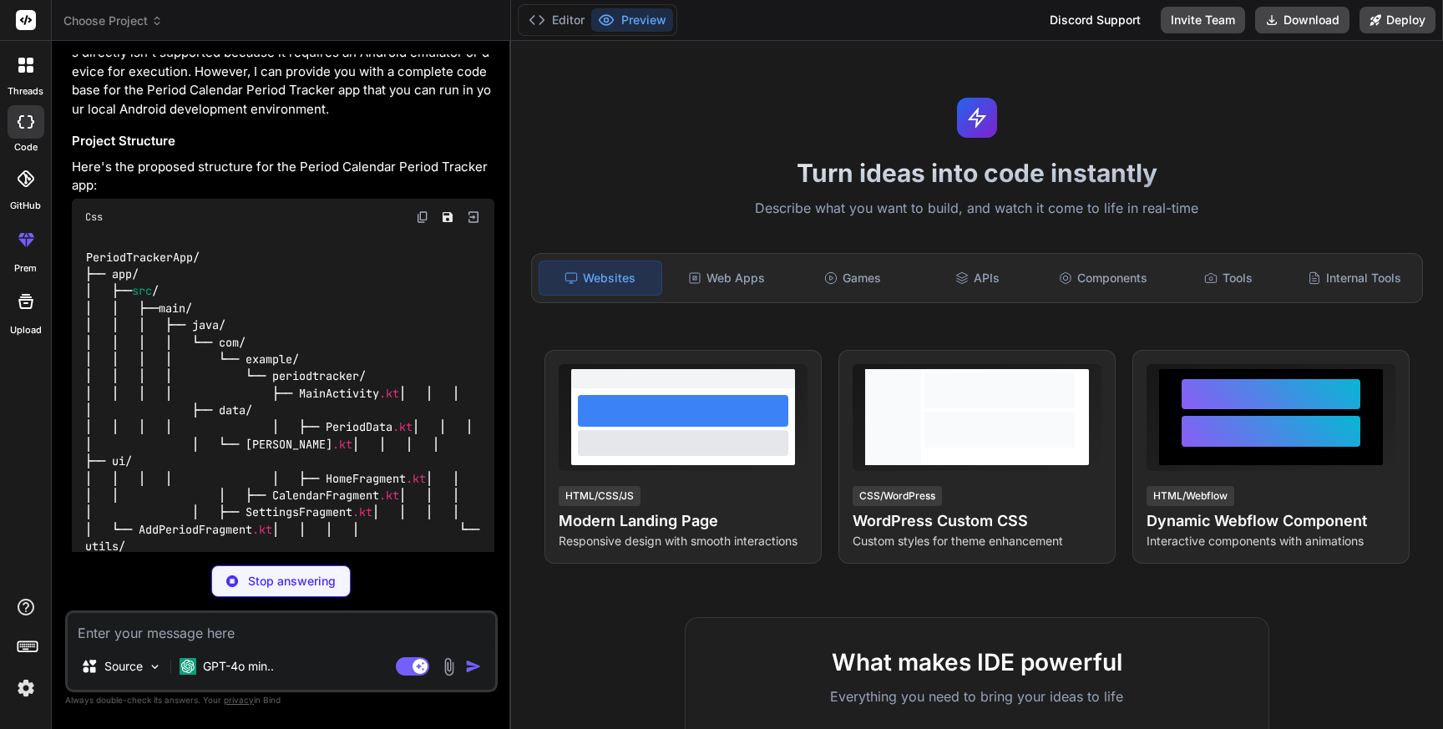
click at [283, 566] on div "Stop answering" at bounding box center [280, 581] width 139 height 32
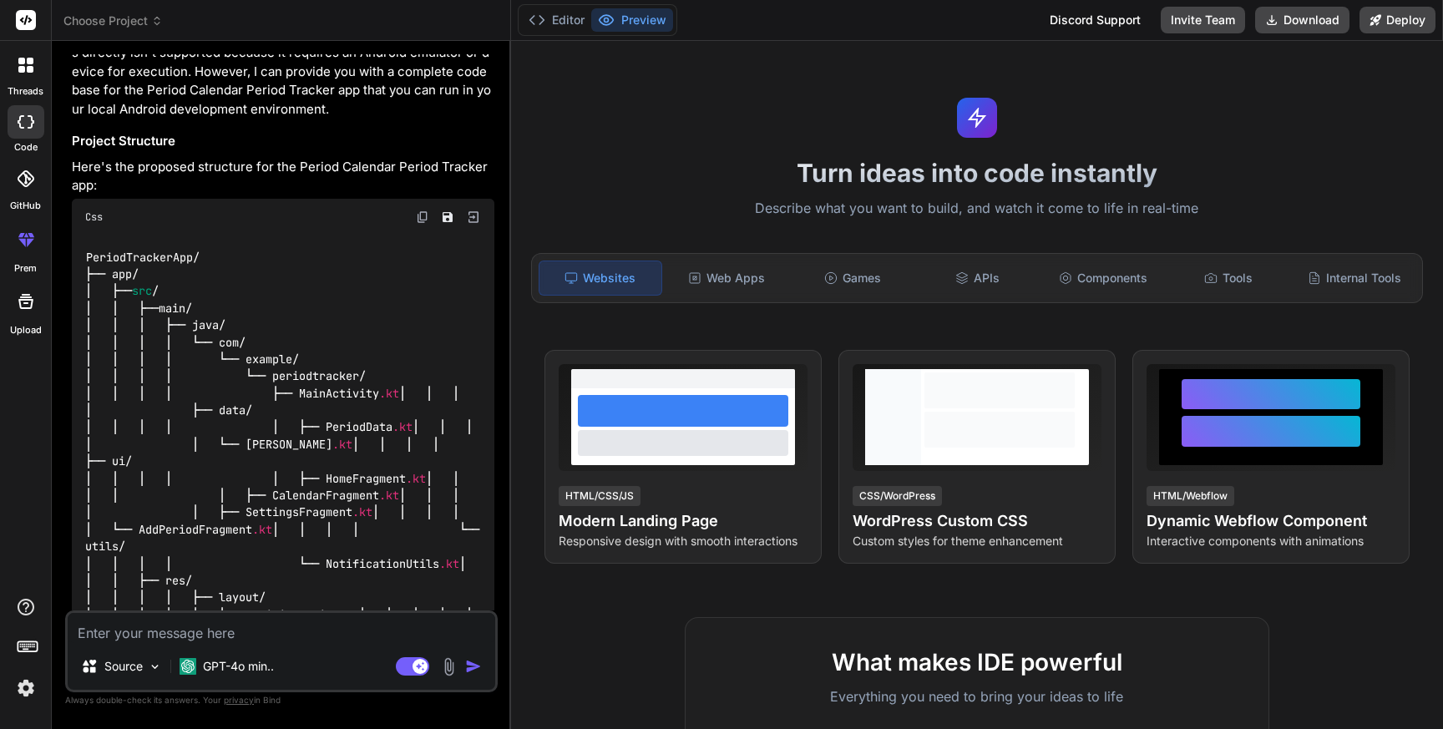
click at [33, 690] on img at bounding box center [26, 688] width 28 height 28
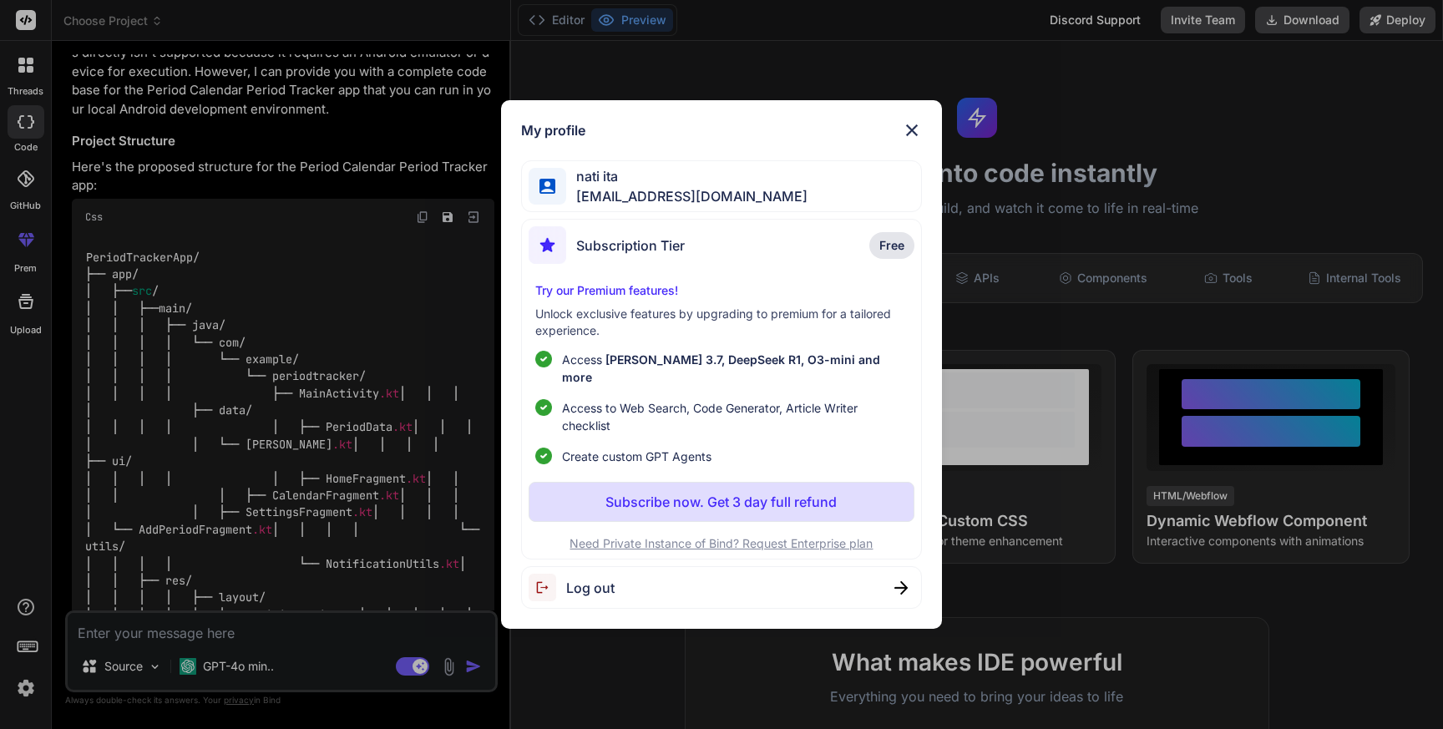
click at [631, 585] on div "Log out" at bounding box center [721, 587] width 401 height 43
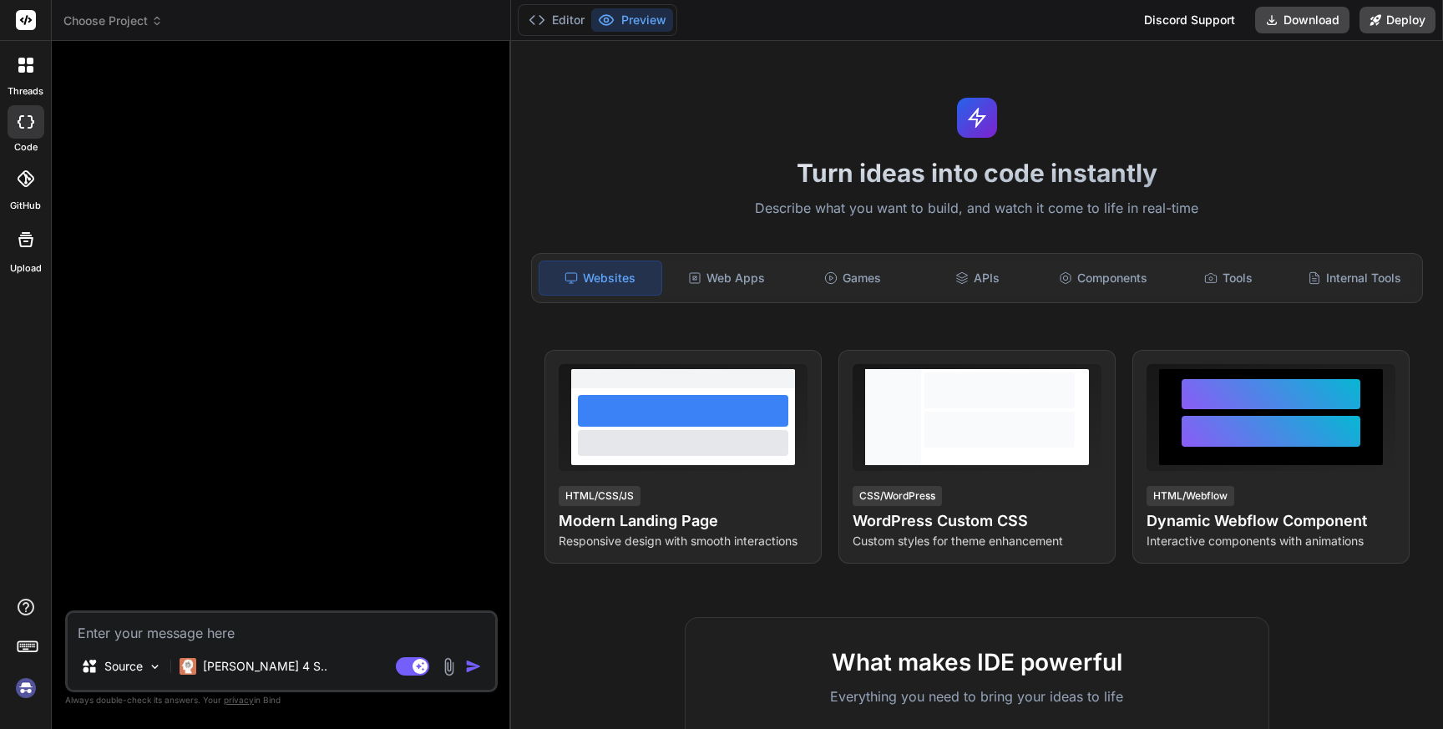
scroll to position [0, 0]
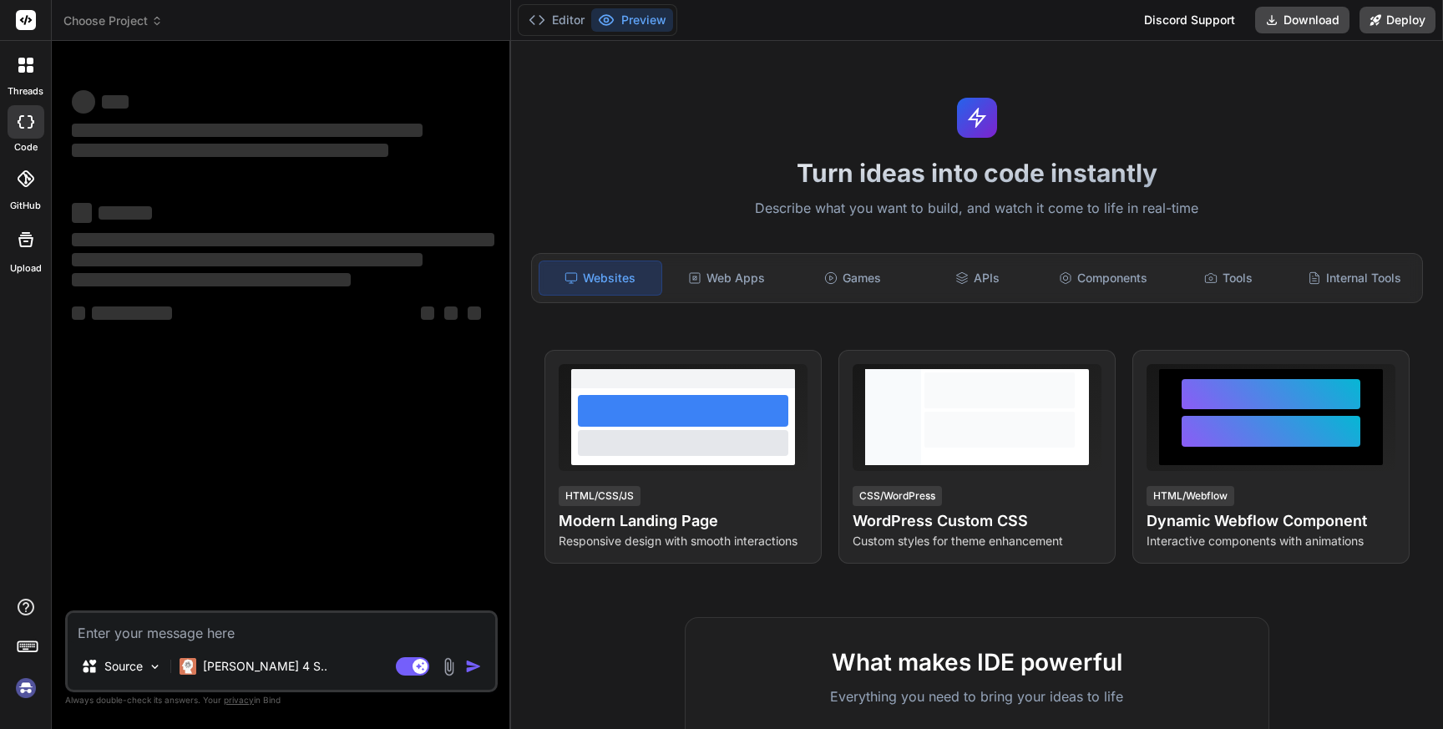
type textarea "x"
click at [22, 685] on img at bounding box center [26, 688] width 28 height 28
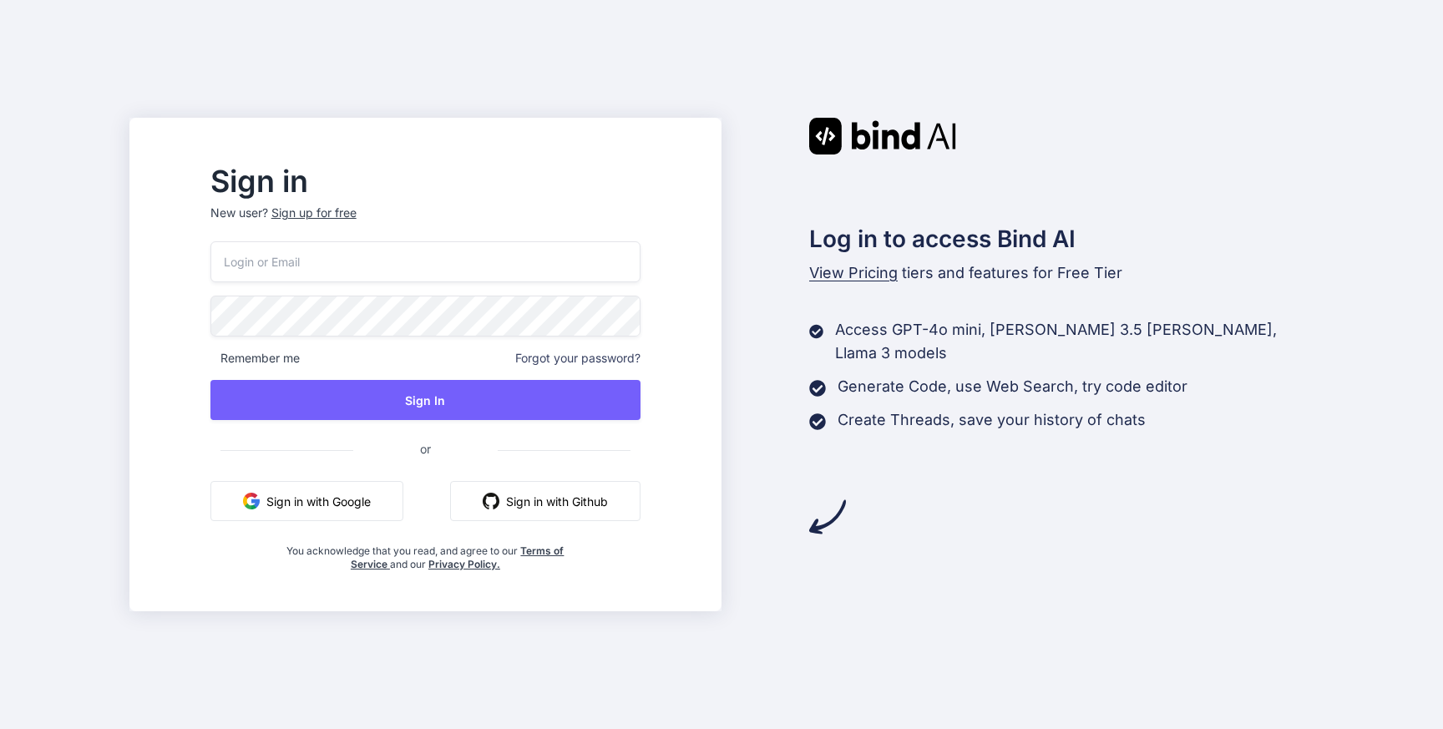
click at [436, 252] on input "email" at bounding box center [425, 261] width 430 height 41
type input "[EMAIL_ADDRESS][DOMAIN_NAME]"
click at [392, 338] on div "lomoxad357@reifide.com Remember me Forgot your password? Sign In or Sign in wit…" at bounding box center [425, 406] width 430 height 330
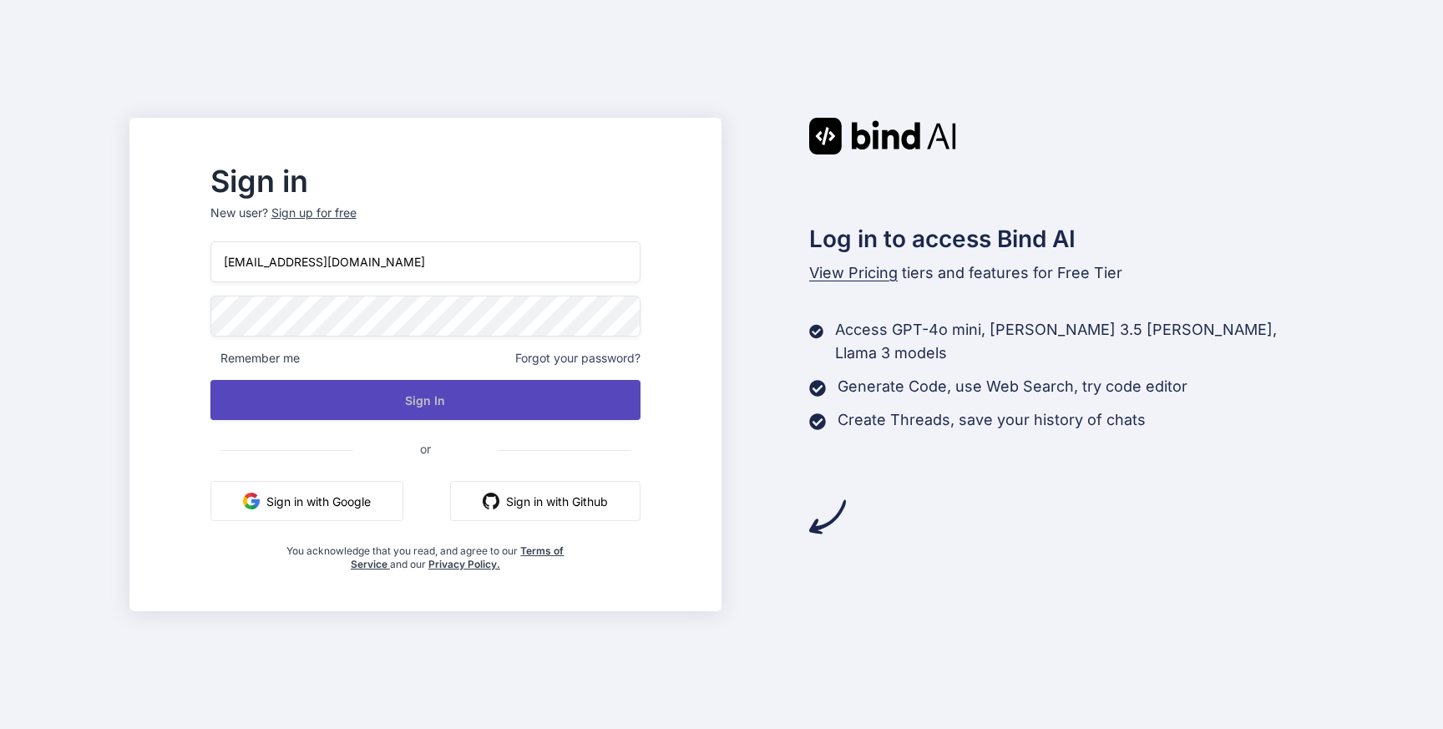
click at [485, 412] on button "Sign In" at bounding box center [425, 400] width 430 height 40
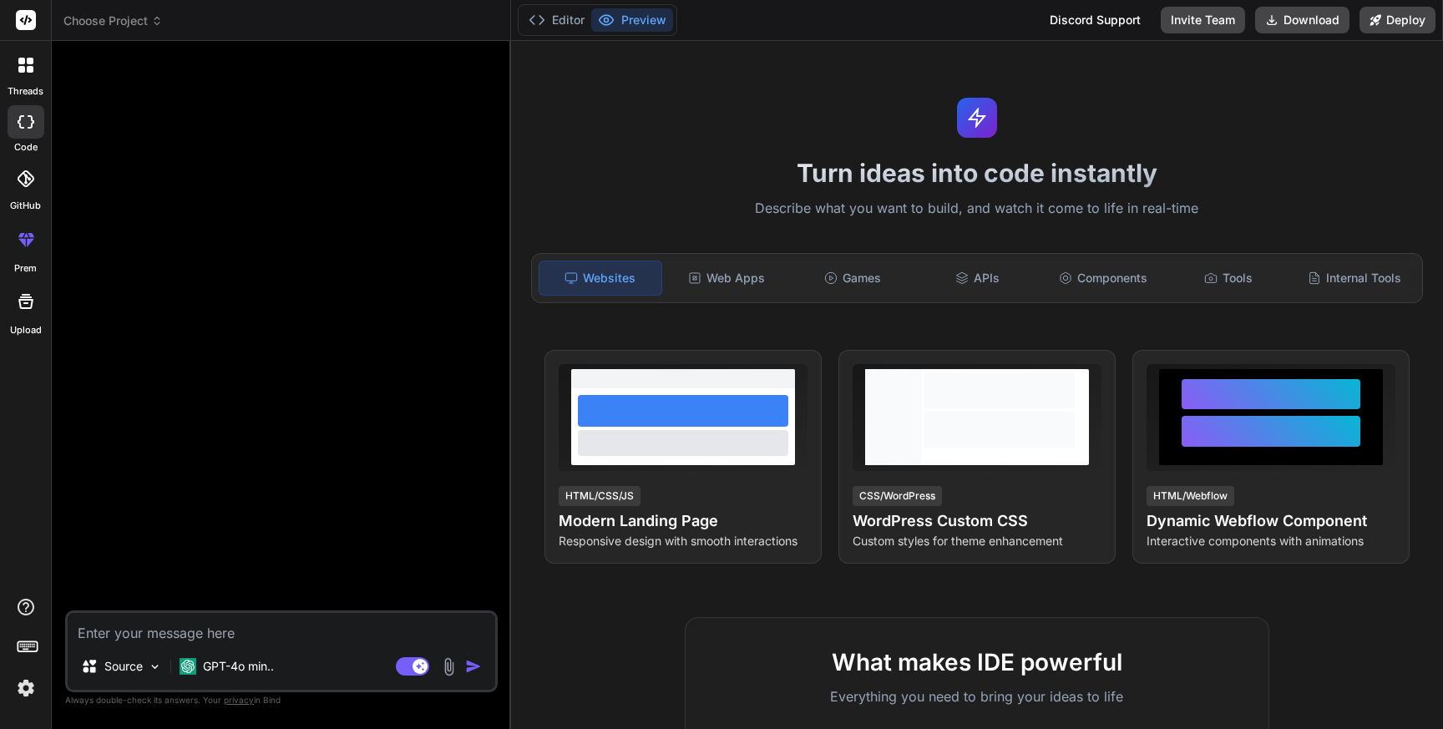
click at [111, 19] on span "Choose Project" at bounding box center [112, 21] width 99 height 17
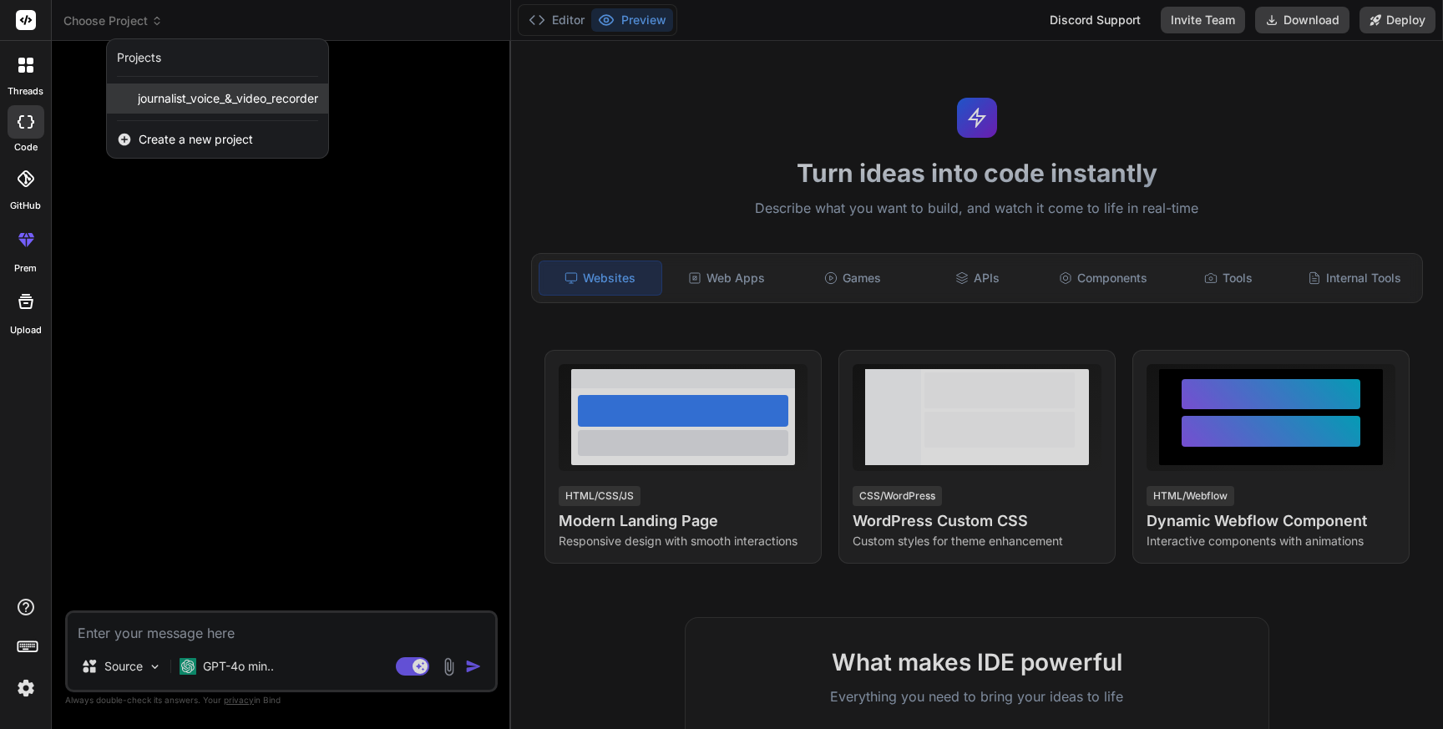
click at [169, 101] on span "journalist_voice_&_video_recorder" at bounding box center [228, 98] width 180 height 17
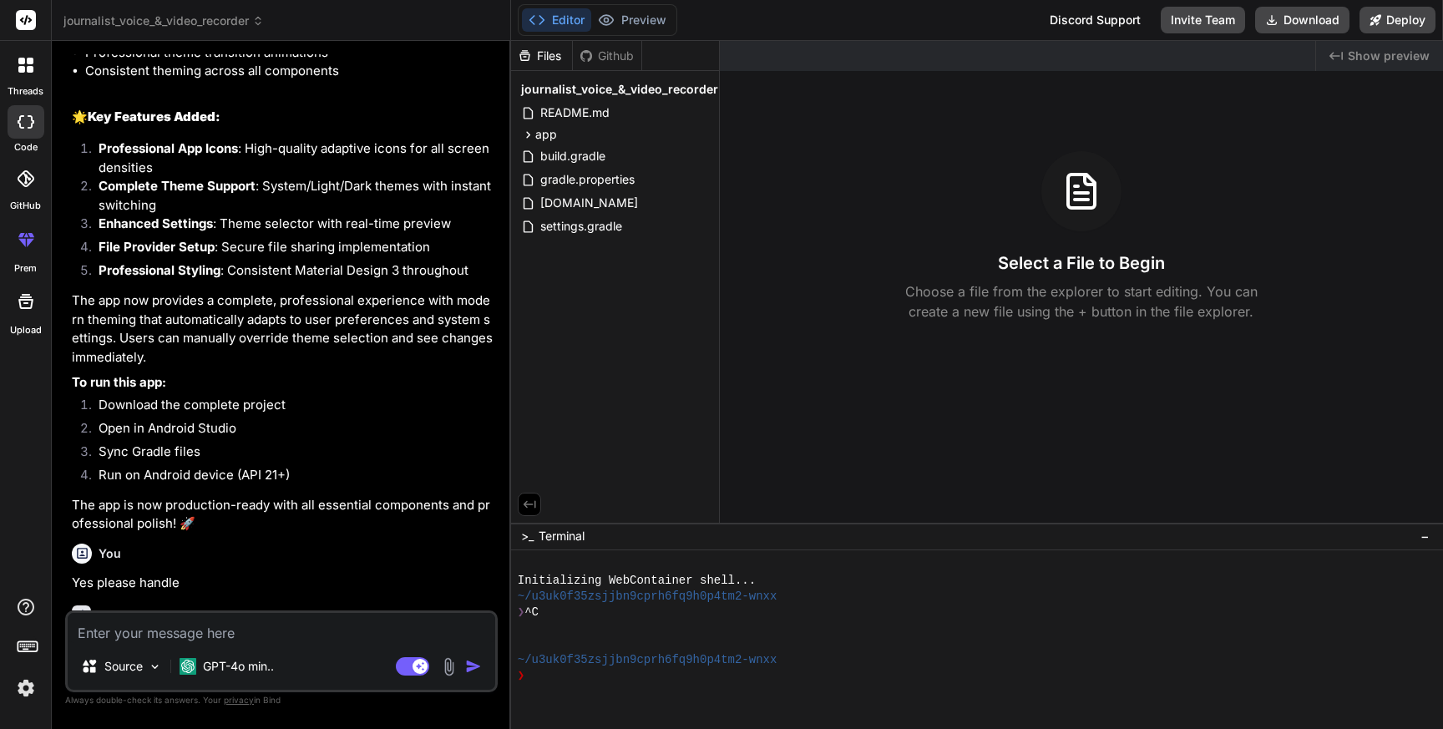
scroll to position [4084, 0]
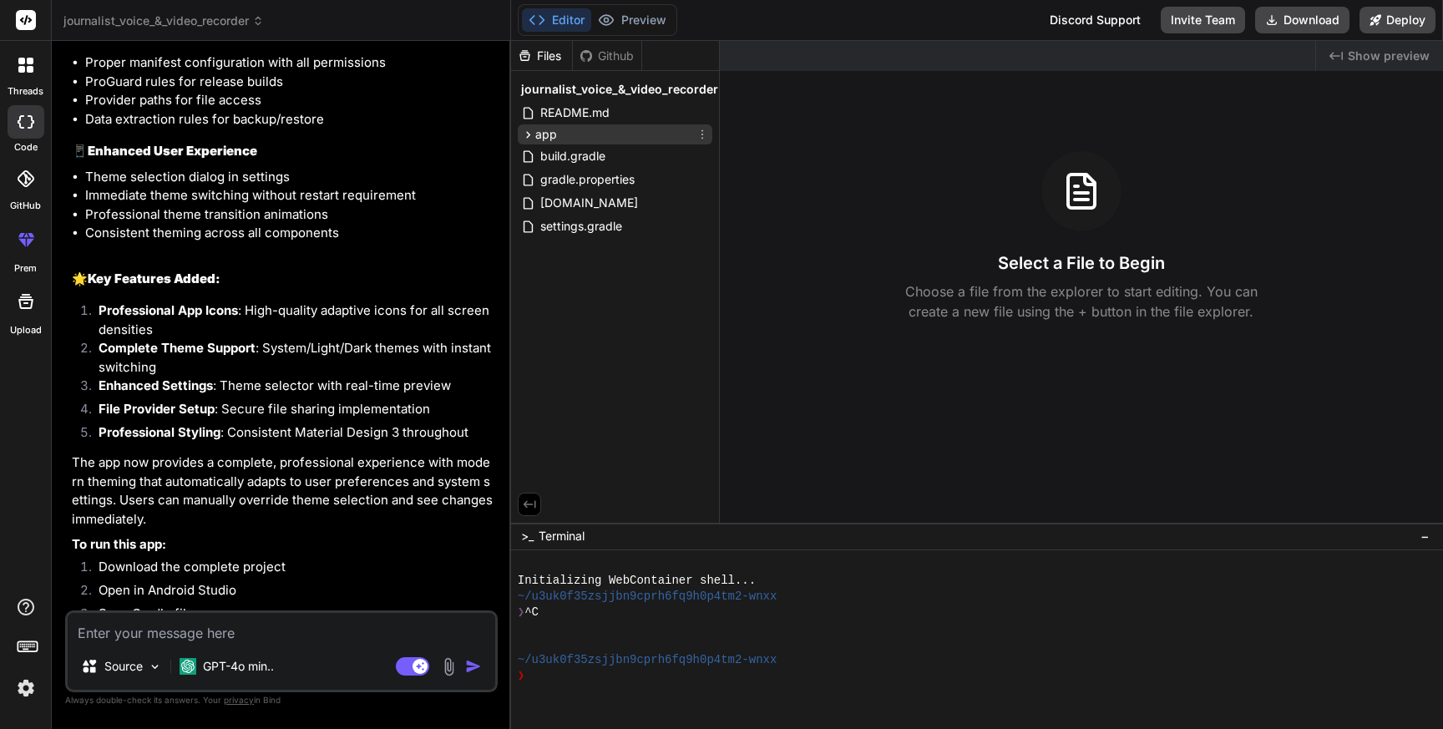
click at [549, 138] on span "app" at bounding box center [546, 134] width 22 height 17
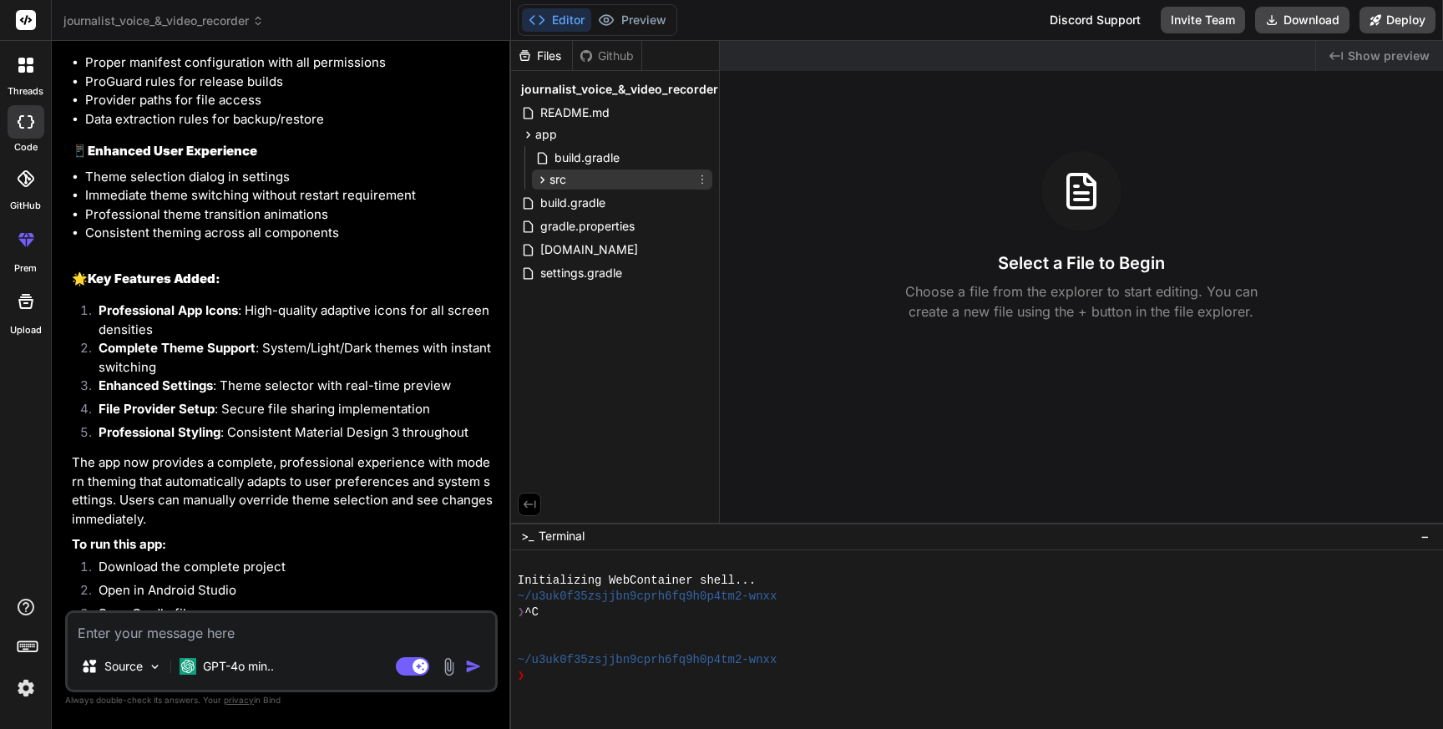
click at [556, 175] on span "src" at bounding box center [557, 179] width 17 height 17
click at [576, 206] on span "main" at bounding box center [576, 201] width 26 height 17
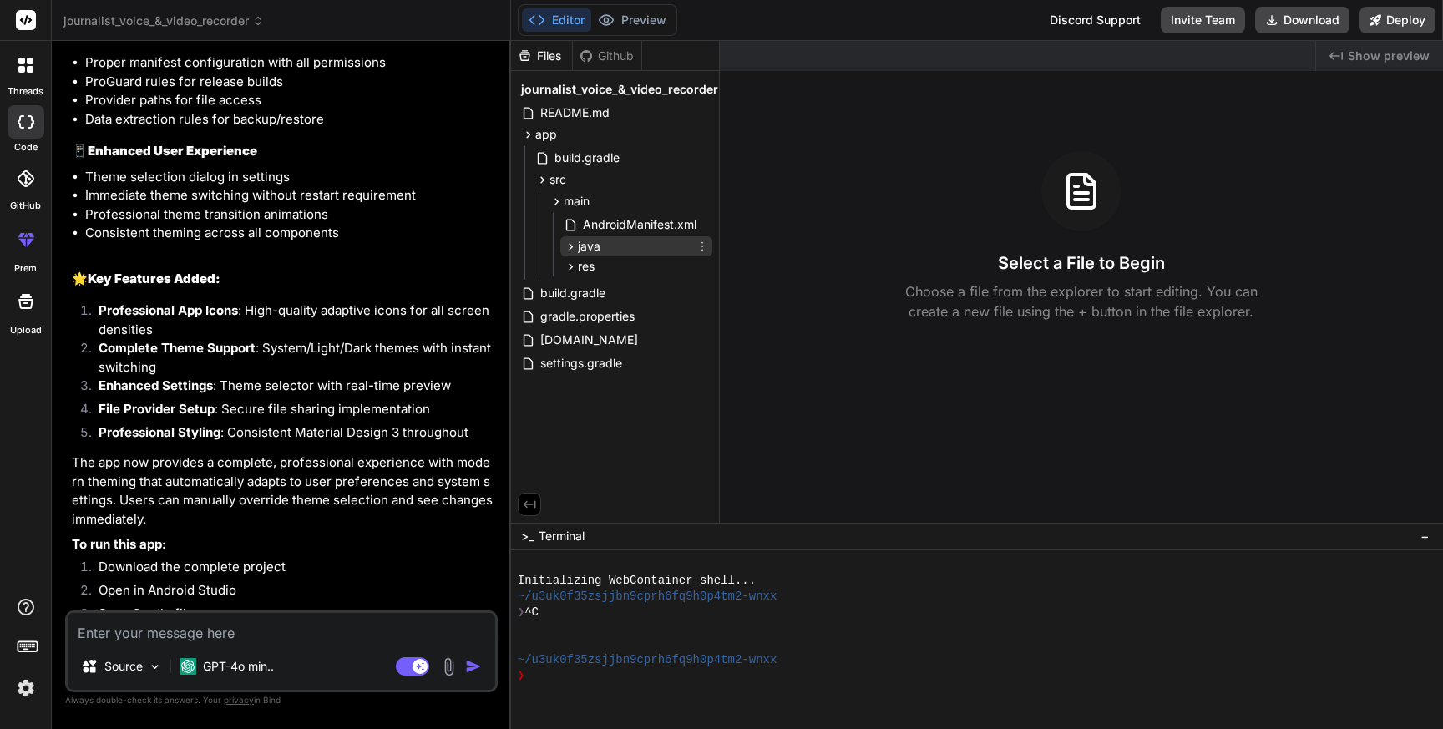
click at [584, 247] on span "java" at bounding box center [589, 246] width 23 height 17
click at [587, 296] on span "res" at bounding box center [586, 289] width 17 height 17
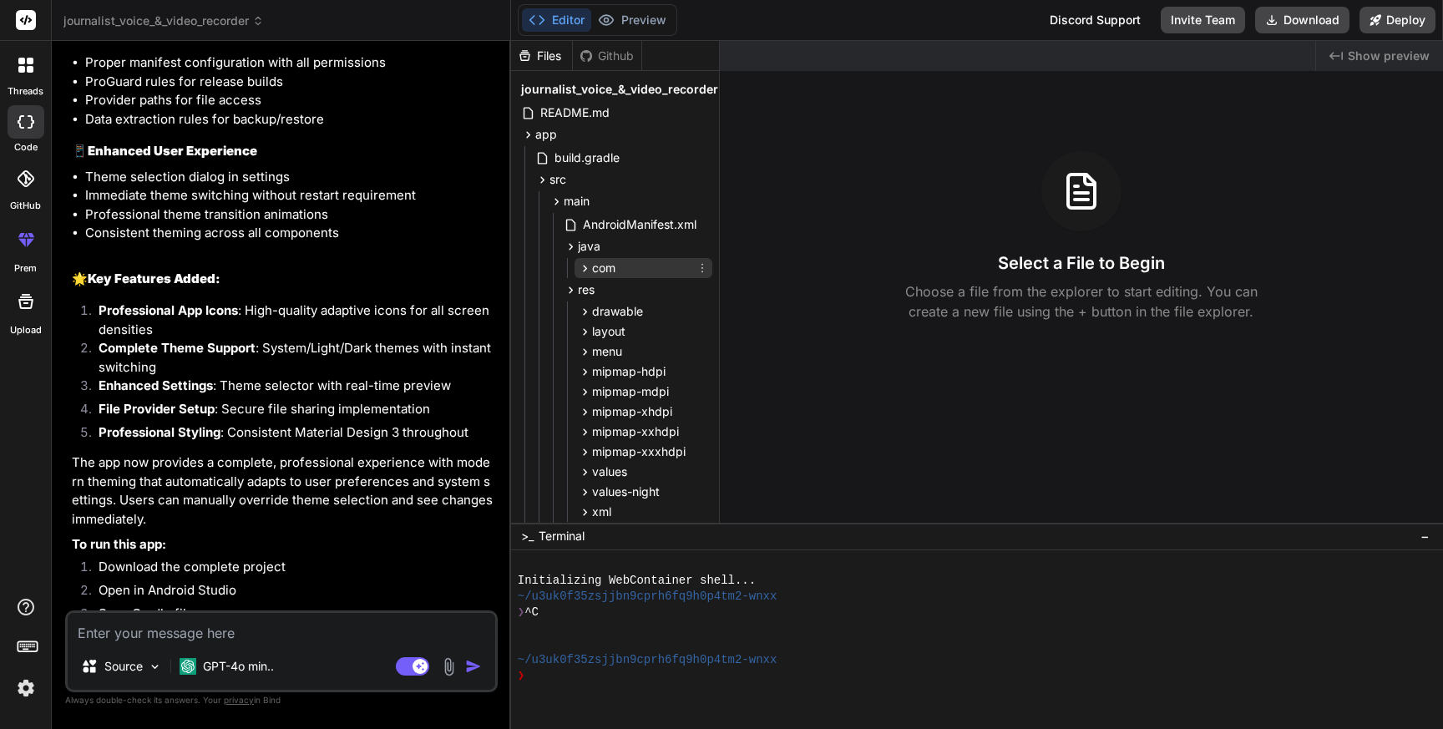
click at [619, 264] on div "com" at bounding box center [643, 268] width 138 height 20
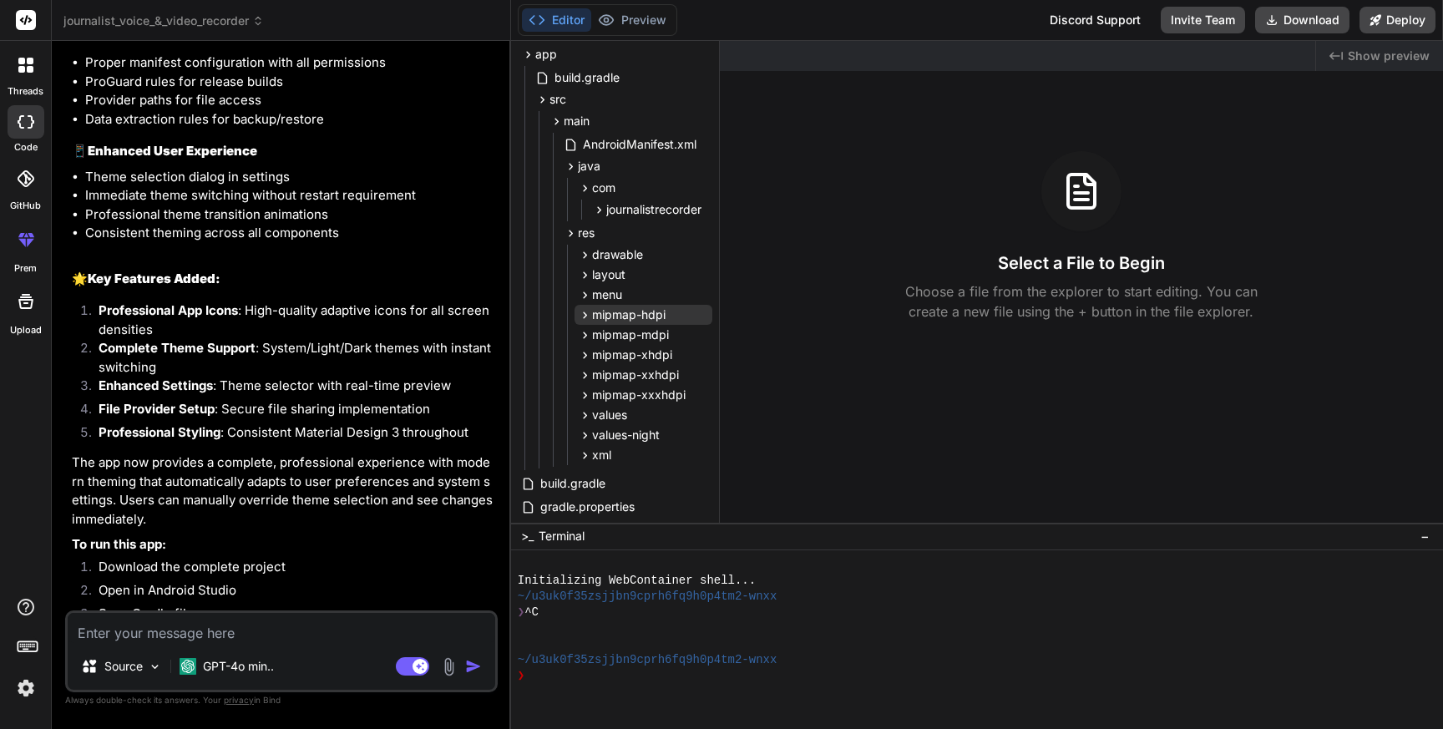
scroll to position [3, 0]
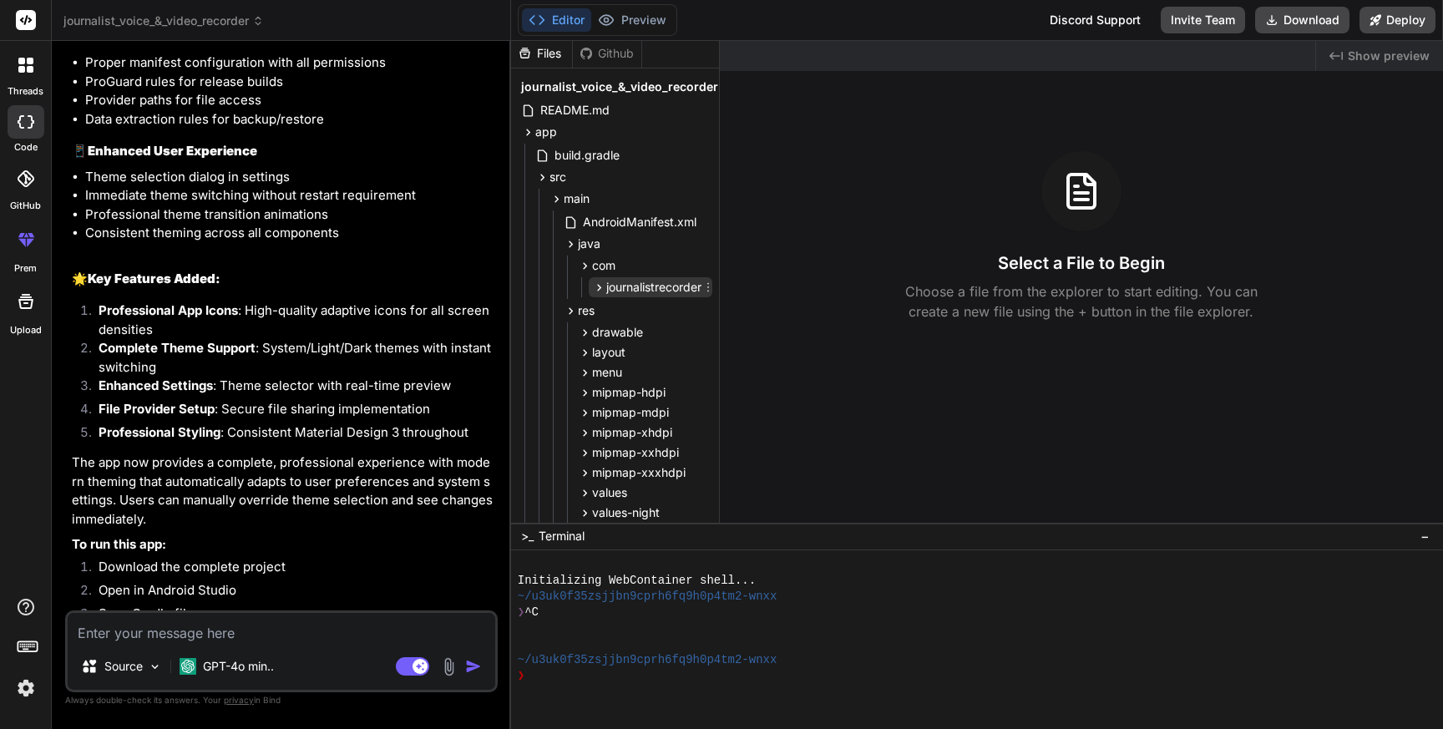
click at [638, 292] on span "journalistrecorder" at bounding box center [653, 287] width 95 height 17
click at [1301, 13] on button "Download" at bounding box center [1302, 20] width 94 height 27
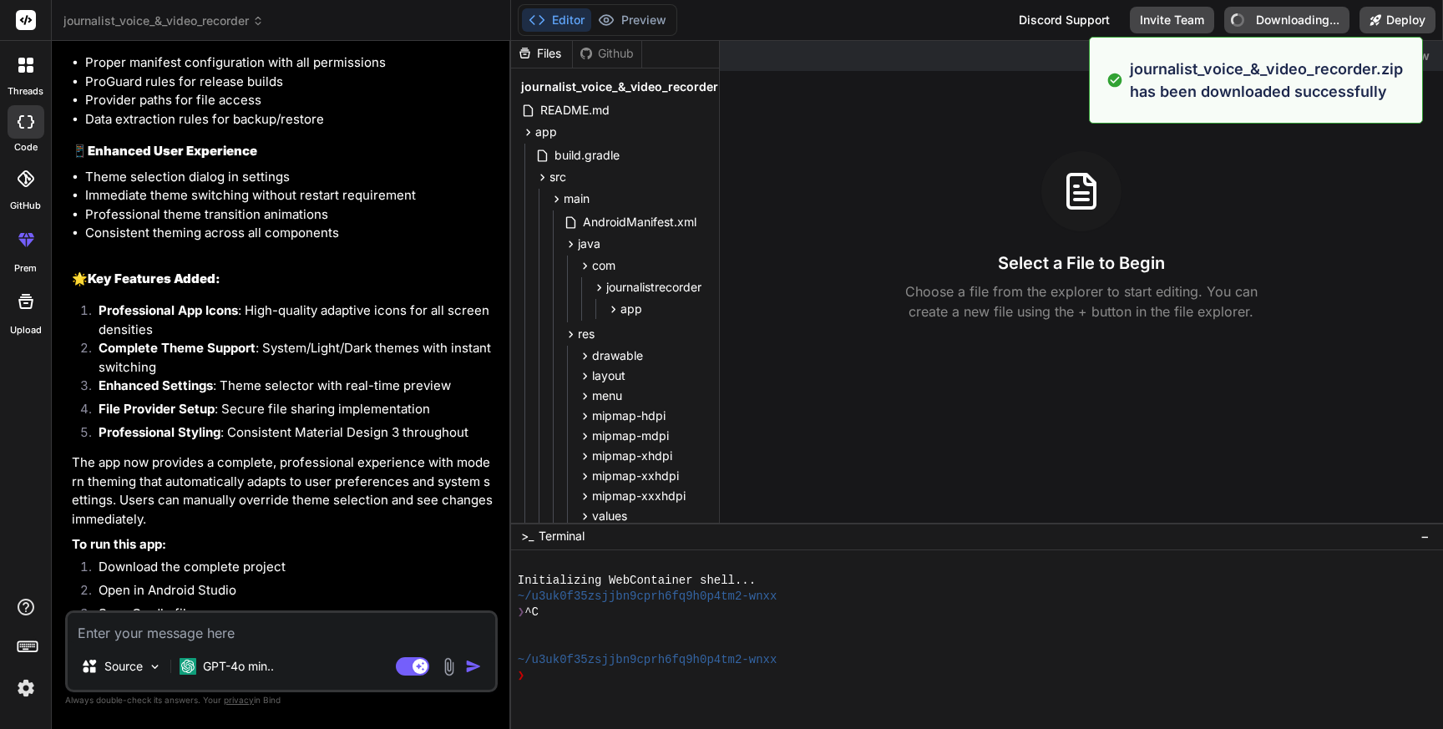
type textarea "x"
click at [1186, 194] on div "Select a File to Begin Choose a file from the explorer to start editing. You ca…" at bounding box center [1081, 236] width 723 height 170
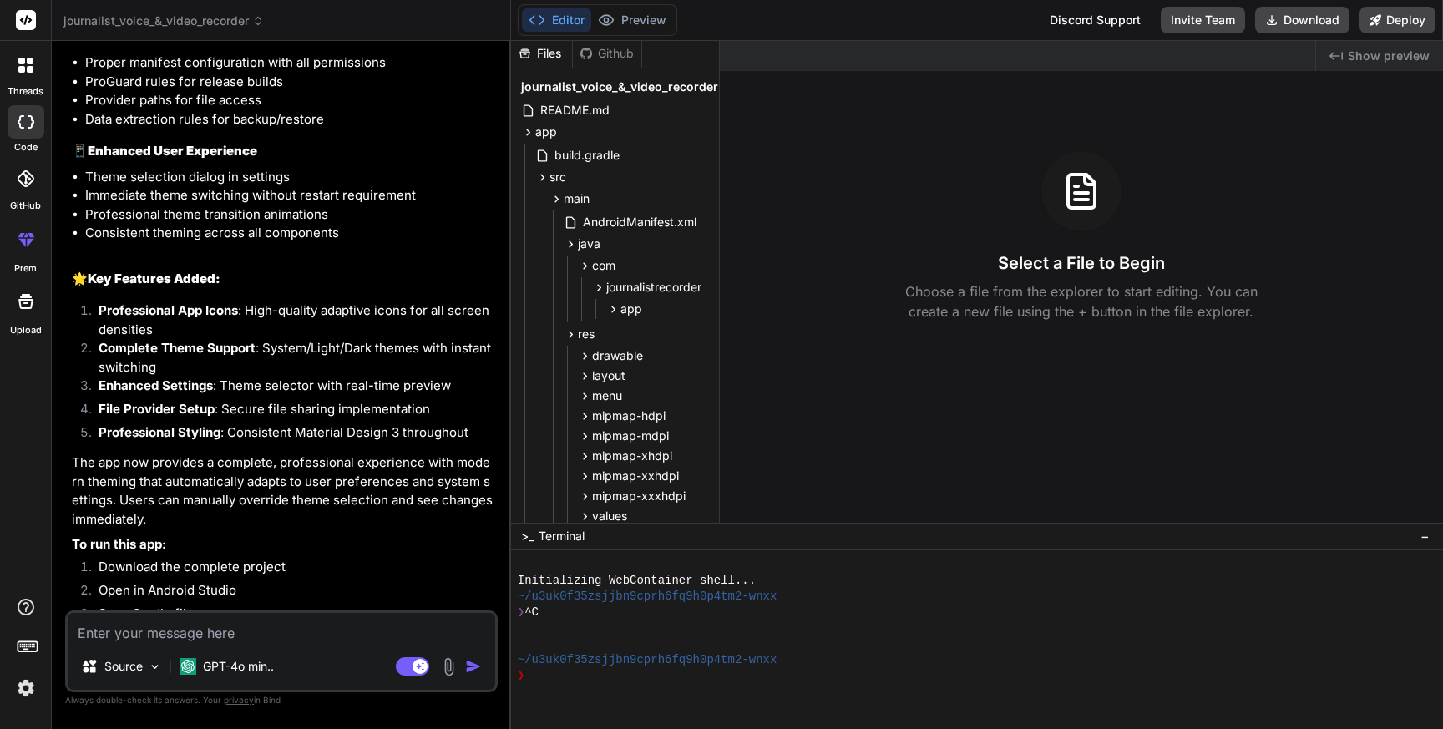
click at [1272, 210] on div "Select a File to Begin Choose a file from the explorer to start editing. You ca…" at bounding box center [1081, 236] width 723 height 170
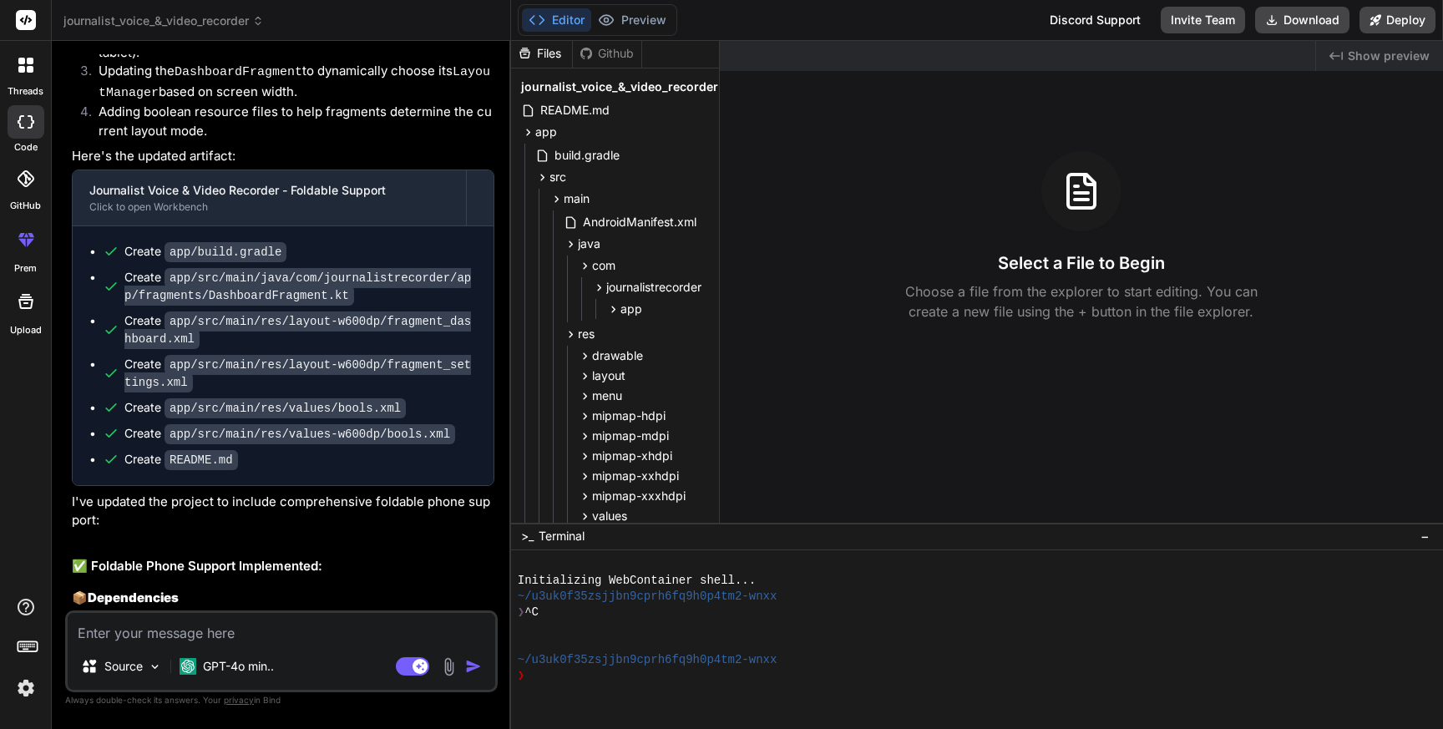
scroll to position [5569, 0]
